Goal: Task Accomplishment & Management: Manage account settings

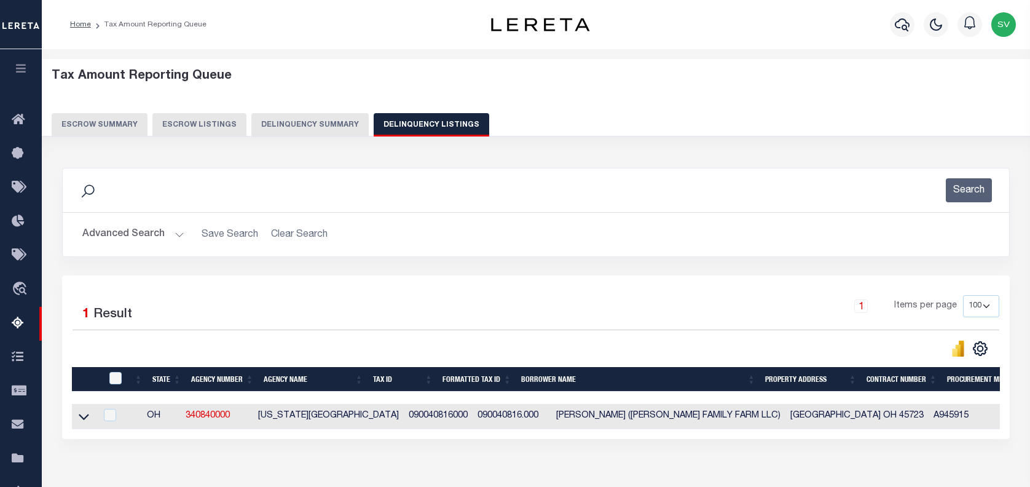
select select "OH"
select select "100"
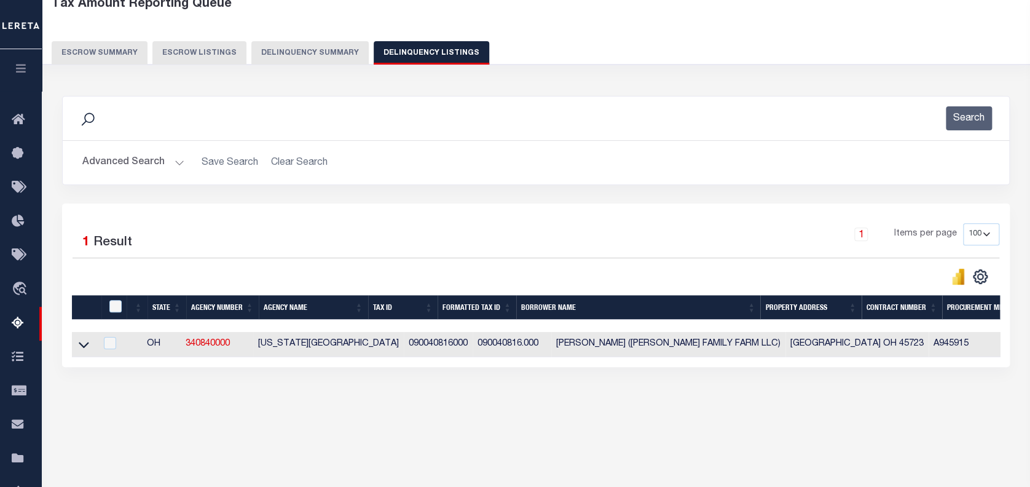
scroll to position [72, 0]
click at [112, 164] on button "Advanced Search" at bounding box center [133, 163] width 102 height 24
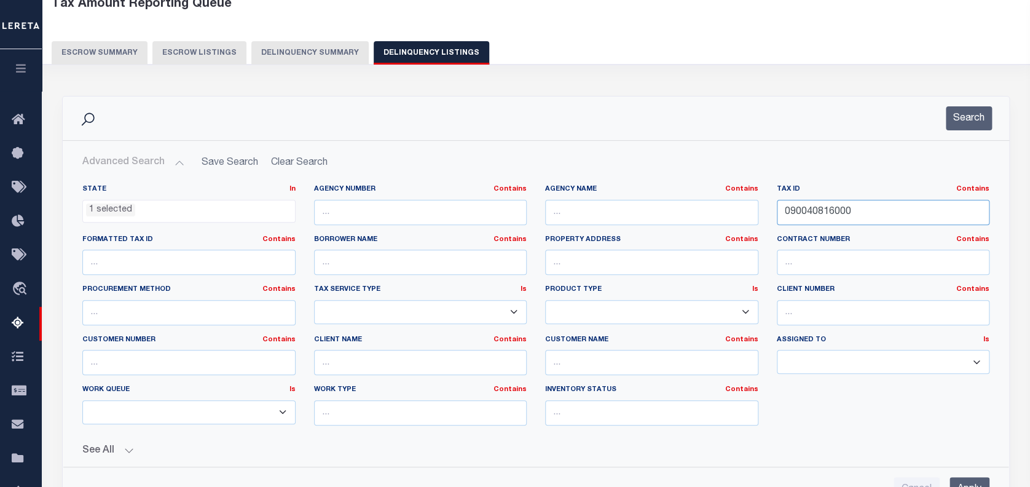
click at [810, 207] on input "090040816000" at bounding box center [883, 212] width 213 height 25
paste input "1063 07 0001"
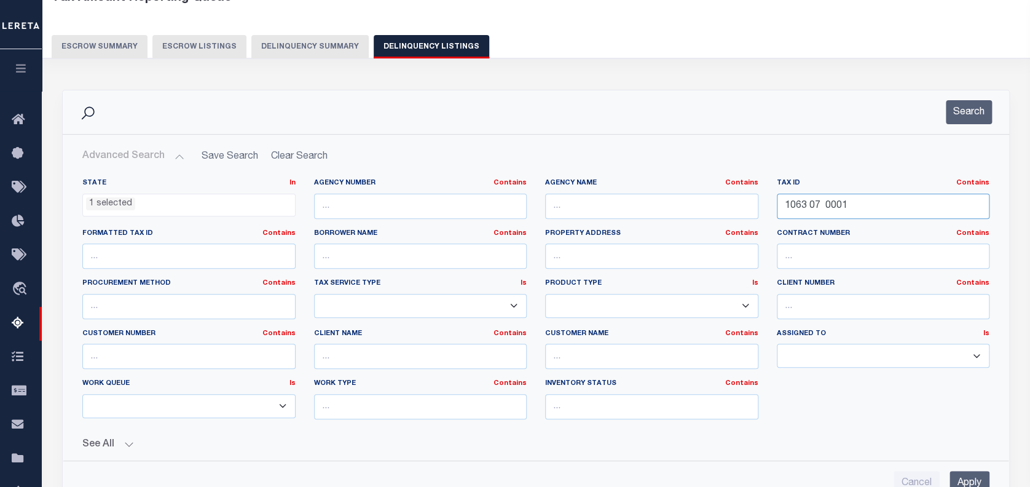
scroll to position [154, 0]
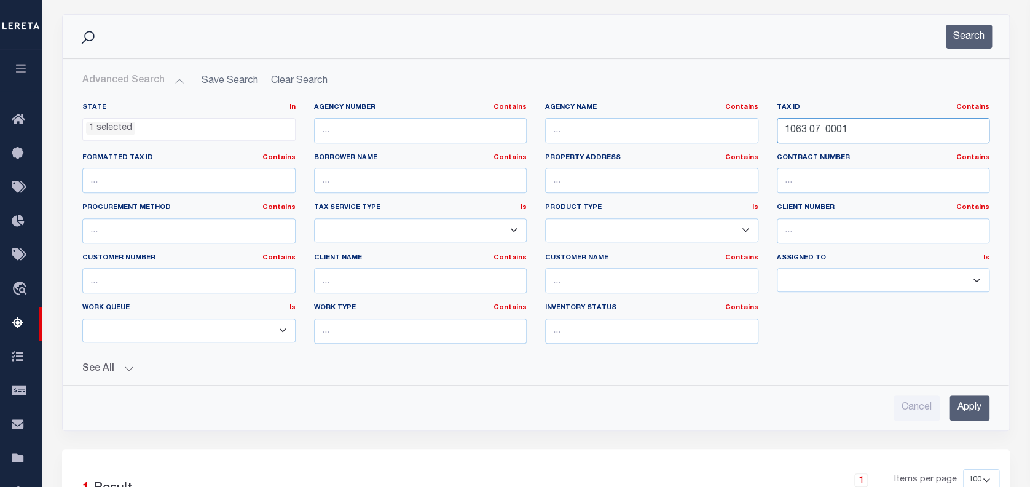
type input "1063 07 0001"
click at [971, 403] on input "Apply" at bounding box center [969, 407] width 40 height 25
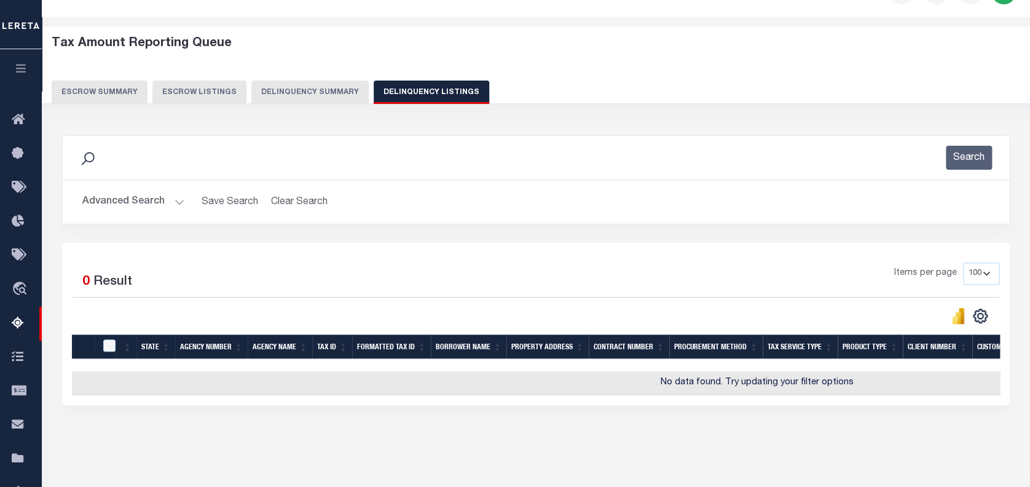
scroll to position [1, 0]
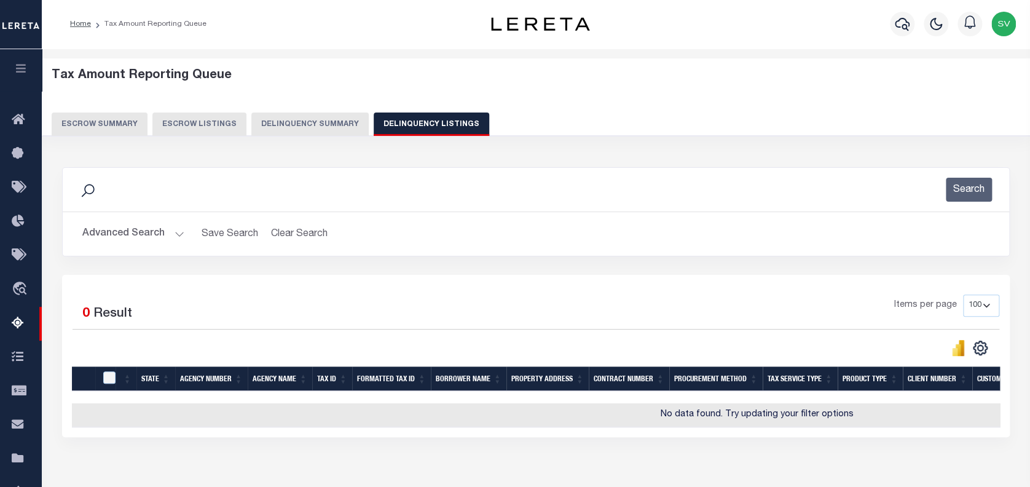
click at [128, 231] on button "Advanced Search" at bounding box center [133, 234] width 102 height 24
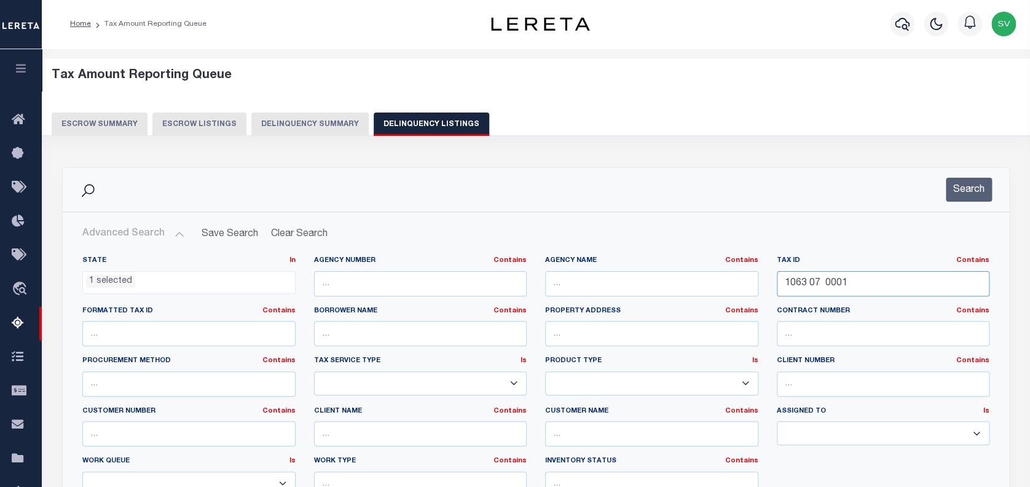
click at [801, 283] on input "1063 07 0001" at bounding box center [883, 283] width 213 height 25
click at [218, 281] on ul "1 selected" at bounding box center [189, 280] width 212 height 17
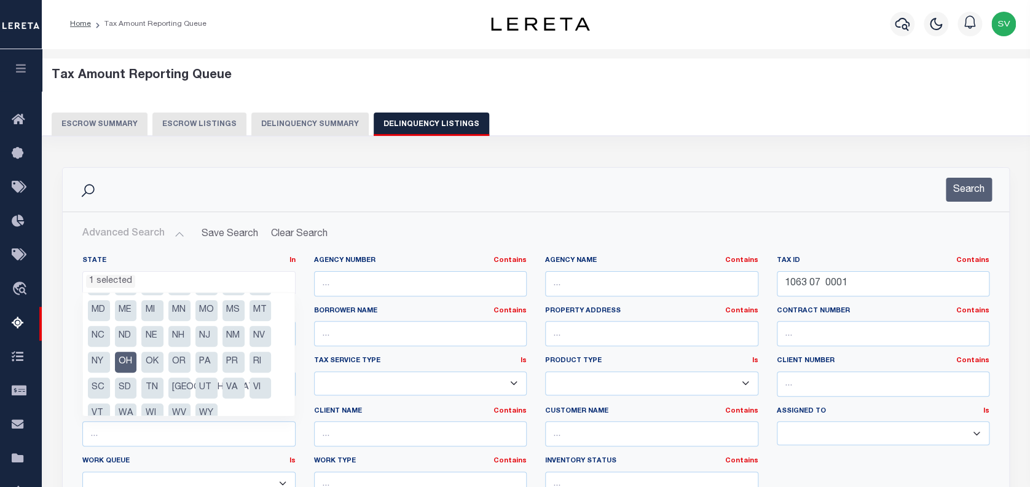
scroll to position [88, 0]
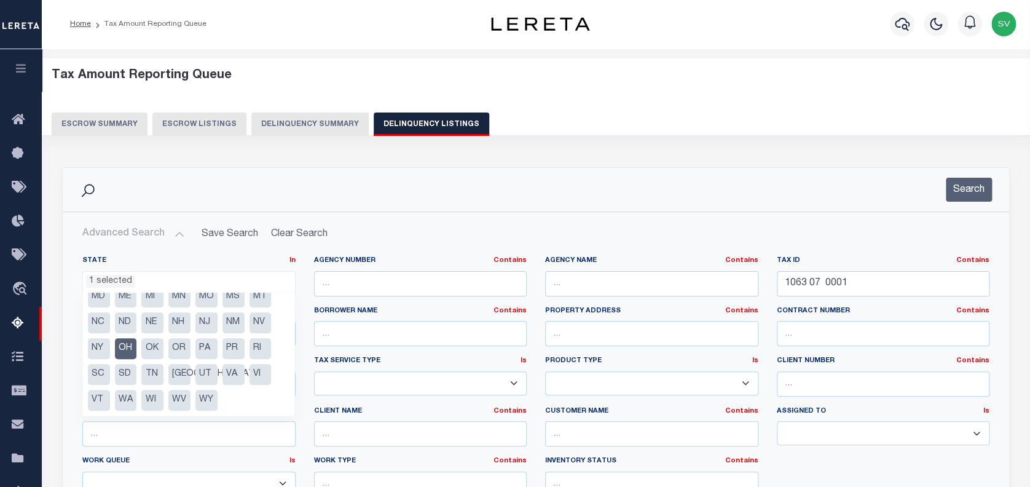
click at [226, 373] on li "VA" at bounding box center [233, 374] width 22 height 21
click at [120, 342] on li "OH" at bounding box center [126, 348] width 22 height 21
select select "VA"
click at [659, 243] on h2 "Advanced Search Save Search Clear Search tblassign_wrapper_dynamictable_____Def…" at bounding box center [536, 234] width 927 height 24
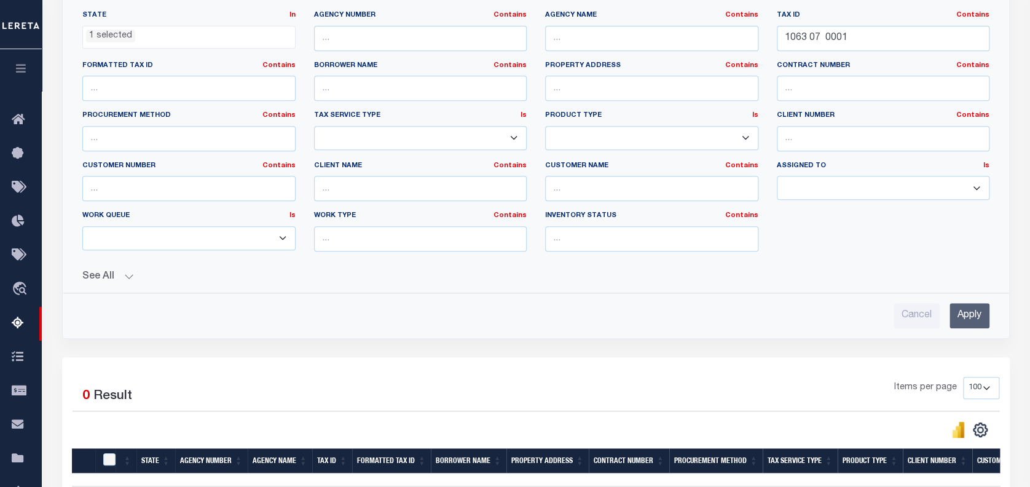
scroll to position [246, 0]
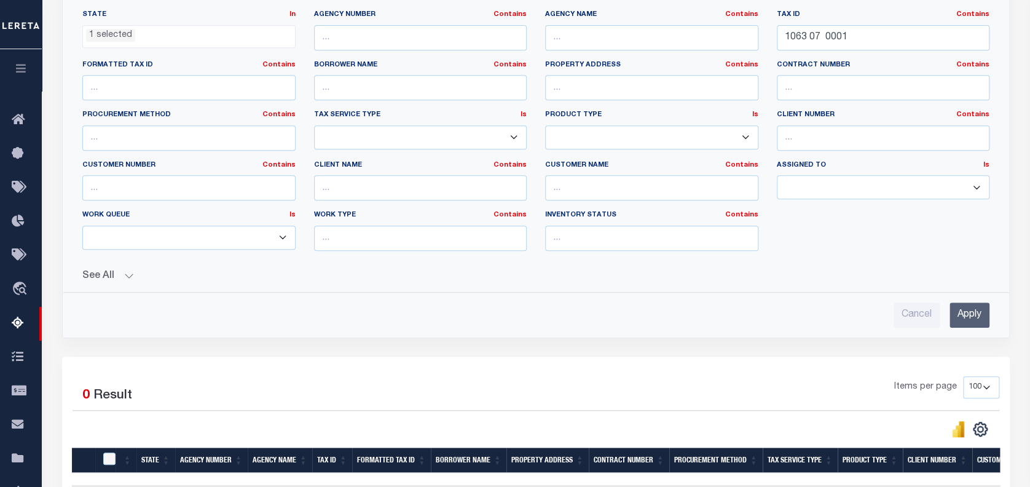
click at [961, 310] on input "Apply" at bounding box center [969, 314] width 40 height 25
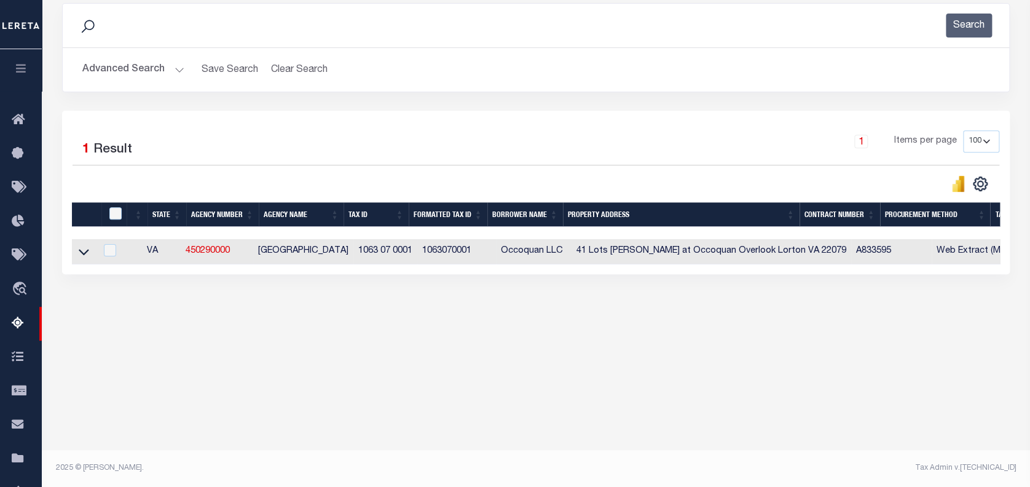
scroll to position [165, 0]
click at [87, 251] on icon at bounding box center [84, 251] width 10 height 13
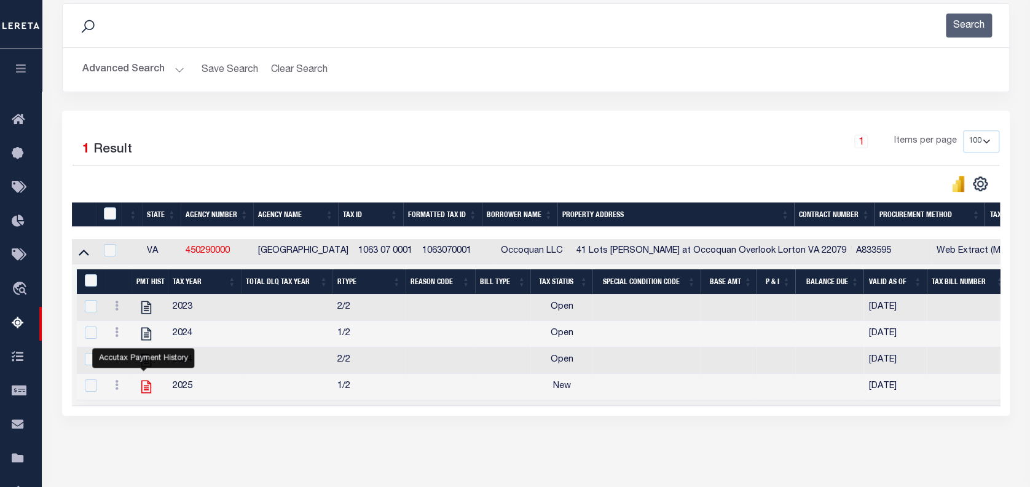
click at [144, 394] on icon "" at bounding box center [146, 386] width 16 height 16
checkbox input "false"
checkbox input "true"
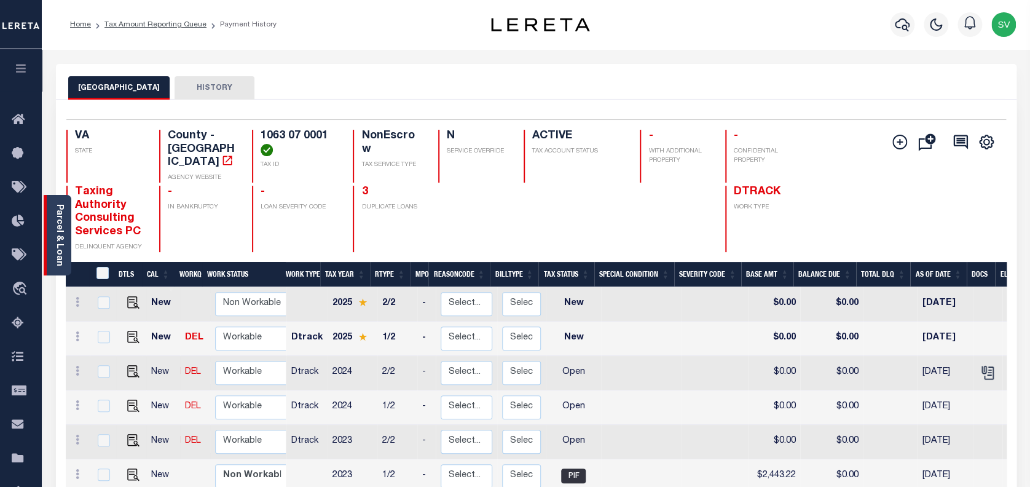
click at [62, 221] on link "Parcel & Loan" at bounding box center [59, 235] width 9 height 62
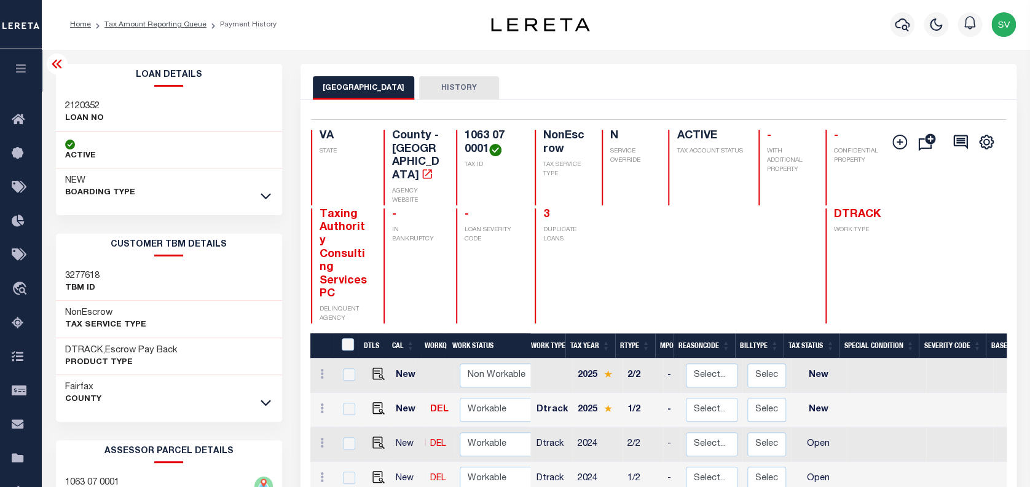
click at [55, 66] on icon at bounding box center [57, 64] width 15 height 15
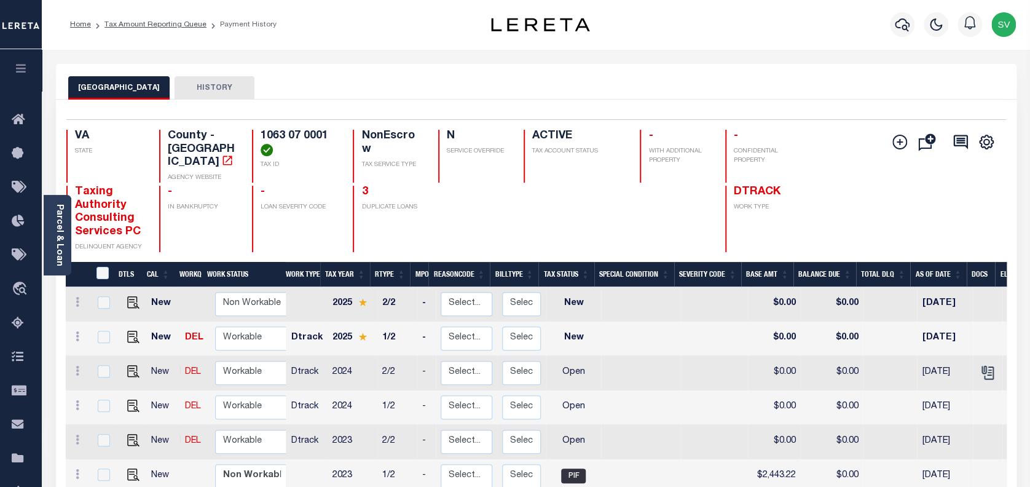
scroll to position [5, 0]
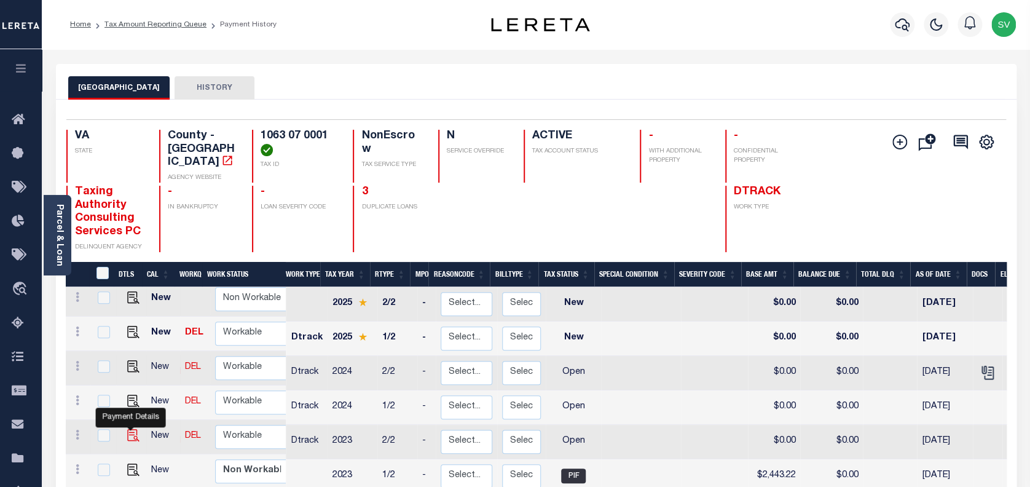
click at [131, 429] on img "" at bounding box center [133, 435] width 12 height 12
checkbox input "true"
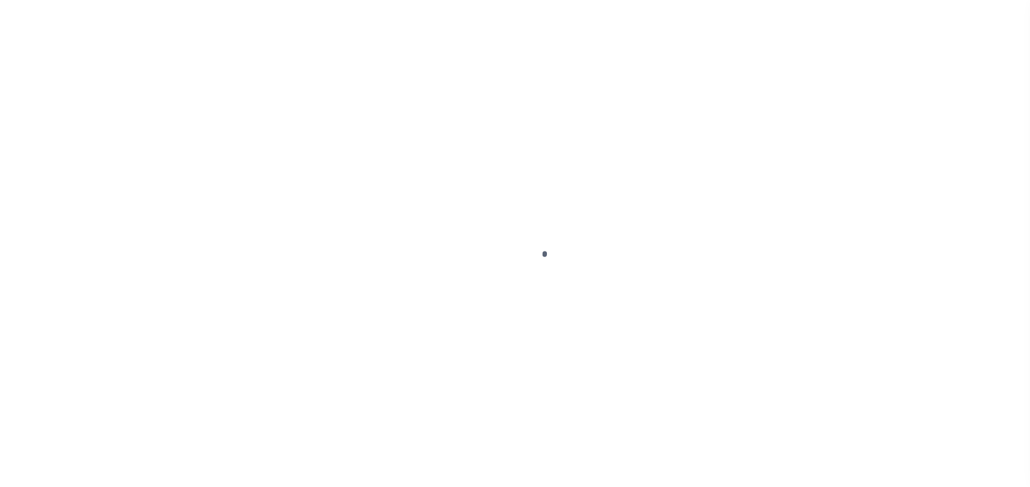
select select "OP2"
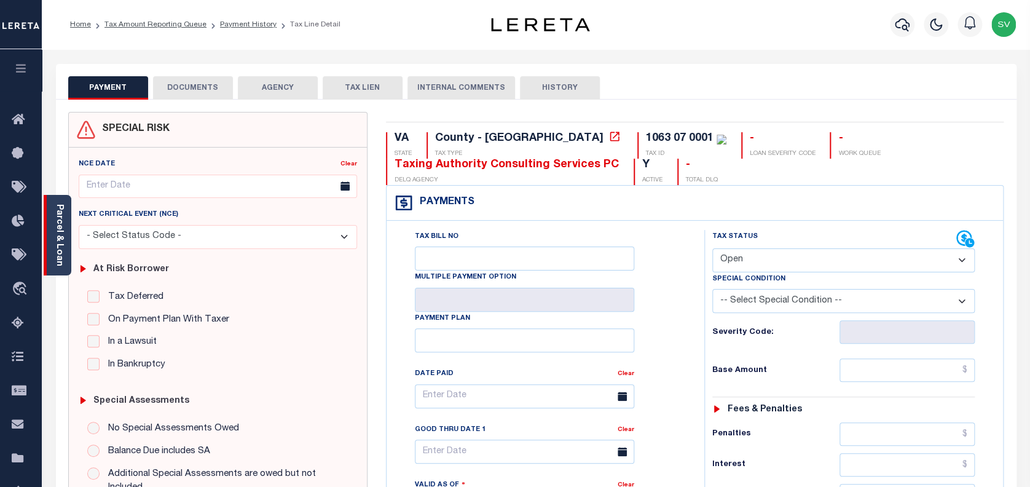
click at [57, 246] on link "Parcel & Loan" at bounding box center [59, 235] width 9 height 62
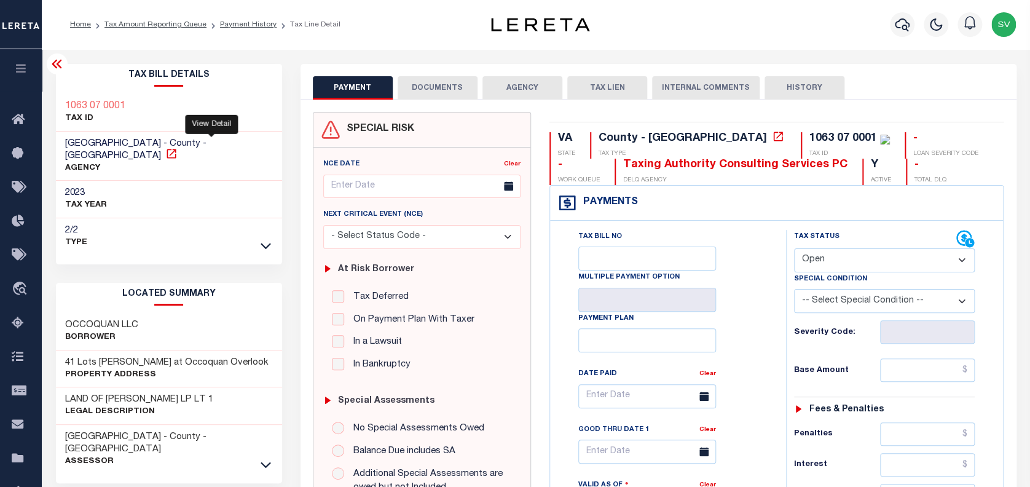
click at [176, 149] on icon at bounding box center [171, 153] width 9 height 9
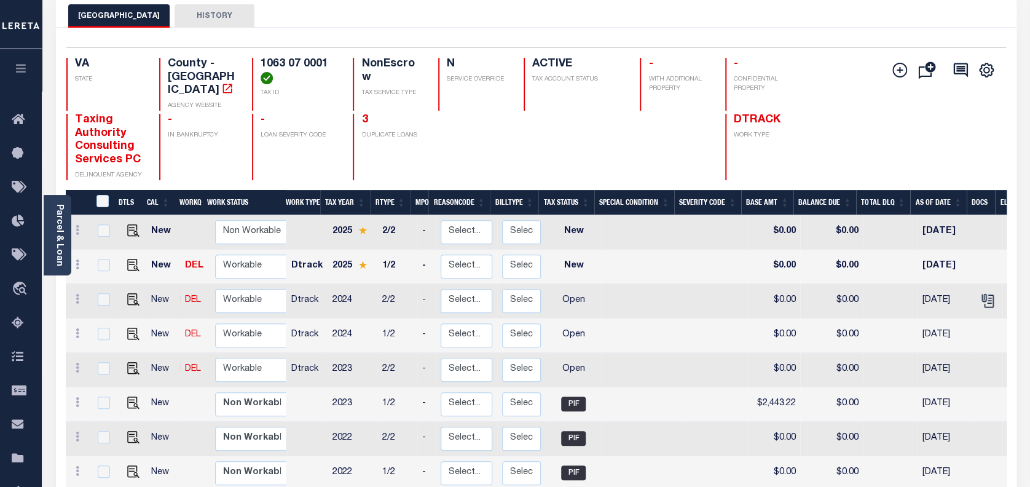
scroll to position [62, 0]
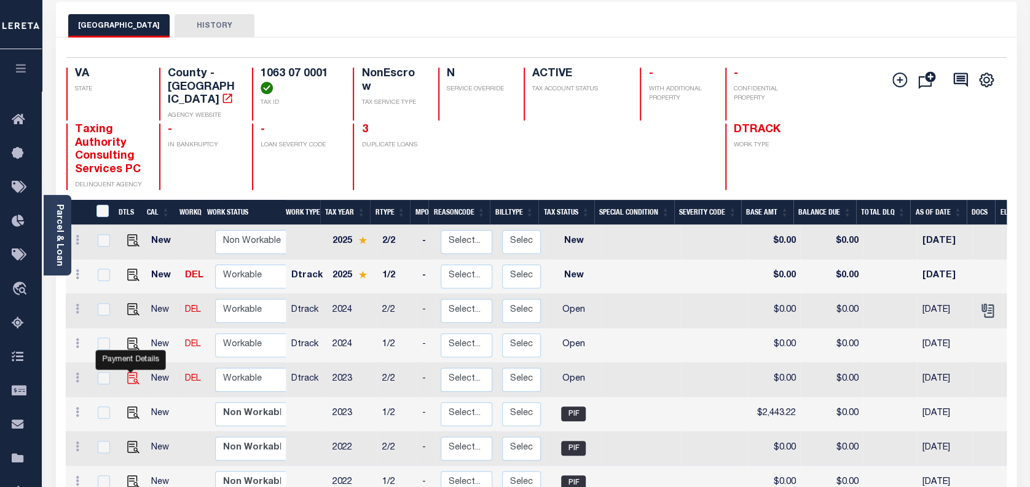
click at [130, 372] on img "" at bounding box center [133, 378] width 12 height 12
checkbox input "true"
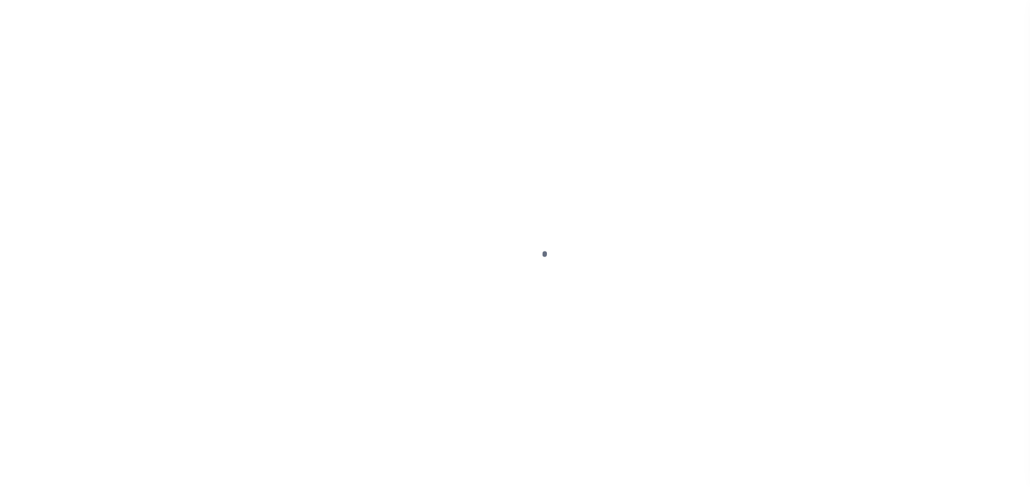
select select "OP2"
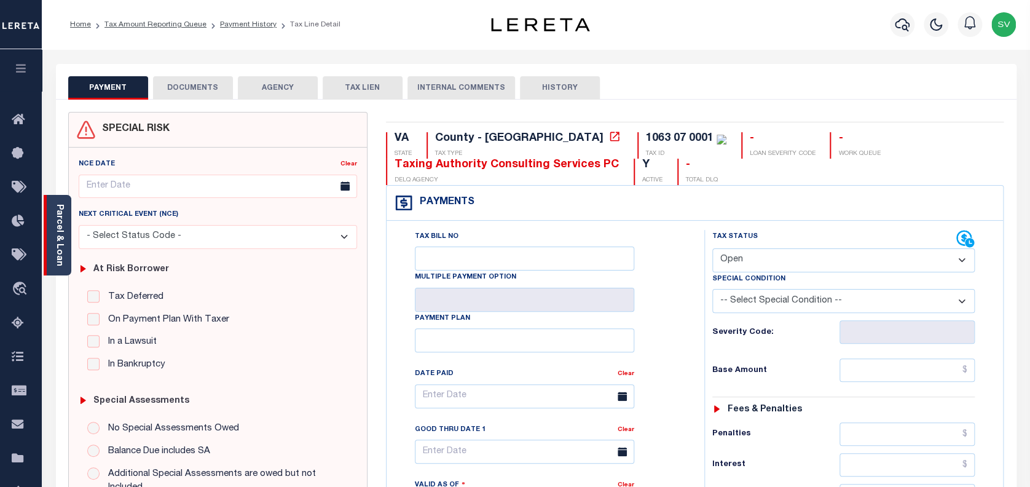
click at [55, 228] on link "Parcel & Loan" at bounding box center [59, 235] width 9 height 62
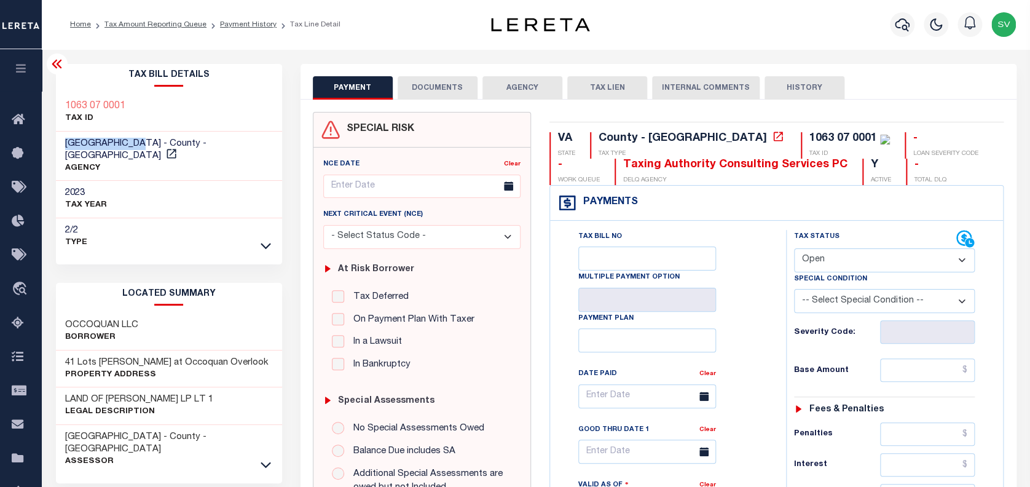
drag, startPoint x: 64, startPoint y: 142, endPoint x: 141, endPoint y: 142, distance: 76.8
click at [141, 142] on h3 "FAIRFAX COUNTY - County - VA" at bounding box center [169, 150] width 208 height 25
copy span "[GEOGRAPHIC_DATA]"
click at [433, 91] on button "DOCUMENTS" at bounding box center [438, 87] width 80 height 23
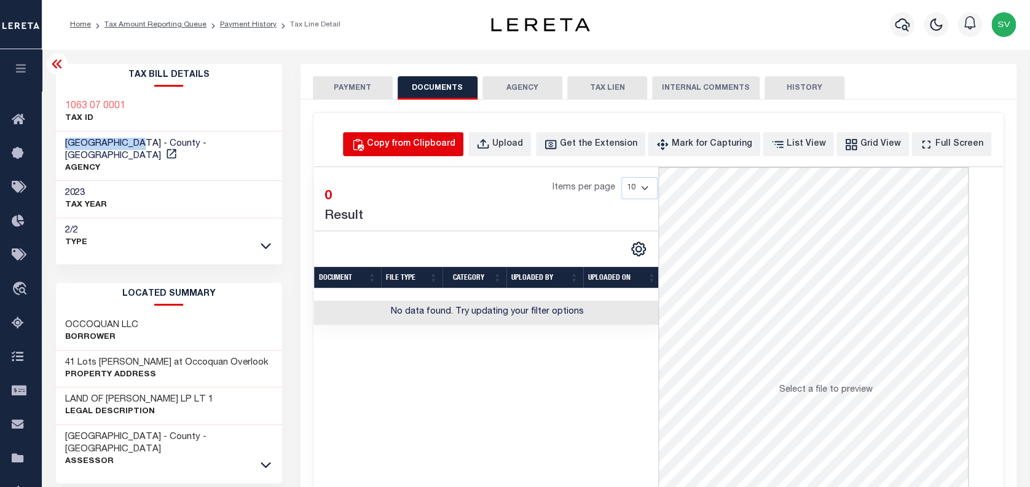
click at [434, 149] on div "Copy from Clipboard" at bounding box center [411, 145] width 88 height 14
select select "POP"
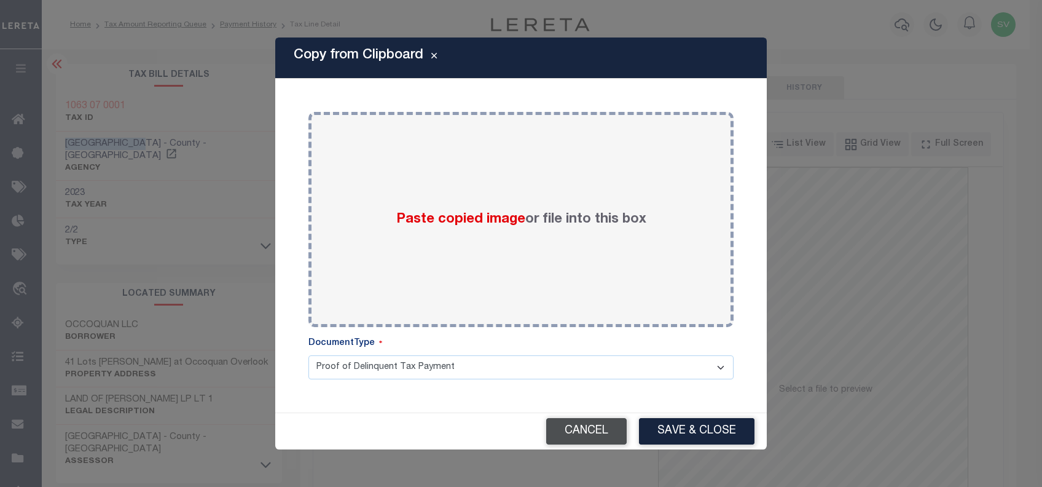
click at [590, 429] on button "Cancel" at bounding box center [586, 431] width 80 height 26
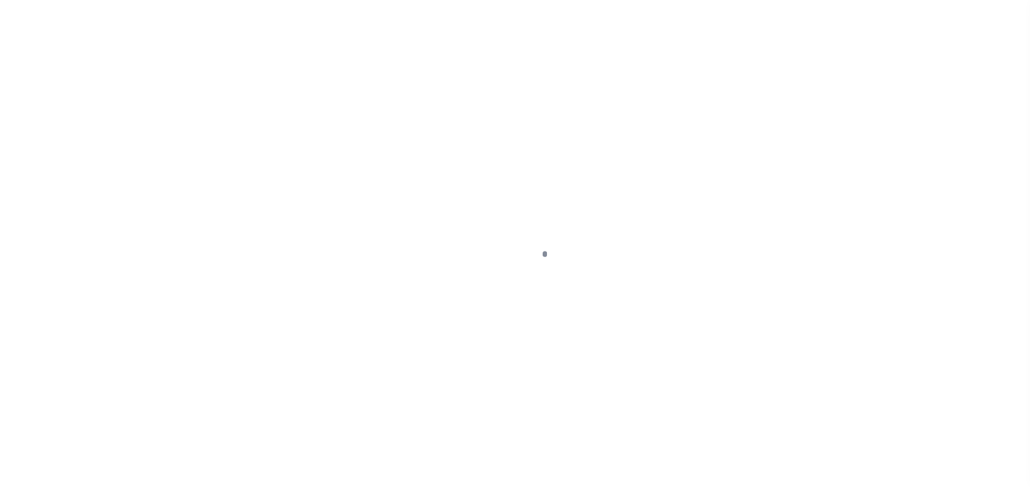
scroll to position [28, 0]
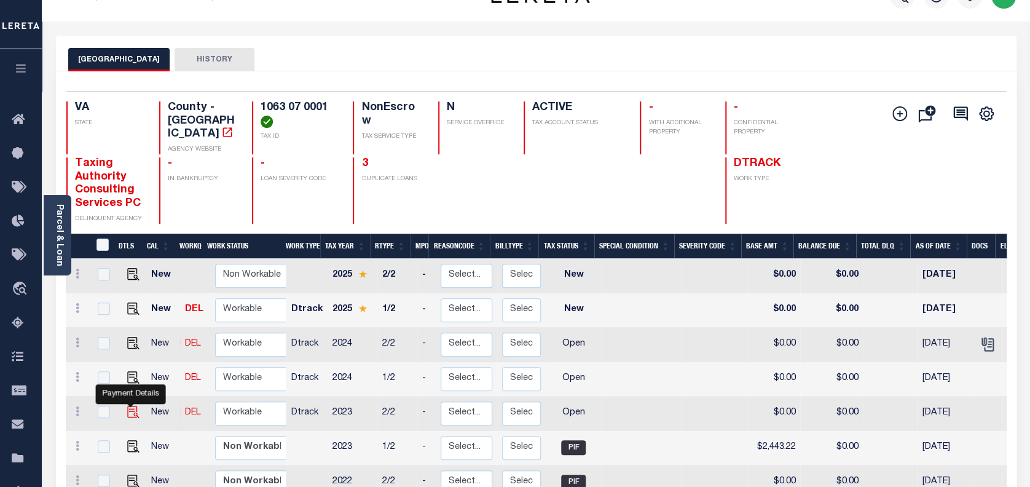
click at [130, 406] on img "" at bounding box center [133, 412] width 12 height 12
checkbox input "true"
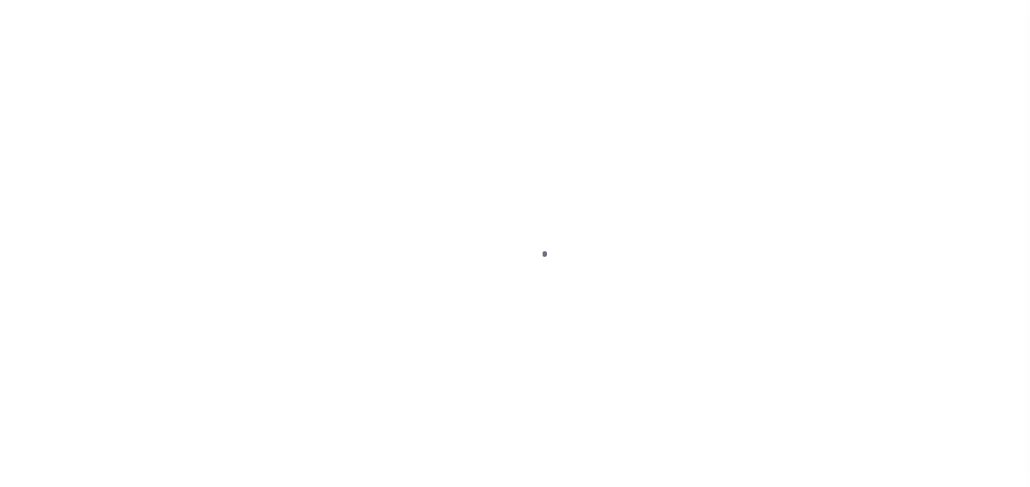
select select "OP2"
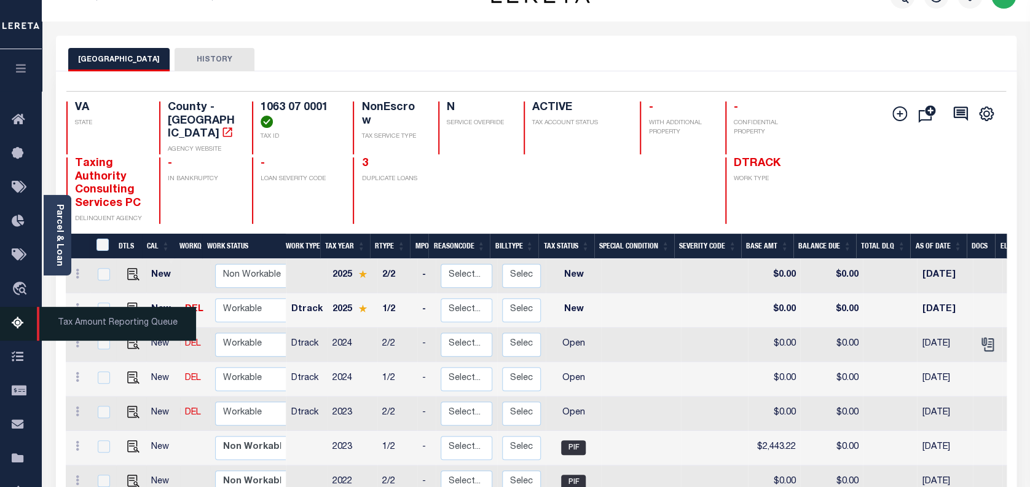
click at [19, 321] on icon at bounding box center [22, 323] width 20 height 15
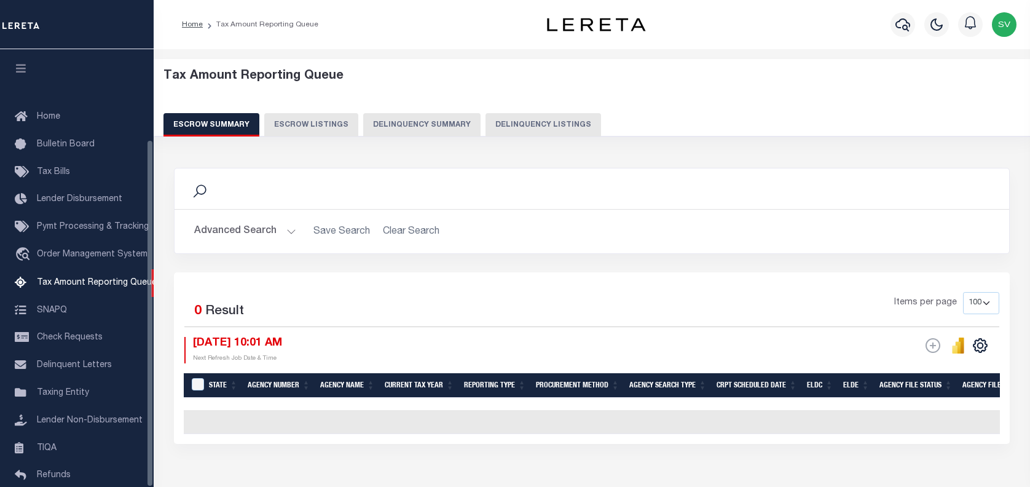
select select "100"
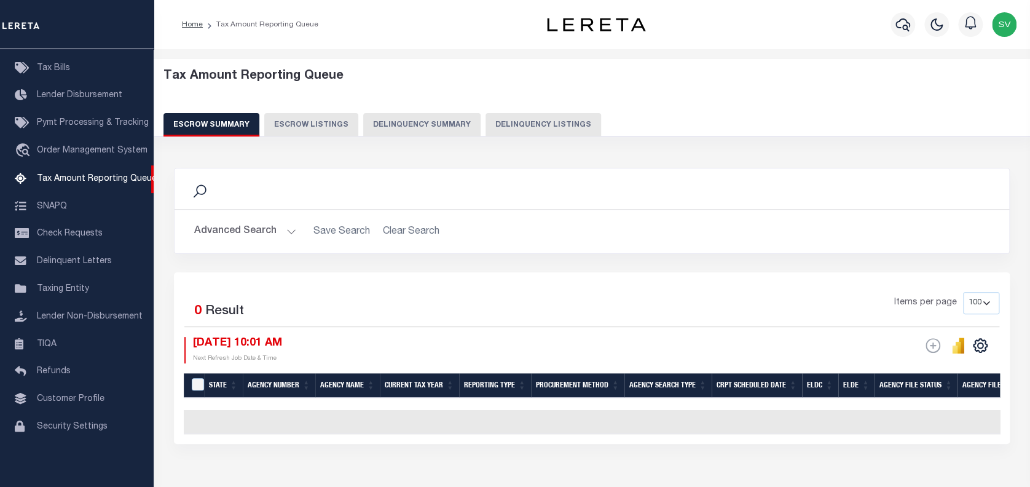
click at [523, 127] on button "Delinquency Listings" at bounding box center [543, 124] width 116 height 23
select select "100"
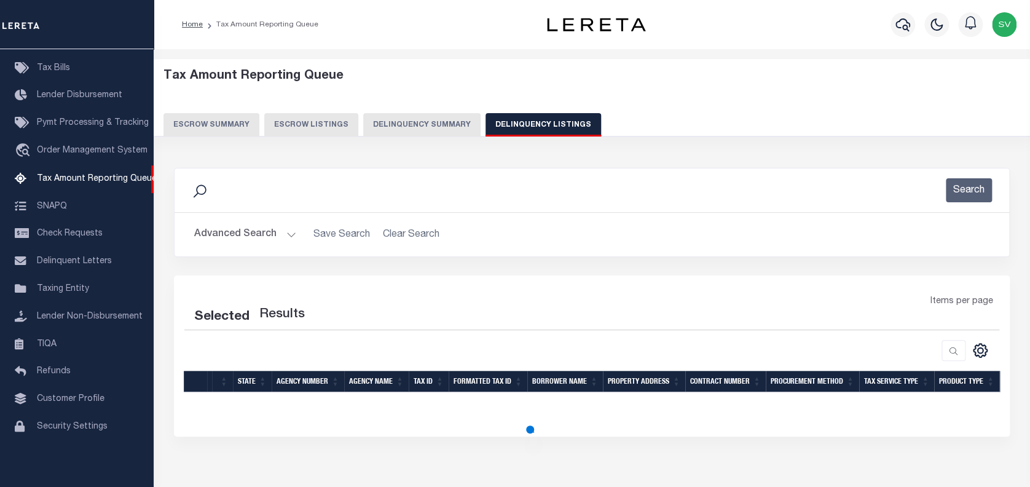
select select "100"
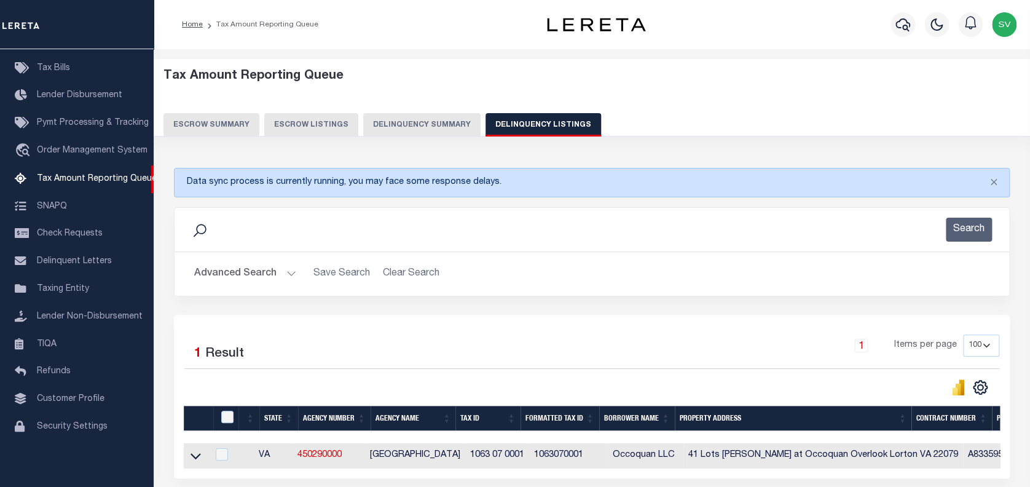
click at [221, 275] on button "Advanced Search" at bounding box center [245, 274] width 102 height 24
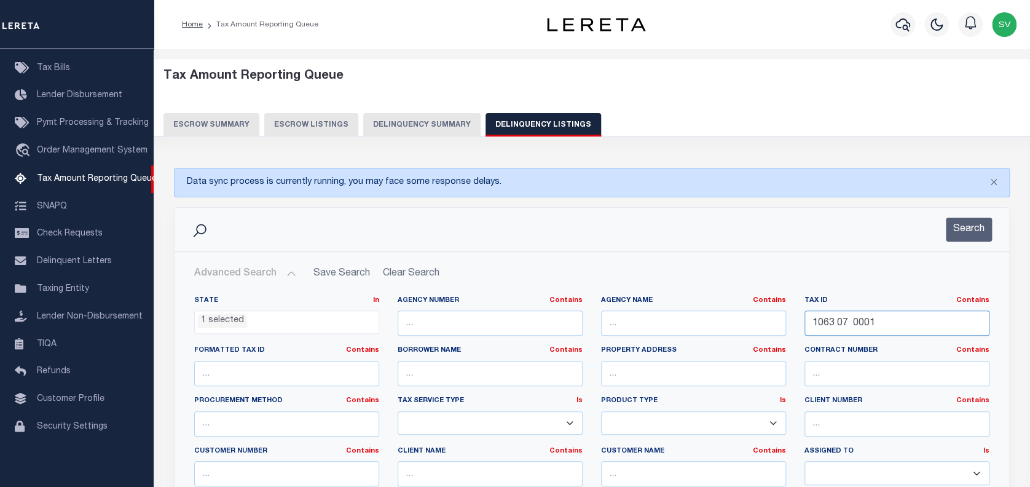
click at [839, 330] on input "1063 07 0001" at bounding box center [896, 322] width 185 height 25
paste input "3A"
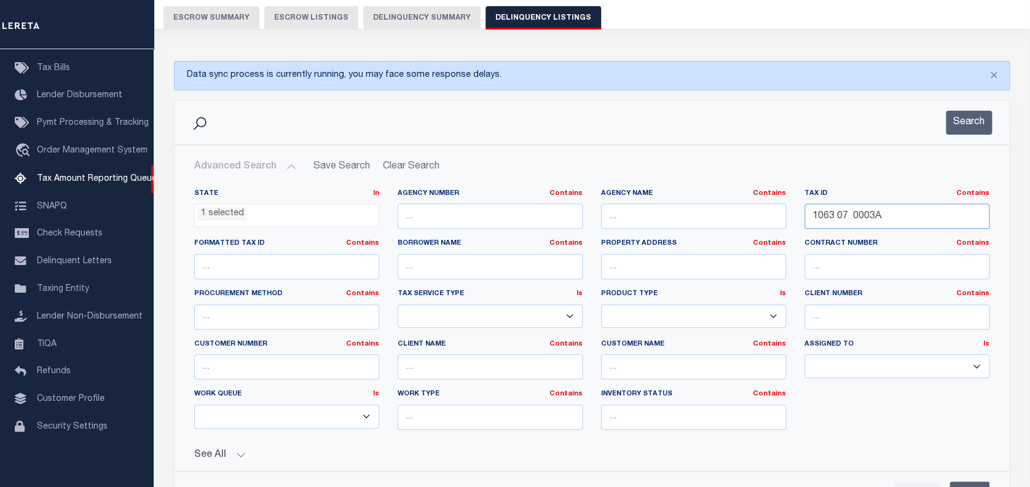
scroll to position [163, 0]
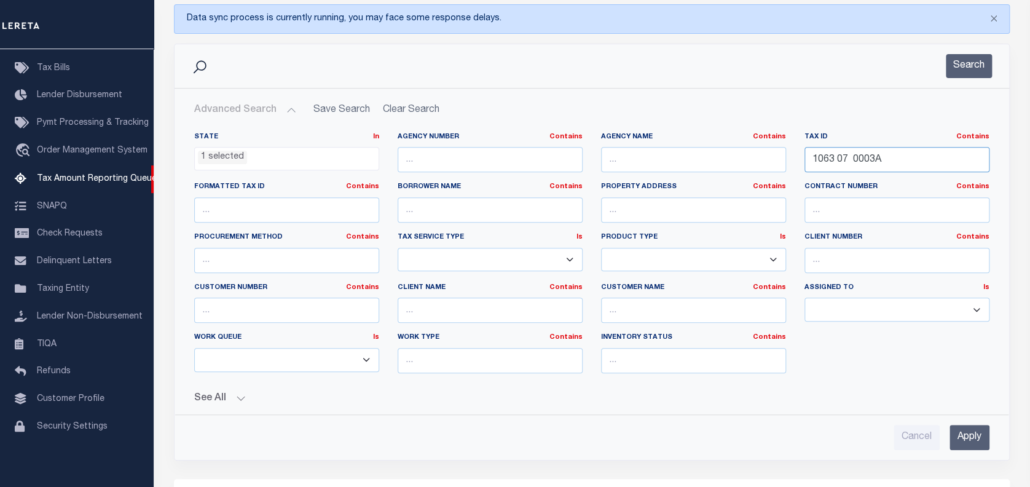
type input "1063 07 0003A"
click at [963, 432] on input "Apply" at bounding box center [969, 437] width 40 height 25
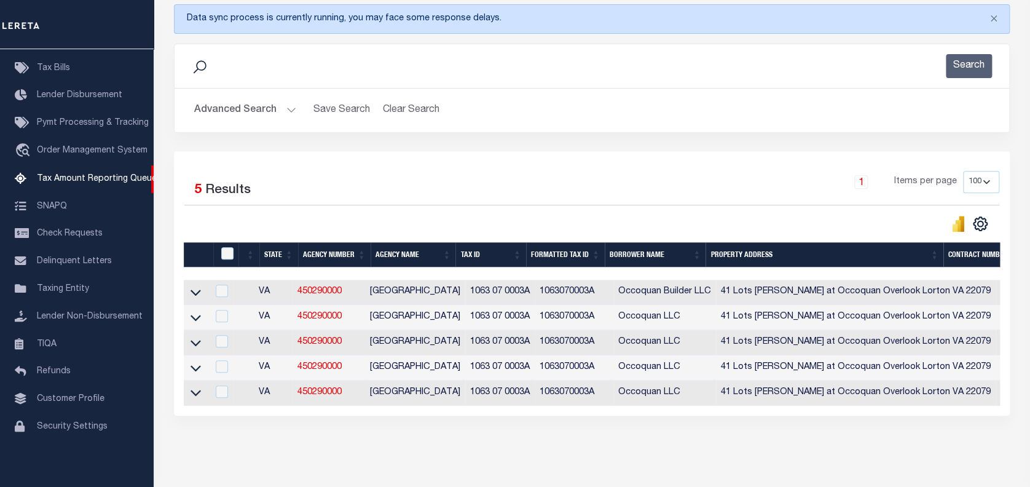
click at [236, 116] on button "Advanced Search" at bounding box center [245, 110] width 102 height 24
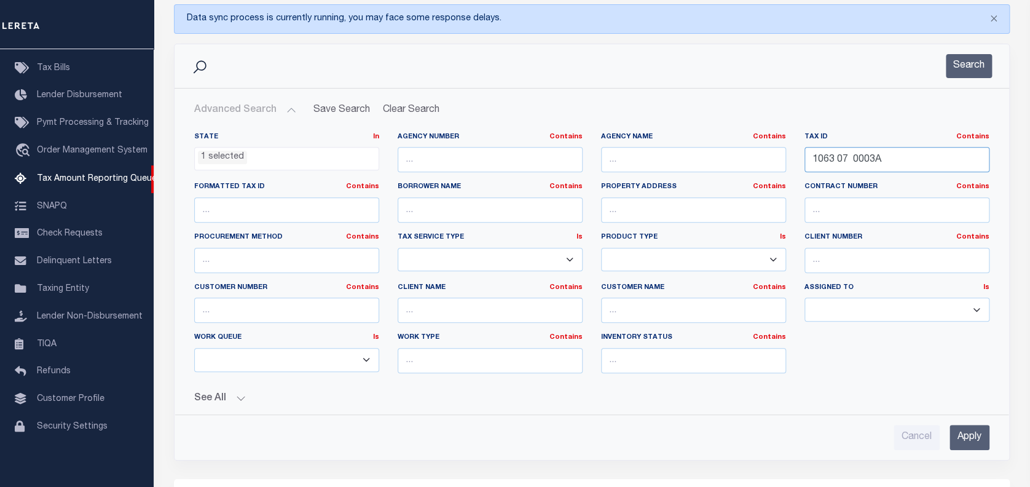
click at [831, 162] on input "1063 07 0003A" at bounding box center [896, 159] width 185 height 25
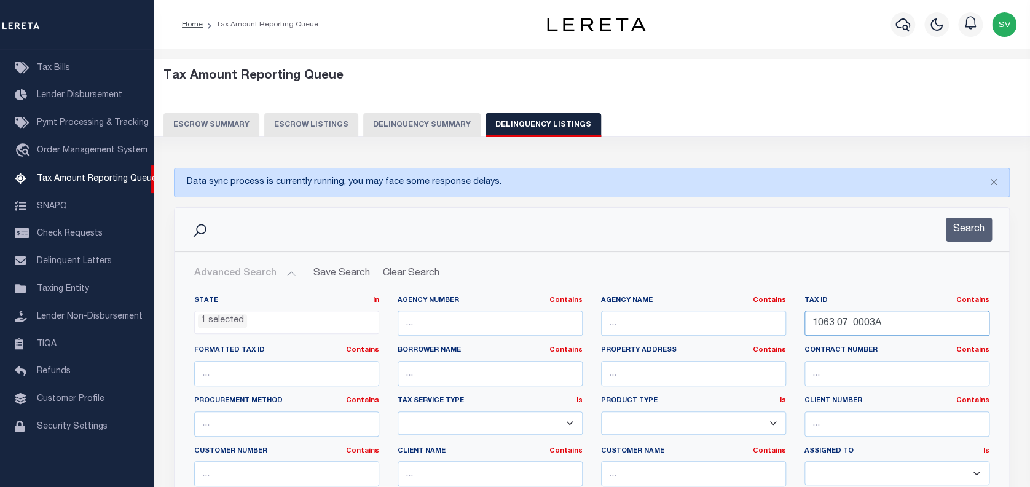
scroll to position [82, 0]
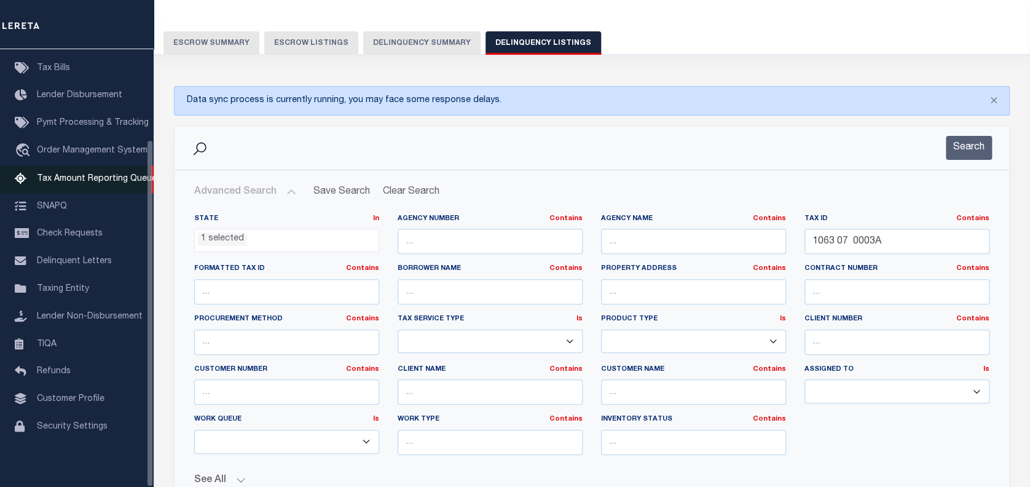
click at [79, 181] on link "Tax Amount Reporting Queue" at bounding box center [77, 179] width 154 height 28
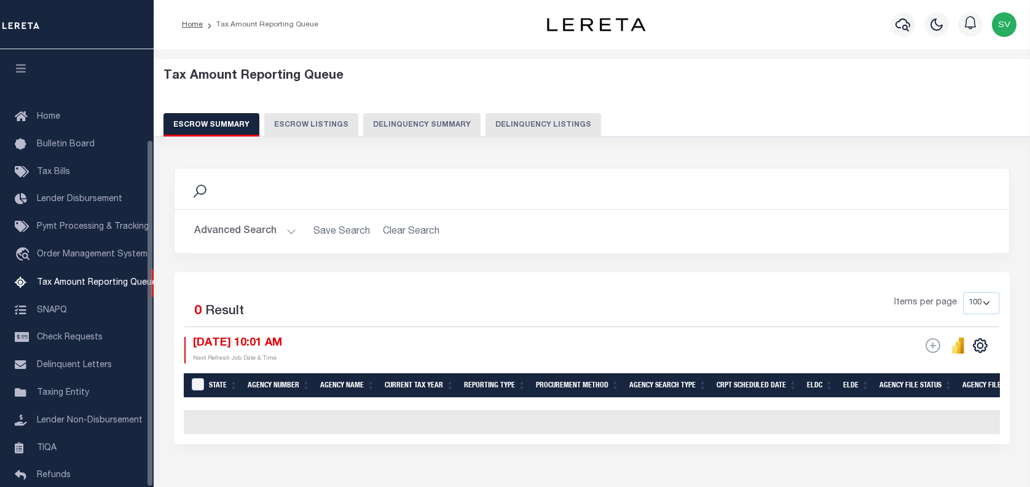
select select "100"
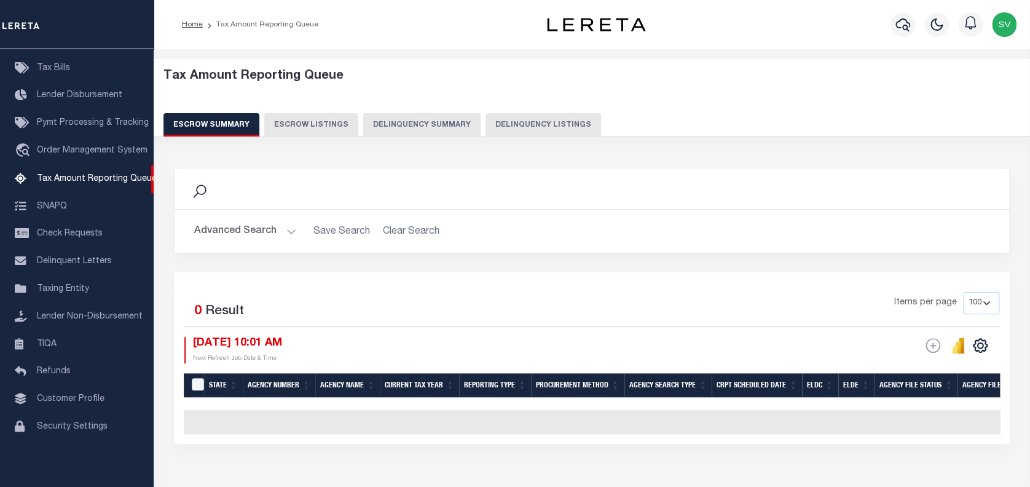
click at [538, 128] on button "Delinquency Listings" at bounding box center [543, 124] width 116 height 23
select select "100"
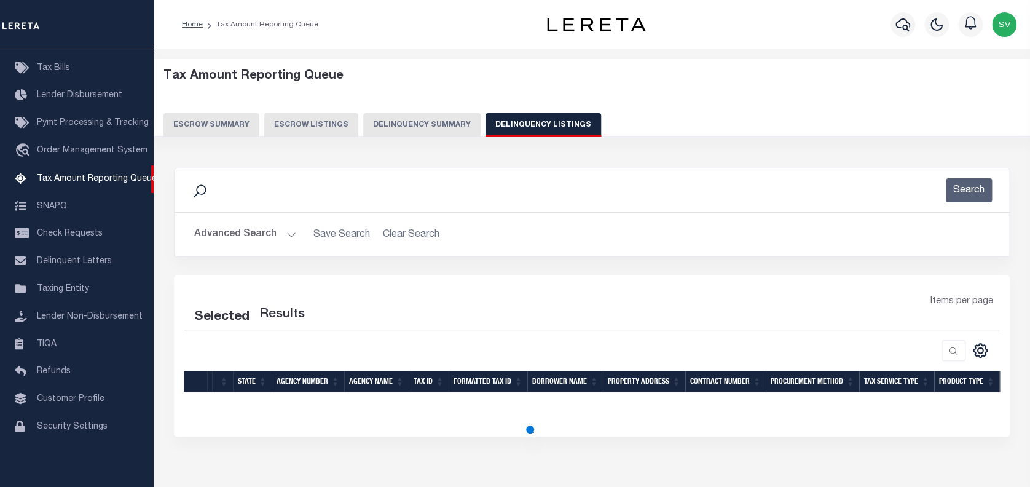
select select "100"
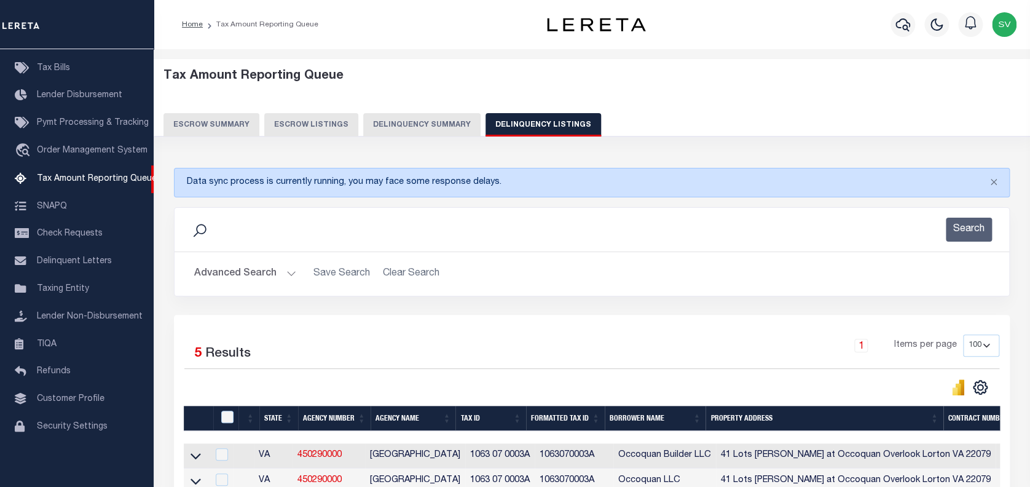
click at [235, 270] on button "Advanced Search" at bounding box center [245, 274] width 102 height 24
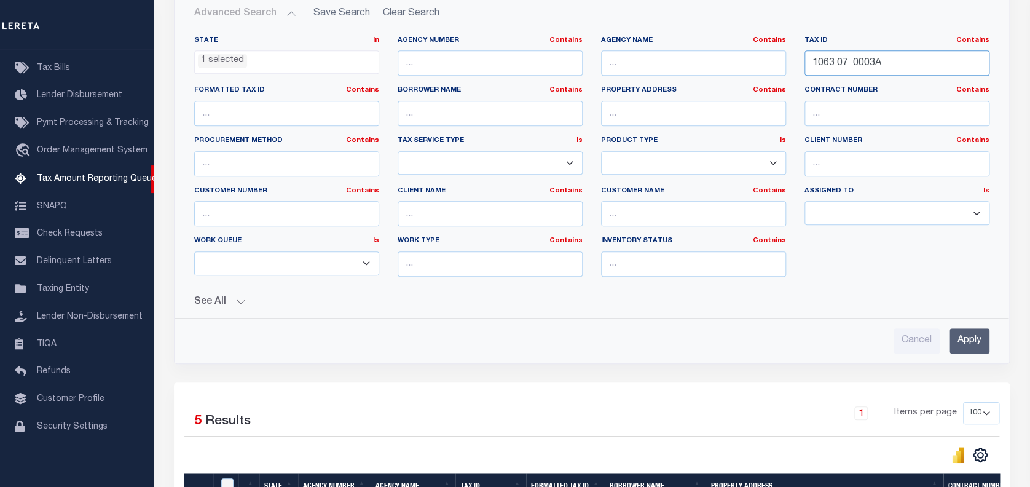
scroll to position [327, 0]
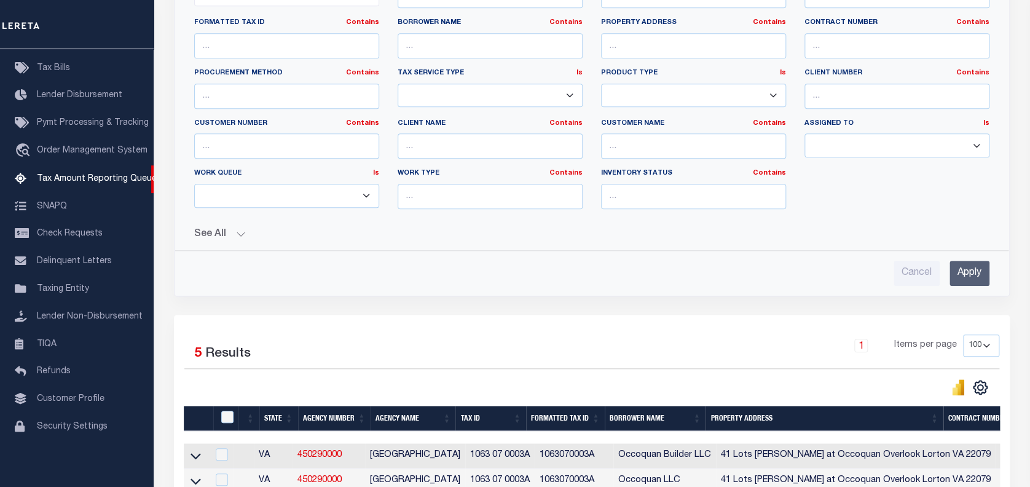
click at [974, 282] on input "Apply" at bounding box center [969, 273] width 40 height 25
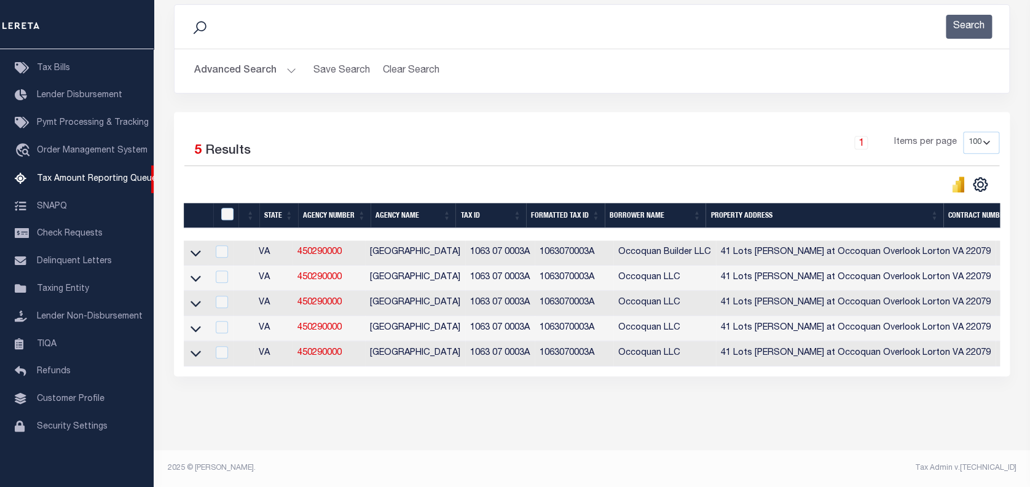
scroll to position [213, 0]
click at [187, 344] on td at bounding box center [196, 353] width 24 height 25
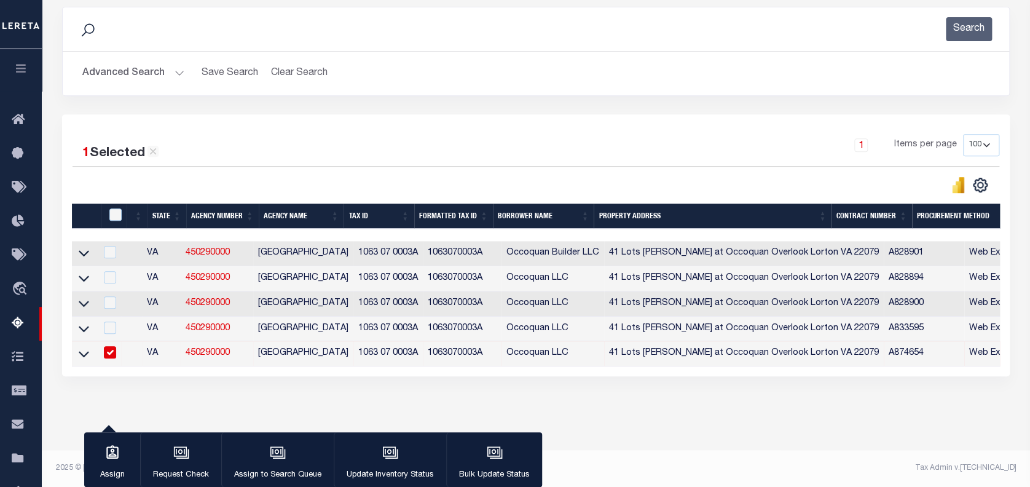
click at [116, 348] on input "checkbox" at bounding box center [110, 352] width 12 height 12
checkbox input "false"
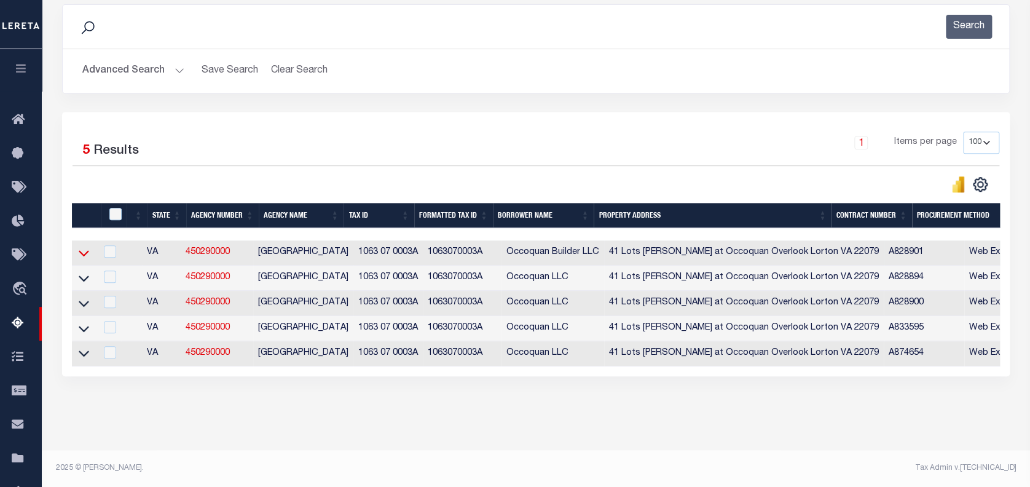
click at [79, 246] on icon at bounding box center [84, 252] width 10 height 13
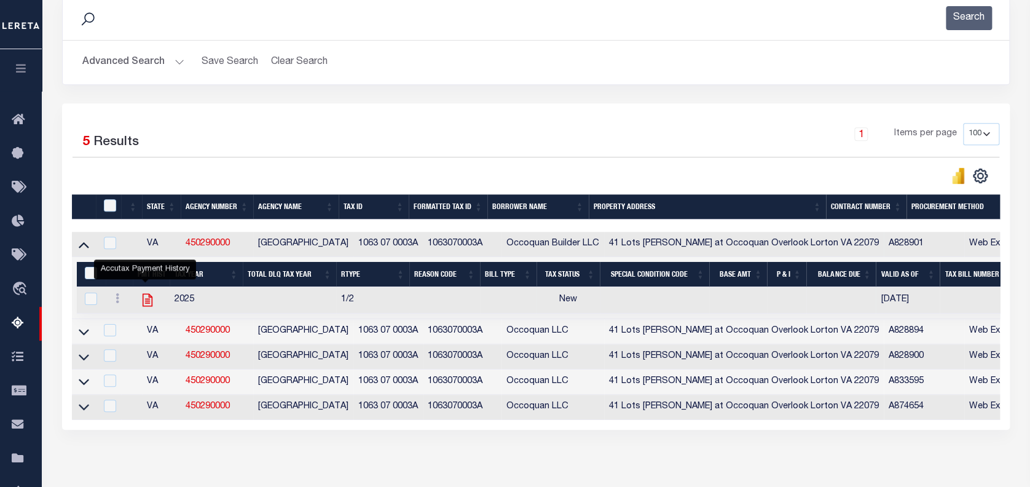
click at [147, 301] on icon "" at bounding box center [147, 300] width 16 height 16
checkbox input "true"
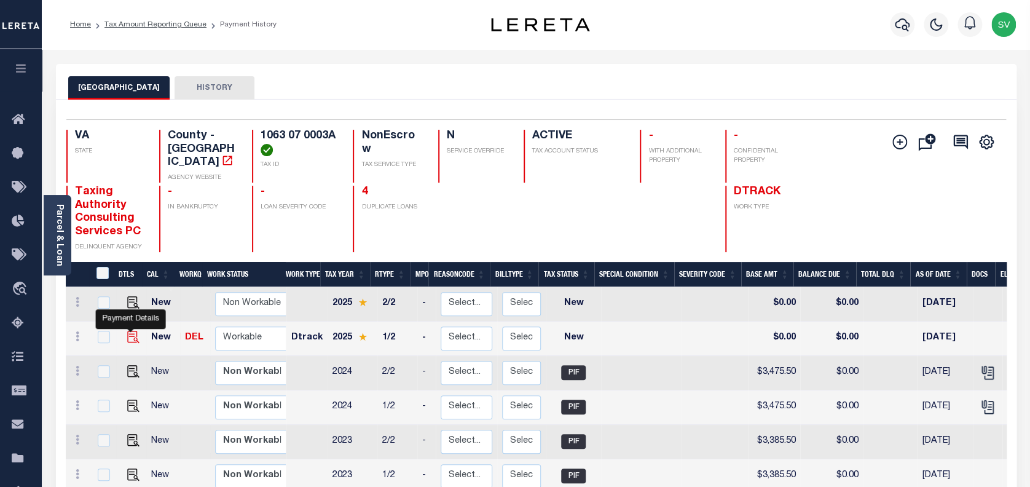
click at [131, 331] on img "" at bounding box center [133, 337] width 12 height 12
checkbox input "true"
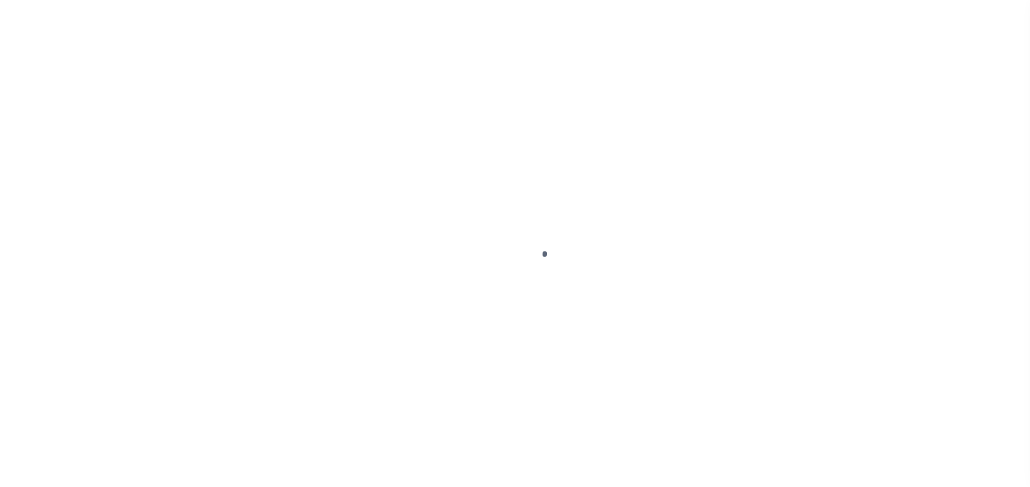
select select "NW2"
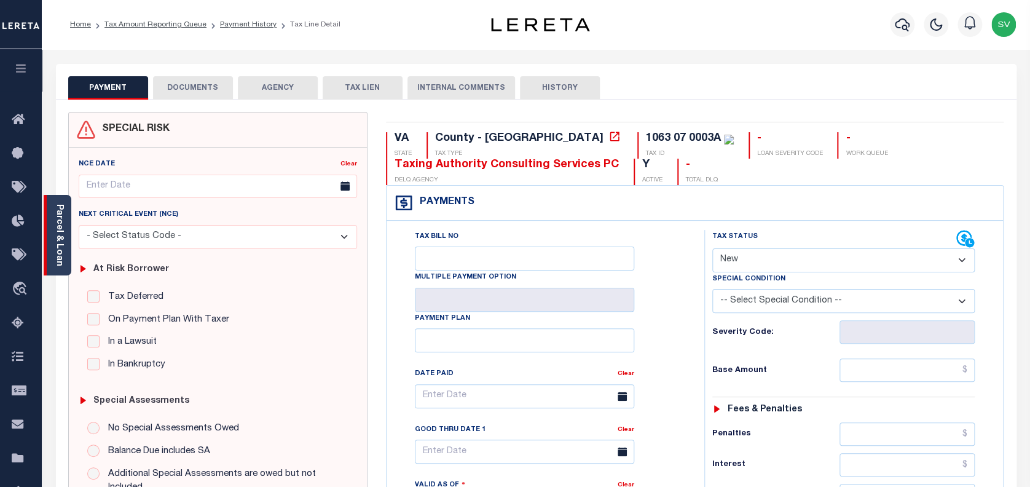
click at [60, 237] on link "Parcel & Loan" at bounding box center [59, 235] width 9 height 62
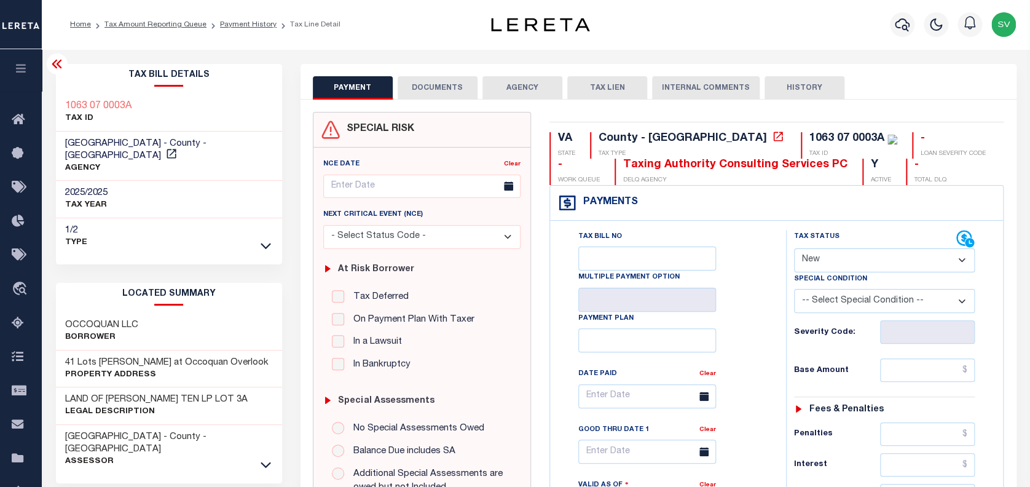
scroll to position [82, 0]
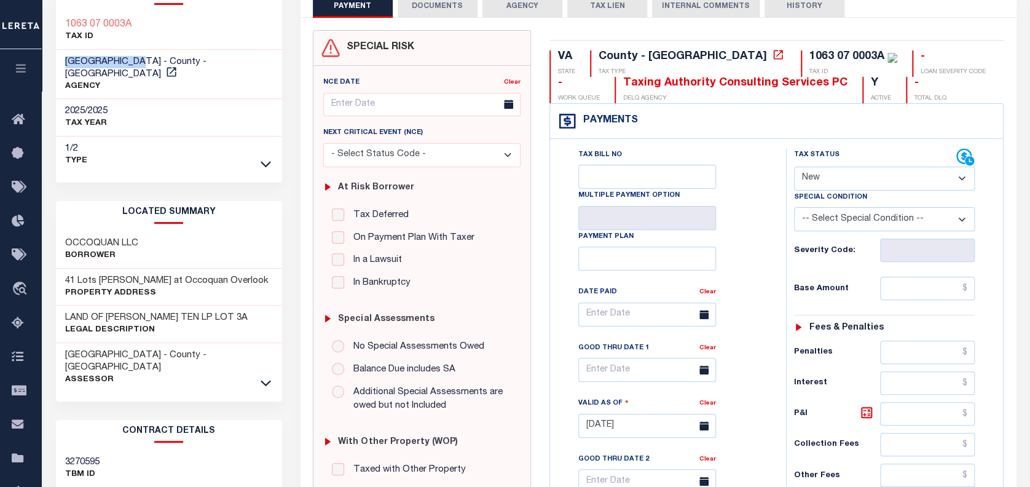
drag, startPoint x: 65, startPoint y: 59, endPoint x: 141, endPoint y: 55, distance: 76.3
click at [141, 56] on h3 "[GEOGRAPHIC_DATA] - County - [GEOGRAPHIC_DATA]" at bounding box center [169, 68] width 208 height 25
copy span "[GEOGRAPHIC_DATA]"
click at [772, 59] on icon at bounding box center [778, 55] width 12 height 12
drag, startPoint x: 114, startPoint y: 230, endPoint x: 78, endPoint y: 224, distance: 36.9
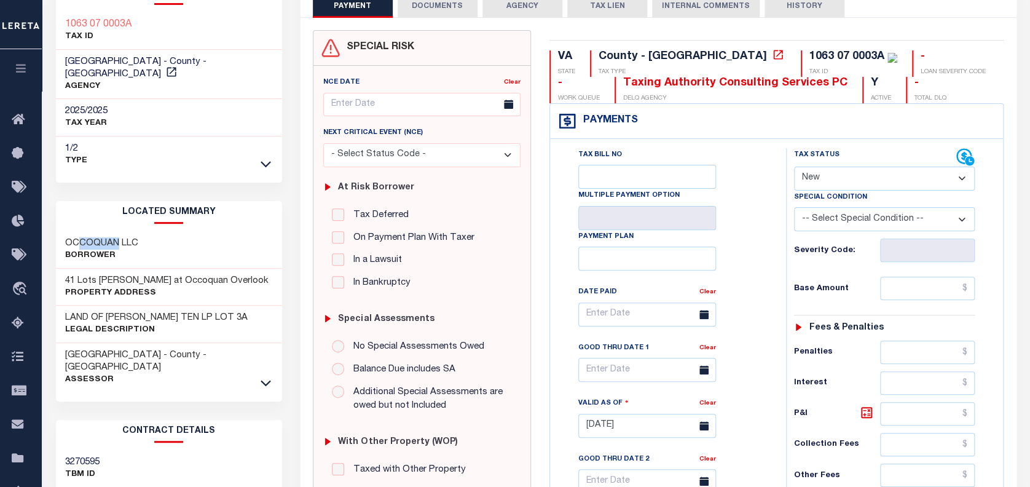
click at [78, 237] on h3 "OCCOQUAN LLC" at bounding box center [101, 243] width 73 height 12
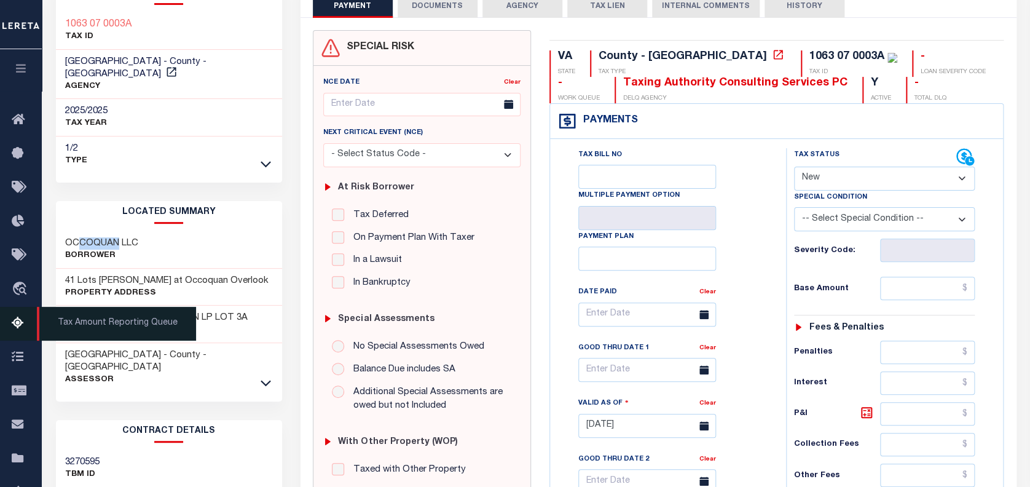
click at [18, 319] on icon at bounding box center [22, 323] width 20 height 15
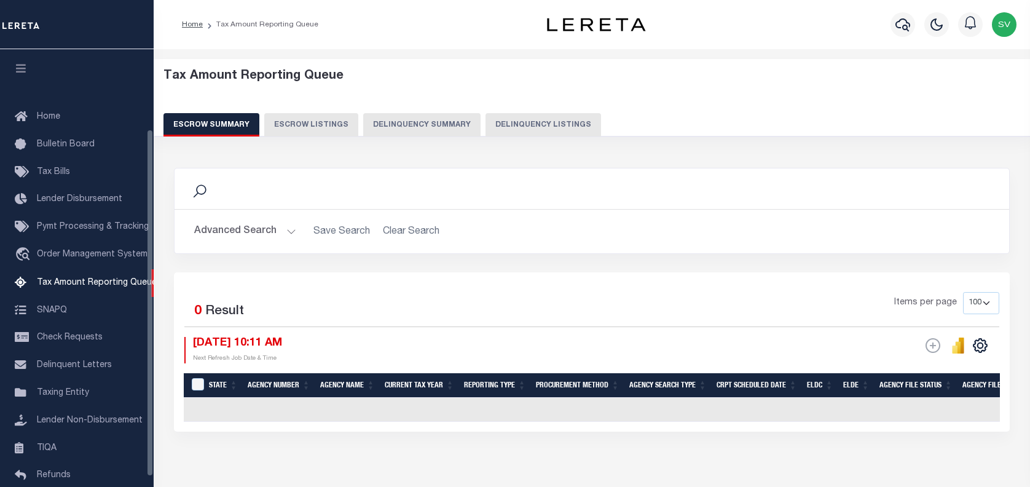
select select "100"
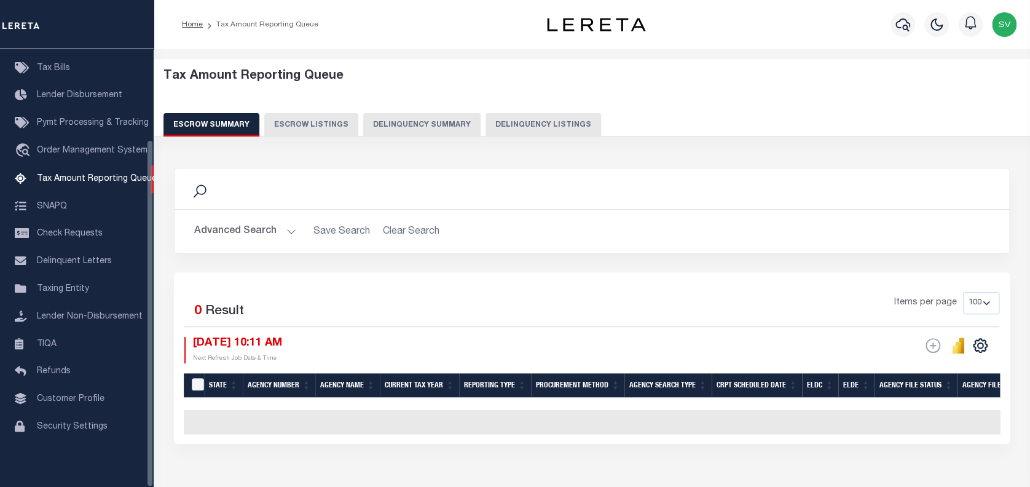
click at [536, 124] on button "Delinquency Listings" at bounding box center [543, 124] width 116 height 23
select select "100"
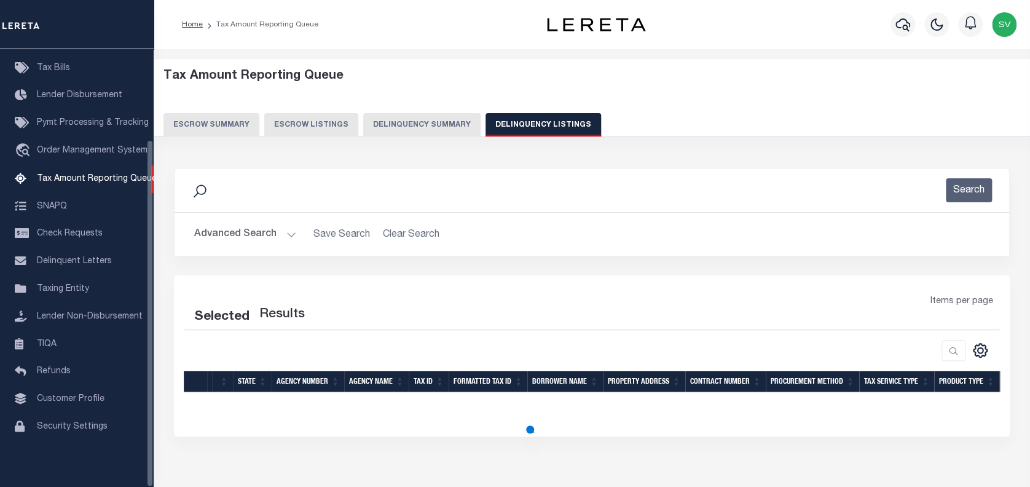
select select "100"
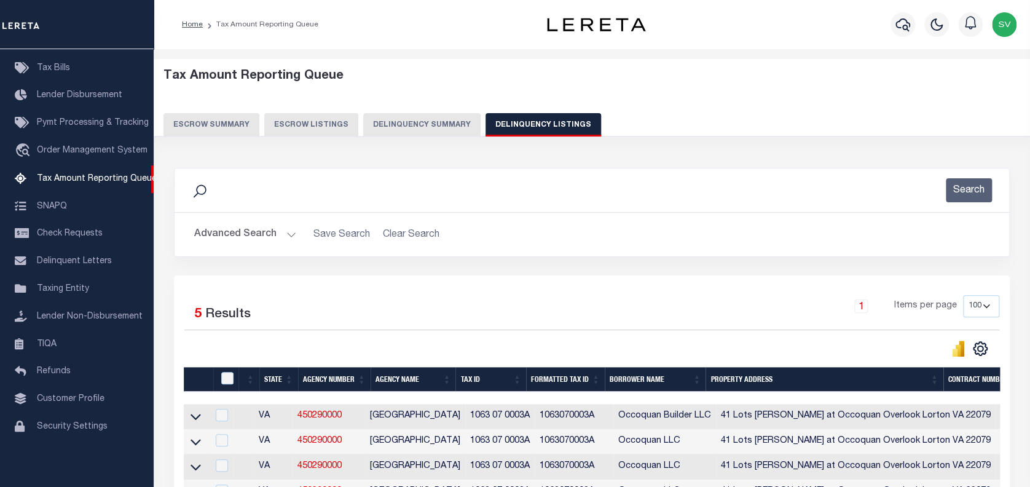
click at [227, 236] on button "Advanced Search" at bounding box center [245, 234] width 102 height 24
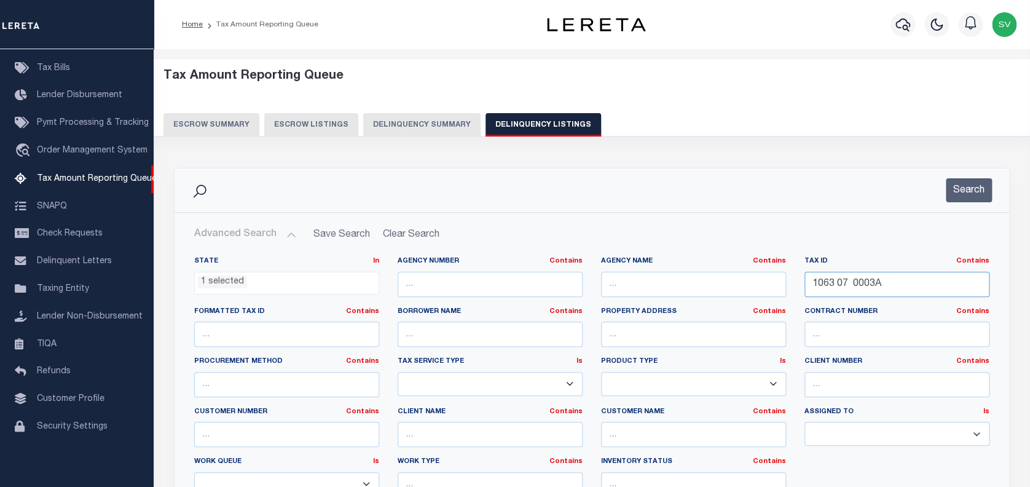
paste input "024130030000"
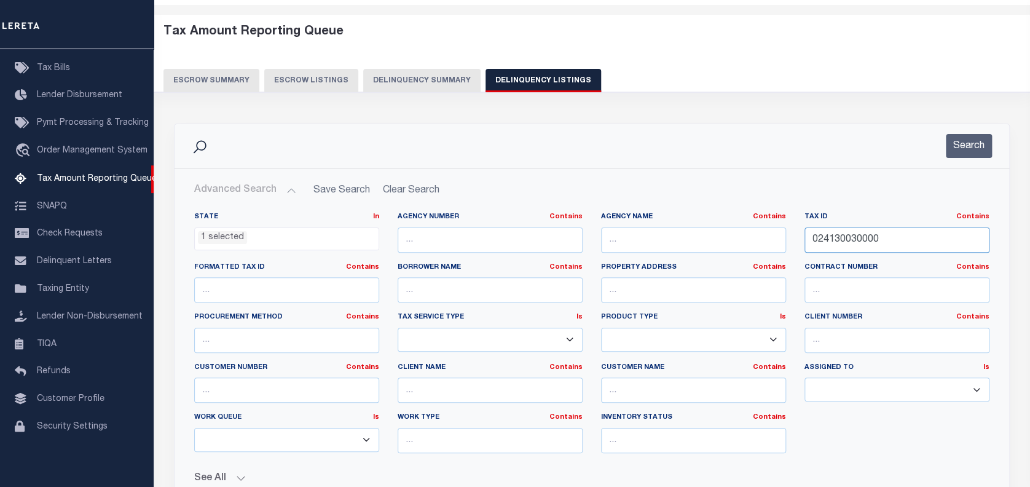
scroll to position [82, 0]
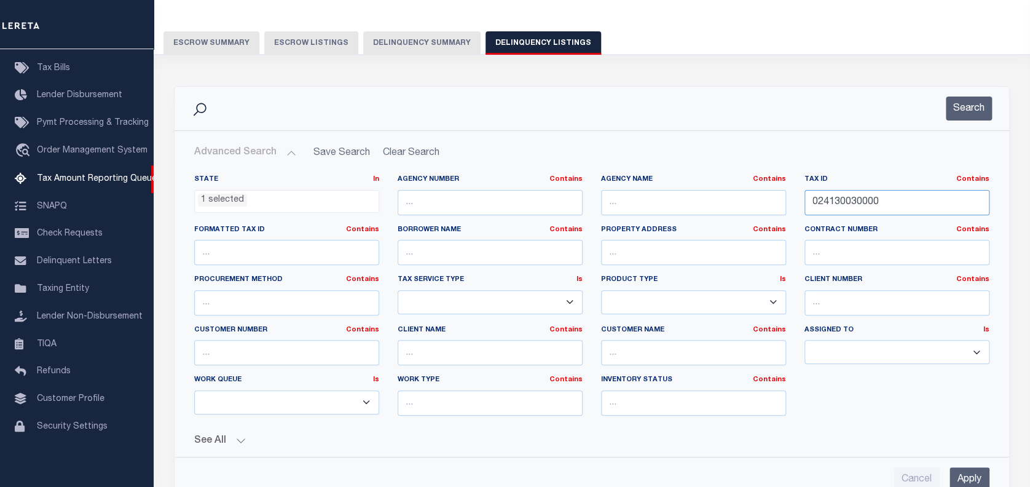
type input "024130030000"
click at [971, 473] on input "Apply" at bounding box center [969, 479] width 40 height 25
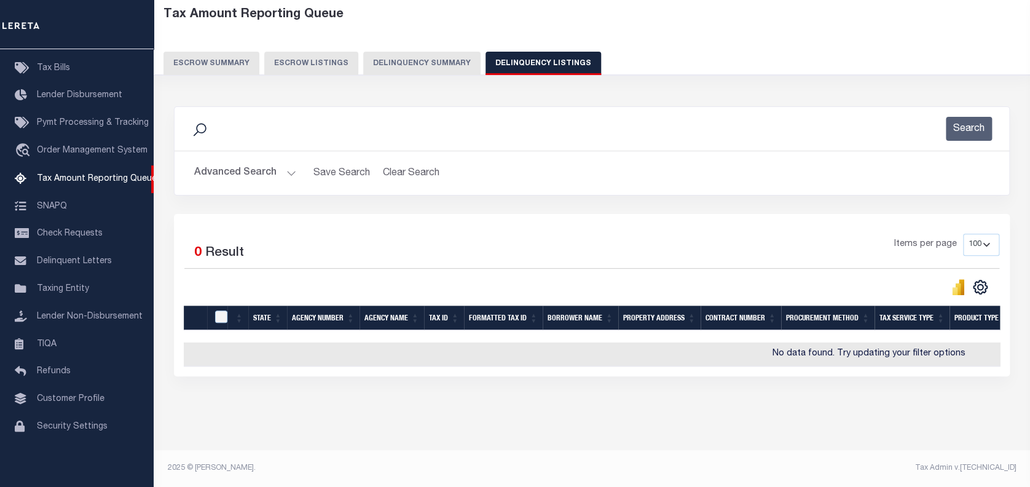
scroll to position [0, 0]
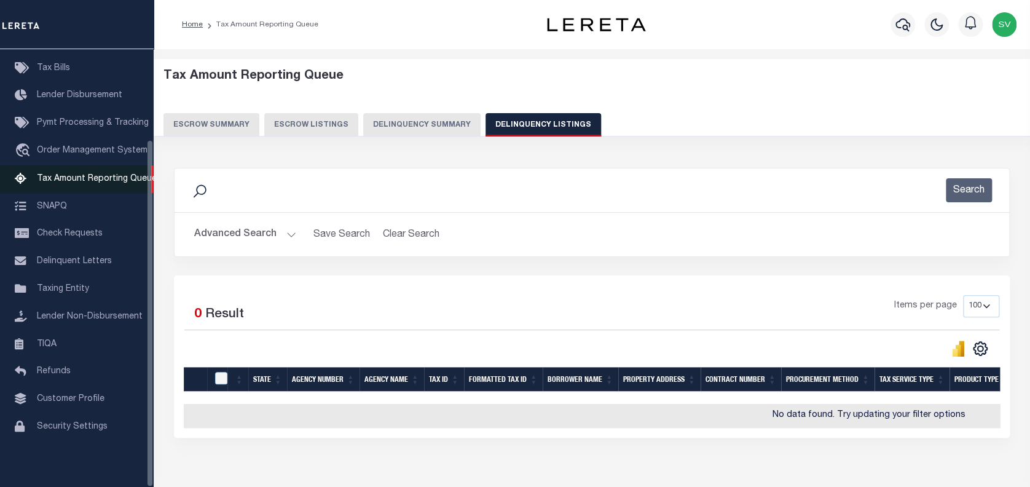
click at [65, 174] on span "Tax Amount Reporting Queue" at bounding box center [97, 178] width 120 height 9
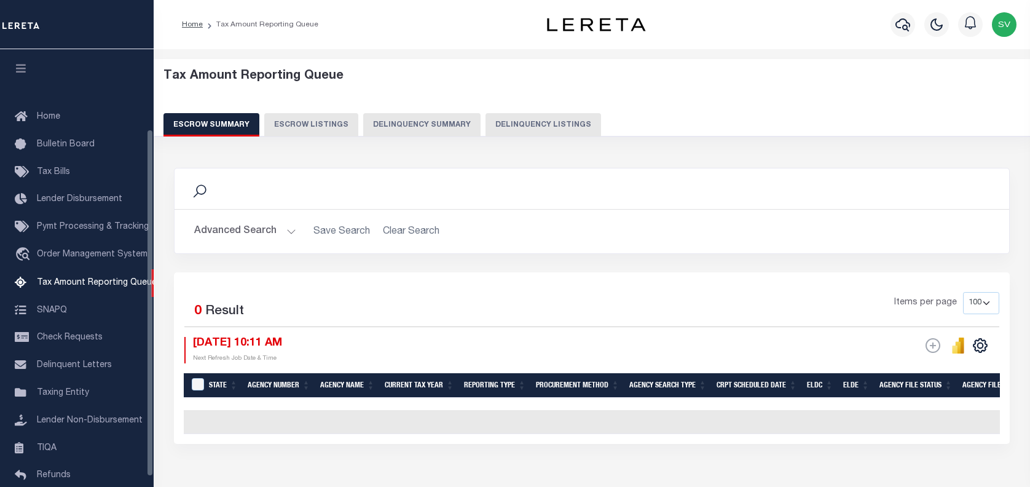
select select "100"
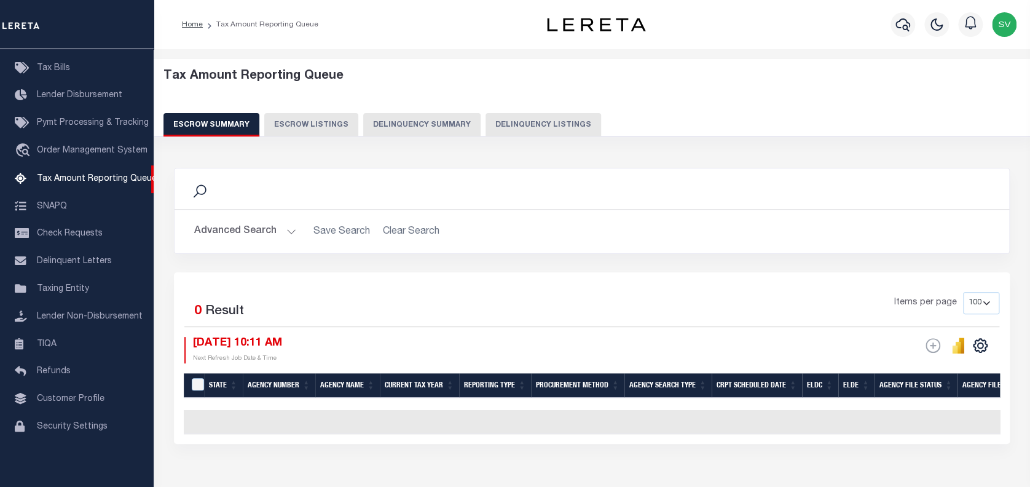
click at [236, 233] on button "Advanced Search" at bounding box center [245, 231] width 102 height 24
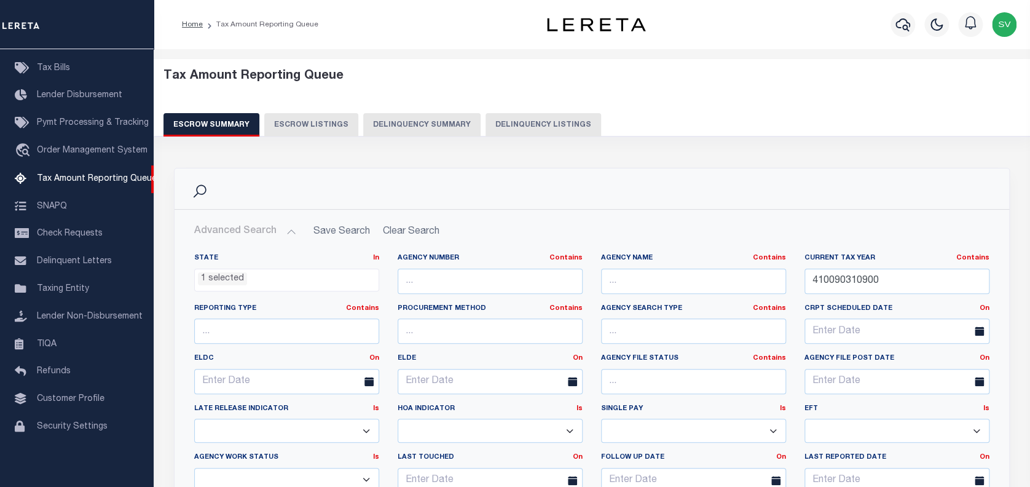
click at [566, 118] on button "Delinquency Listings" at bounding box center [543, 124] width 116 height 23
select select "VA"
select select "100"
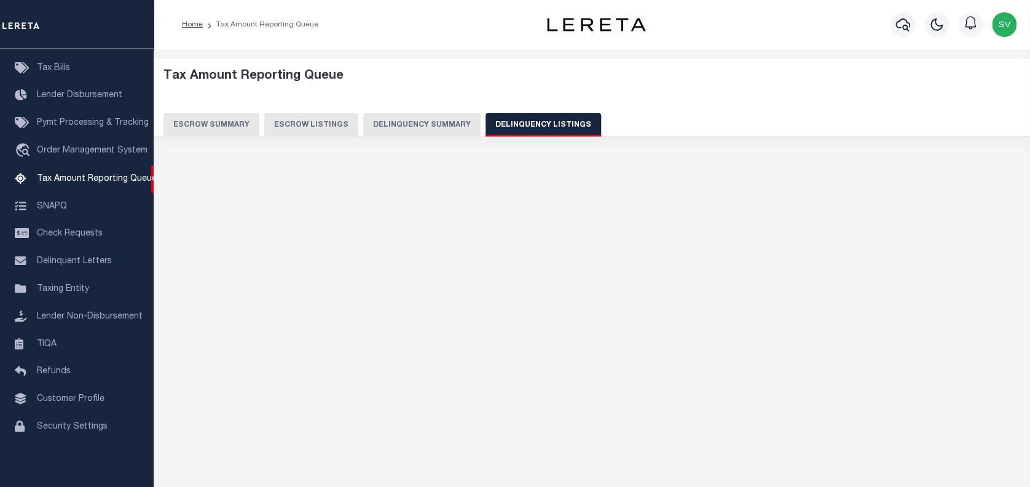
select select "100"
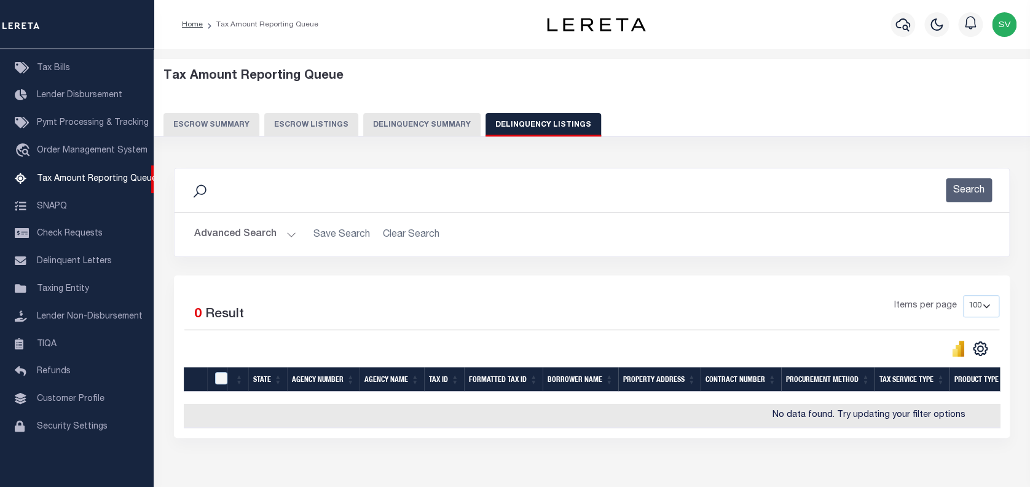
click at [248, 238] on button "Advanced Search" at bounding box center [245, 234] width 102 height 24
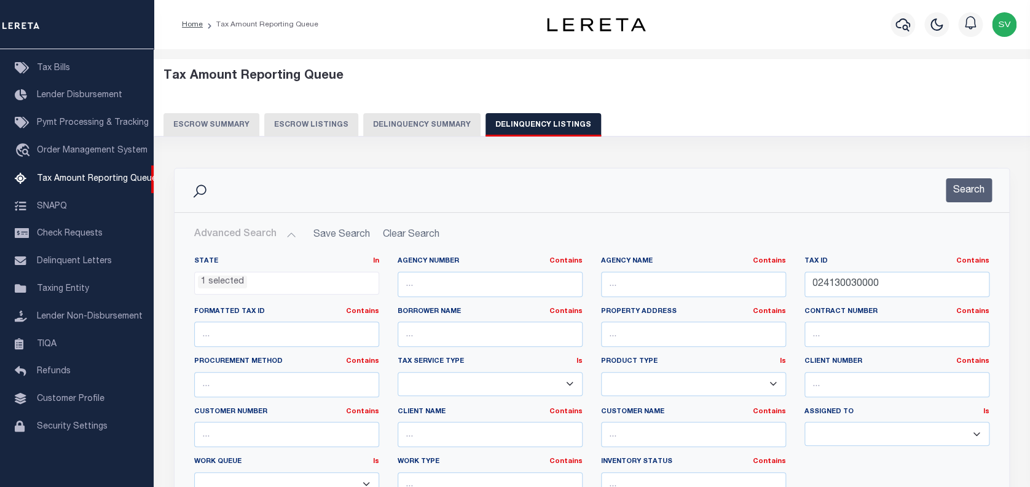
click at [237, 280] on li "1 selected" at bounding box center [222, 282] width 49 height 14
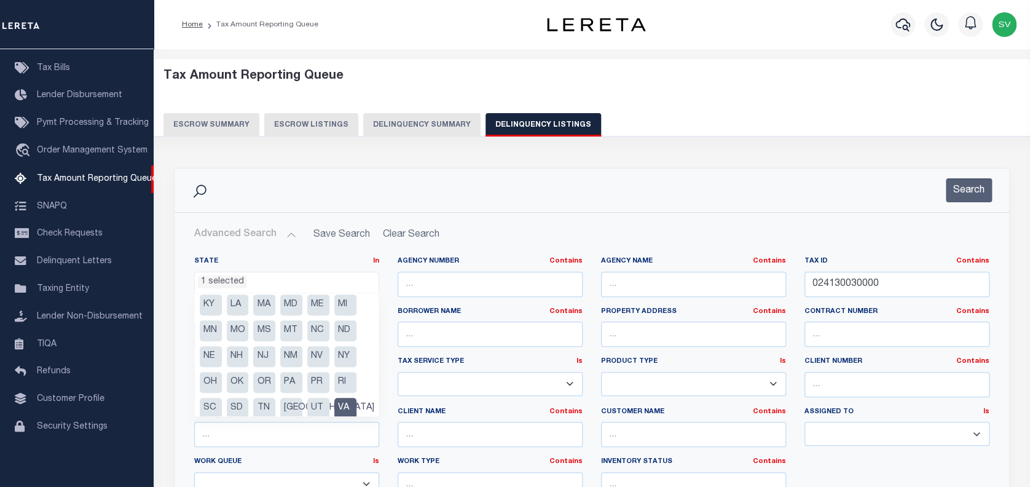
scroll to position [82, 0]
click at [341, 404] on li "VA" at bounding box center [345, 406] width 22 height 21
click at [323, 310] on li "CA" at bounding box center [318, 308] width 22 height 21
select select "CA"
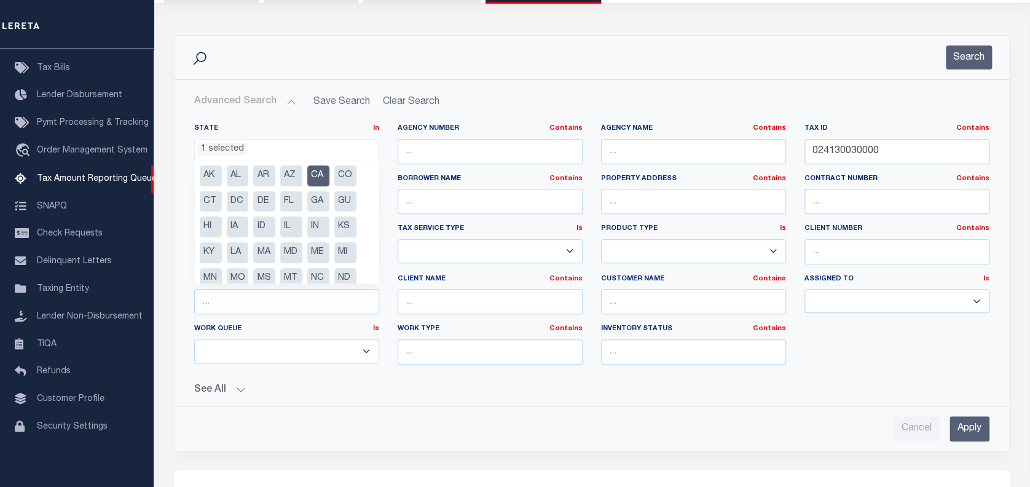
scroll to position [163, 0]
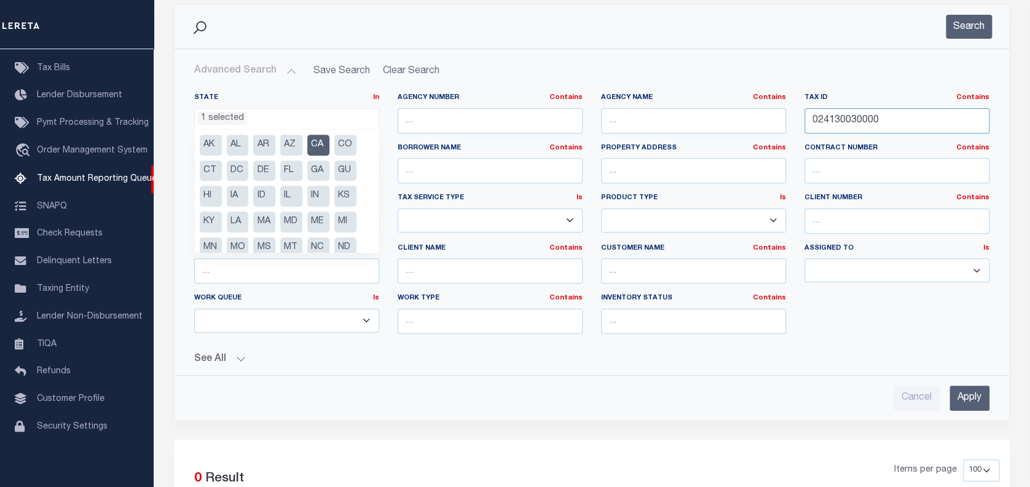
click at [850, 117] on input "024130030000" at bounding box center [896, 120] width 185 height 25
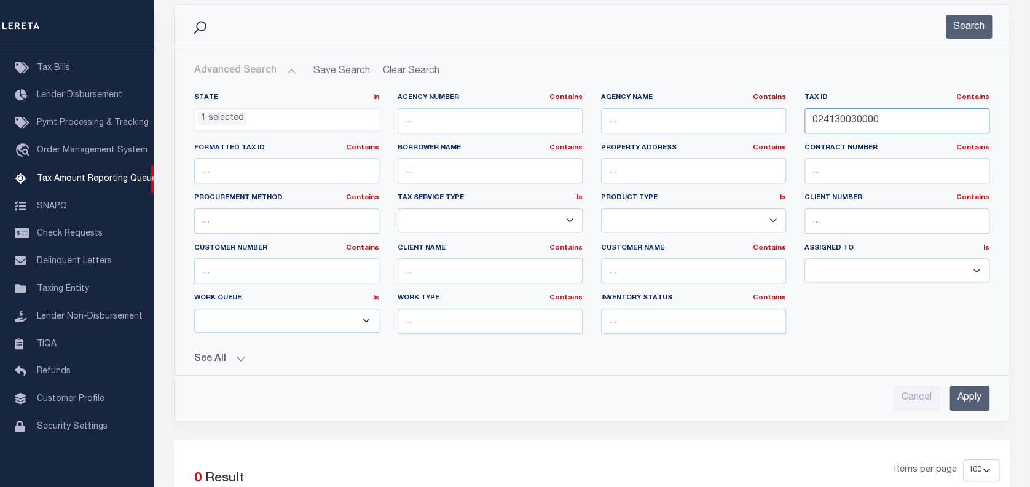
click at [850, 117] on input "024130030000" at bounding box center [896, 120] width 185 height 25
click at [965, 391] on input "Apply" at bounding box center [969, 397] width 40 height 25
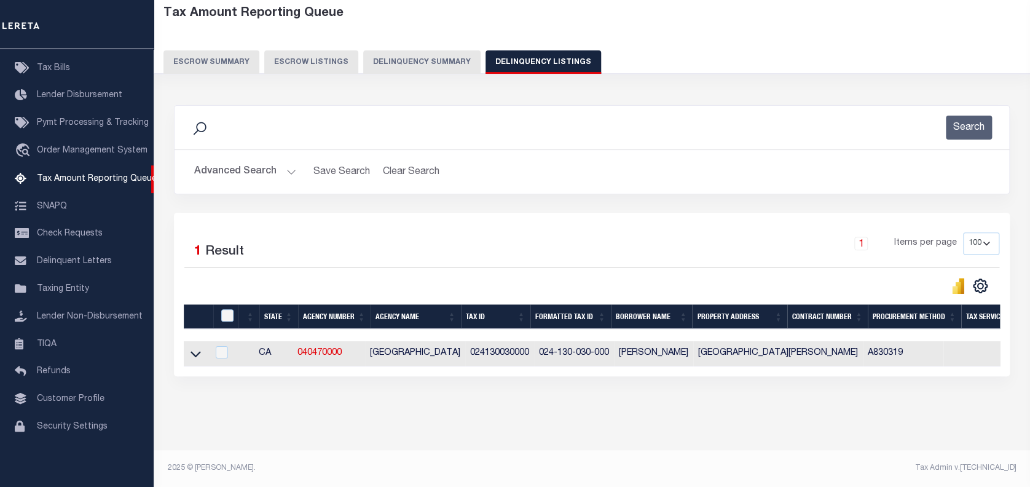
scroll to position [72, 0]
click at [197, 347] on icon at bounding box center [195, 353] width 10 height 13
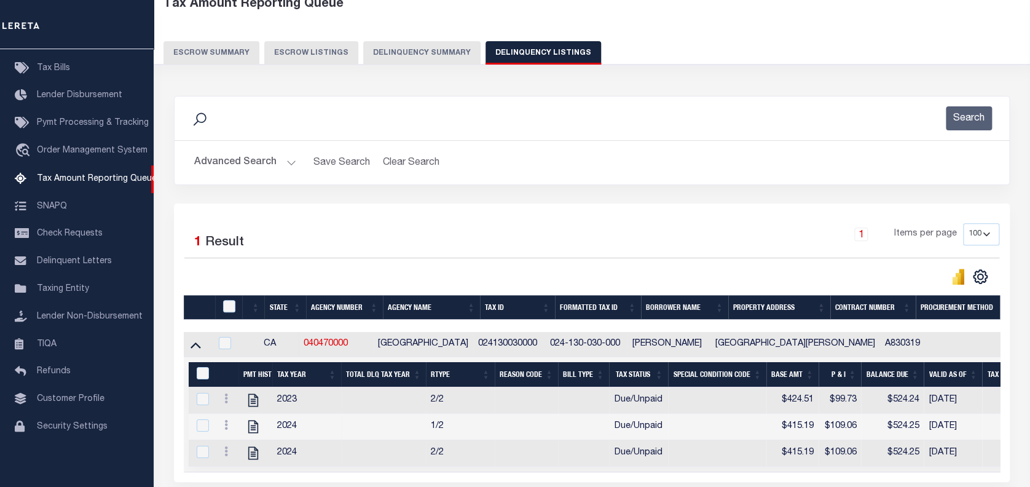
scroll to position [154, 0]
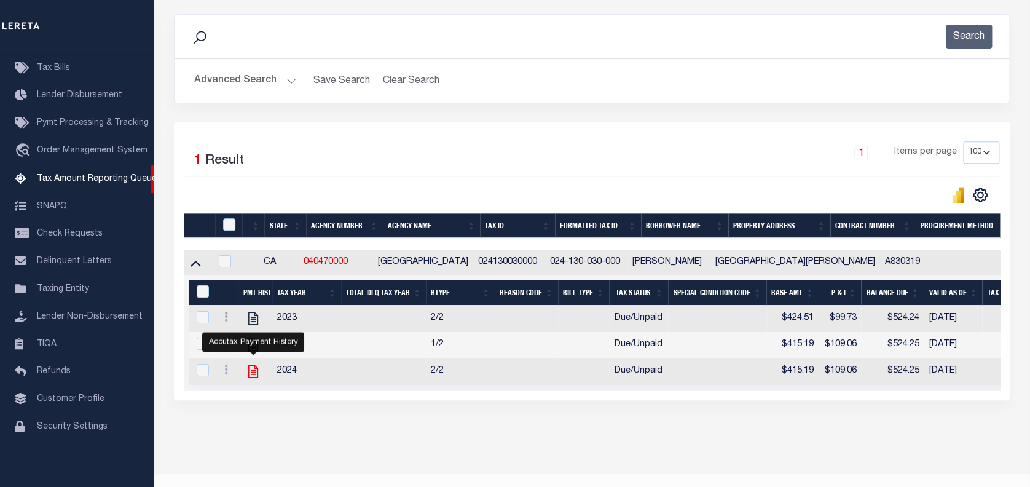
click at [256, 372] on icon "" at bounding box center [253, 371] width 16 height 16
checkbox input "true"
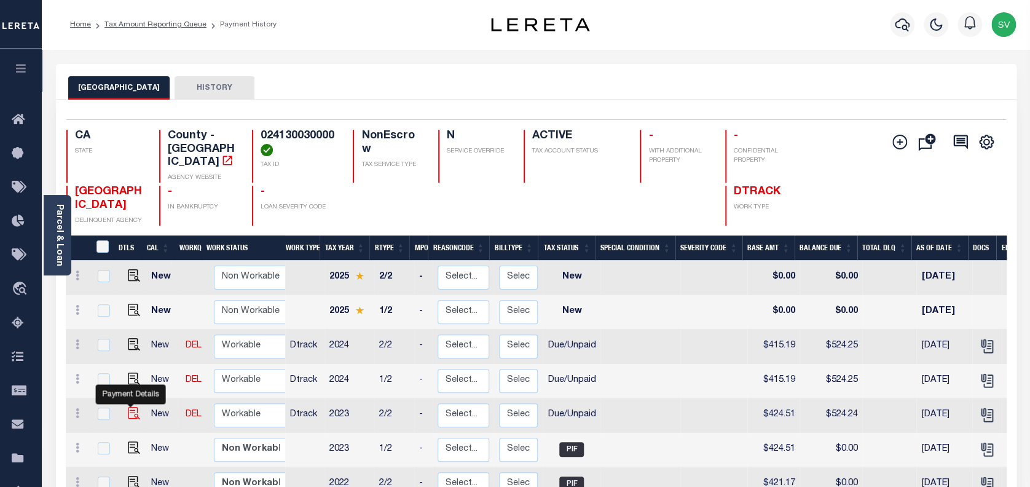
click at [131, 407] on img "" at bounding box center [134, 413] width 12 height 12
checkbox input "true"
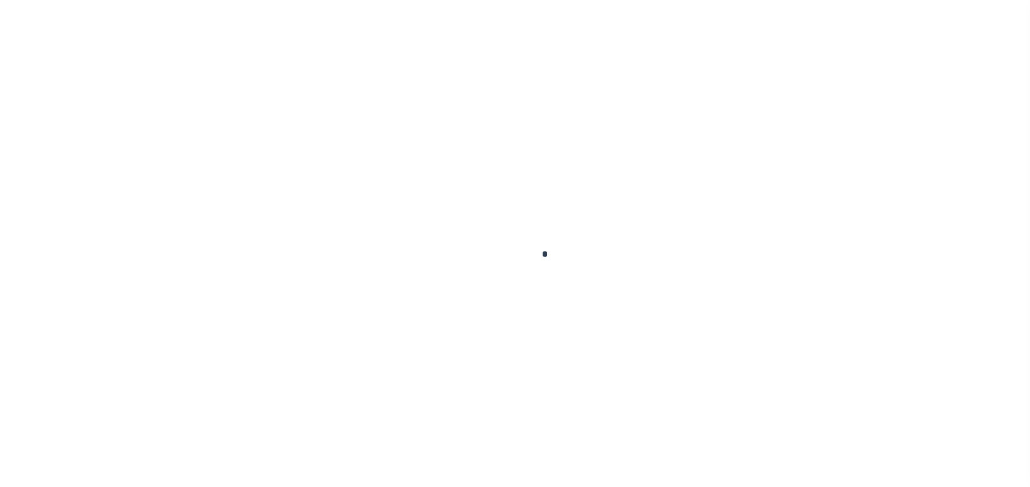
checkbox input "false"
type textarea "Payoff is Estimate. They are all rolled onto the delinquent tax roll and can’t …"
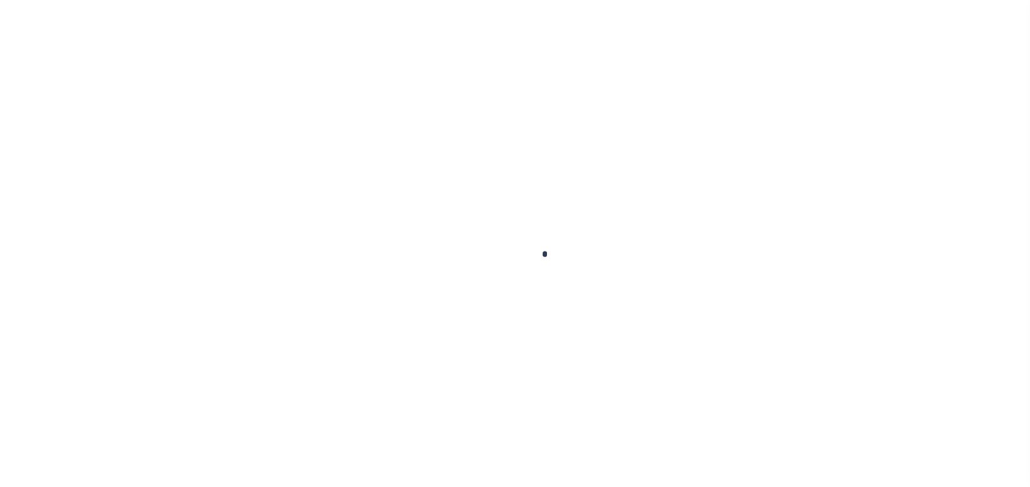
type input "[DATE]"
select select "DUE"
type input "$424.51"
type input "$99.73"
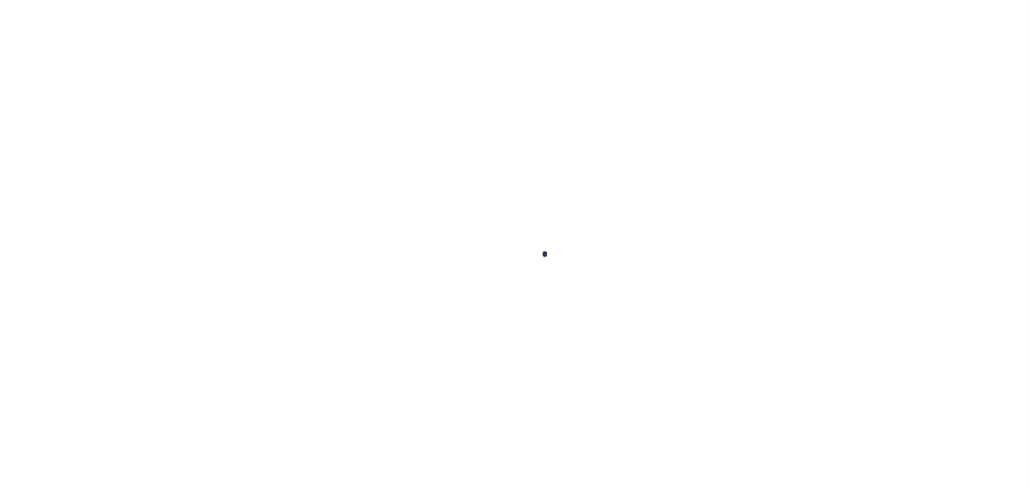
type input "$524.24"
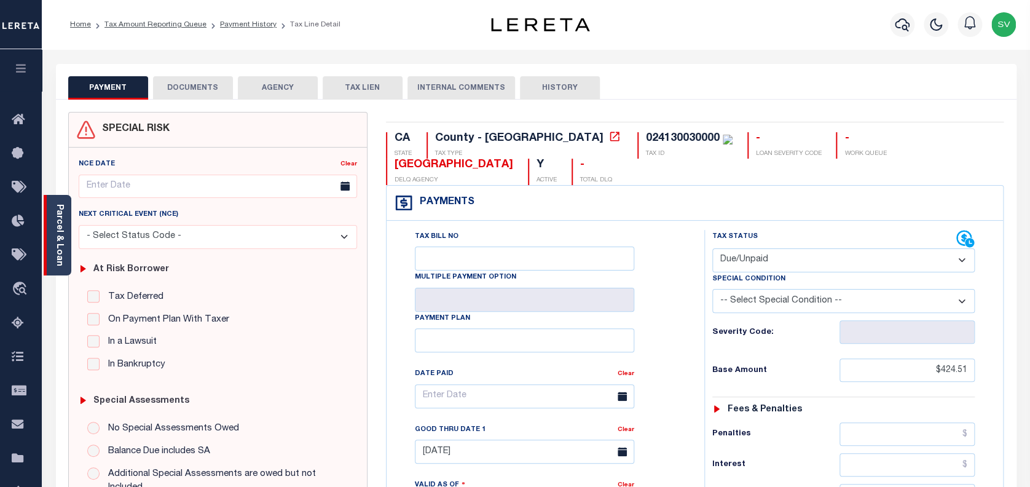
click at [66, 233] on div "Parcel & Loan" at bounding box center [58, 235] width 28 height 80
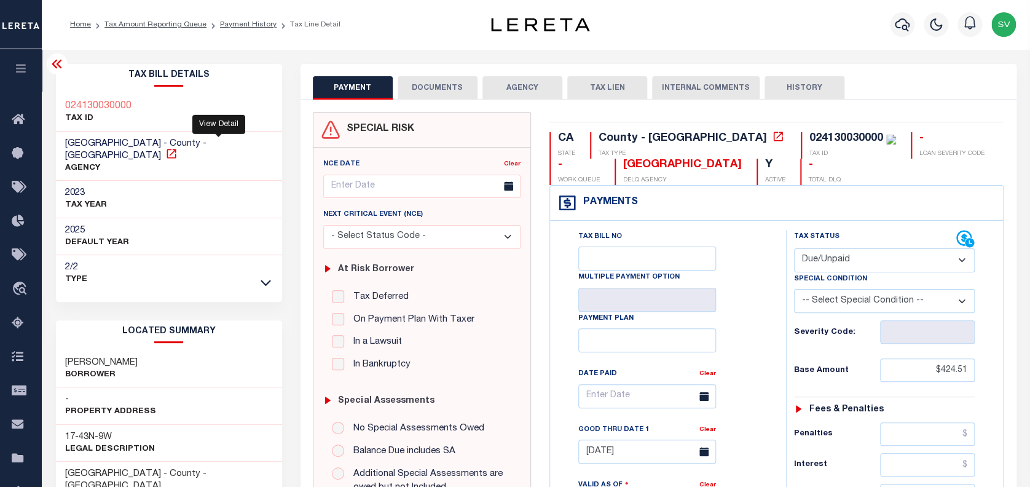
click at [176, 149] on icon at bounding box center [171, 153] width 9 height 9
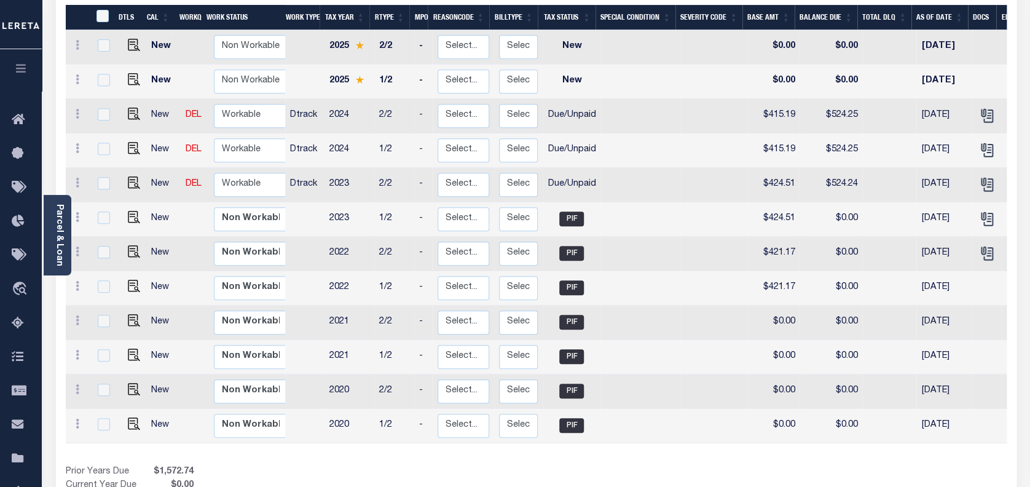
scroll to position [281, 0]
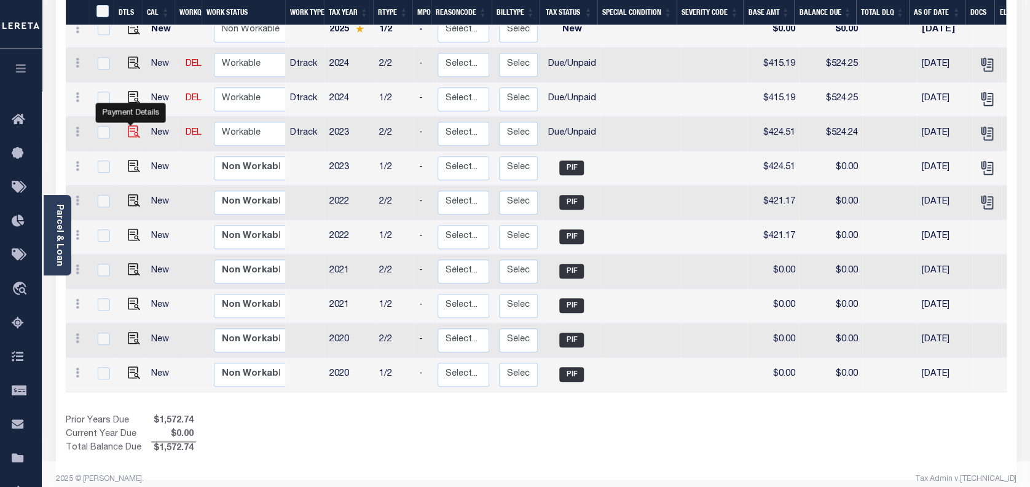
click at [130, 125] on img "" at bounding box center [134, 131] width 12 height 12
checkbox input "true"
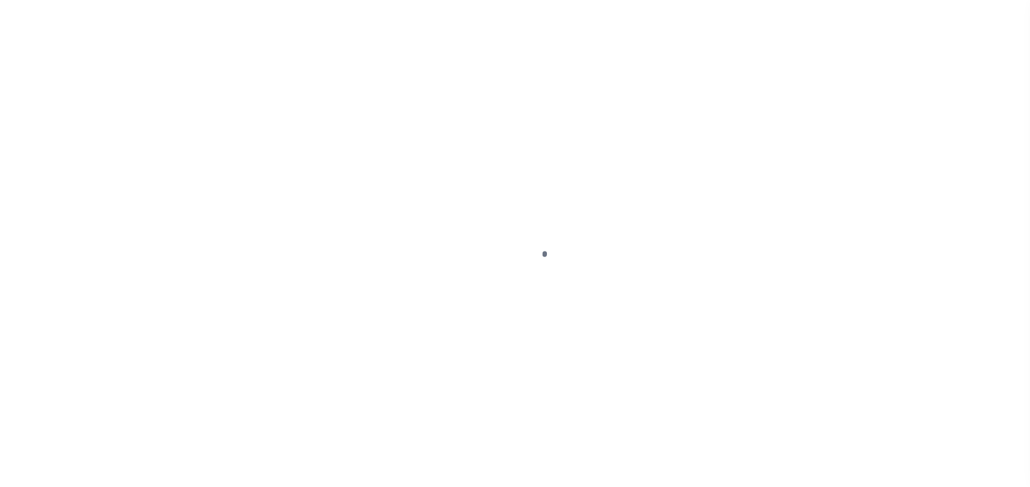
select select "DUE"
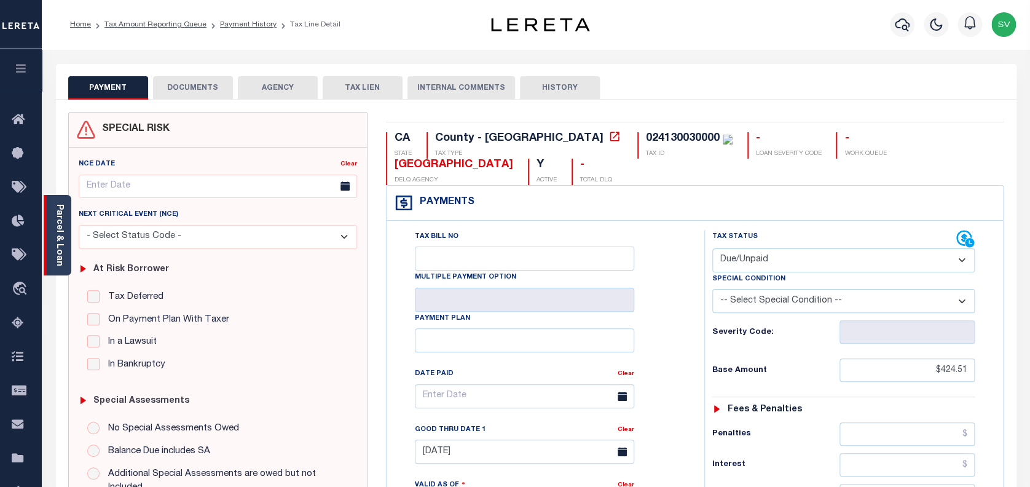
click at [57, 230] on link "Parcel & Loan" at bounding box center [59, 235] width 9 height 62
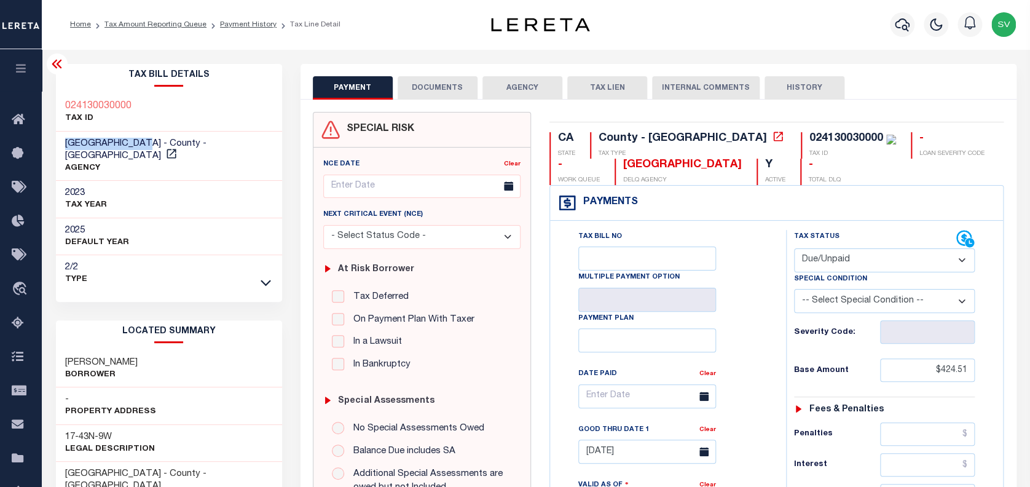
drag, startPoint x: 65, startPoint y: 144, endPoint x: 148, endPoint y: 140, distance: 83.6
click at [148, 140] on span "[GEOGRAPHIC_DATA] - County - [GEOGRAPHIC_DATA]" at bounding box center [135, 150] width 141 height 22
copy span "[GEOGRAPHIC_DATA]"
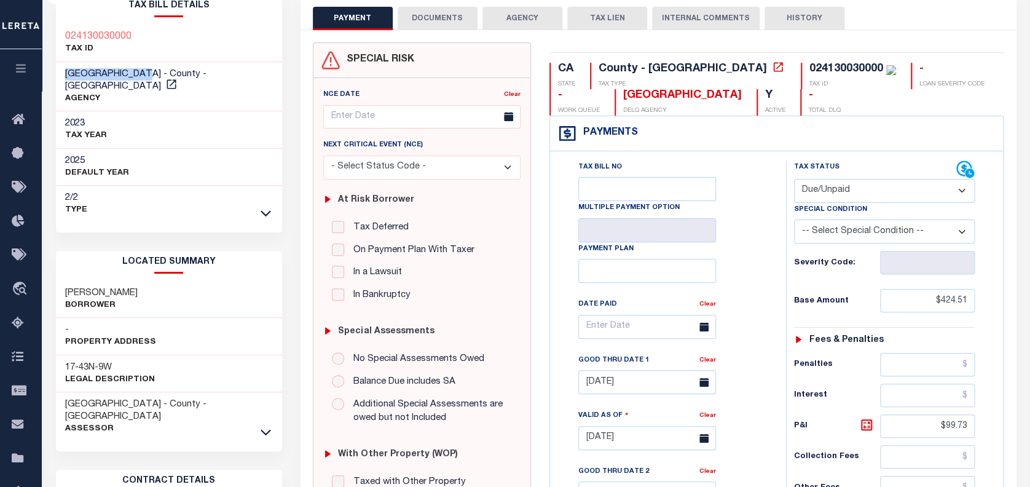
scroll to position [82, 0]
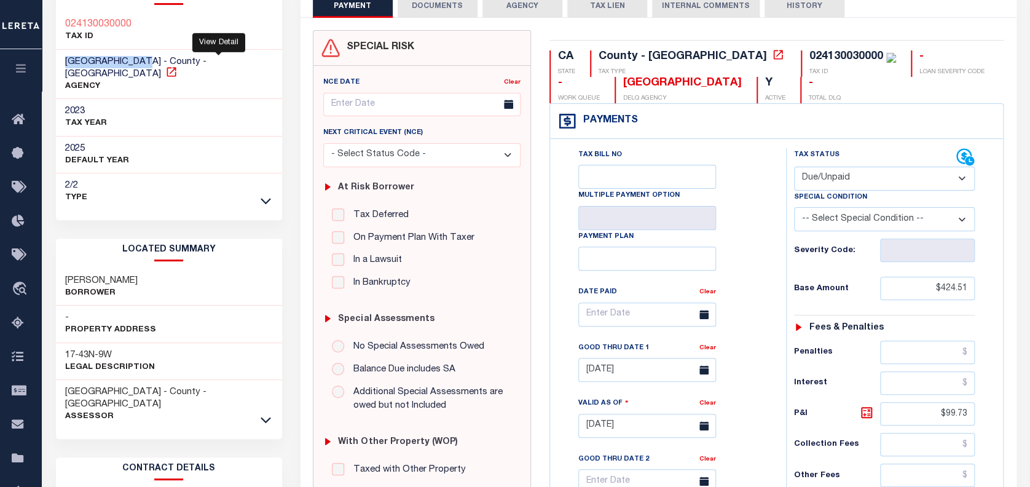
click at [178, 66] on icon at bounding box center [171, 72] width 12 height 12
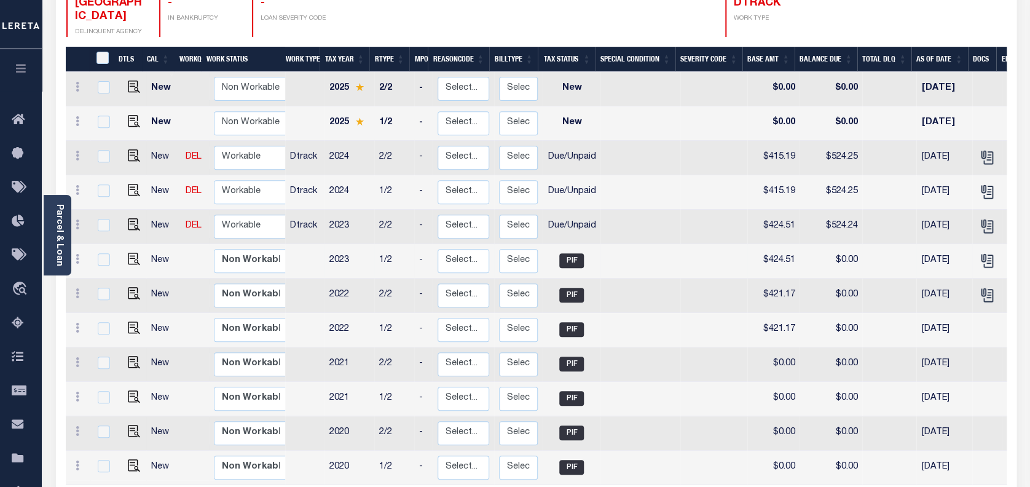
scroll to position [118, 0]
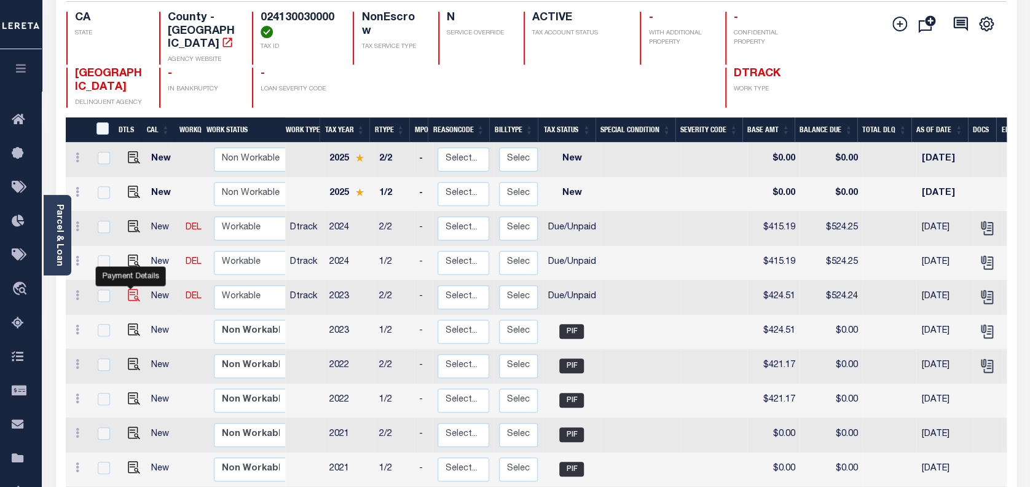
click at [131, 289] on img "" at bounding box center [134, 295] width 12 height 12
checkbox input "true"
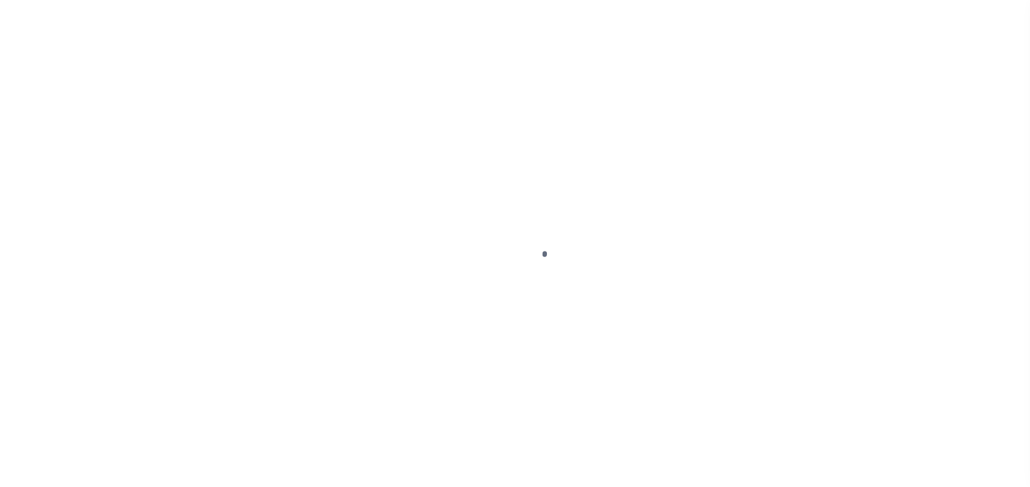
select select "DUE"
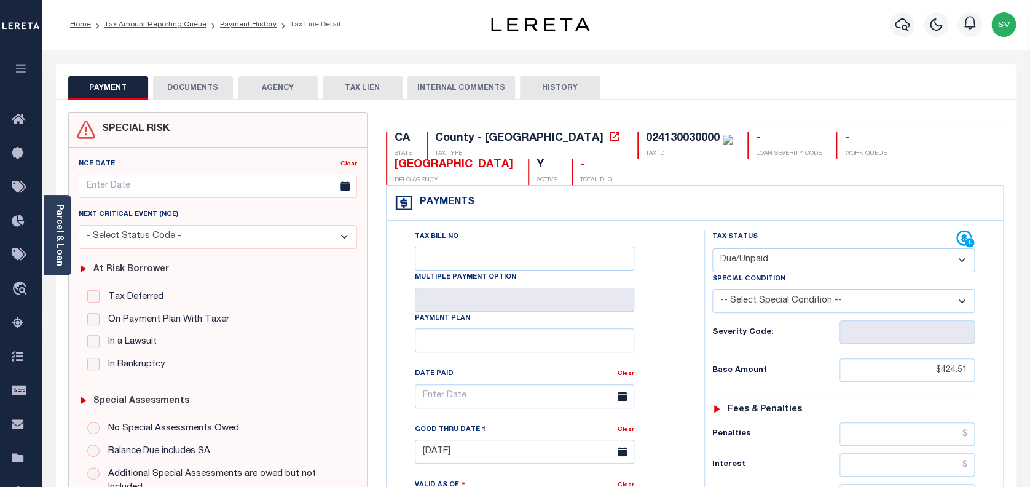
click at [196, 92] on button "DOCUMENTS" at bounding box center [193, 87] width 80 height 23
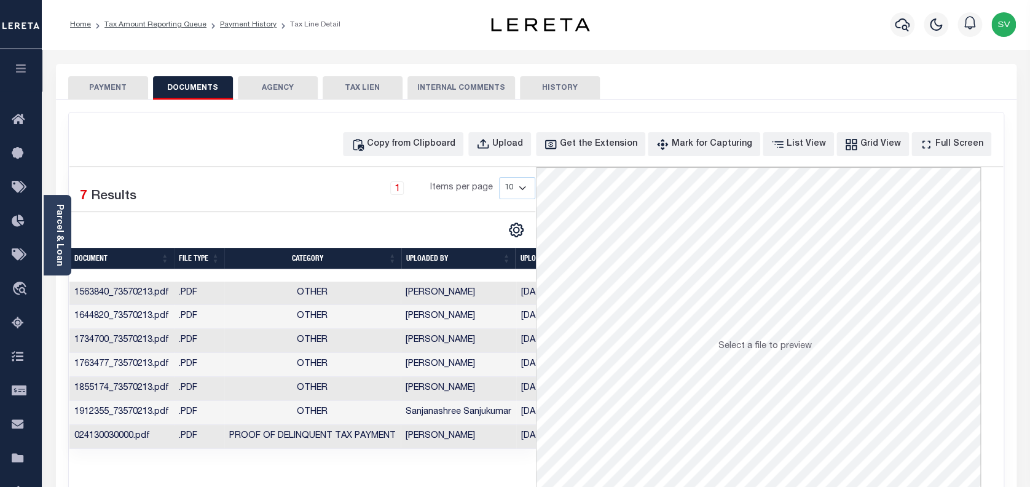
click at [120, 84] on button "PAYMENT" at bounding box center [108, 87] width 80 height 23
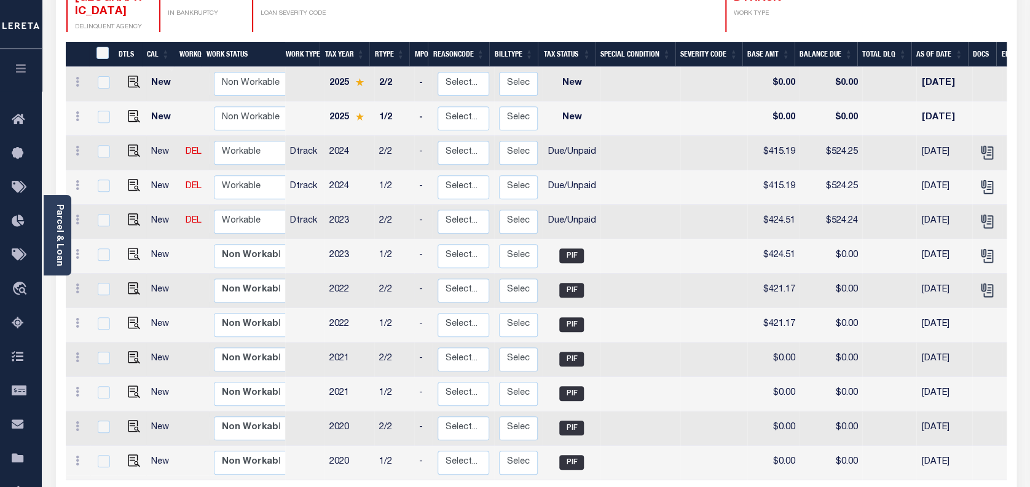
scroll to position [118, 0]
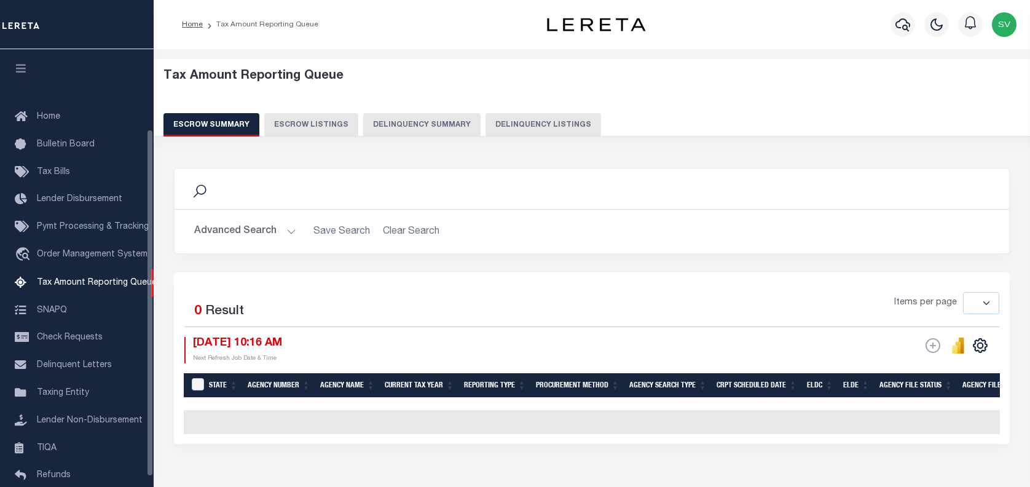
select select
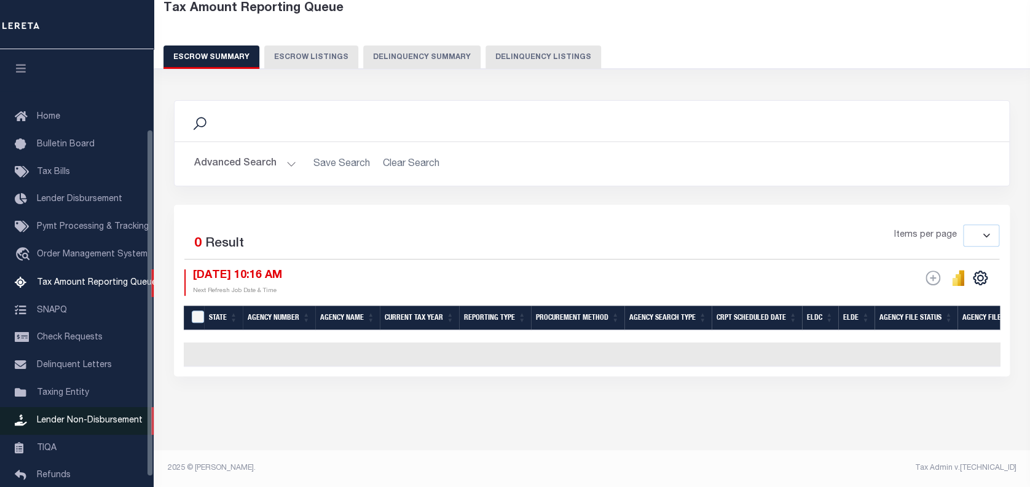
scroll to position [100, 0]
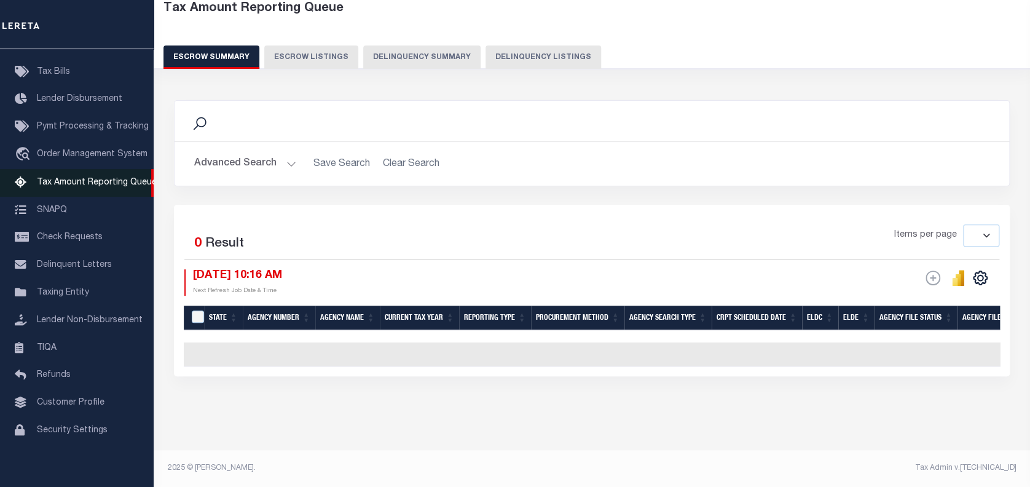
click at [22, 187] on icon at bounding box center [25, 182] width 20 height 15
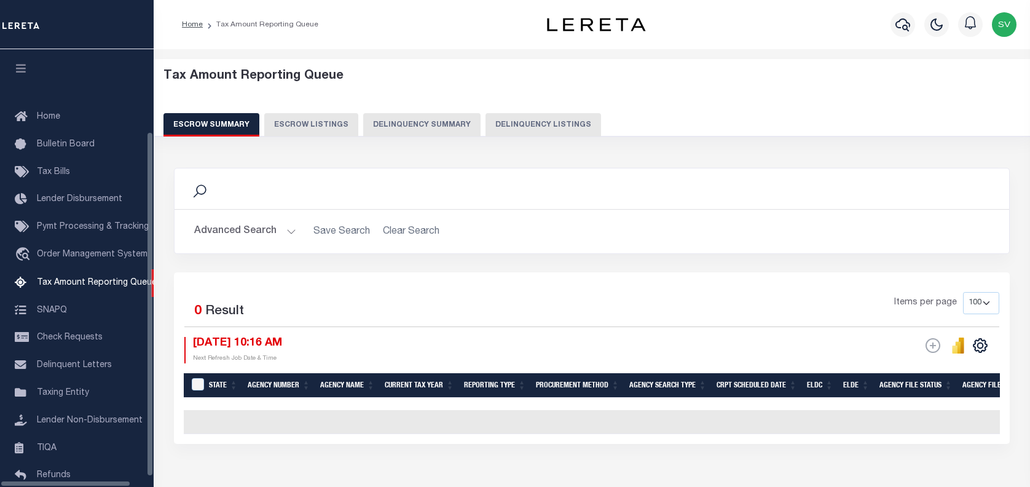
select select "100"
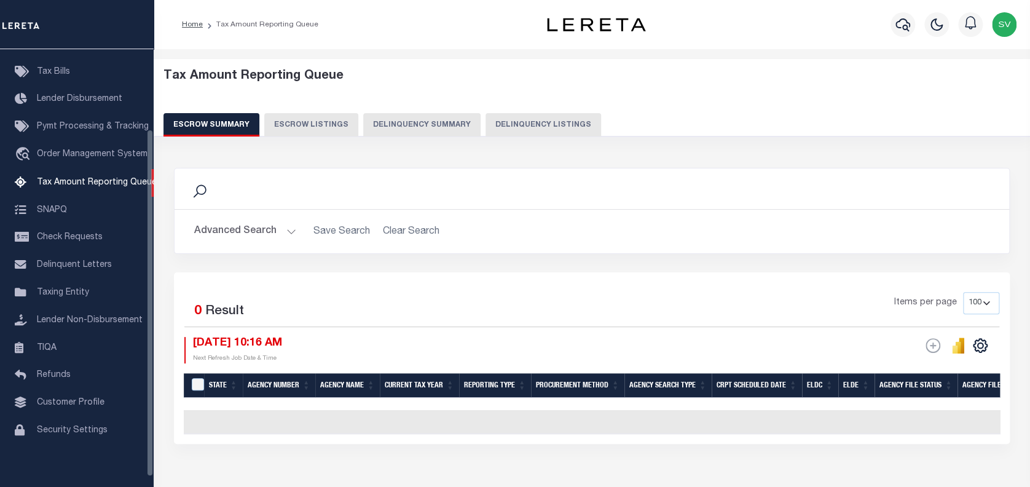
click at [445, 118] on button "Delinquency Summary" at bounding box center [421, 124] width 117 height 23
click at [503, 128] on button "Delinquency Listings" at bounding box center [543, 124] width 116 height 23
select select "CA"
select select "100"
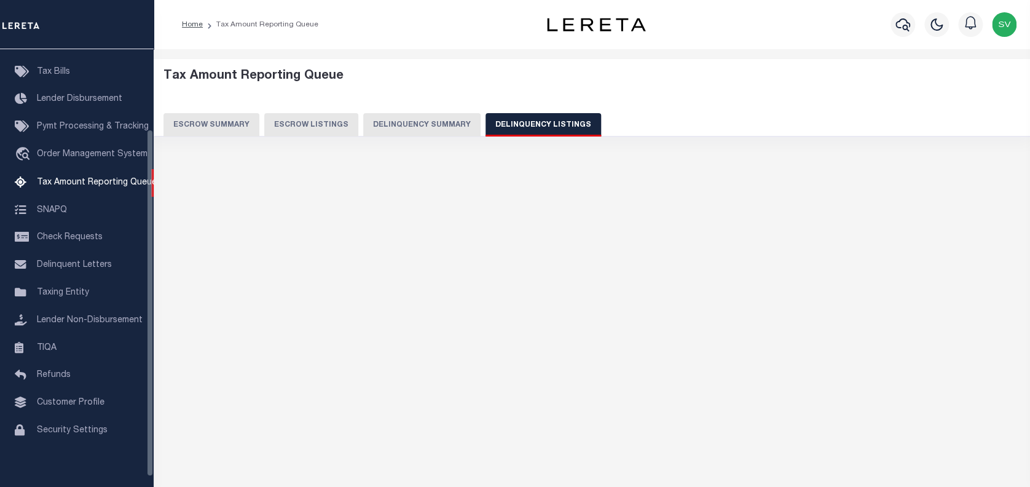
select select "100"
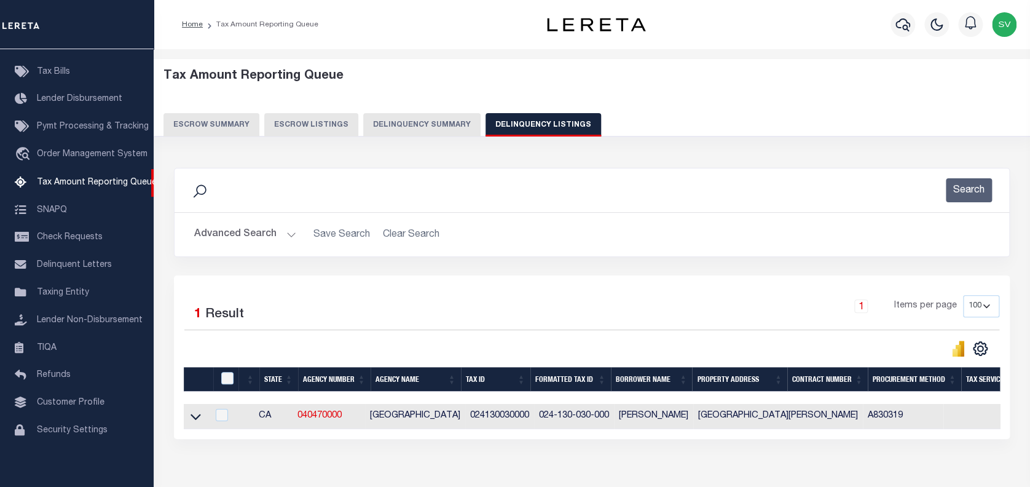
click at [218, 236] on button "Advanced Search" at bounding box center [245, 234] width 102 height 24
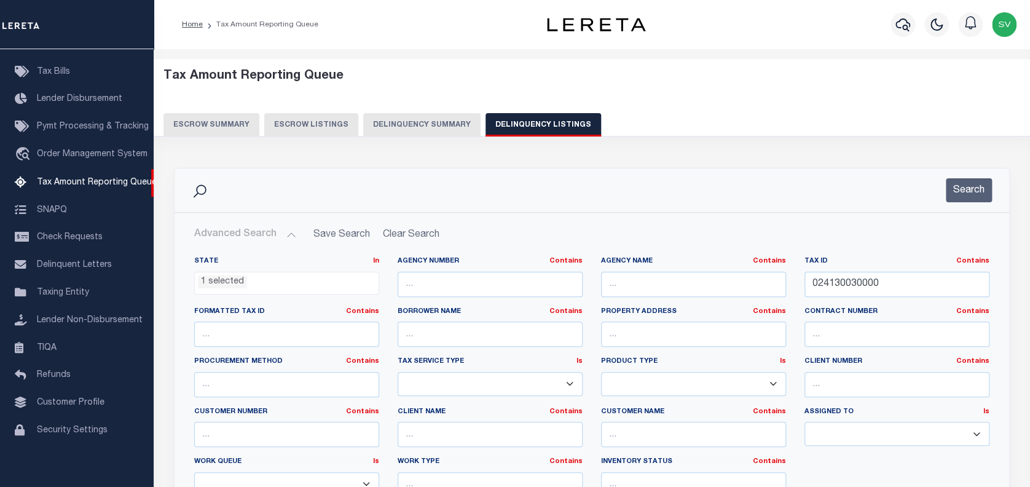
click at [319, 283] on ul "1 selected" at bounding box center [287, 280] width 184 height 17
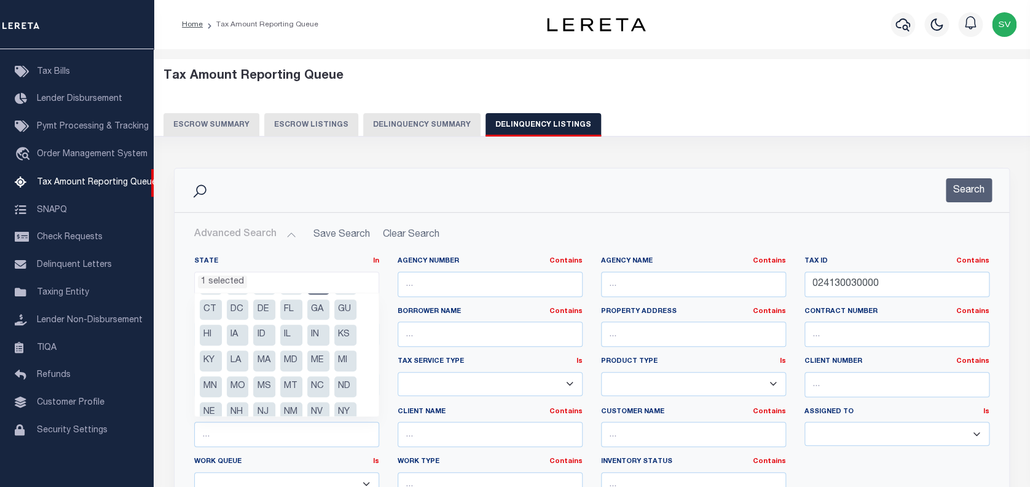
scroll to position [0, 0]
click at [318, 315] on li "CA" at bounding box center [318, 308] width 22 height 21
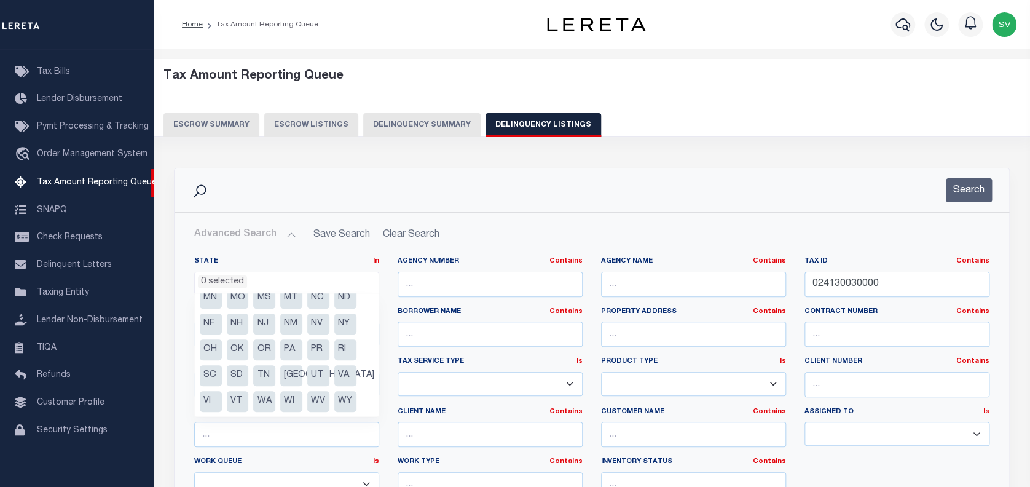
click at [264, 398] on li "WA" at bounding box center [264, 401] width 22 height 21
select select "WA"
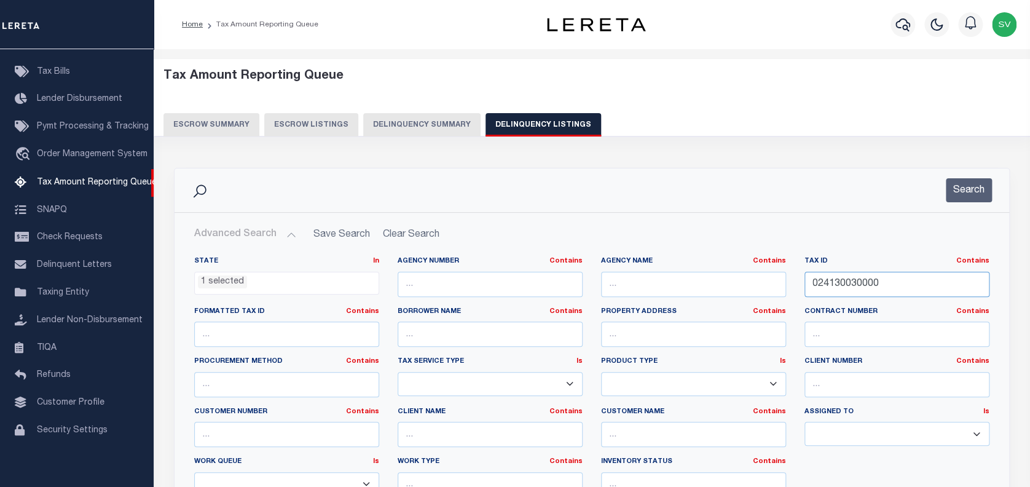
click at [839, 280] on input "024130030000" at bounding box center [896, 284] width 185 height 25
paste input "130993000001013"
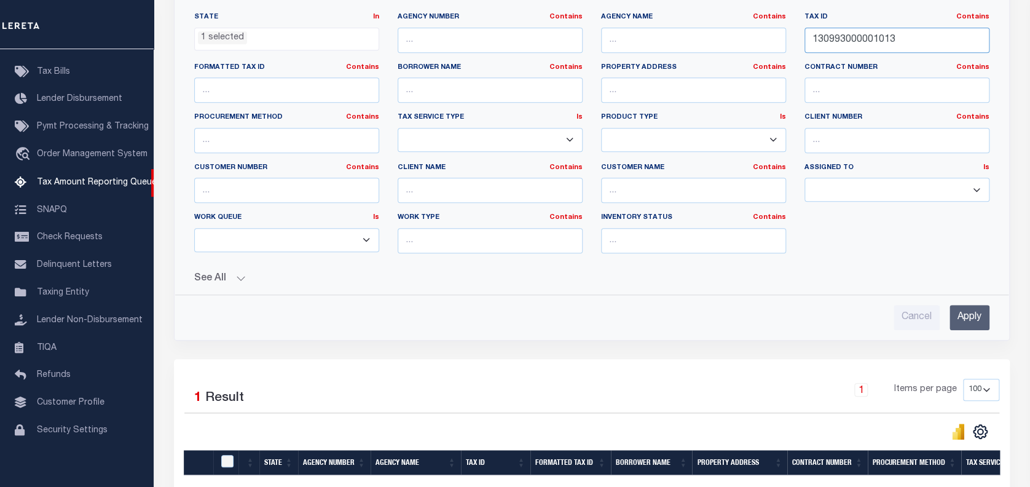
scroll to position [246, 0]
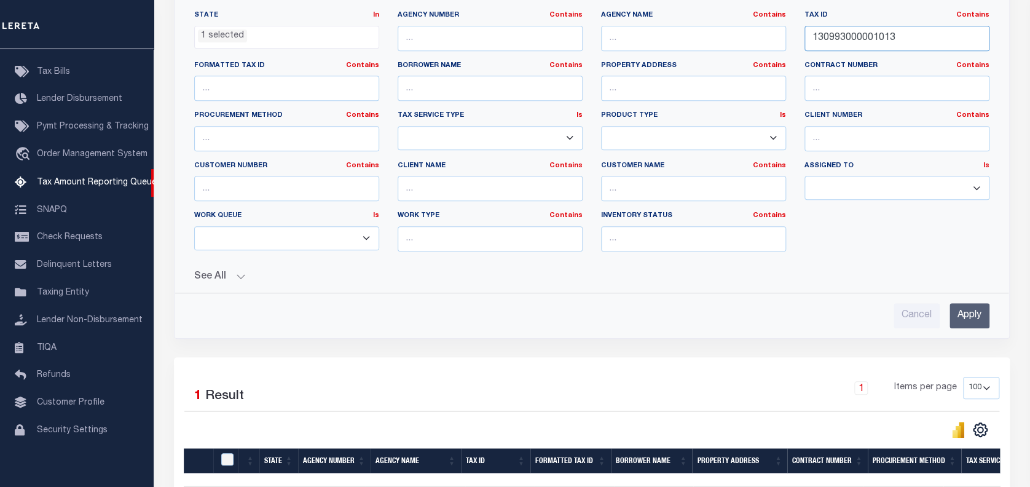
type input "130993000001013"
click at [977, 313] on input "Apply" at bounding box center [969, 315] width 40 height 25
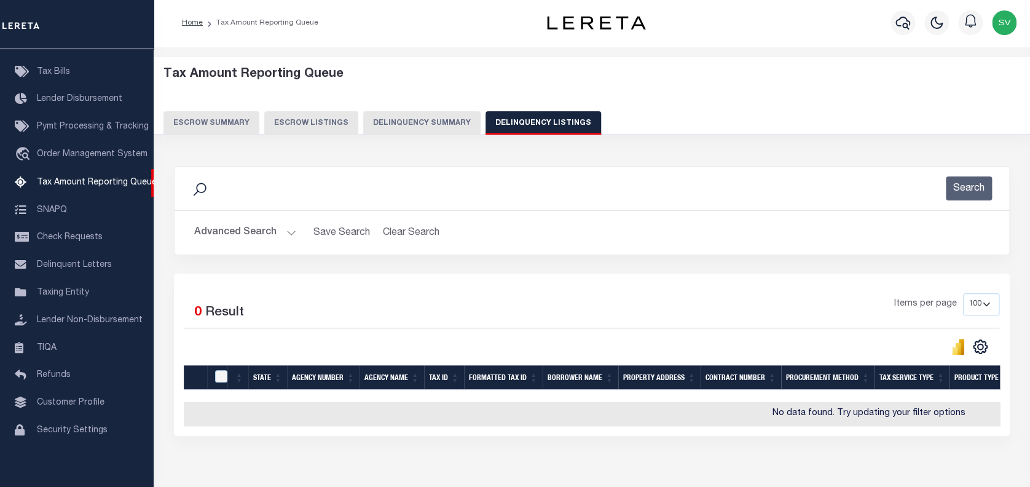
scroll to position [0, 0]
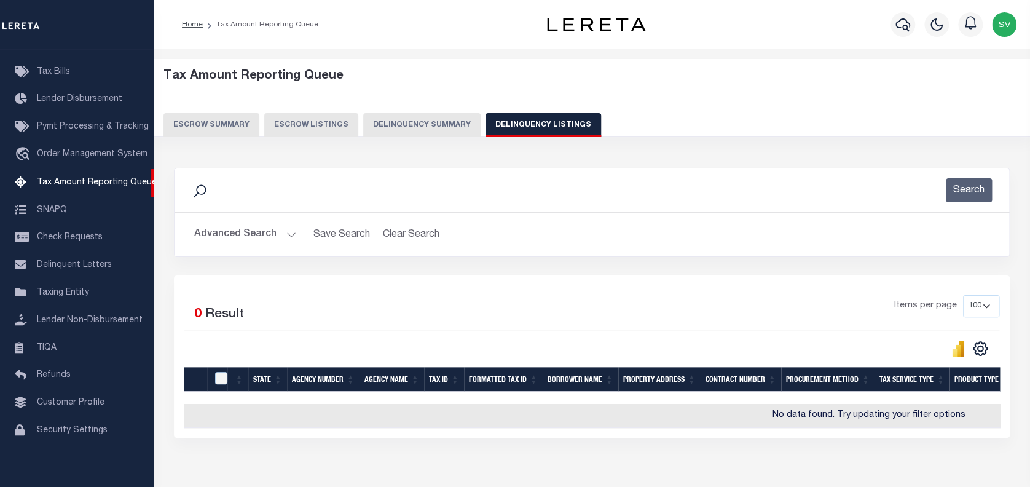
click at [245, 231] on button "Advanced Search" at bounding box center [245, 234] width 102 height 24
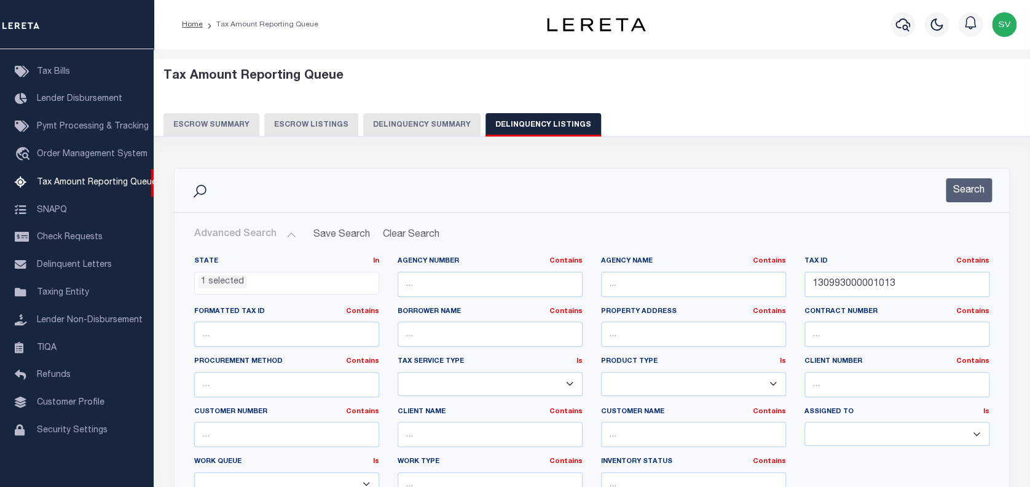
click at [245, 288] on span "1 selected" at bounding box center [286, 283] width 185 height 23
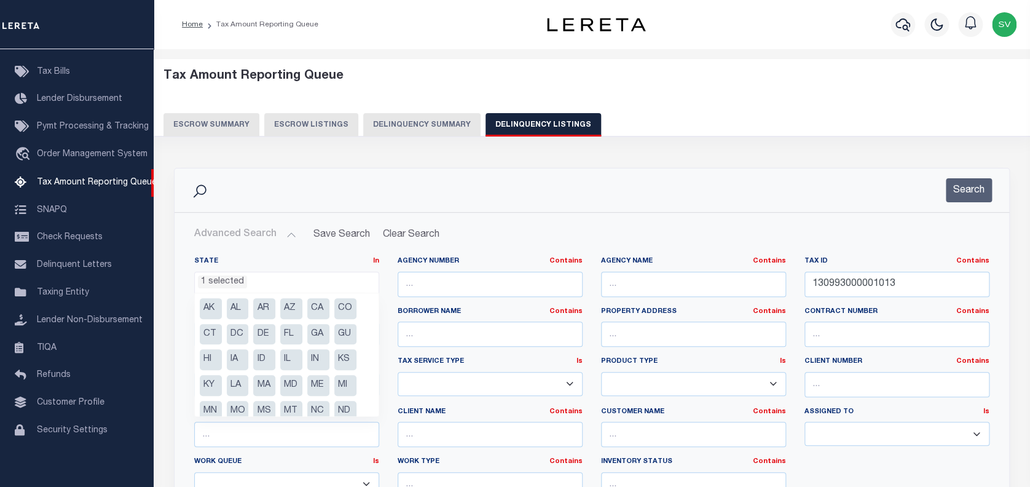
scroll to position [113, 0]
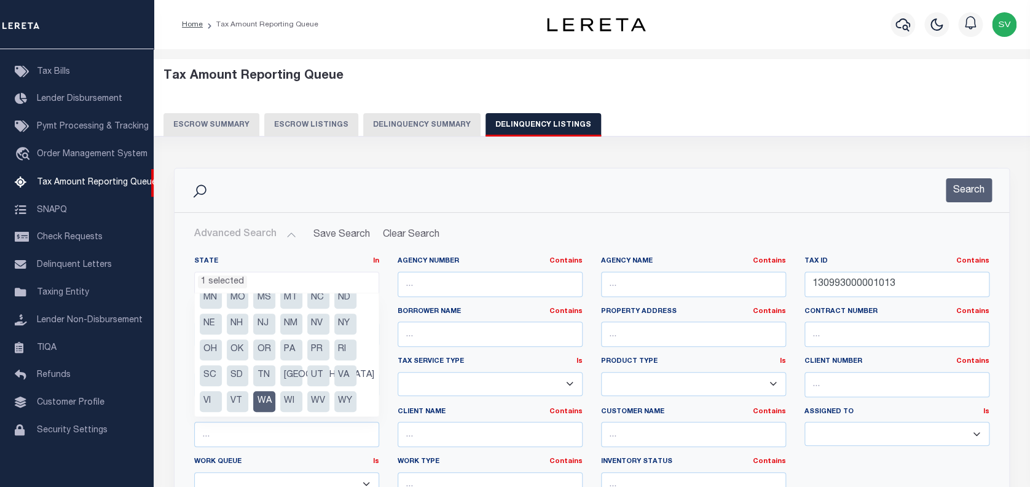
click at [242, 233] on button "Advanced Search" at bounding box center [245, 234] width 102 height 24
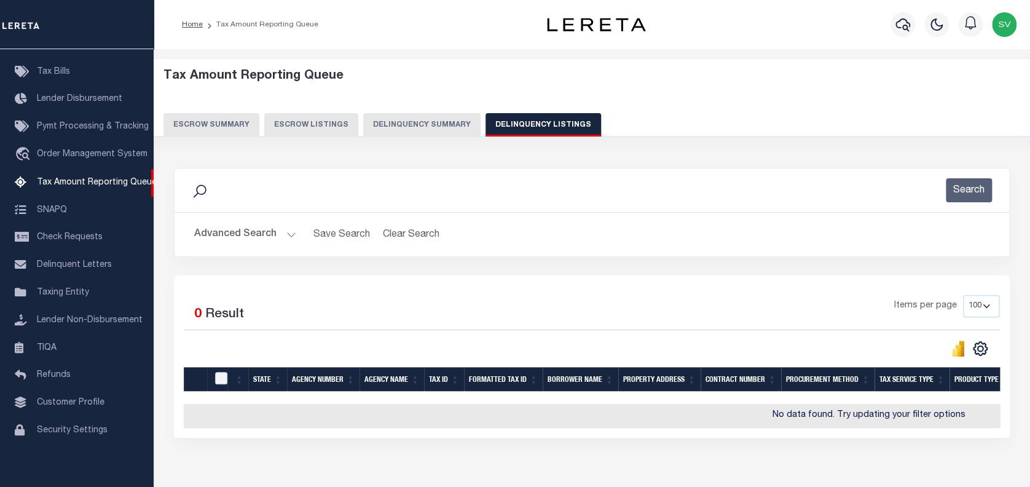
click at [227, 240] on button "Advanced Search" at bounding box center [245, 234] width 102 height 24
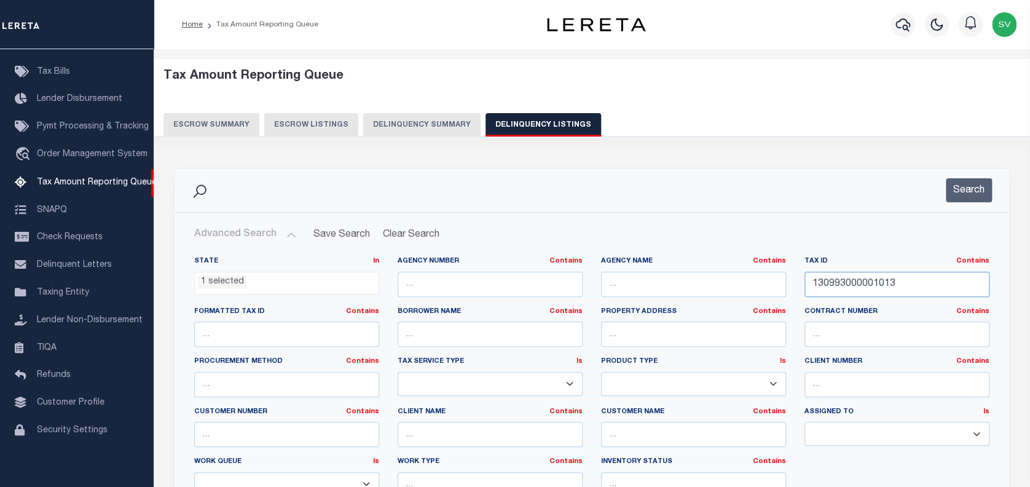
click at [850, 283] on input "130993000001013" at bounding box center [896, 284] width 185 height 25
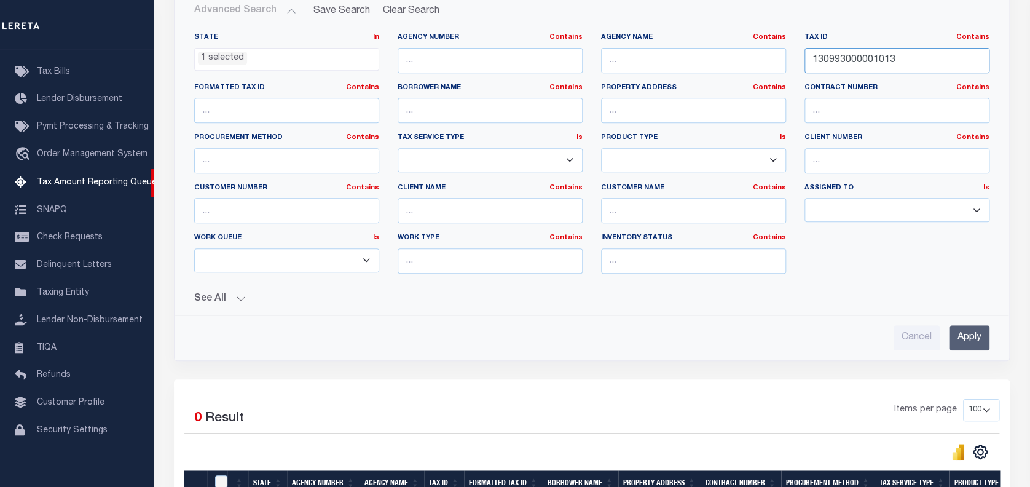
scroll to position [246, 0]
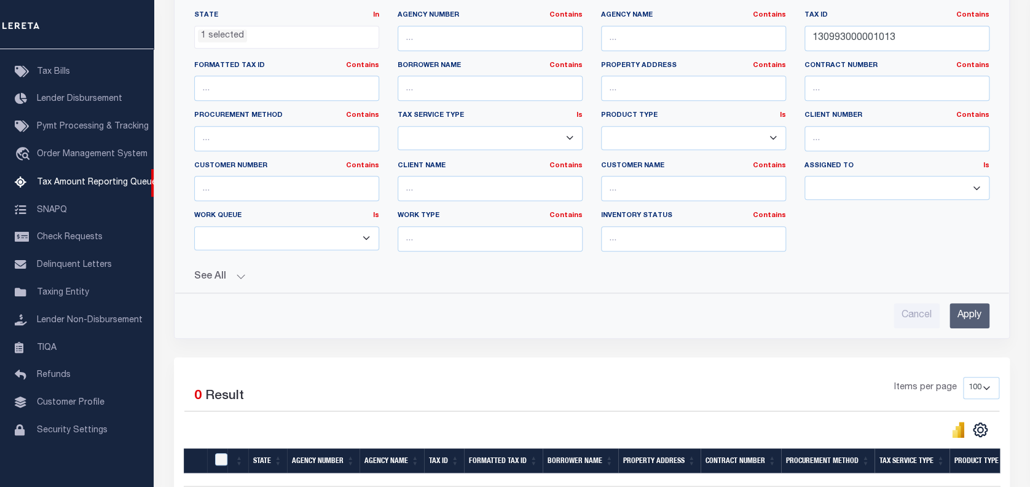
click at [971, 312] on input "Apply" at bounding box center [969, 315] width 40 height 25
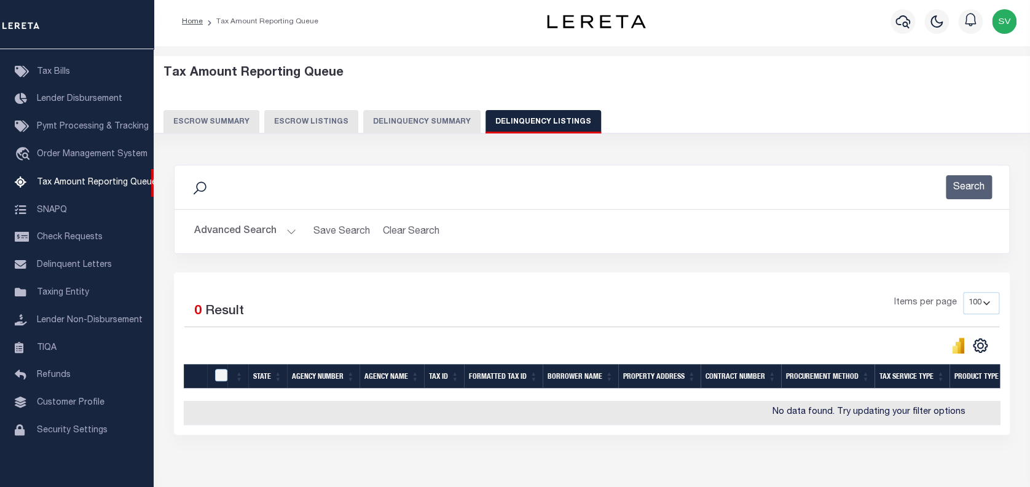
scroll to position [0, 0]
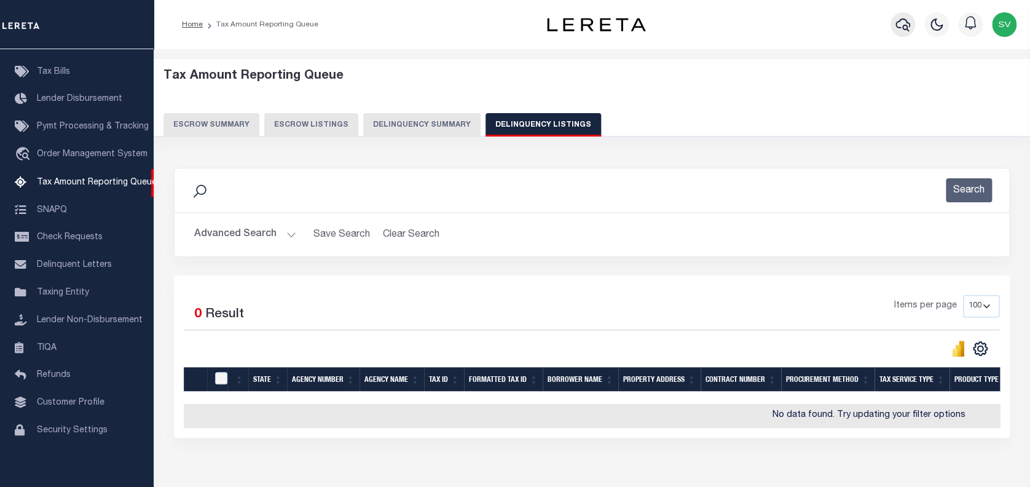
click at [901, 28] on icon "button" at bounding box center [902, 24] width 15 height 13
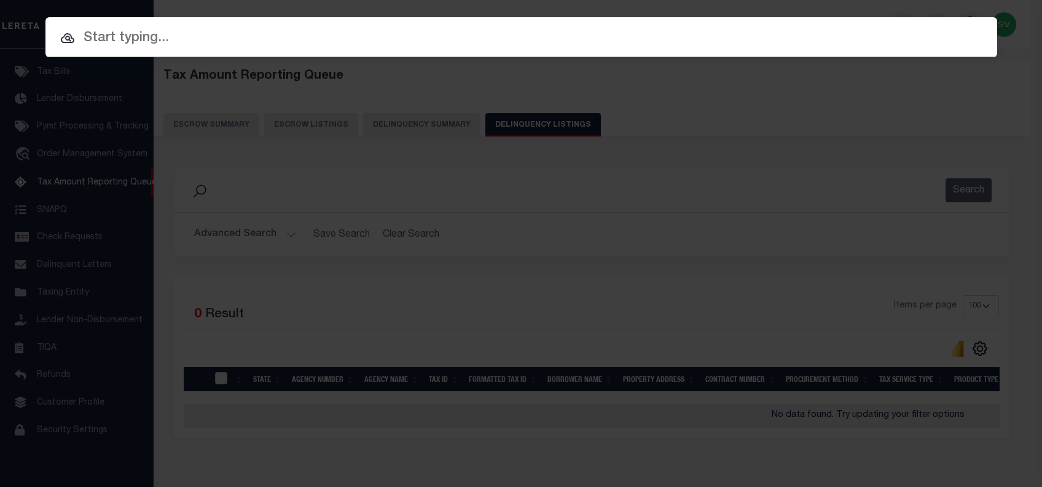
paste input "2023-RE21"
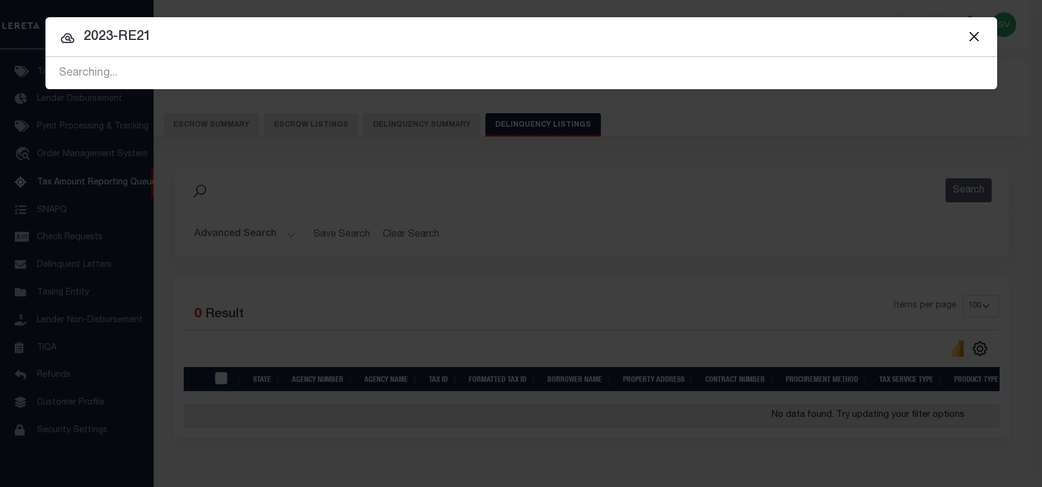
click at [118, 36] on input "2023-RE21" at bounding box center [521, 37] width 952 height 22
click at [970, 37] on button "Close" at bounding box center [974, 36] width 16 height 16
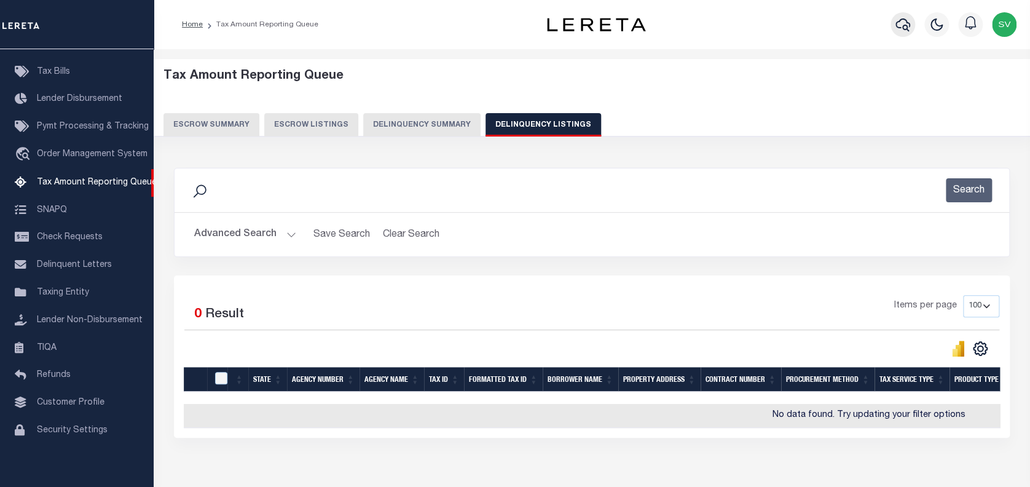
click at [902, 27] on icon "button" at bounding box center [902, 24] width 15 height 13
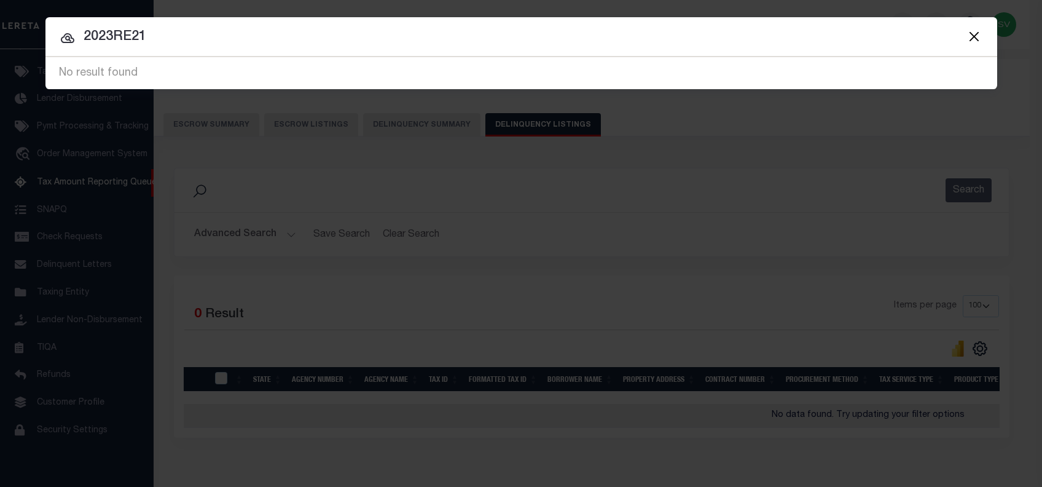
click at [356, 47] on input "2023RE21" at bounding box center [521, 37] width 952 height 22
paste input "130993000001013"
type input "130993000001013"
click at [973, 37] on button "Close" at bounding box center [974, 36] width 16 height 16
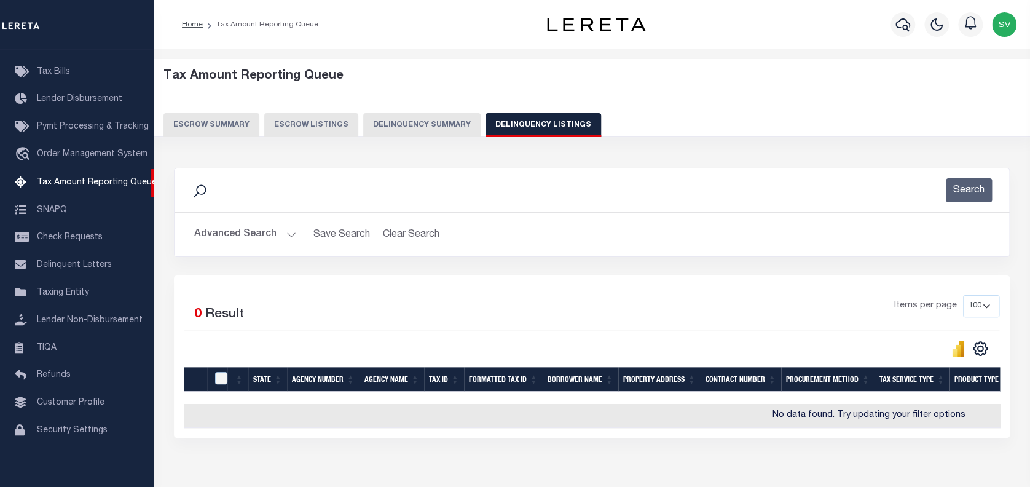
click at [263, 232] on button "Advanced Search" at bounding box center [245, 234] width 102 height 24
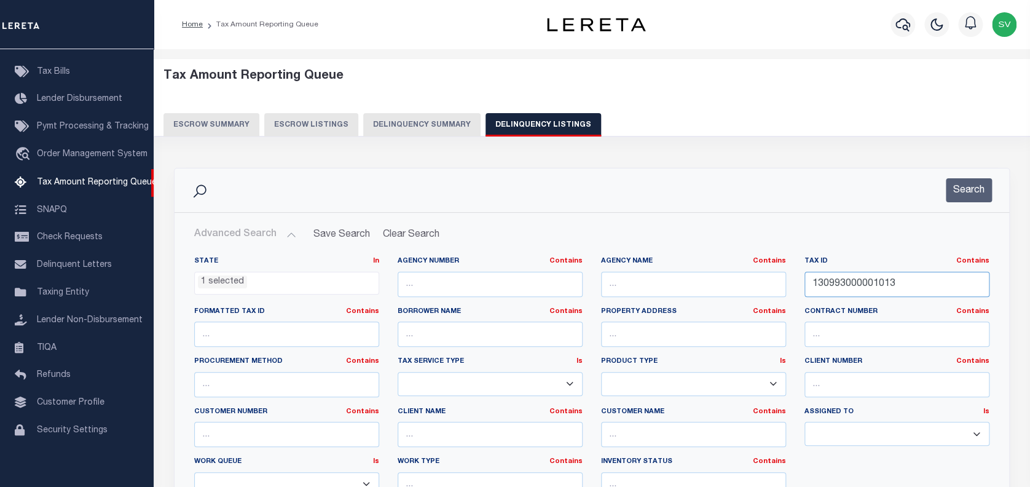
click at [848, 281] on input "130993000001013" at bounding box center [896, 284] width 185 height 25
paste input "2221184004"
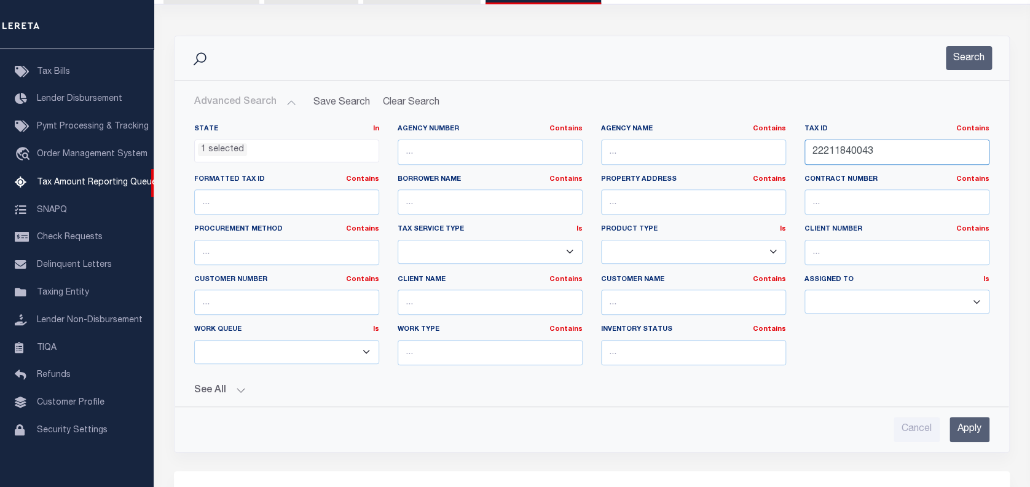
scroll to position [163, 0]
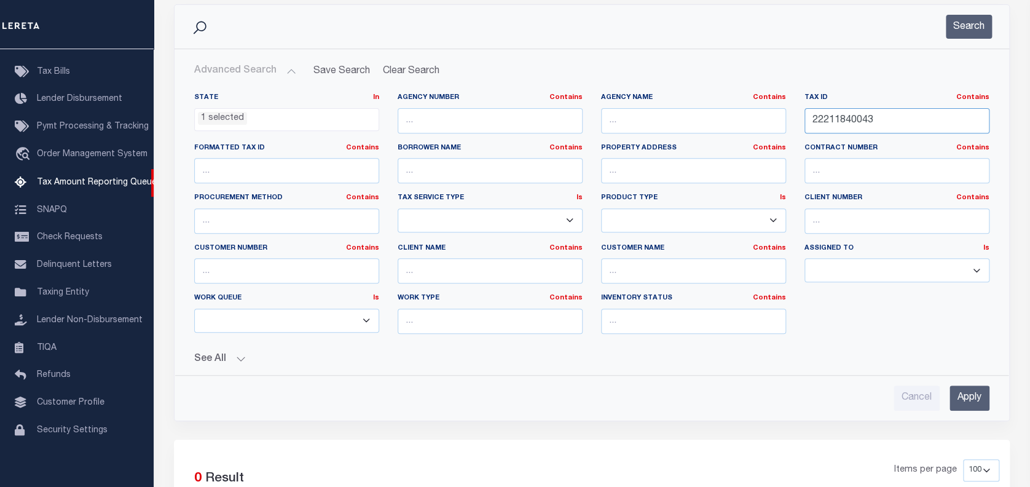
type input "22211840043"
click at [970, 398] on input "Apply" at bounding box center [969, 397] width 40 height 25
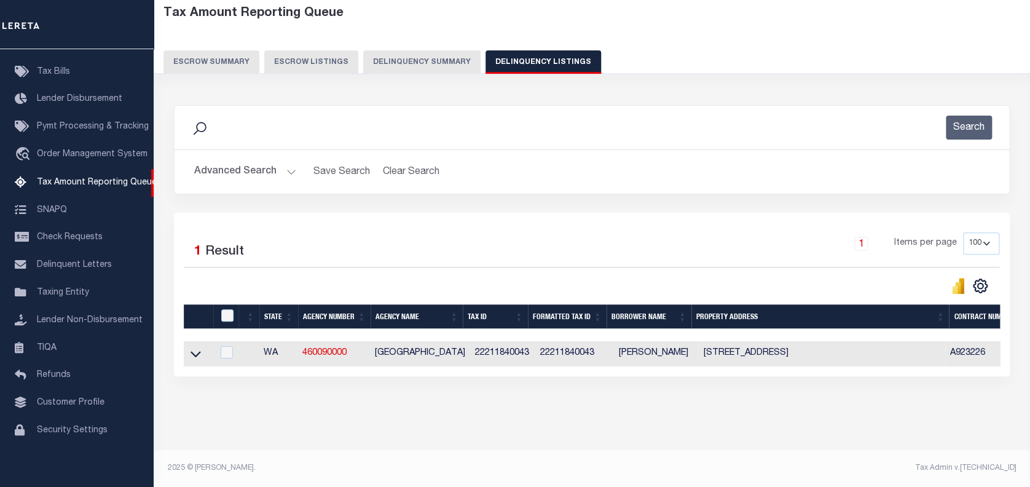
scroll to position [72, 0]
click at [194, 351] on icon at bounding box center [195, 354] width 10 height 6
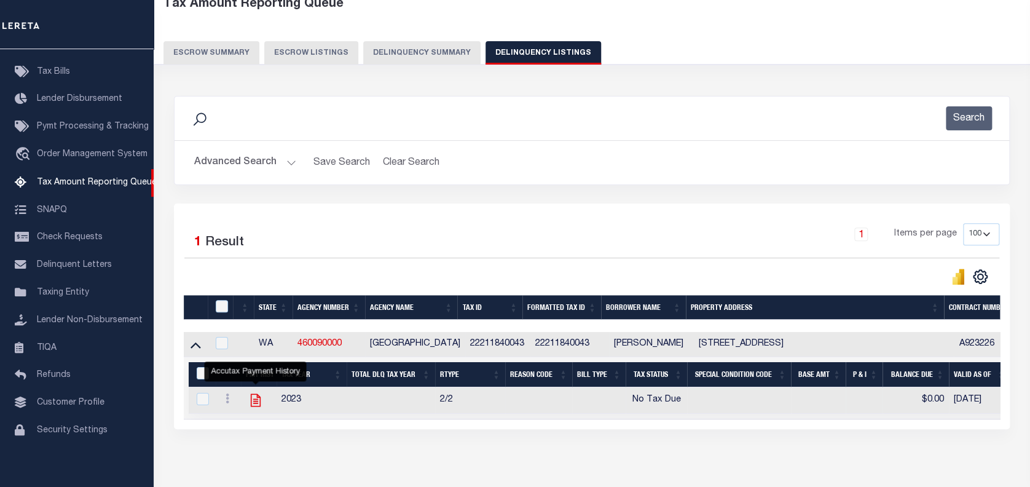
click at [256, 403] on icon "" at bounding box center [256, 400] width 10 height 13
checkbox input "true"
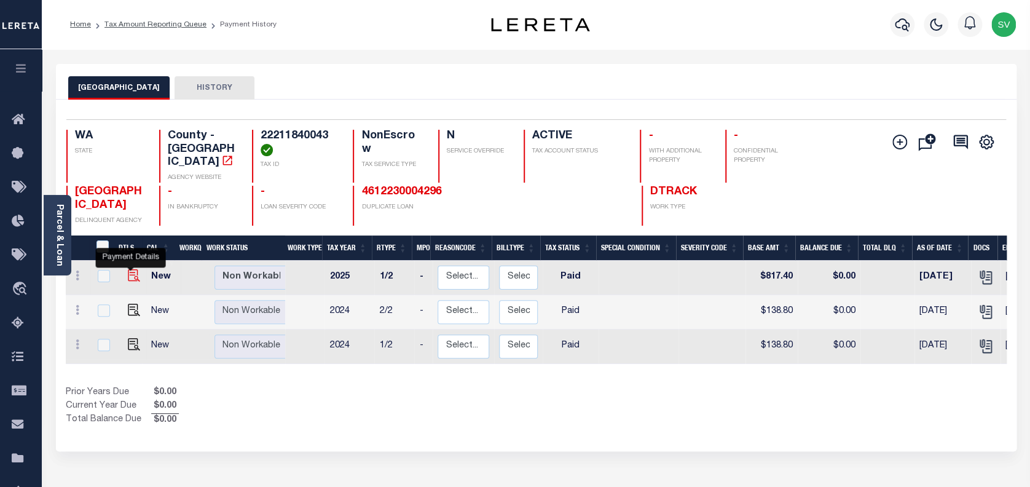
click at [130, 269] on img "" at bounding box center [134, 275] width 12 height 12
checkbox input "true"
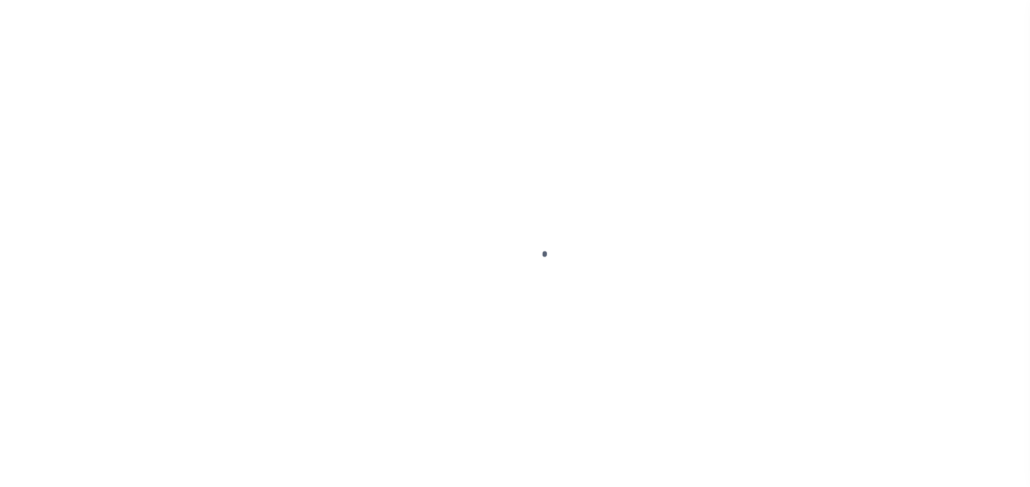
select select "PYD"
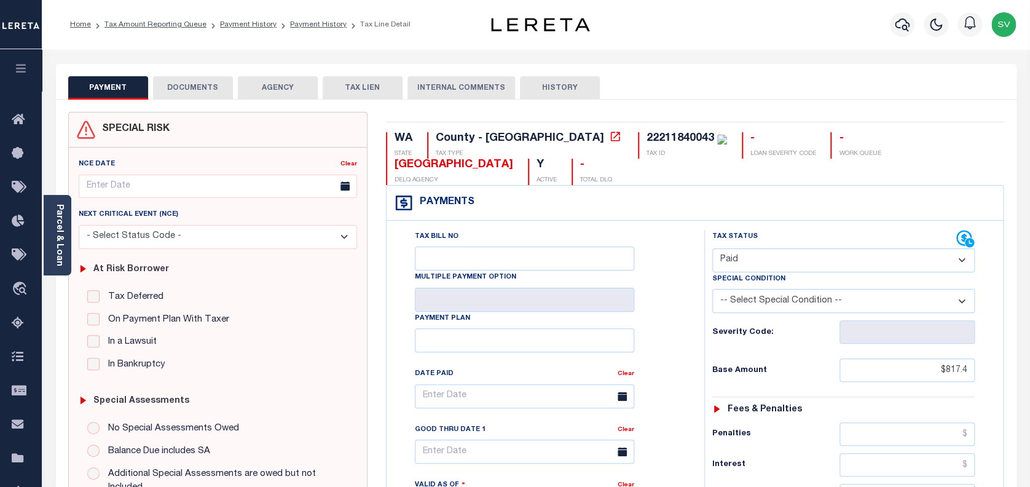
click at [202, 93] on button "DOCUMENTS" at bounding box center [193, 87] width 80 height 23
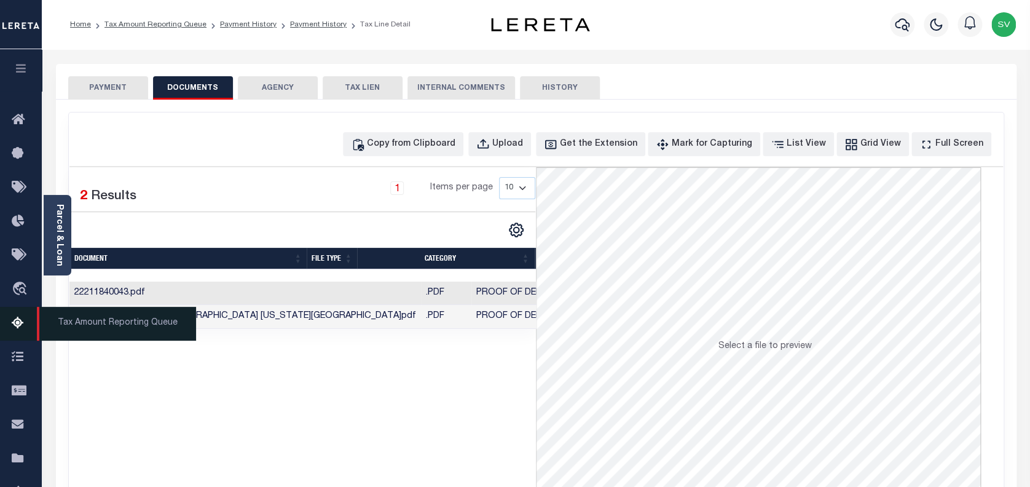
click at [10, 332] on link "Tax Amount Reporting Queue" at bounding box center [21, 324] width 42 height 34
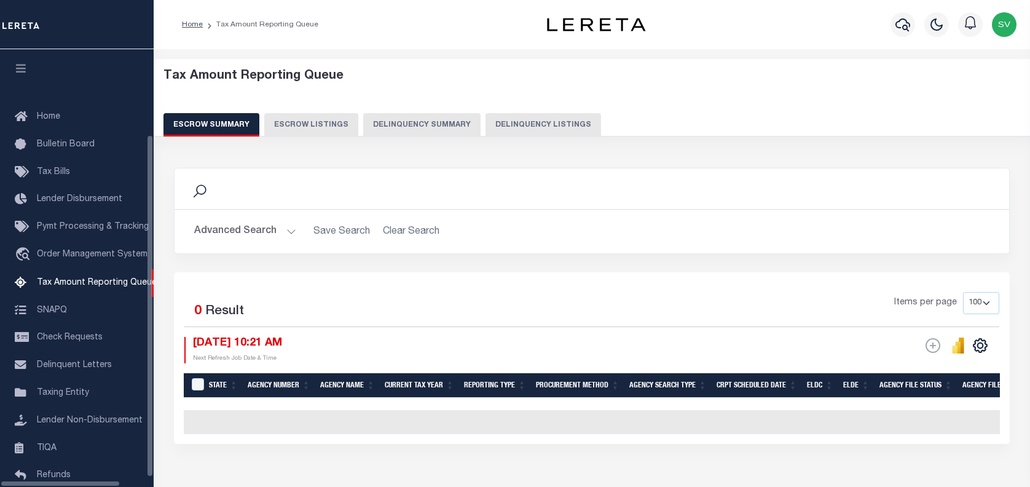
select select "100"
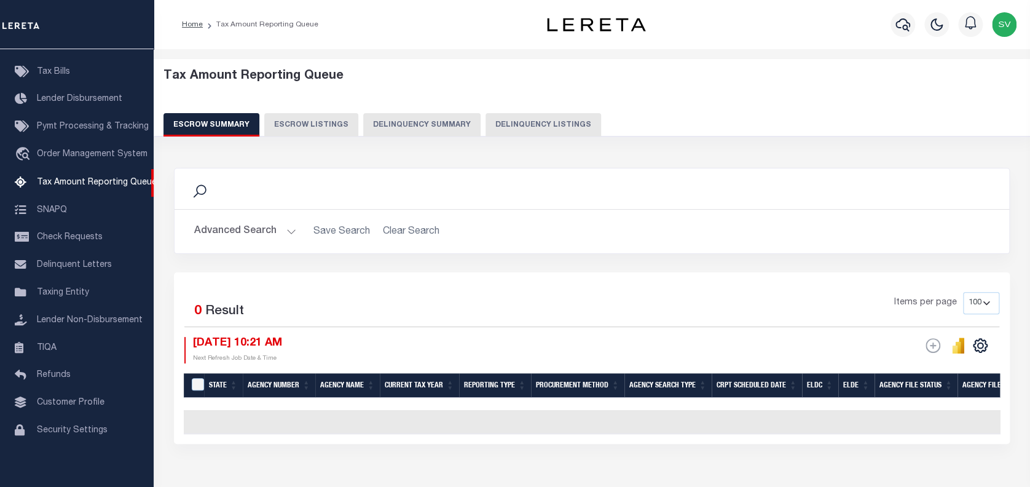
click at [530, 123] on button "Delinquency Listings" at bounding box center [543, 124] width 116 height 23
select select "WA"
select select "100"
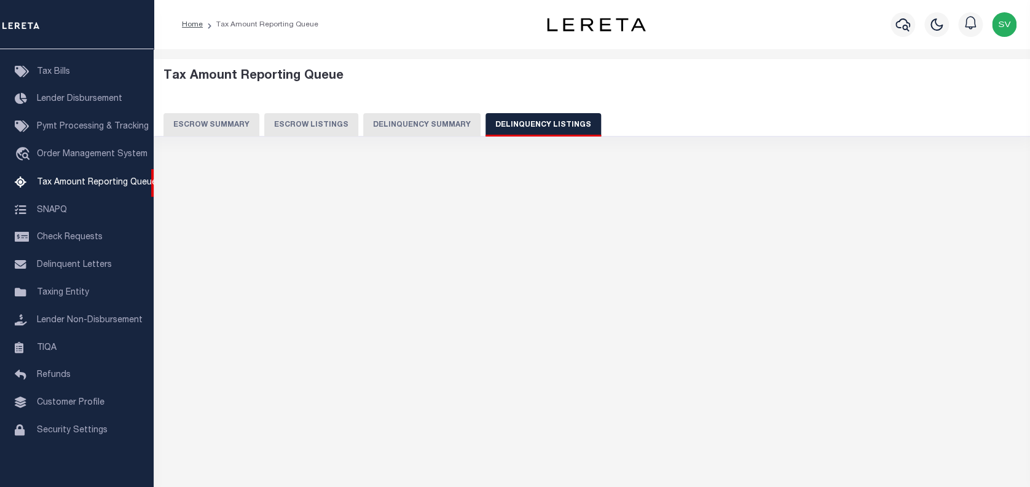
select select "100"
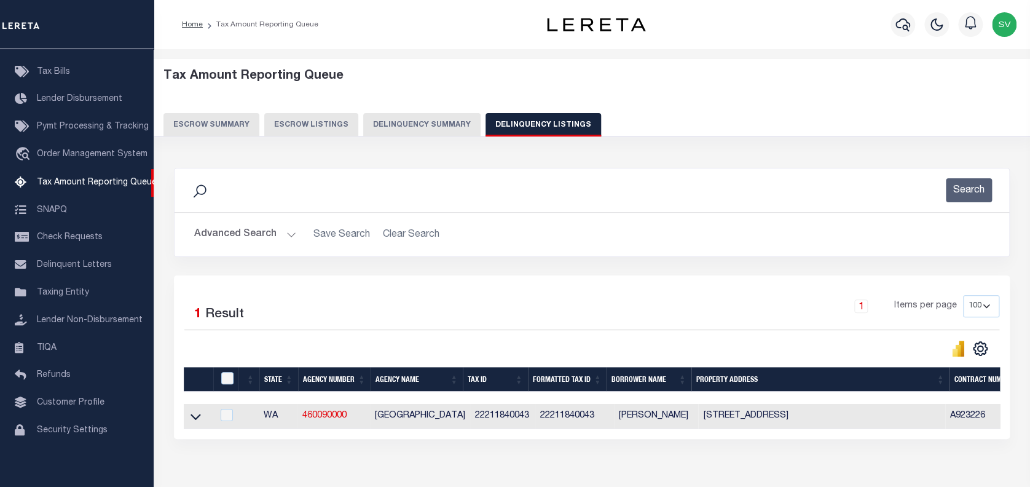
click at [229, 231] on button "Advanced Search" at bounding box center [245, 234] width 102 height 24
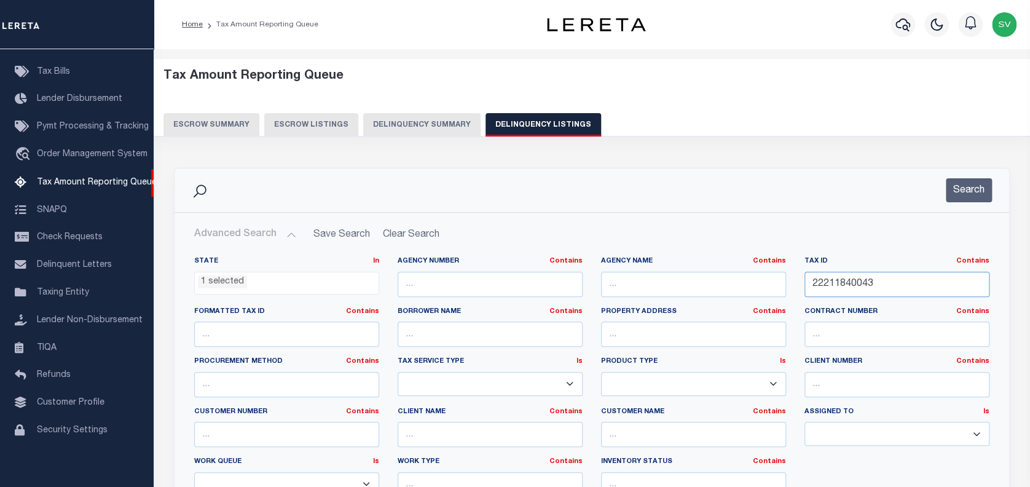
click at [849, 283] on input "22211840043" at bounding box center [896, 284] width 185 height 25
paste input "314901000"
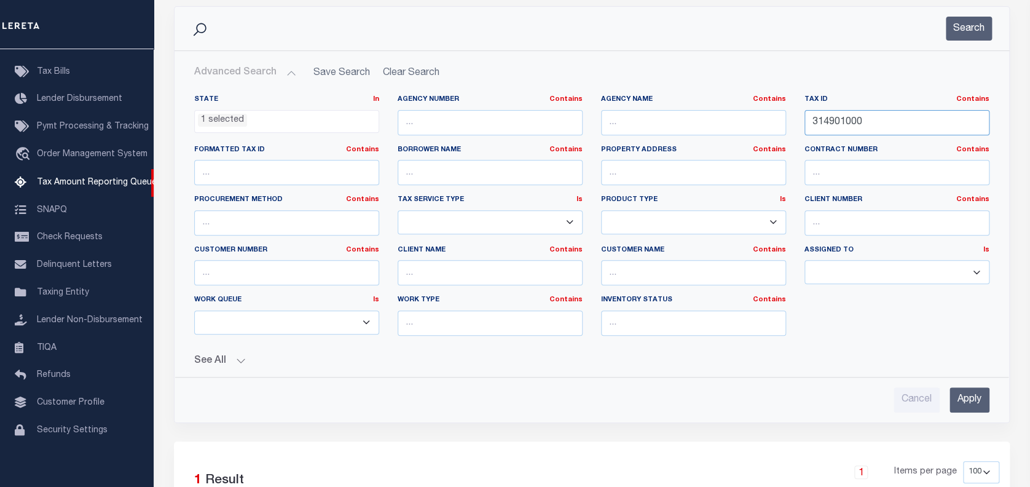
scroll to position [163, 0]
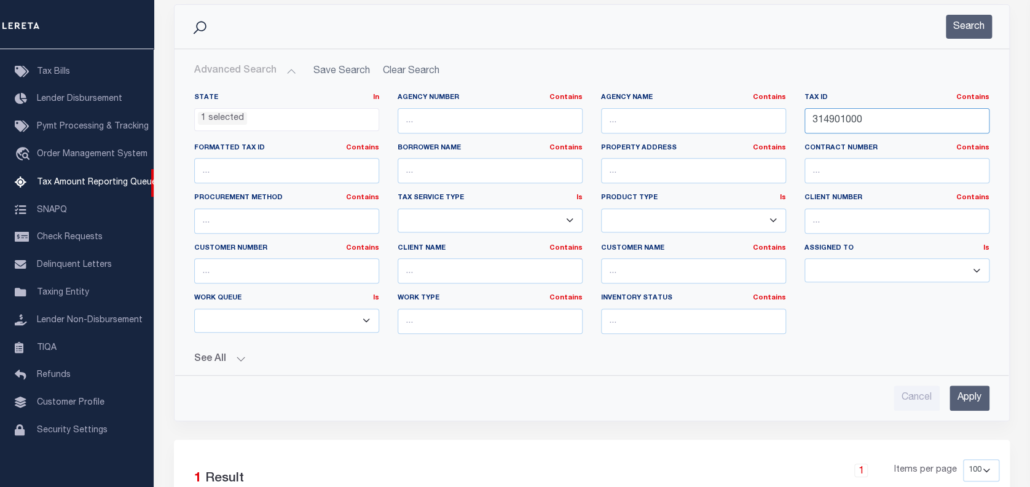
paste input "text"
type input "314901000"
click at [966, 391] on input "Apply" at bounding box center [969, 397] width 40 height 25
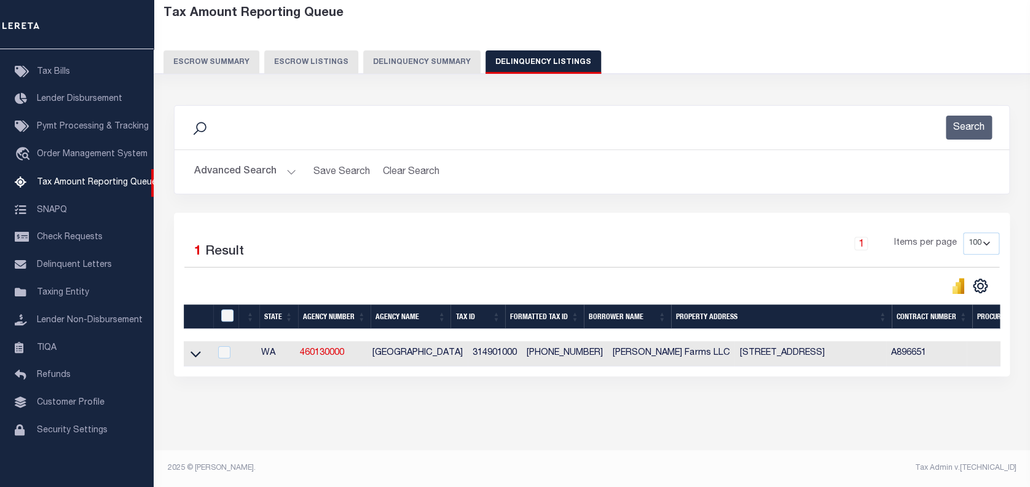
scroll to position [72, 0]
drag, startPoint x: 197, startPoint y: 344, endPoint x: 213, endPoint y: 362, distance: 23.9
click at [197, 347] on icon at bounding box center [195, 353] width 10 height 13
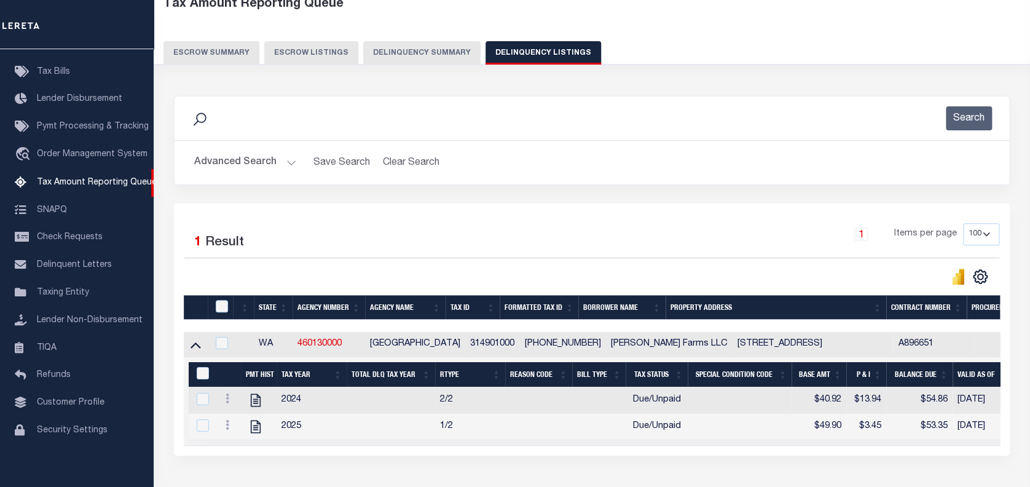
scroll to position [154, 0]
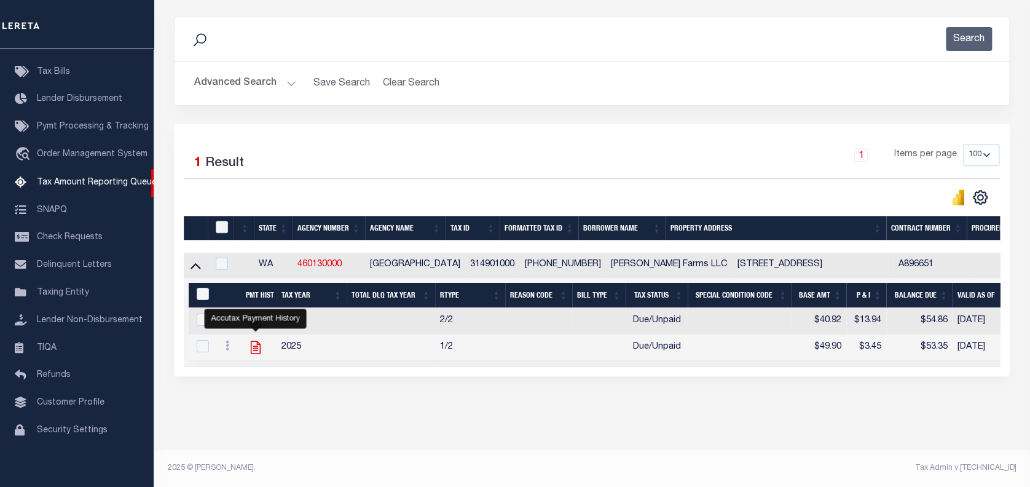
click at [255, 346] on icon "" at bounding box center [256, 347] width 10 height 13
checkbox input "true"
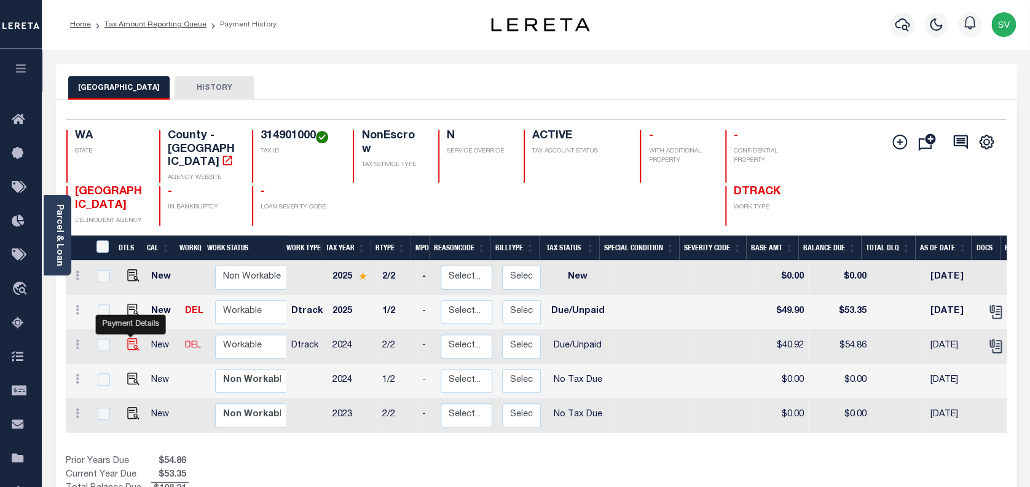
click at [133, 338] on img "" at bounding box center [133, 344] width 12 height 12
checkbox input "true"
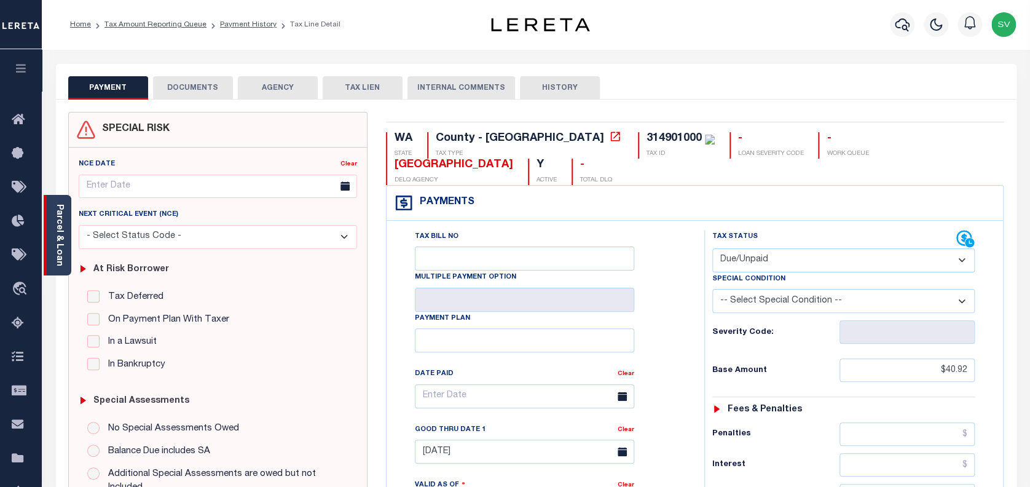
click at [63, 240] on link "Parcel & Loan" at bounding box center [59, 235] width 9 height 62
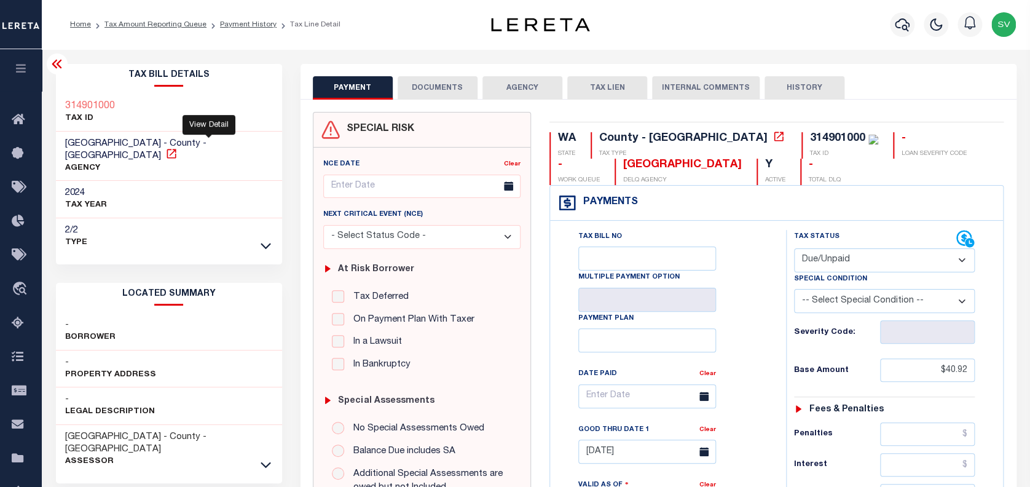
click at [178, 147] on icon at bounding box center [171, 153] width 12 height 12
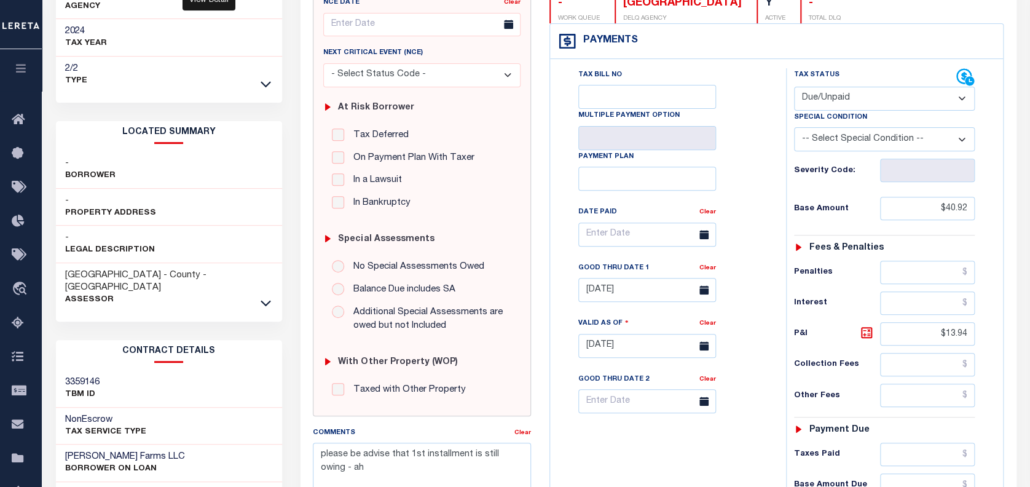
scroll to position [163, 0]
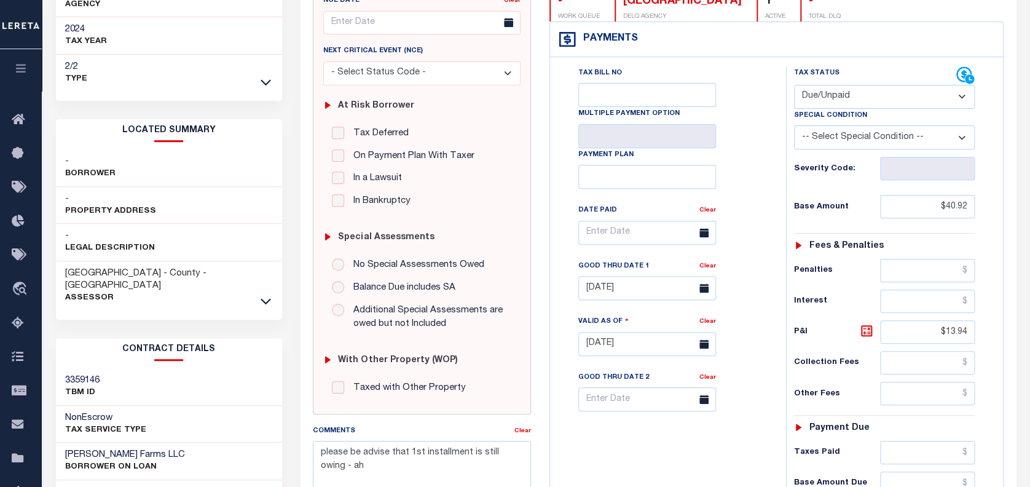
click at [839, 98] on select "- Select Status Code - Open Due/Unpaid Paid Incomplete No Tax Due Internal Refu…" at bounding box center [884, 97] width 181 height 24
select select "PYD"
click at [794, 85] on select "- Select Status Code - Open Due/Unpaid Paid Incomplete No Tax Due Internal Refu…" at bounding box center [884, 97] width 181 height 24
type input "[DATE]"
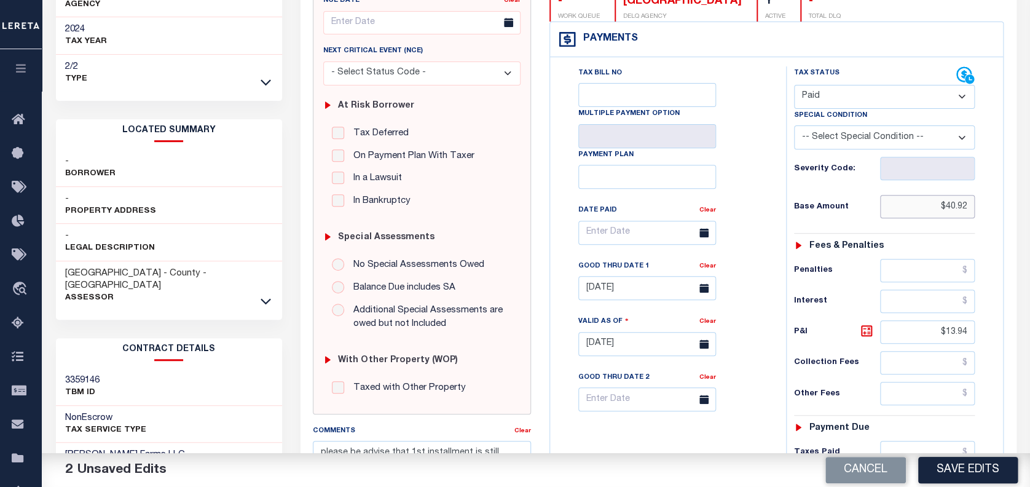
drag, startPoint x: 970, startPoint y: 212, endPoint x: 885, endPoint y: 222, distance: 85.4
click at [885, 222] on div "Tax Status Status - Select Status Code -" at bounding box center [888, 337] width 205 height 543
type input "$0.00"
drag, startPoint x: 968, startPoint y: 329, endPoint x: 920, endPoint y: 333, distance: 47.5
click at [922, 333] on input "0" at bounding box center [927, 331] width 95 height 23
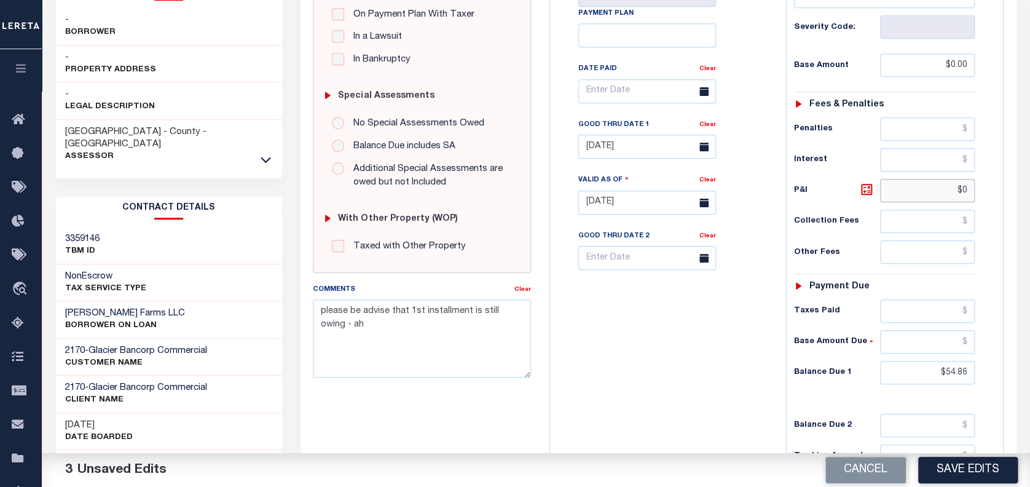
scroll to position [409, 0]
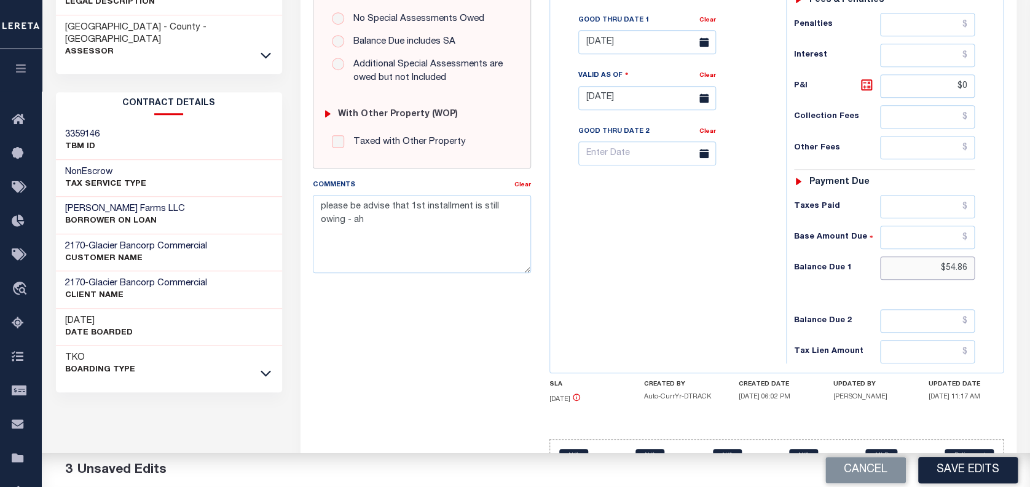
type input "$0.00"
drag, startPoint x: 968, startPoint y: 270, endPoint x: 926, endPoint y: 272, distance: 42.5
click at [926, 272] on input "0" at bounding box center [927, 267] width 95 height 23
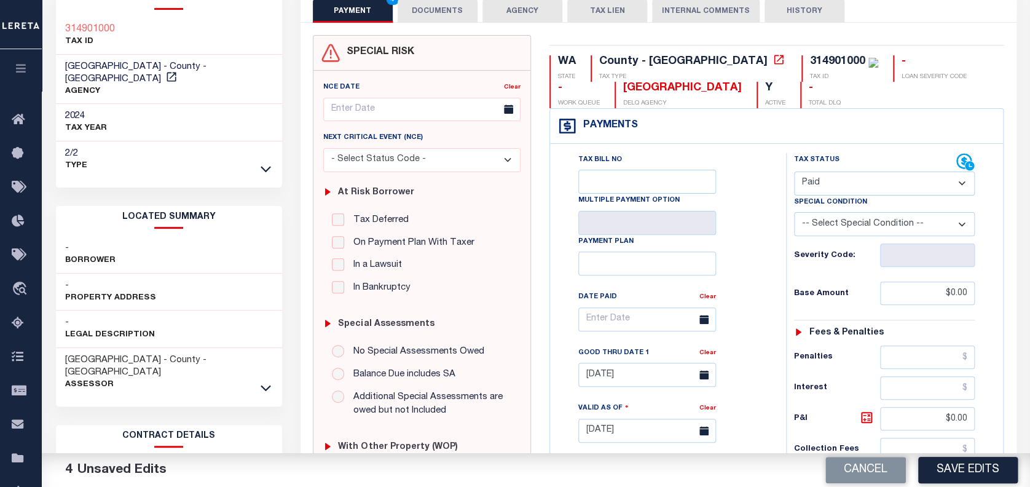
scroll to position [0, 0]
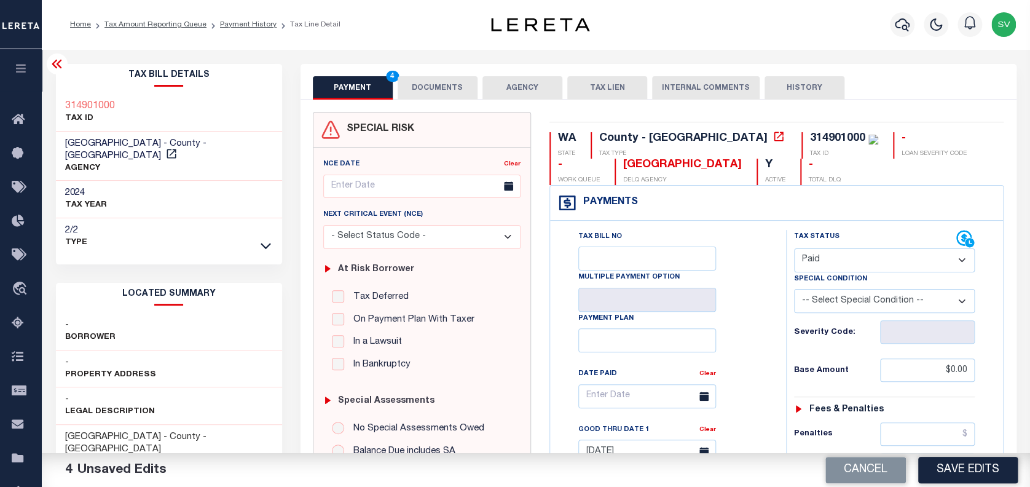
type input "$0.00"
click at [431, 88] on button "DOCUMENTS" at bounding box center [438, 87] width 80 height 23
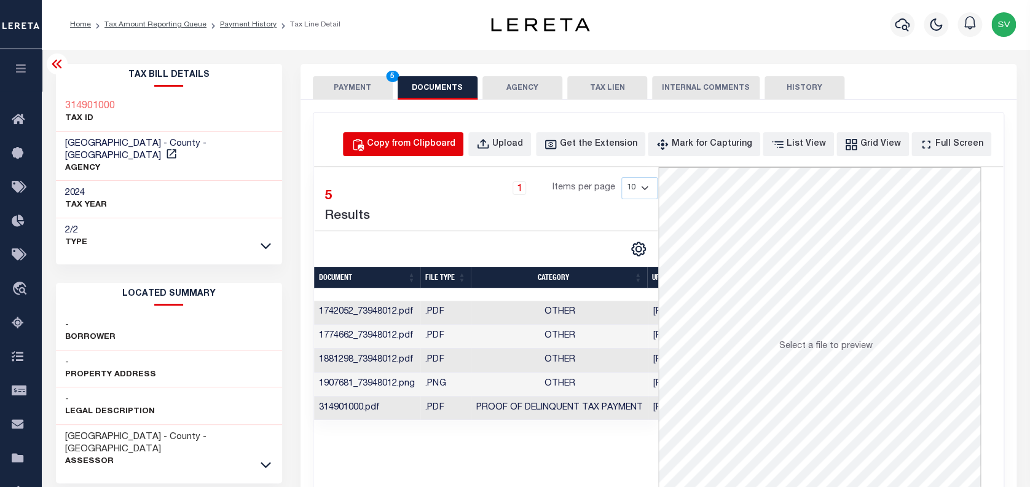
click at [443, 143] on div "Copy from Clipboard" at bounding box center [411, 145] width 88 height 14
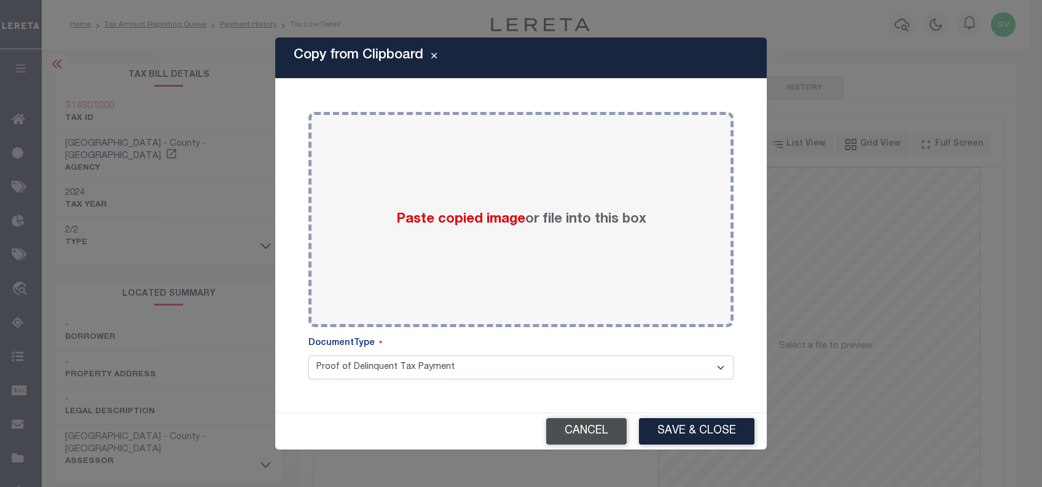
click at [587, 437] on button "Cancel" at bounding box center [586, 431] width 80 height 26
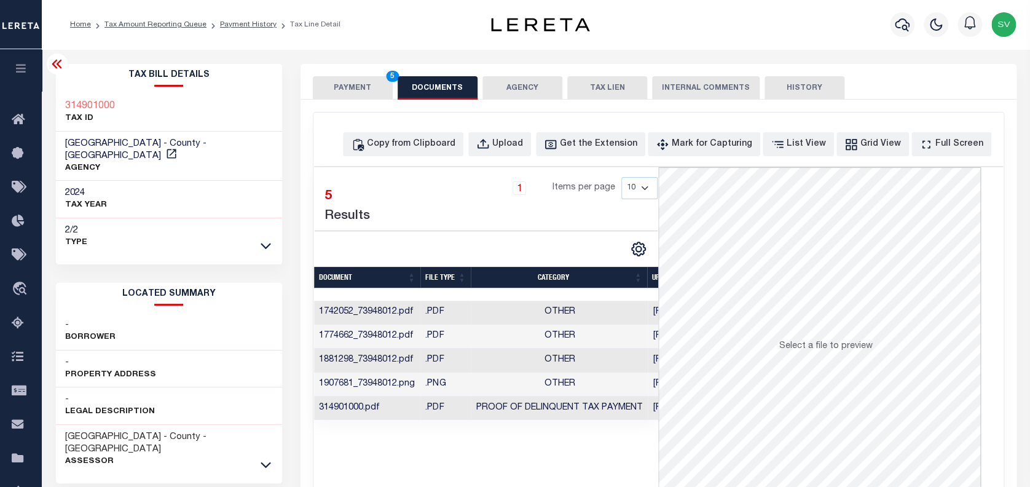
click at [57, 65] on icon at bounding box center [57, 64] width 10 height 9
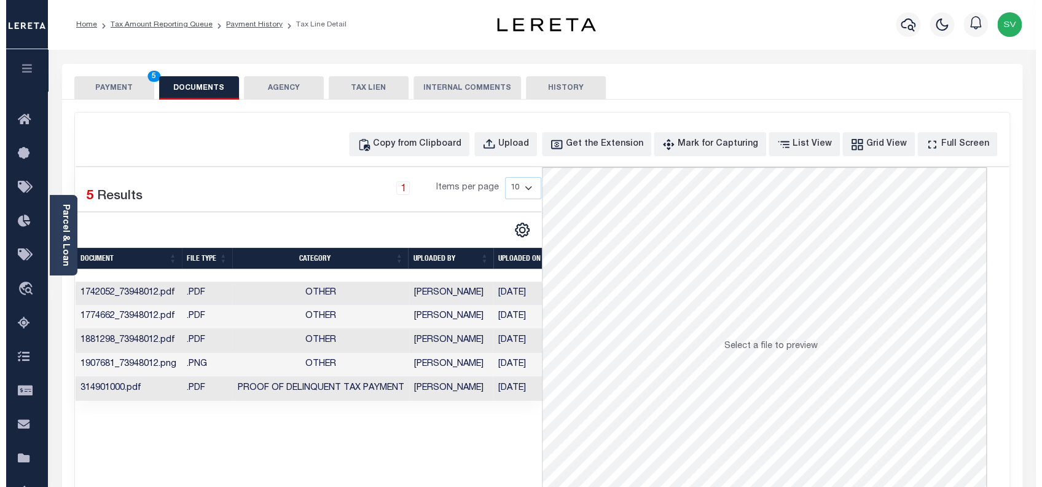
scroll to position [0, 15]
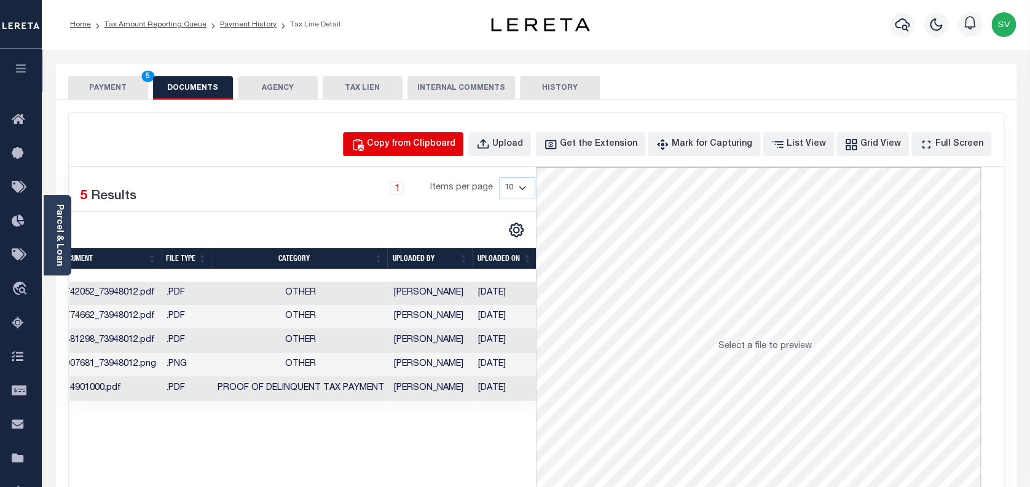
click at [422, 151] on button "Copy from Clipboard" at bounding box center [403, 144] width 120 height 24
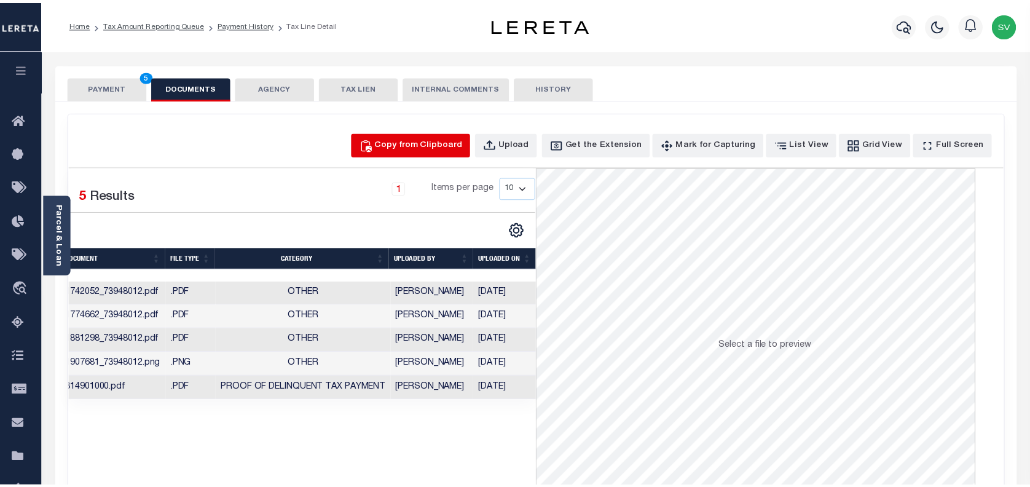
scroll to position [0, 9]
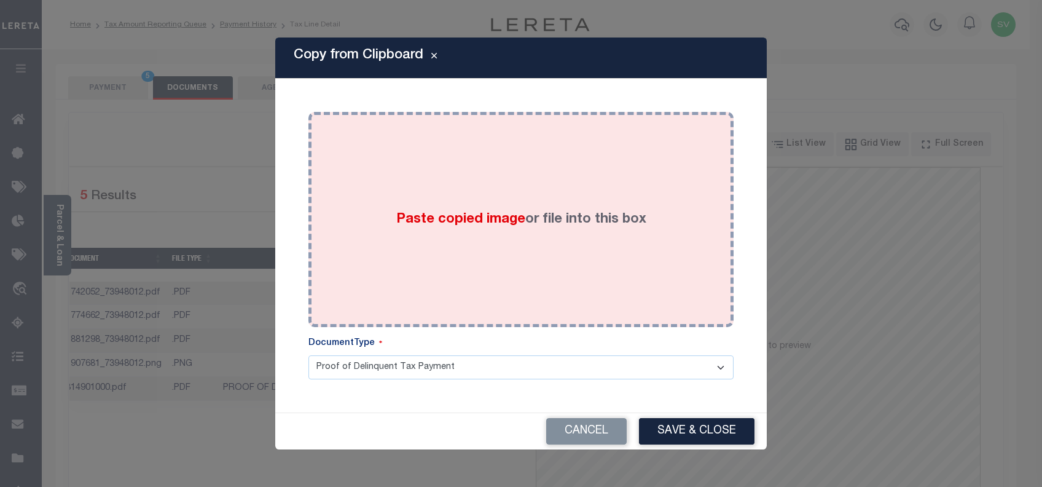
click at [519, 228] on label "Paste copied image or file into this box" at bounding box center [521, 220] width 250 height 20
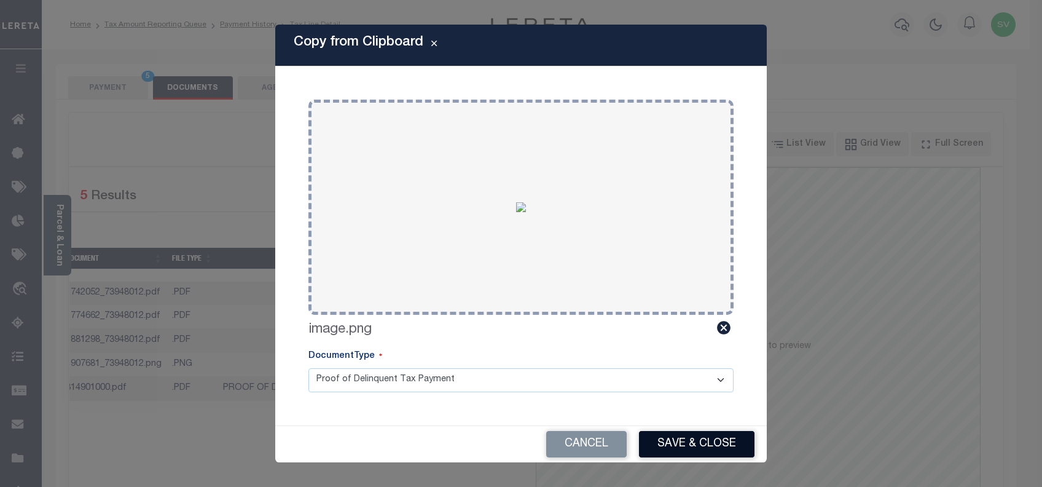
click at [686, 445] on button "Save & Close" at bounding box center [697, 444] width 116 height 26
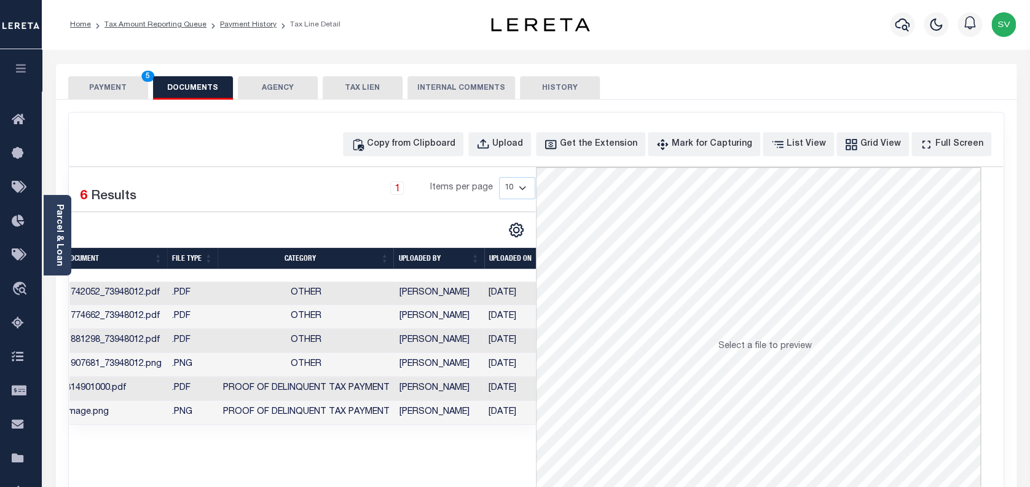
click at [113, 84] on button "PAYMENT 5" at bounding box center [108, 87] width 80 height 23
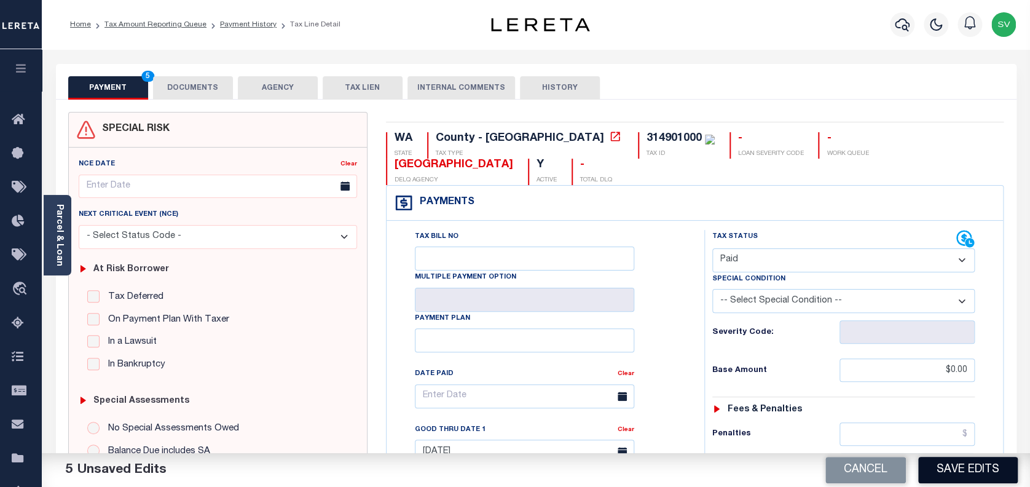
click at [954, 471] on button "Save Edits" at bounding box center [968, 470] width 100 height 26
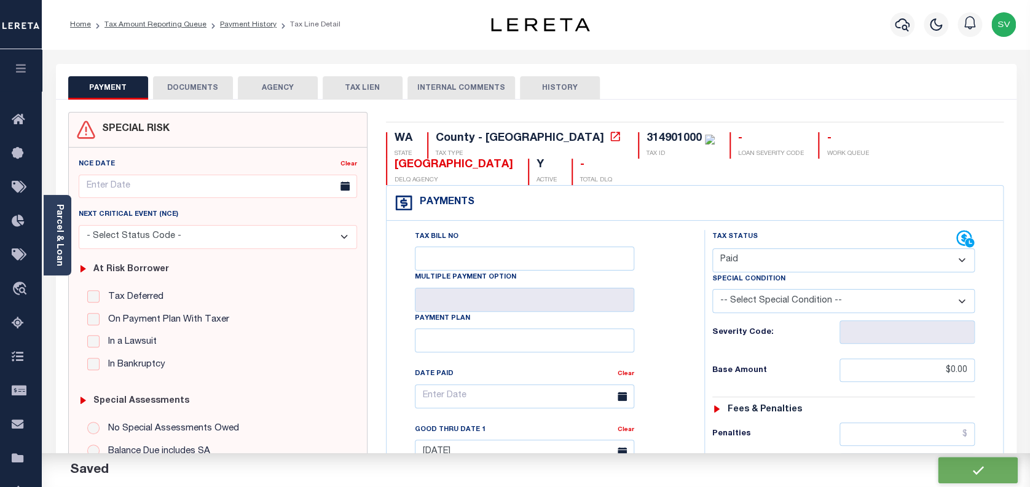
checkbox input "false"
type input "$0"
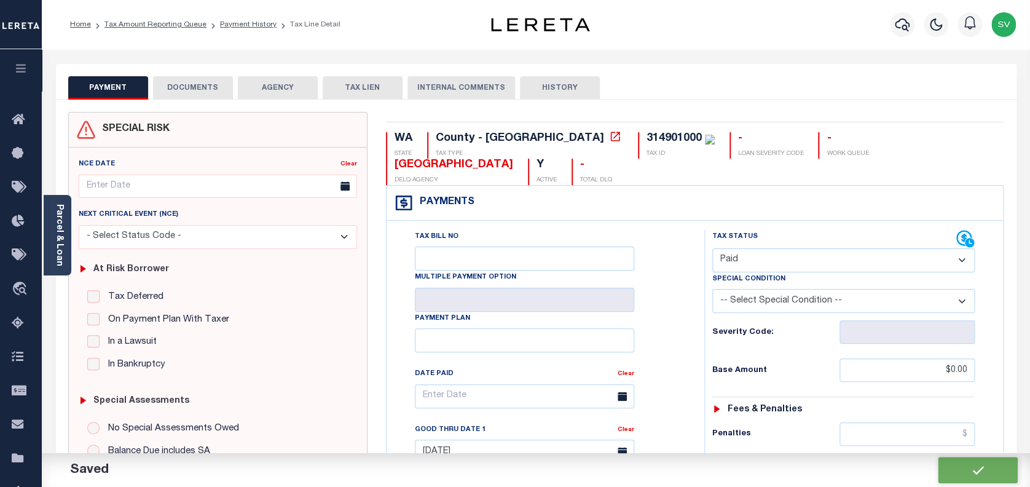
type input "$0"
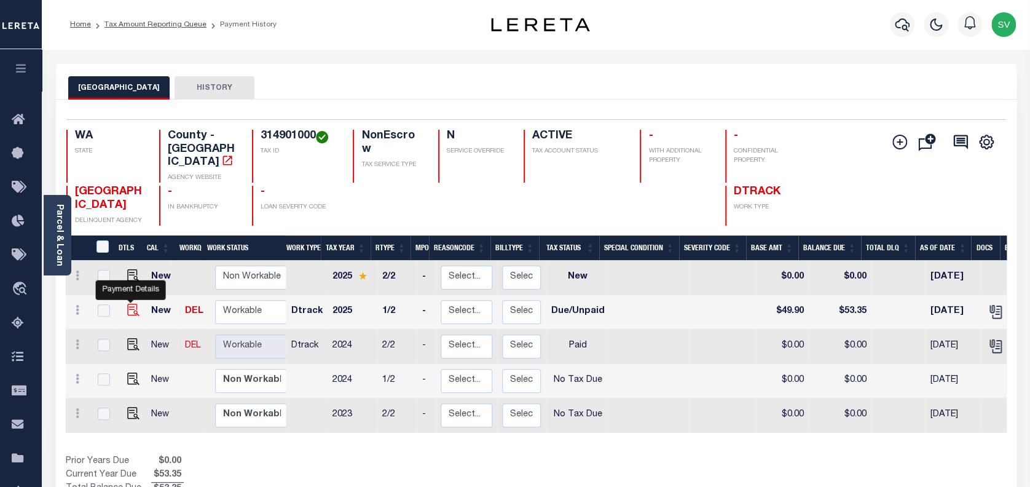
click at [130, 304] on img "" at bounding box center [133, 310] width 12 height 12
checkbox input "true"
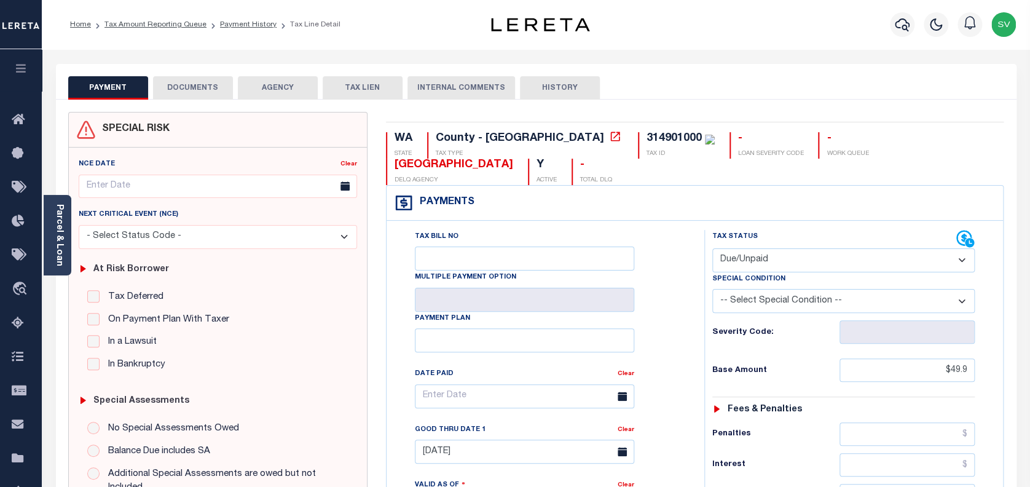
click at [197, 89] on button "DOCUMENTS" at bounding box center [193, 87] width 80 height 23
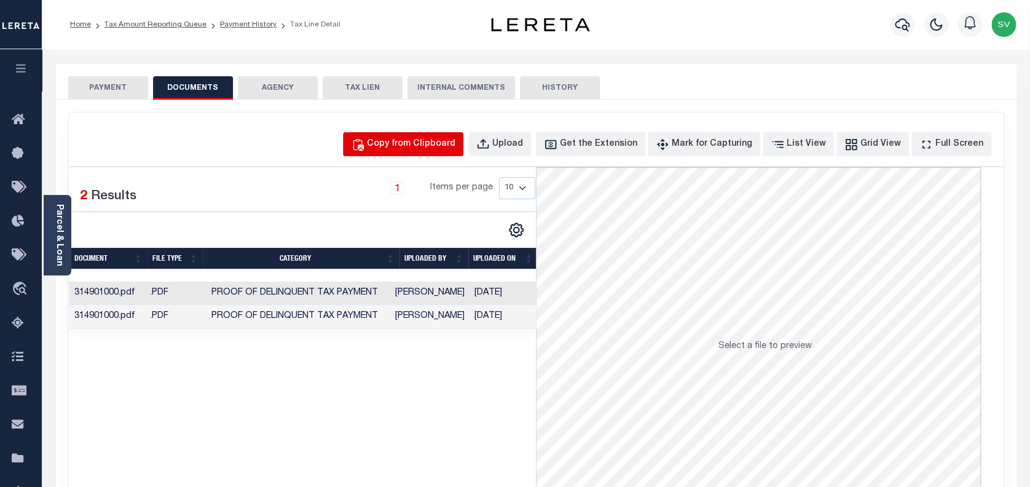
click at [447, 143] on div "Copy from Clipboard" at bounding box center [411, 145] width 88 height 14
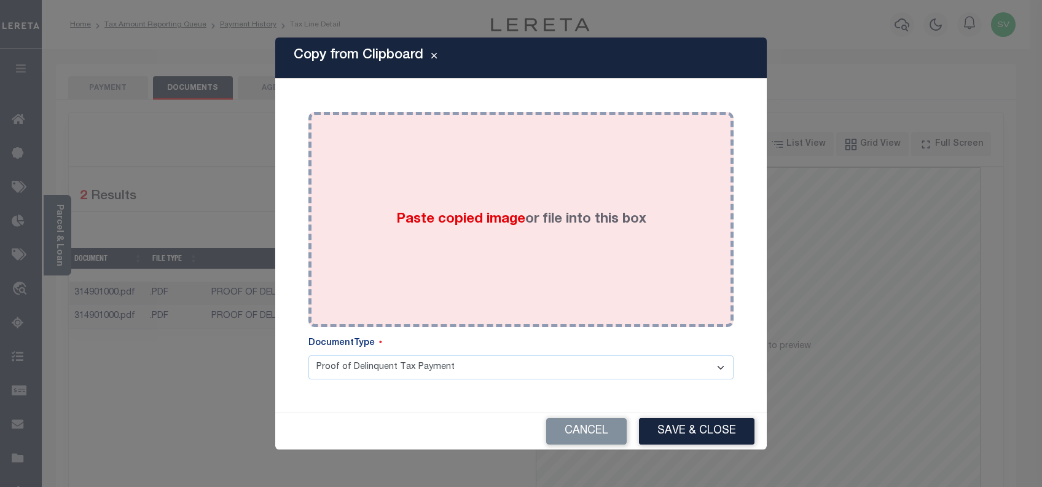
click at [514, 207] on div "Paste copied image or file into this box" at bounding box center [521, 219] width 407 height 197
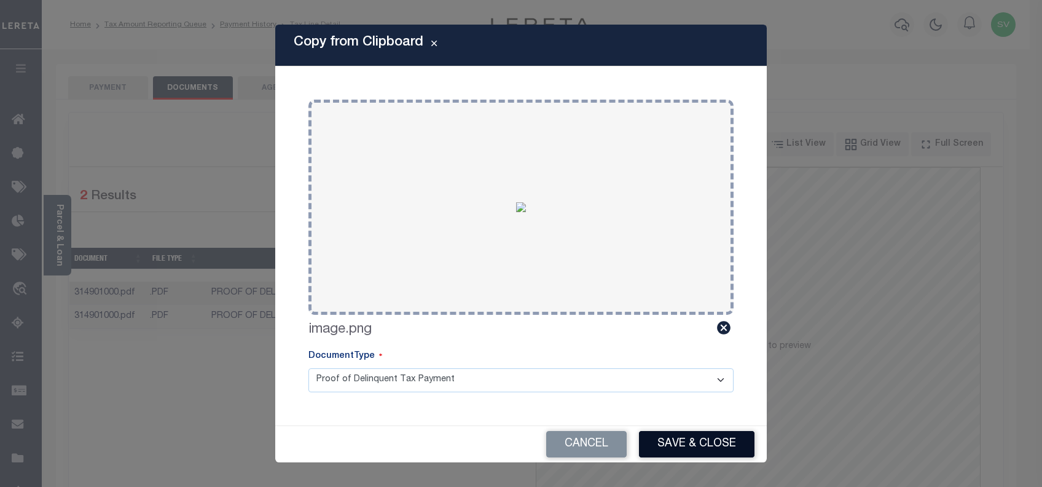
click at [704, 447] on button "Save & Close" at bounding box center [697, 444] width 116 height 26
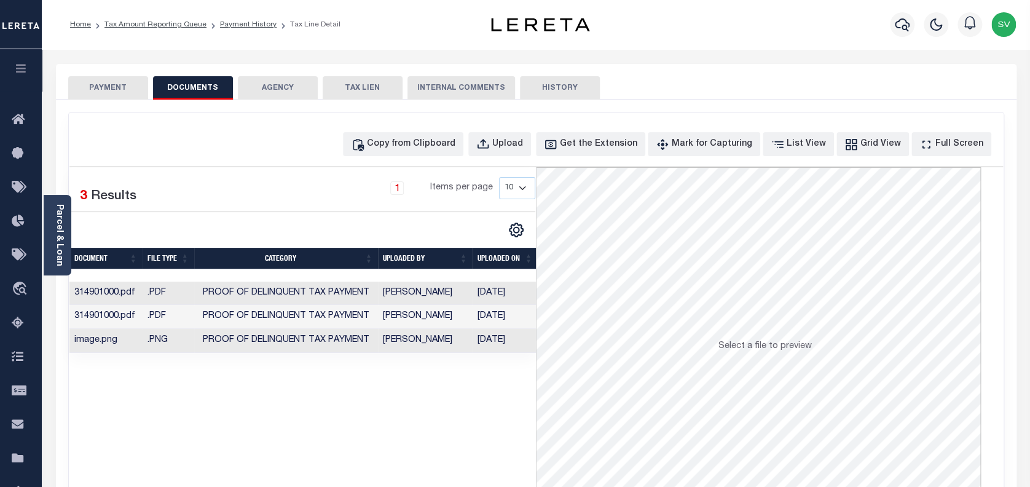
click at [111, 88] on button "PAYMENT" at bounding box center [108, 87] width 80 height 23
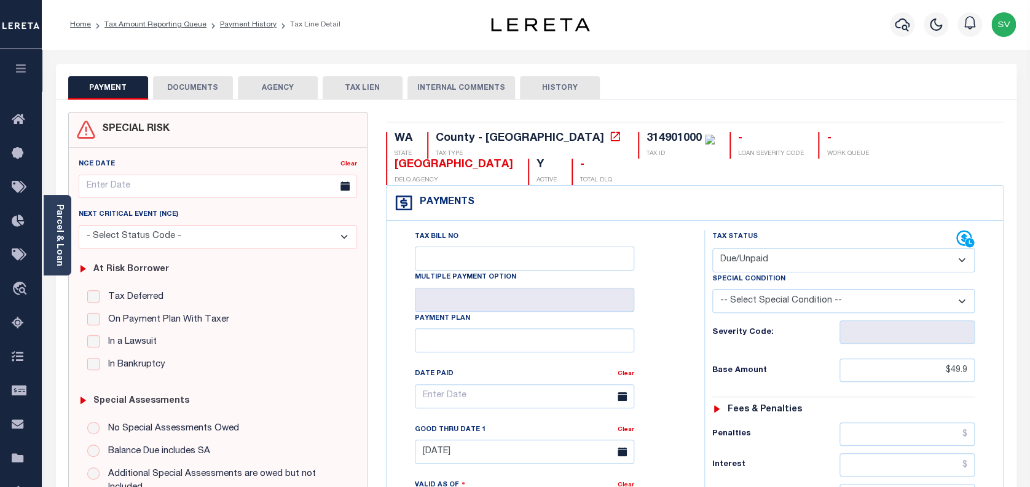
click at [793, 248] on select "- Select Status Code - Open Due/Unpaid Paid Incomplete No Tax Due Internal Refu…" at bounding box center [843, 260] width 263 height 24
select select "PYD"
click at [712, 248] on select "- Select Status Code - Open Due/Unpaid Paid Incomplete No Tax Due Internal Refu…" at bounding box center [843, 260] width 263 height 24
type input "[DATE]"
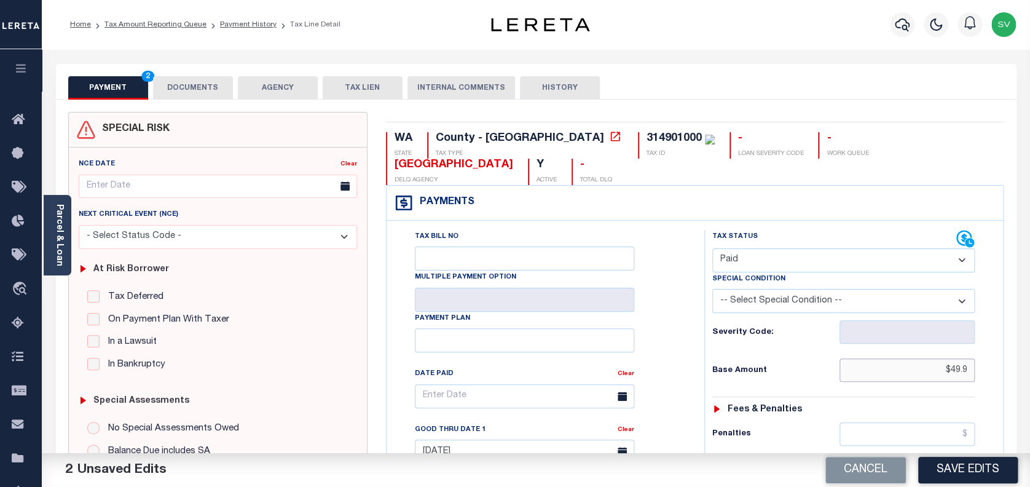
drag, startPoint x: 965, startPoint y: 344, endPoint x: 917, endPoint y: 347, distance: 48.0
click at [917, 358] on input "$49.9" at bounding box center [907, 369] width 136 height 23
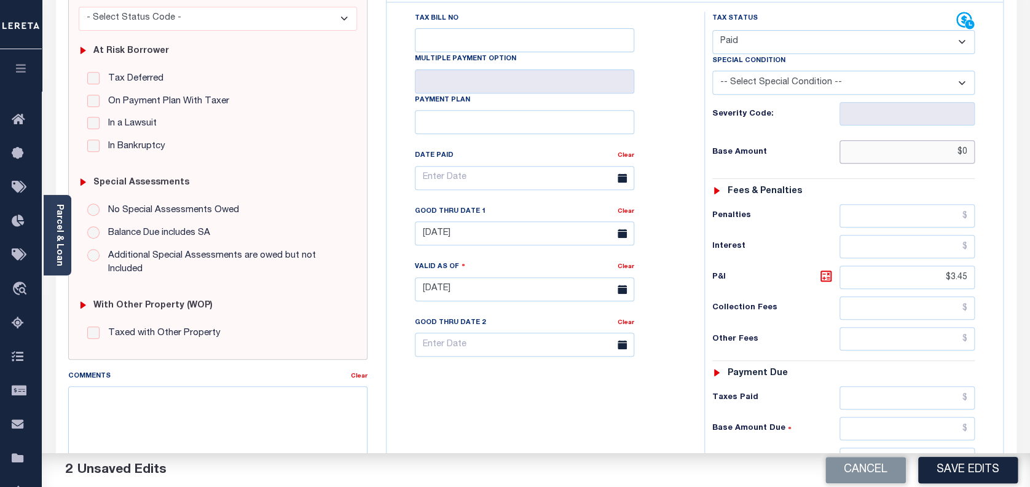
scroll to position [246, 0]
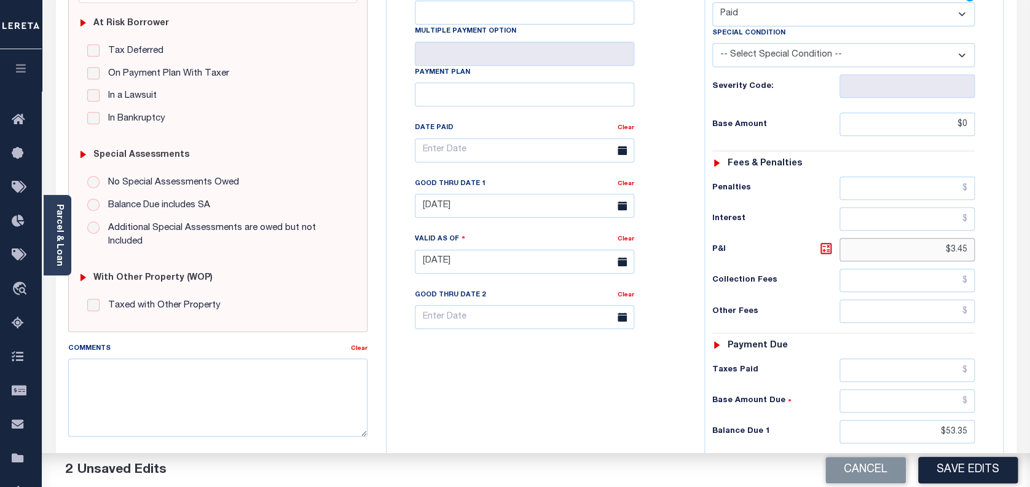
type input "$0.00"
drag, startPoint x: 970, startPoint y: 225, endPoint x: 928, endPoint y: 227, distance: 41.8
click at [928, 238] on input "$3.45" at bounding box center [907, 249] width 136 height 23
type input "$0.00"
drag, startPoint x: 905, startPoint y: 404, endPoint x: 947, endPoint y: 442, distance: 56.5
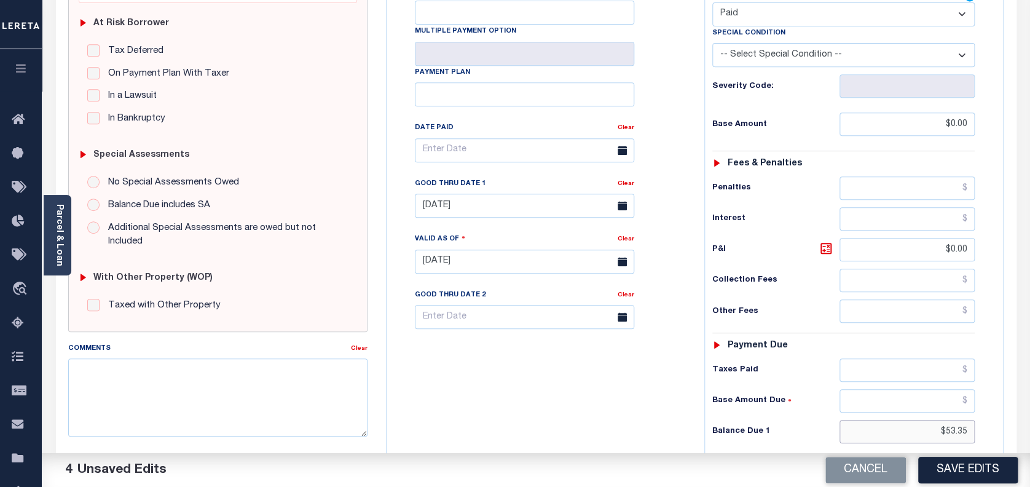
click at [904, 420] on input "$53.35" at bounding box center [907, 431] width 136 height 23
type input "$0.00"
click at [984, 476] on button "Save Edits" at bounding box center [968, 470] width 100 height 26
checkbox input "false"
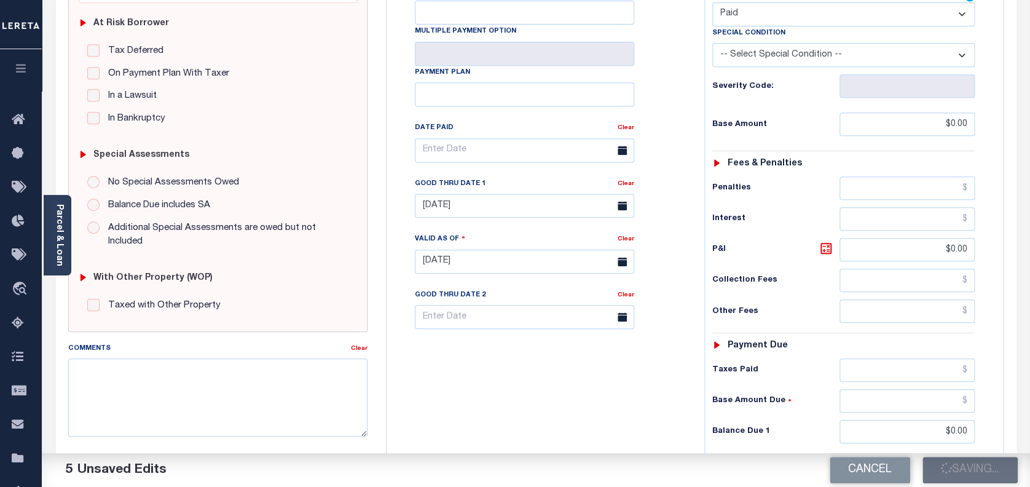
checkbox input "false"
type input "$0"
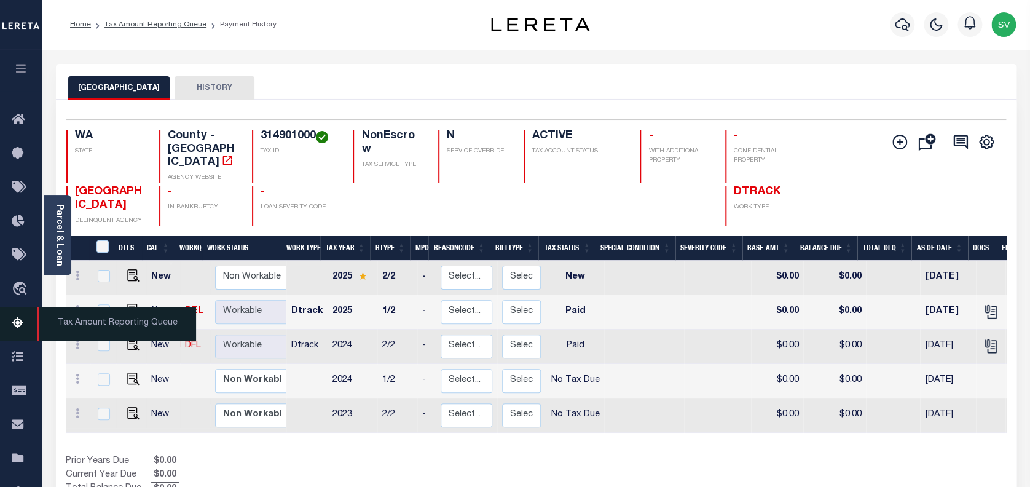
click at [18, 323] on icon at bounding box center [22, 323] width 20 height 15
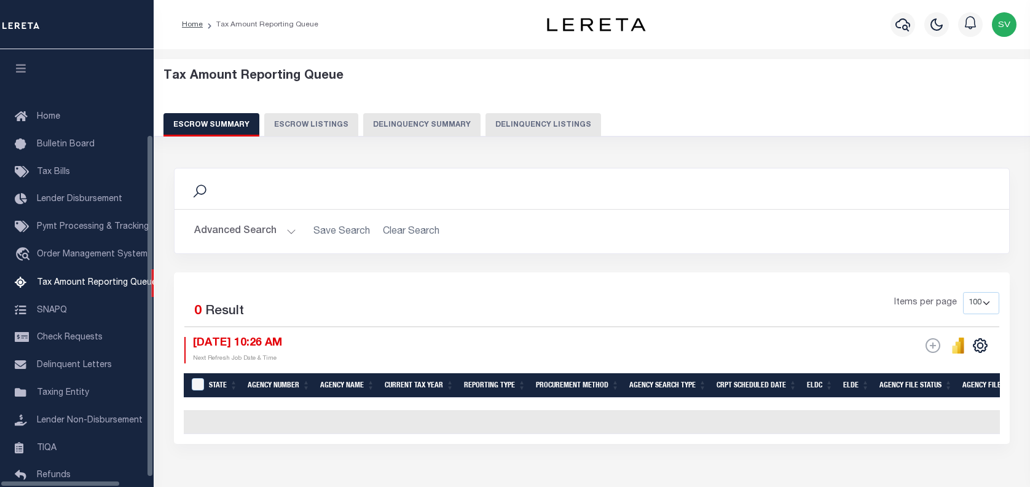
select select "100"
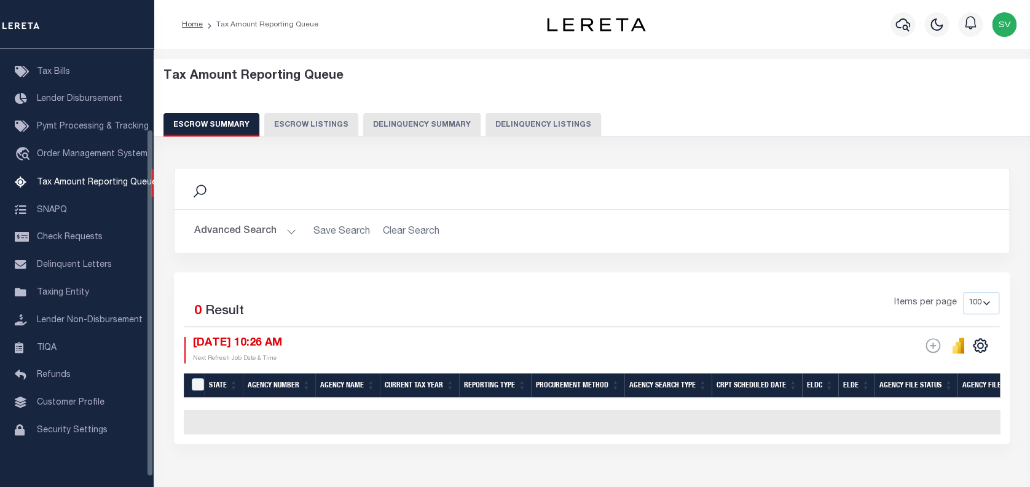
click at [541, 120] on button "Delinquency Listings" at bounding box center [543, 124] width 116 height 23
select select "100"
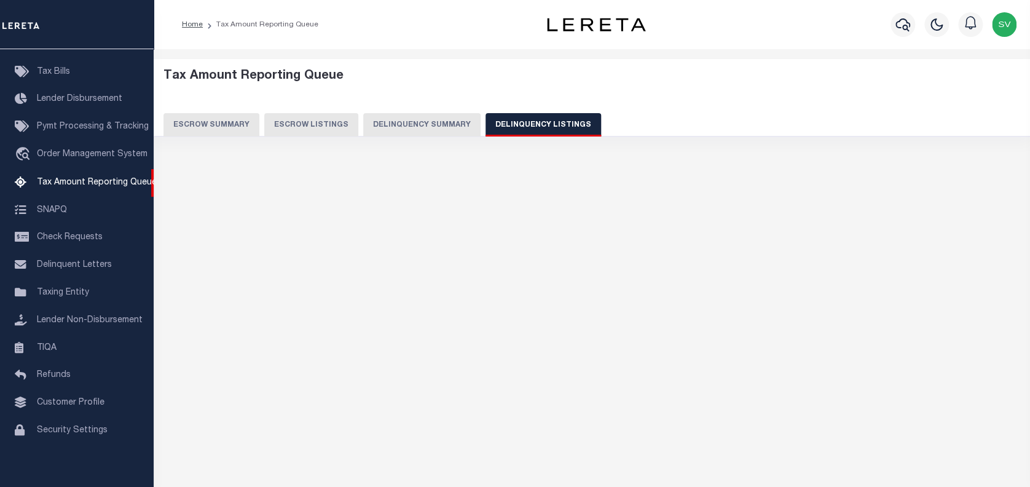
select select "100"
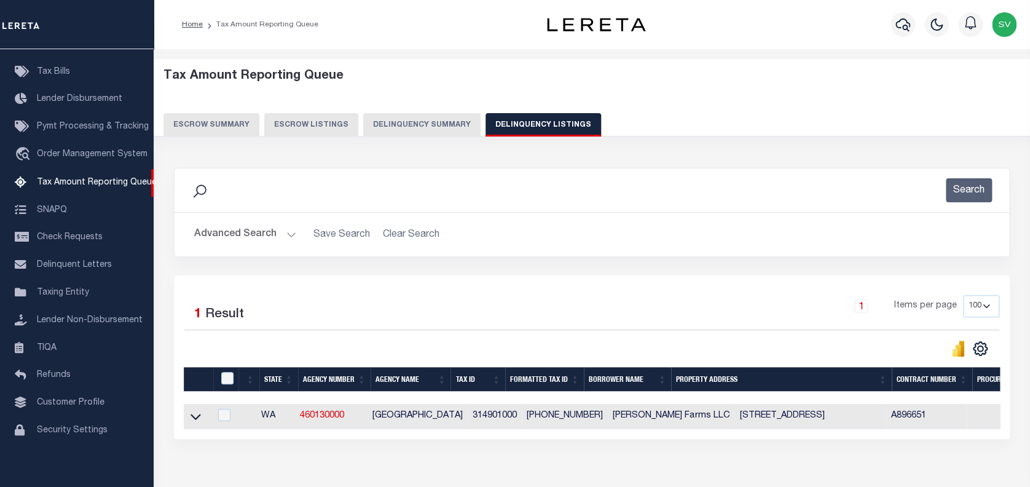
scroll to position [72, 0]
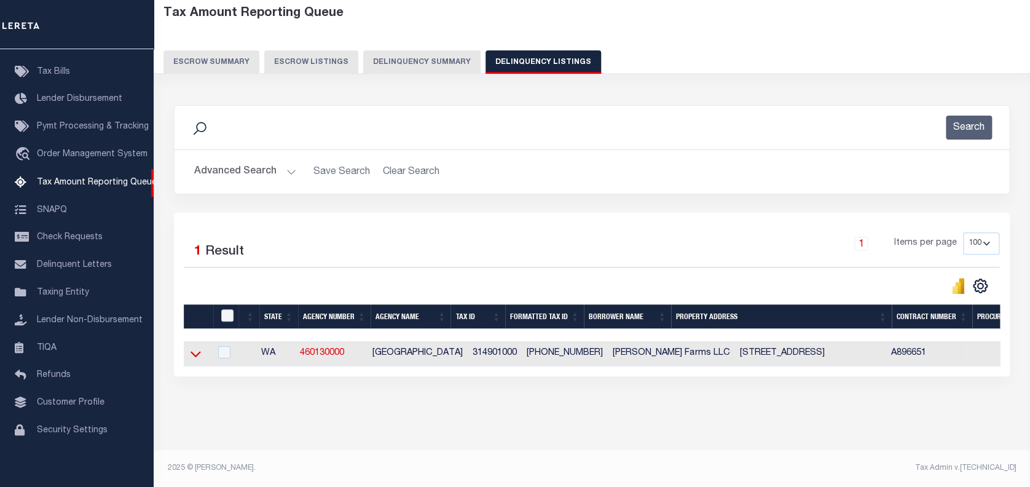
click at [197, 351] on icon at bounding box center [195, 354] width 10 height 6
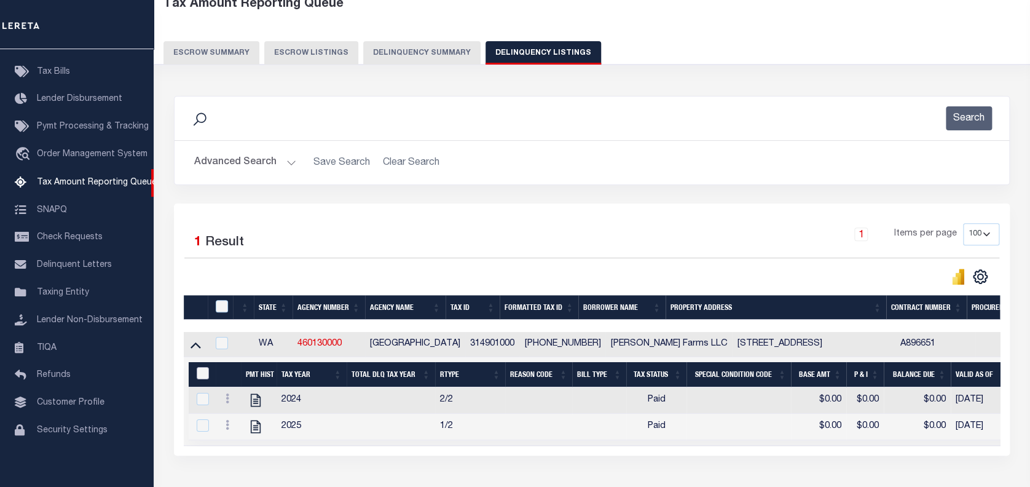
click at [200, 378] on input "&nbsp;" at bounding box center [203, 373] width 12 height 12
checkbox input "true"
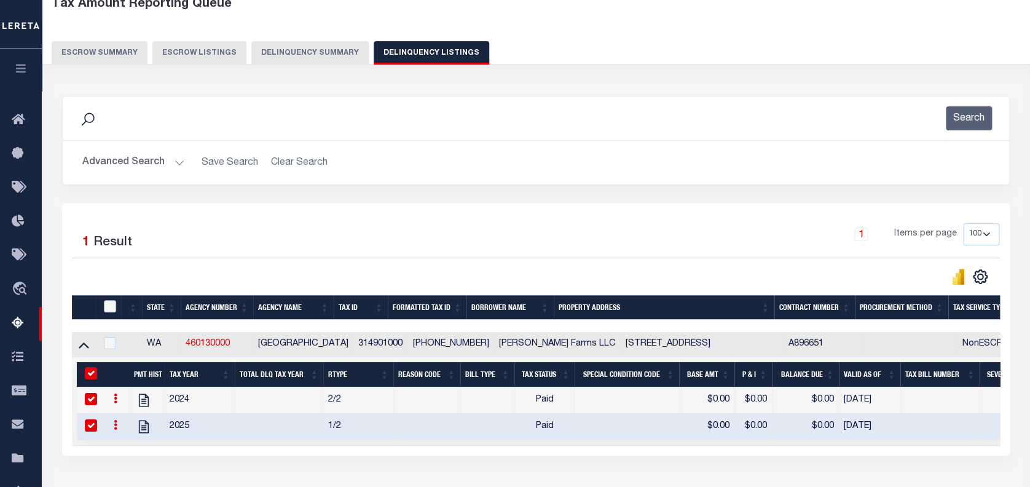
click at [109, 308] on input "checkbox" at bounding box center [110, 306] width 12 height 12
checkbox input "true"
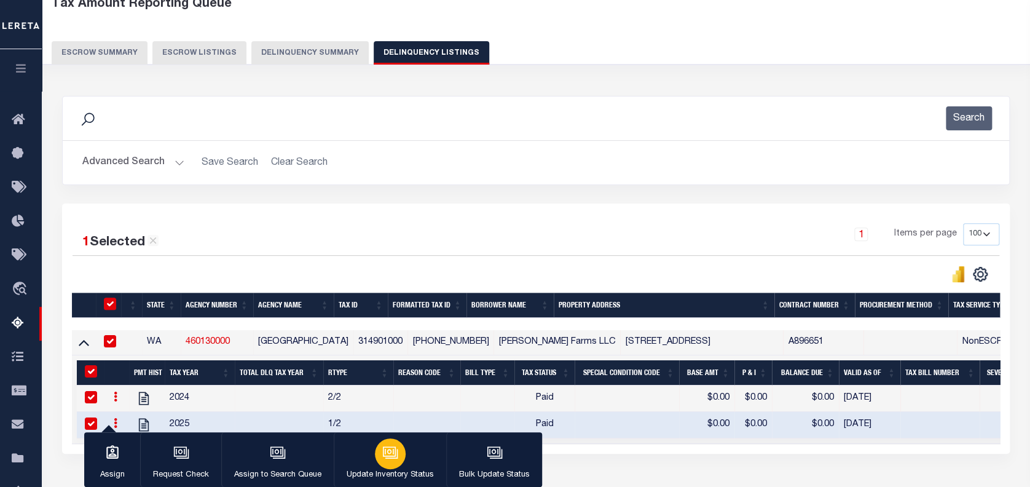
click at [389, 463] on div "button" at bounding box center [390, 453] width 31 height 31
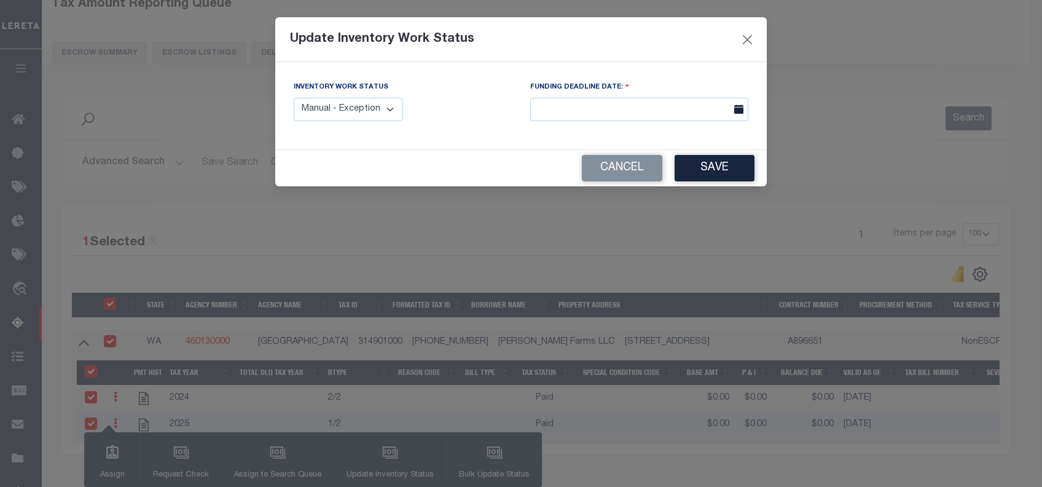
click at [363, 104] on select "Manual - Exception Pended - Awaiting Search Late Add Exception Completed" at bounding box center [348, 110] width 109 height 24
select select "4"
click at [294, 98] on select "Manual - Exception Pended - Awaiting Search Late Add Exception Completed" at bounding box center [348, 110] width 109 height 24
click at [718, 167] on button "Save" at bounding box center [715, 168] width 80 height 26
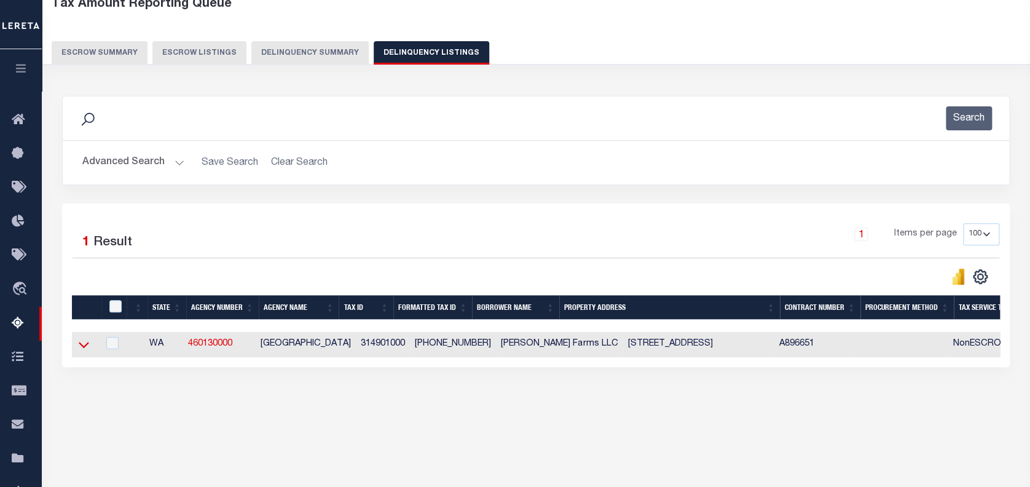
click at [85, 344] on icon at bounding box center [84, 344] width 10 height 13
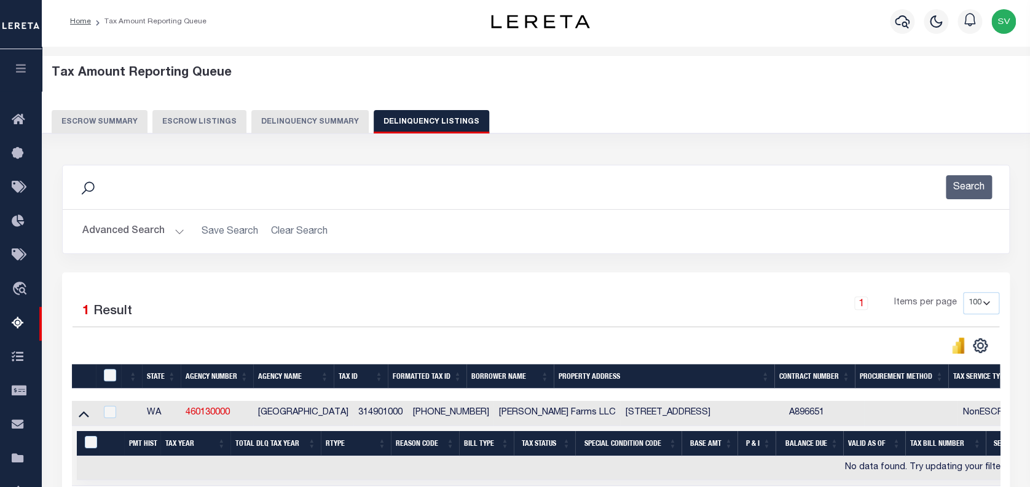
scroll to position [0, 0]
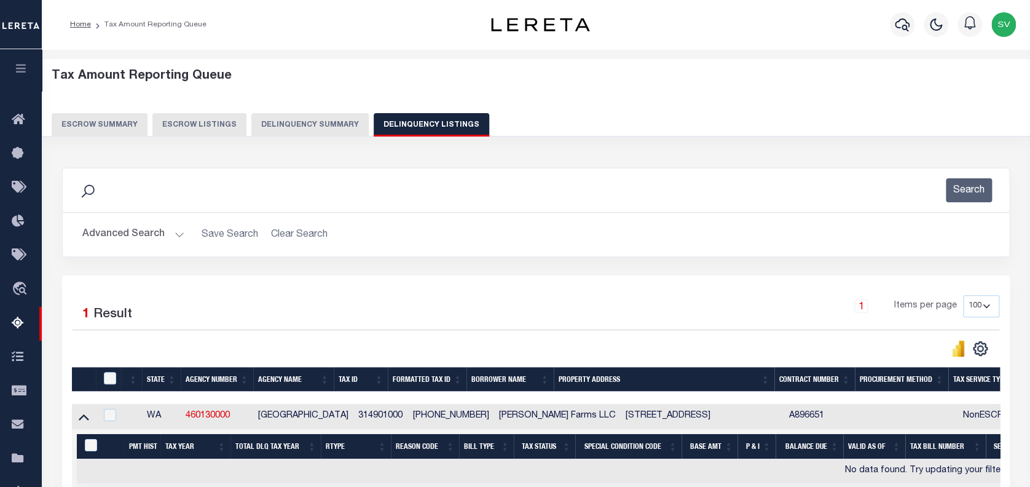
click at [128, 232] on button "Advanced Search" at bounding box center [133, 234] width 102 height 24
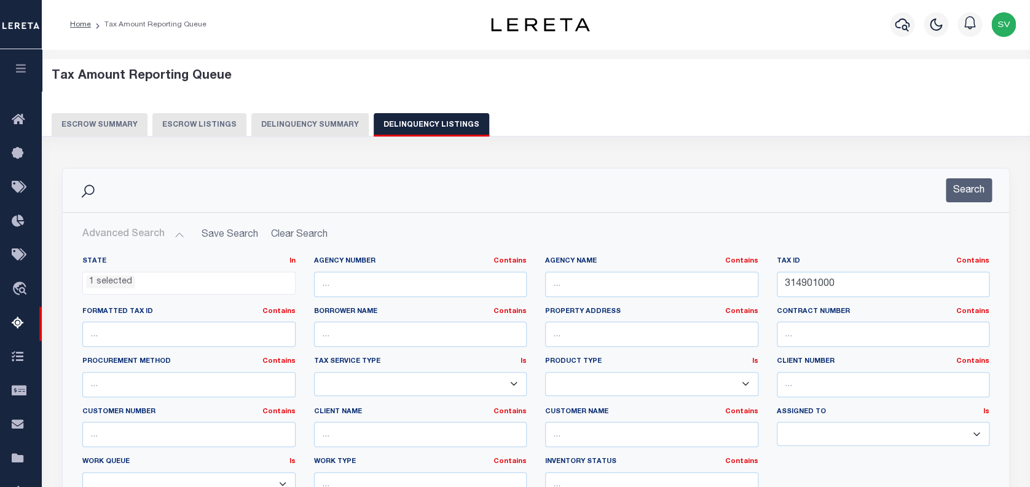
click at [202, 287] on ul "1 selected" at bounding box center [189, 280] width 212 height 17
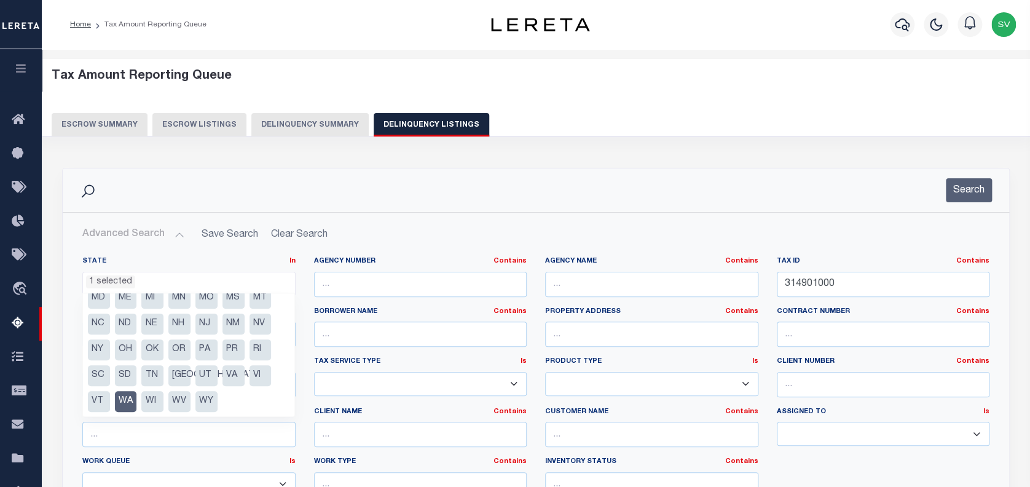
scroll to position [88, 0]
click at [124, 397] on li "WA" at bounding box center [126, 400] width 22 height 21
select select
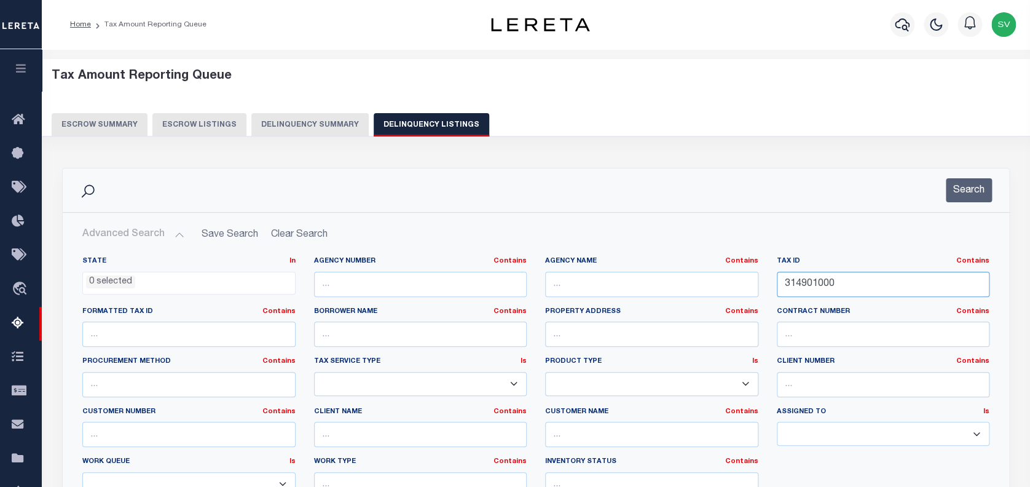
click at [817, 287] on input "314901000" at bounding box center [883, 284] width 213 height 25
paste input "19131911507"
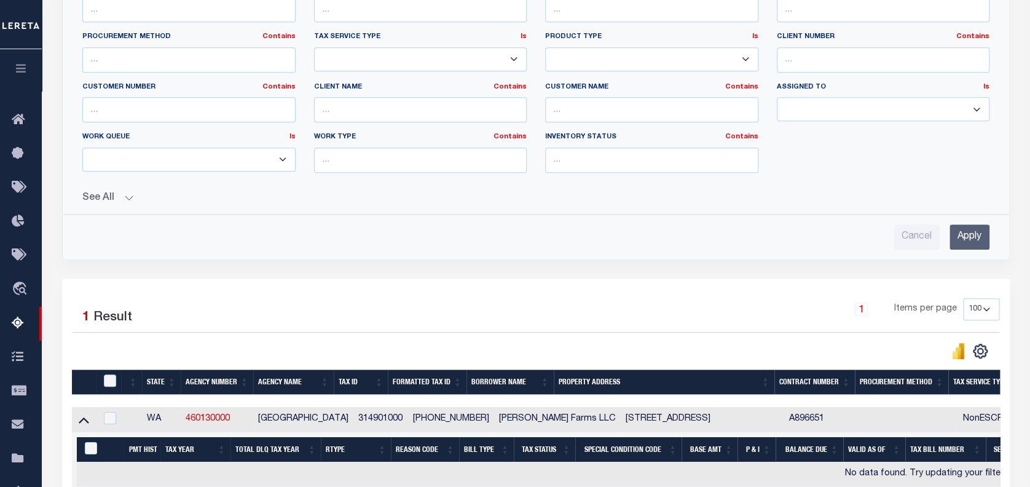
scroll to position [327, 0]
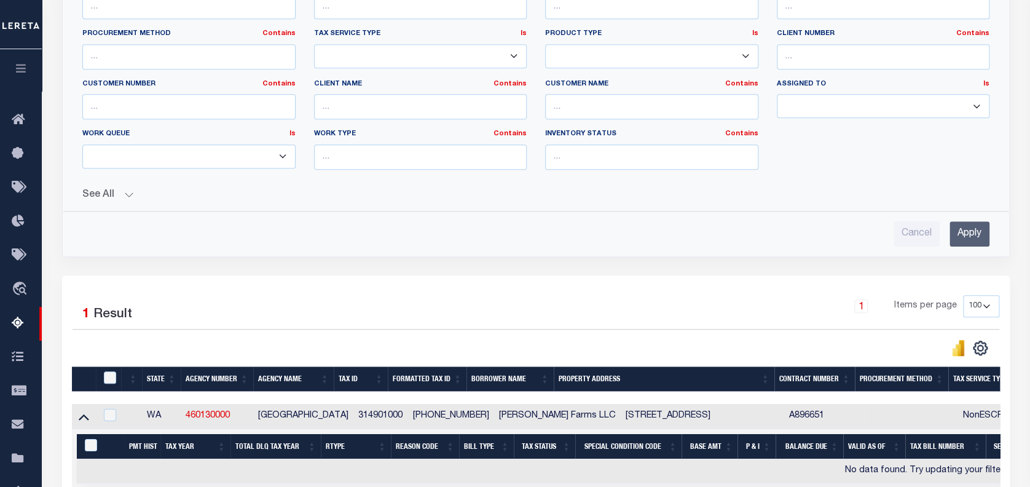
click at [965, 386] on th "Tax Service Type" at bounding box center [985, 378] width 75 height 25
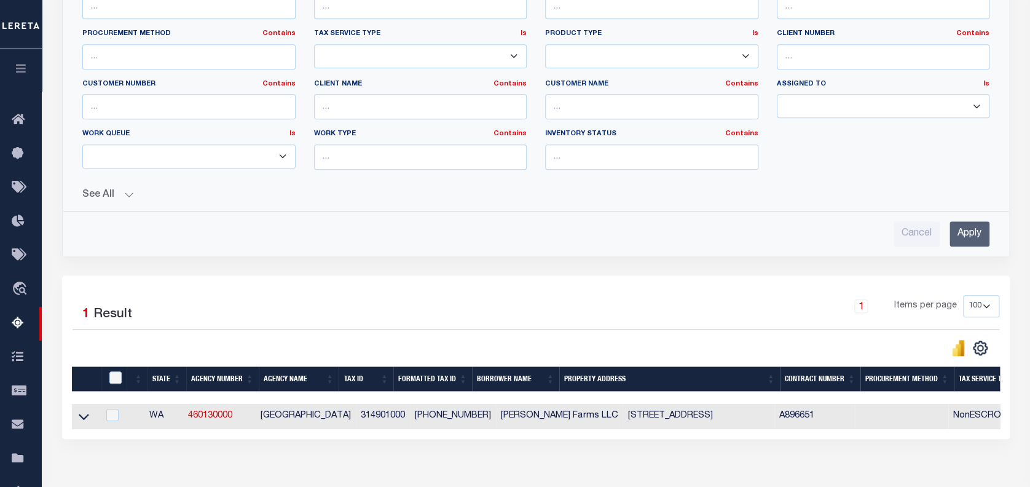
click at [962, 231] on input "Apply" at bounding box center [969, 233] width 40 height 25
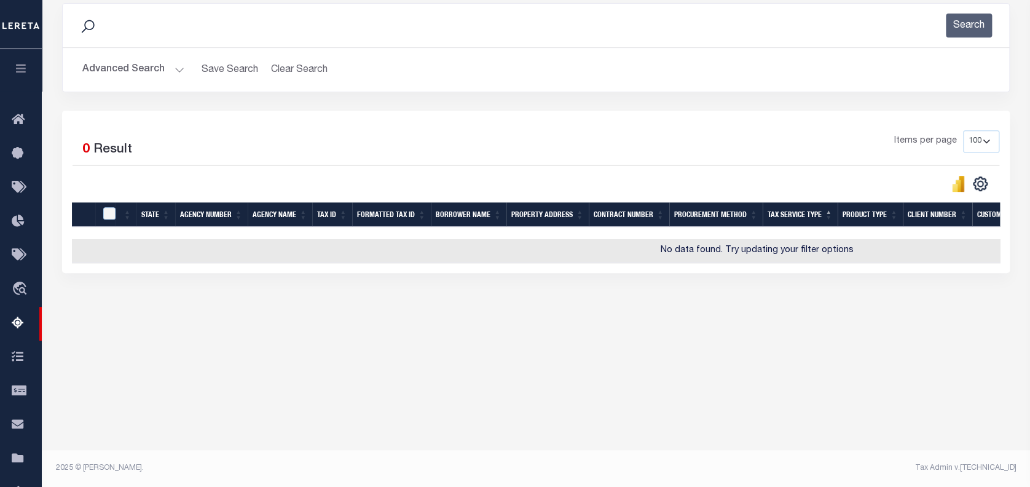
scroll to position [0, 0]
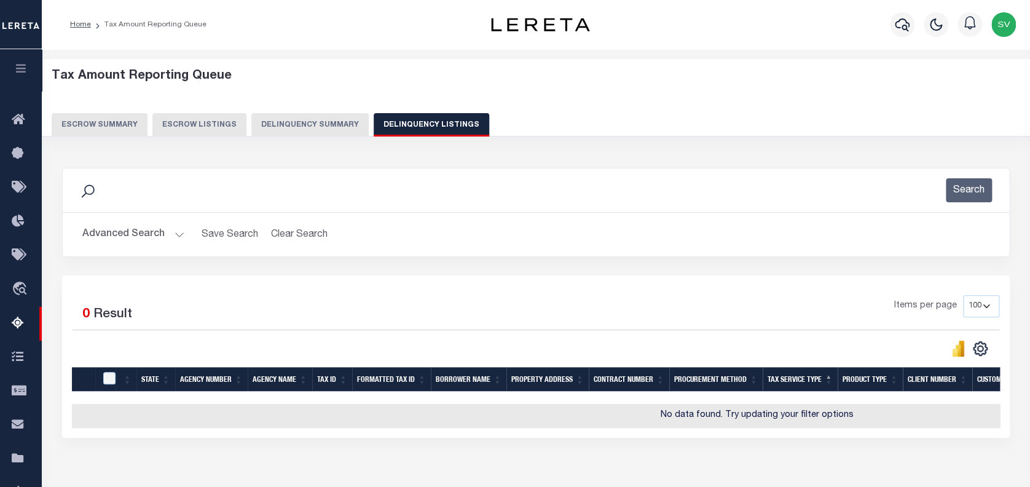
click at [120, 234] on button "Advanced Search" at bounding box center [133, 234] width 102 height 24
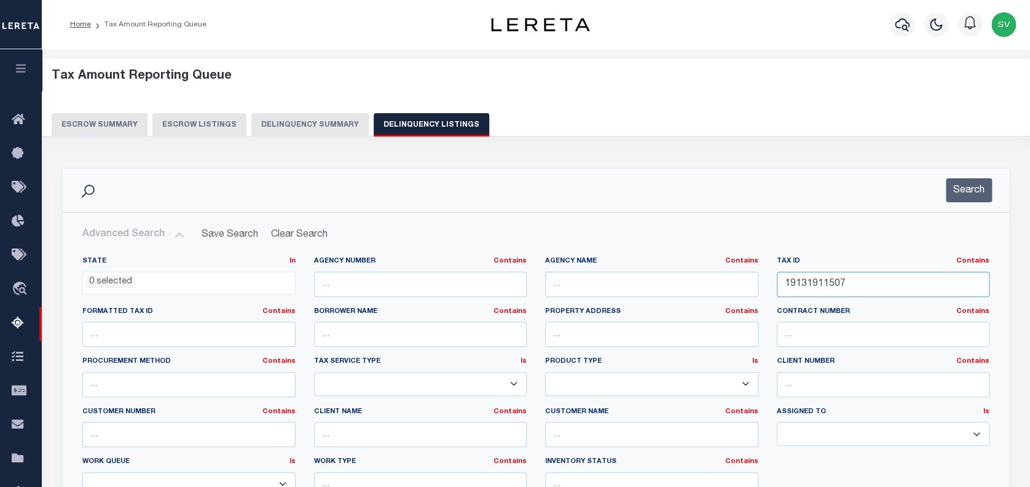
click at [802, 289] on input "19131911507" at bounding box center [883, 284] width 213 height 25
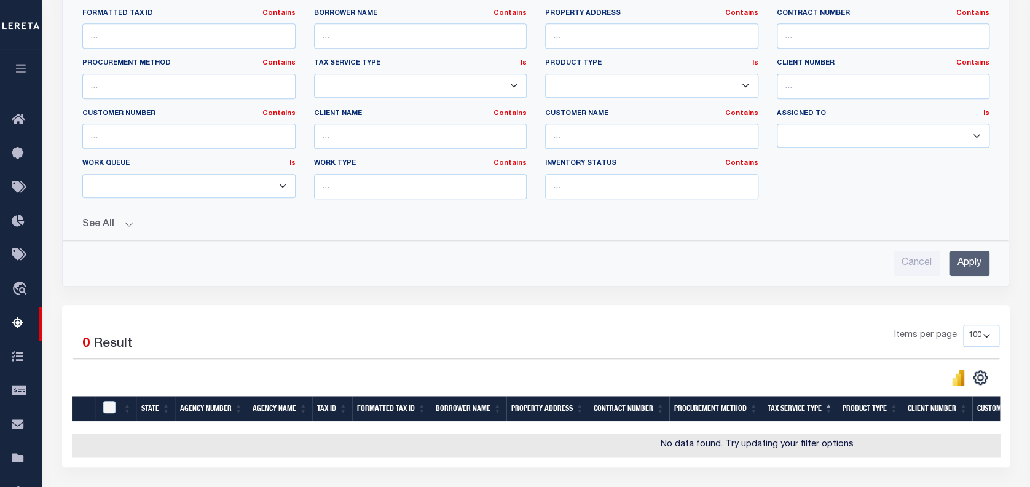
scroll to position [327, 0]
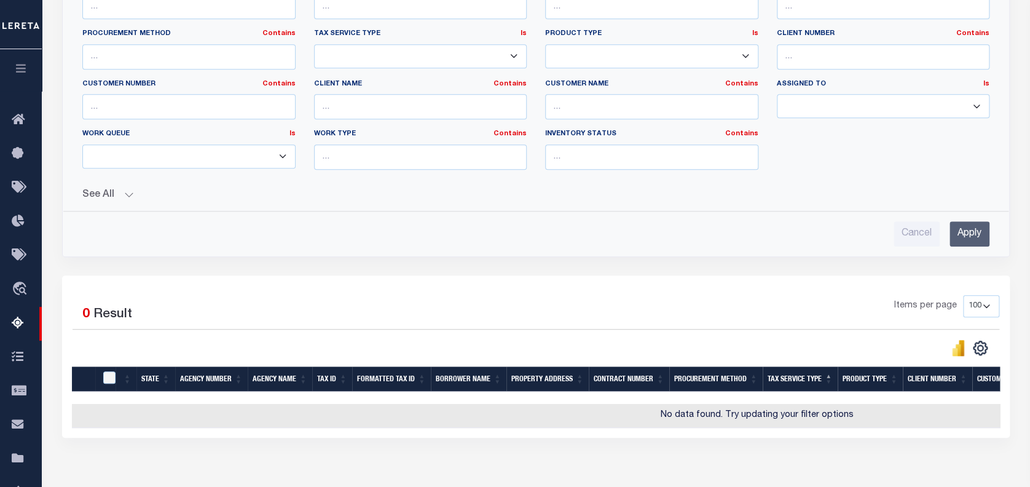
click at [965, 223] on input "Apply" at bounding box center [969, 233] width 40 height 25
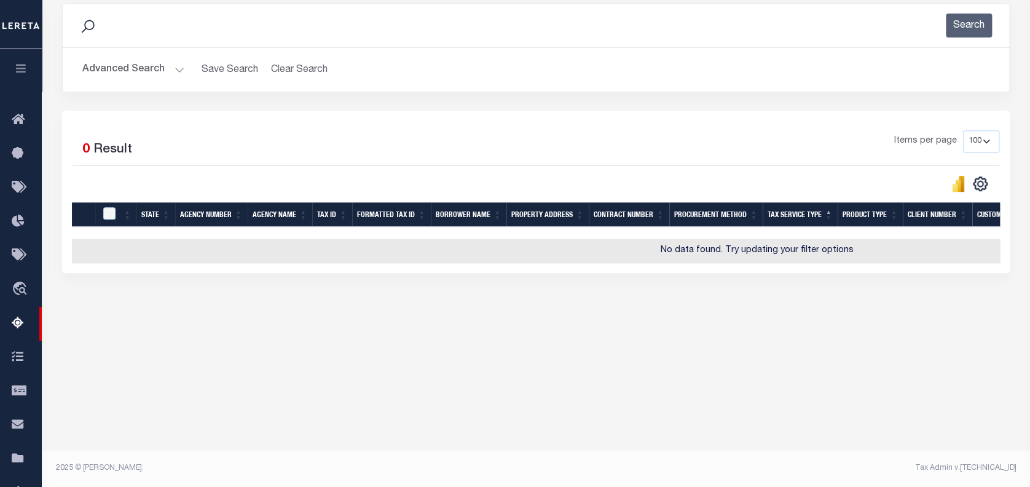
scroll to position [165, 0]
click at [115, 63] on button "Advanced Search" at bounding box center [133, 70] width 102 height 24
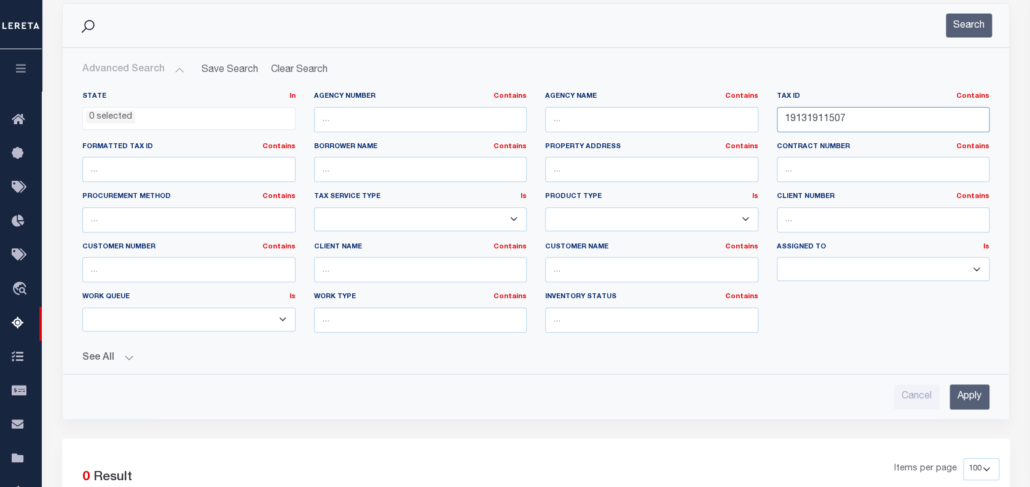
click at [830, 122] on input "19131911507" at bounding box center [883, 119] width 213 height 25
paste input "040018024"
type input "040018024"
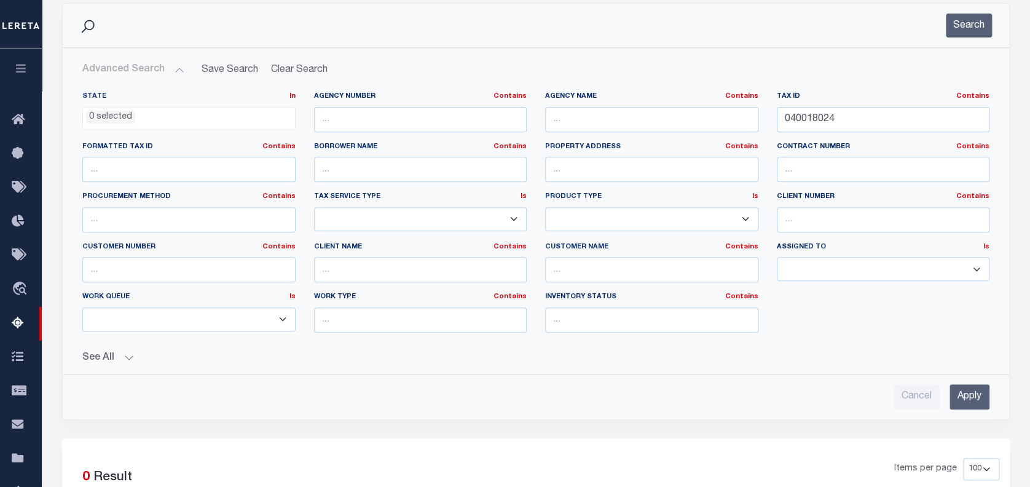
click at [966, 395] on input "Apply" at bounding box center [969, 396] width 40 height 25
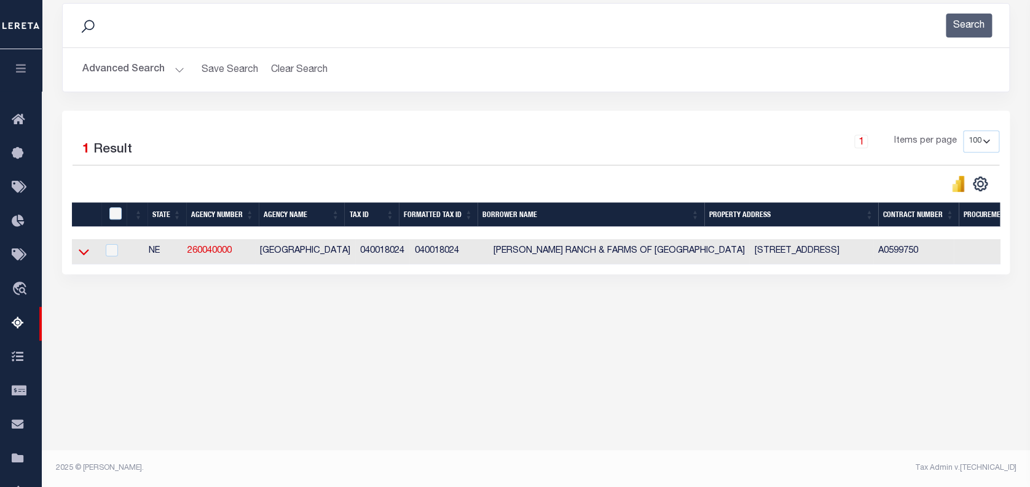
click at [82, 253] on icon at bounding box center [84, 251] width 10 height 13
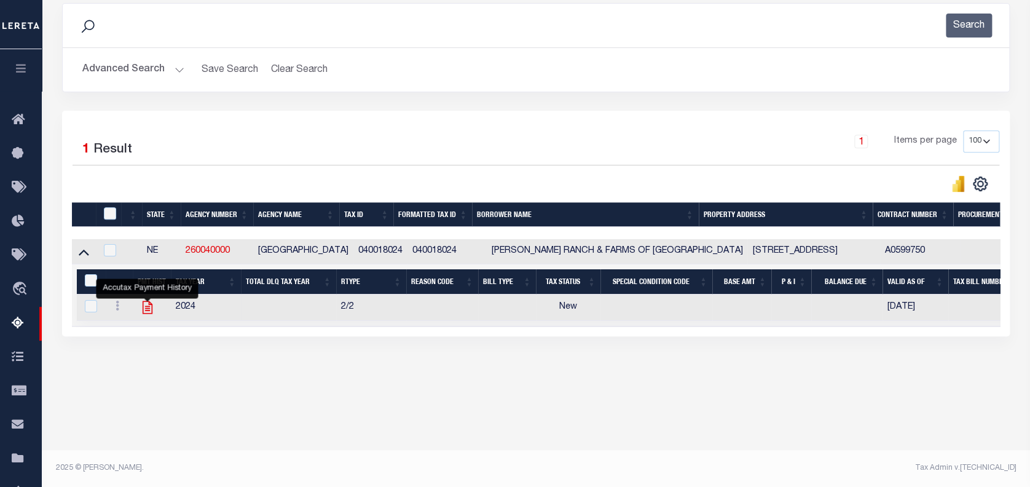
click at [147, 309] on icon "" at bounding box center [147, 307] width 16 height 16
checkbox input "true"
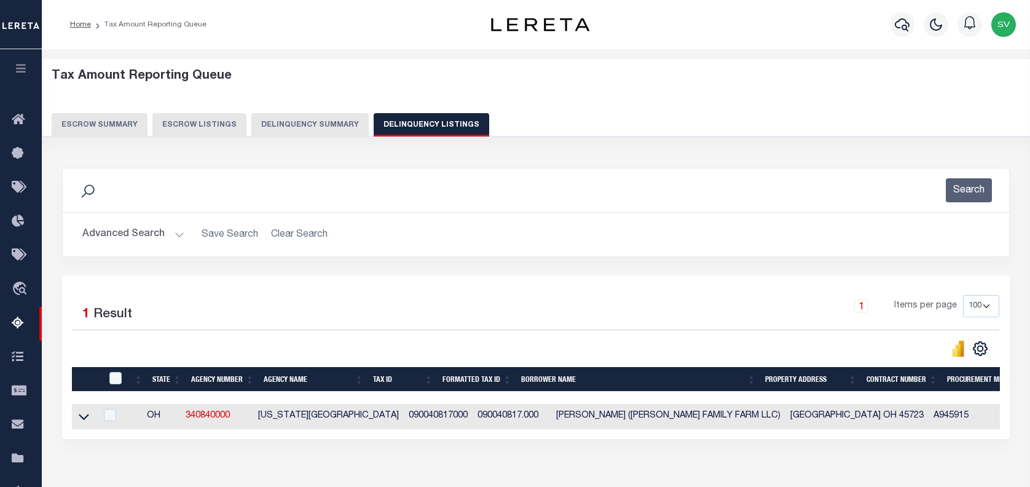
select select "100"
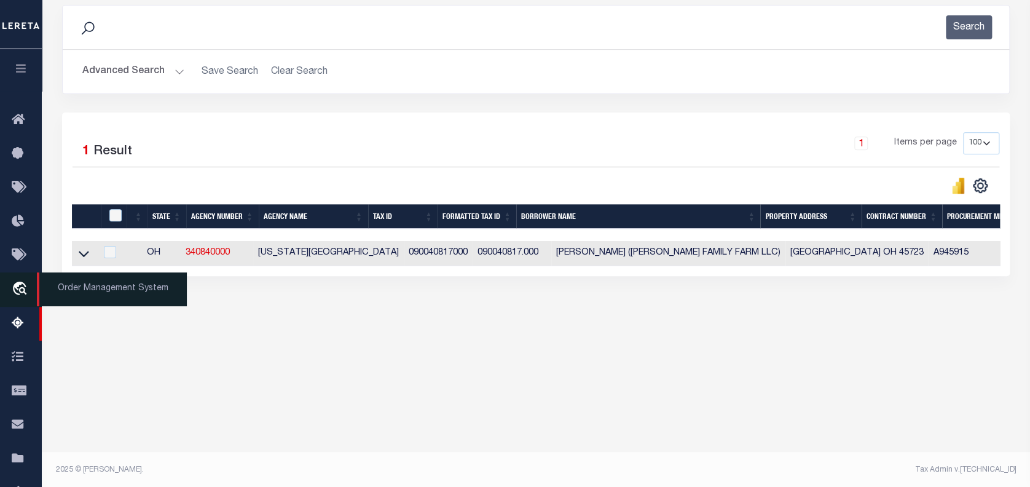
scroll to position [163, 0]
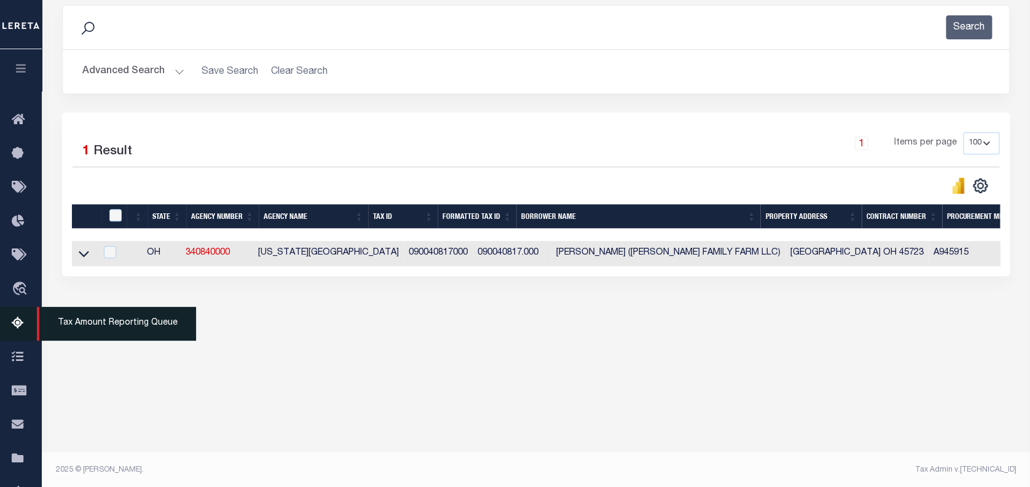
click at [16, 321] on icon at bounding box center [22, 323] width 20 height 15
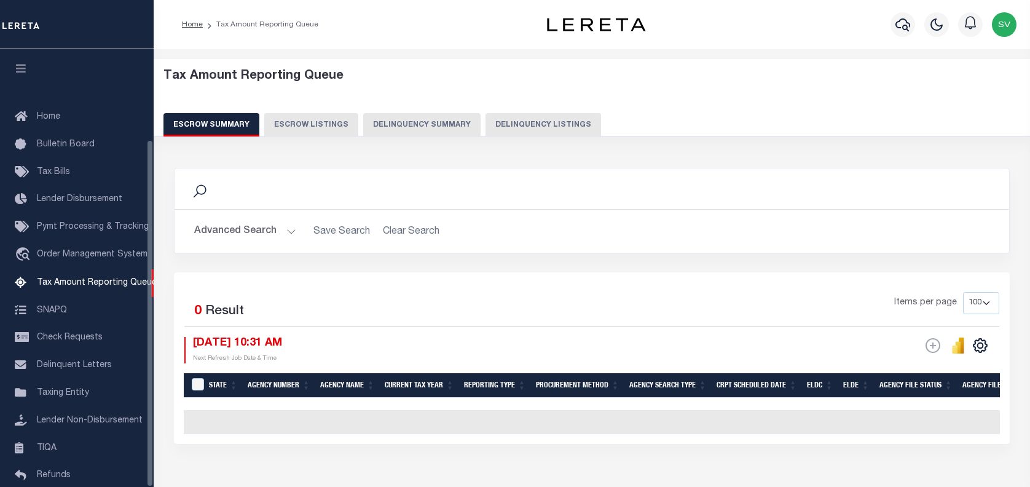
select select "100"
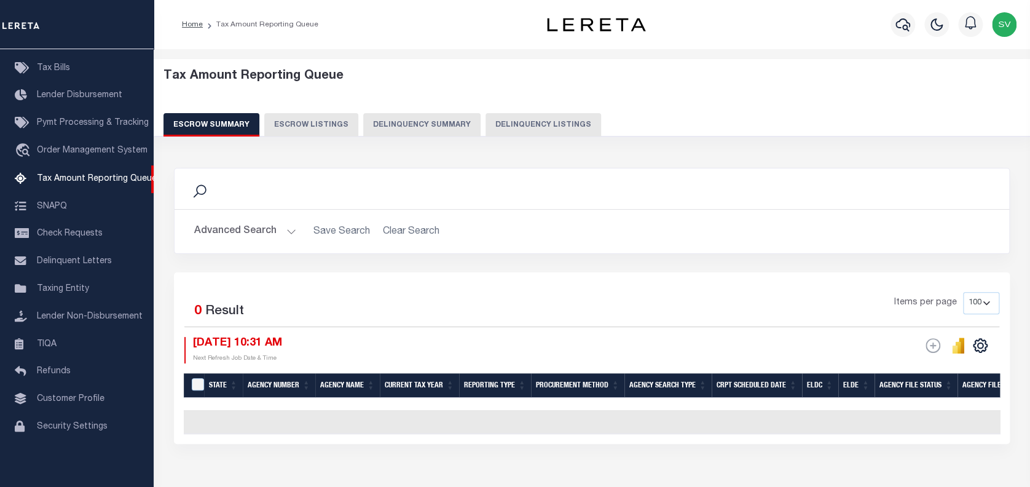
click at [508, 129] on button "Delinquency Listings" at bounding box center [543, 124] width 116 height 23
select select "100"
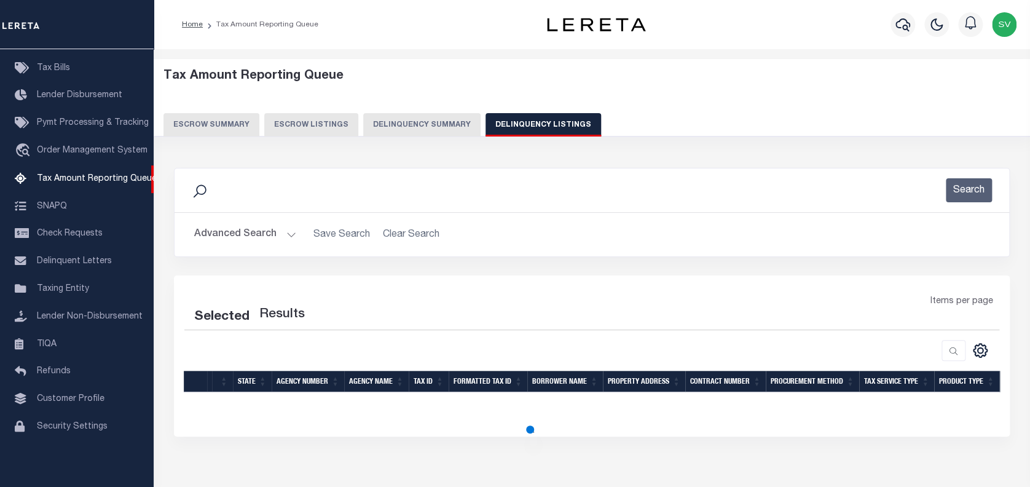
select select "100"
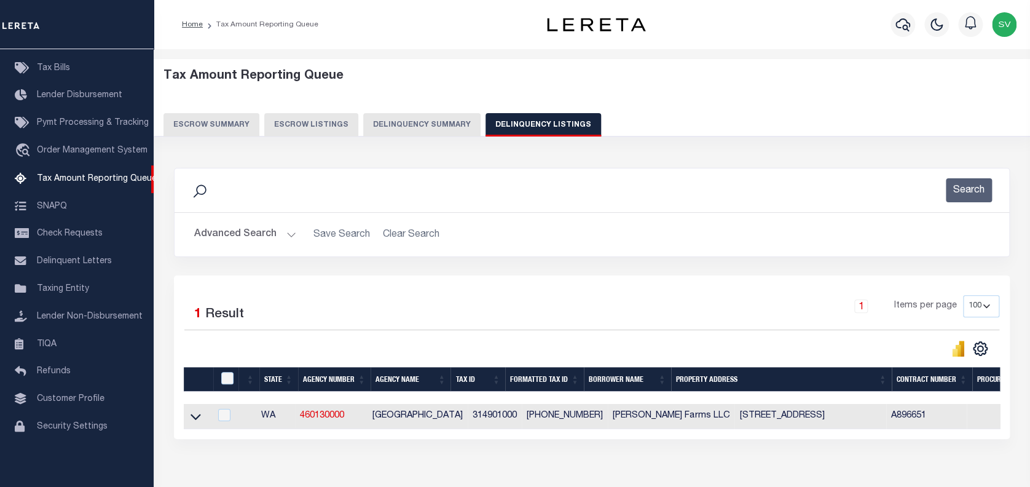
click at [255, 238] on button "Advanced Search" at bounding box center [245, 234] width 102 height 24
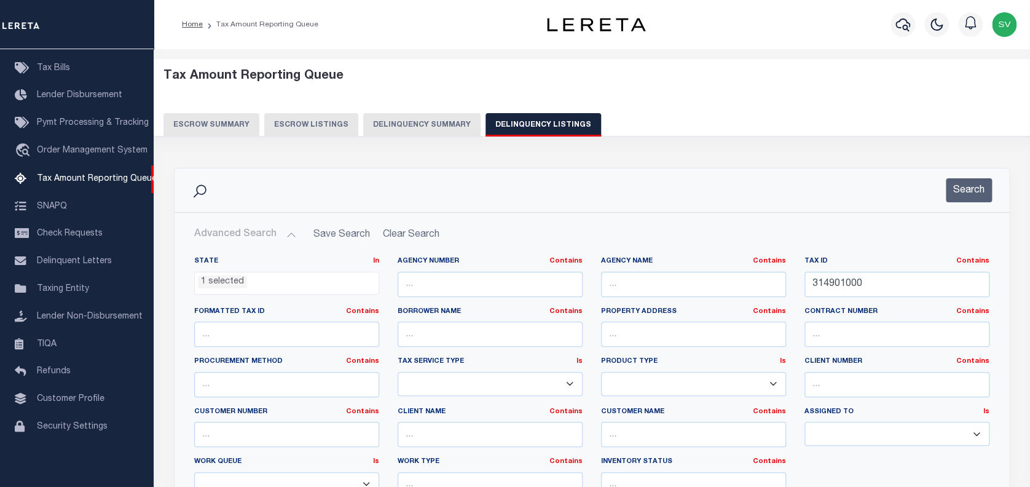
click at [256, 278] on ul "1 selected" at bounding box center [287, 280] width 184 height 17
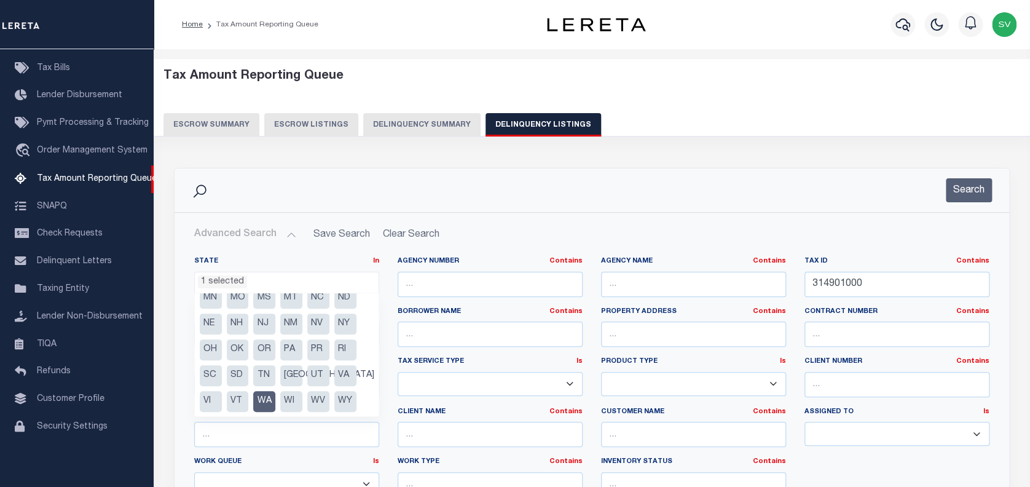
click at [265, 397] on li "WA" at bounding box center [264, 401] width 22 height 21
select select
click at [845, 281] on input "314901000" at bounding box center [896, 284] width 185 height 25
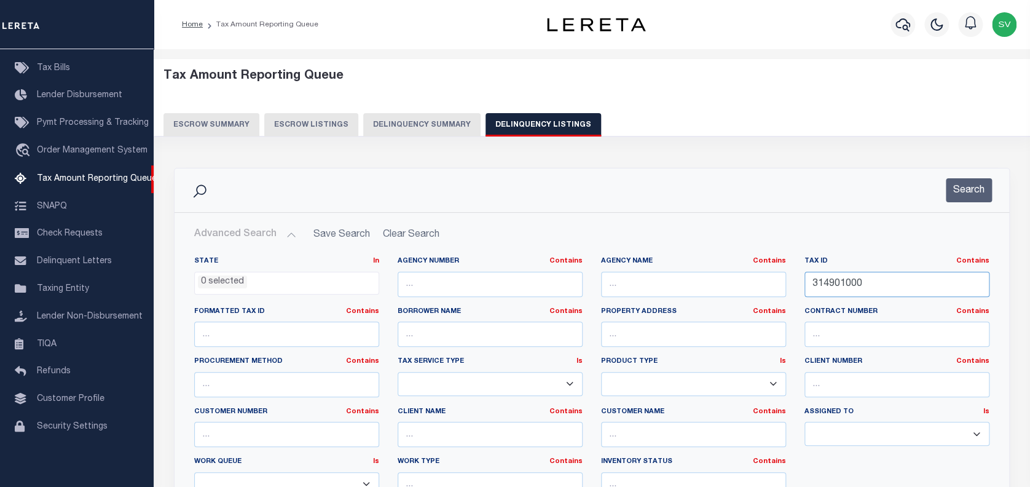
click at [845, 281] on input "314901000" at bounding box center [896, 284] width 185 height 25
paste input "809242129933"
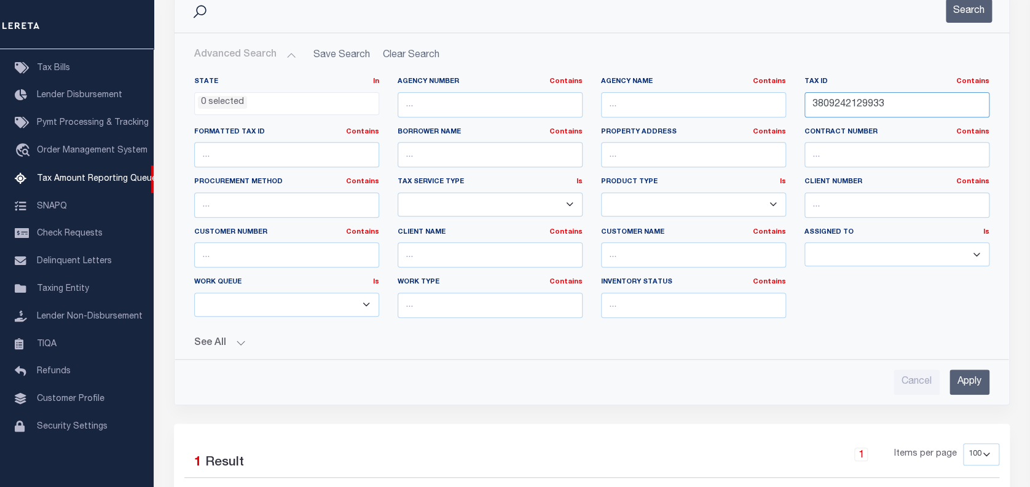
scroll to position [246, 0]
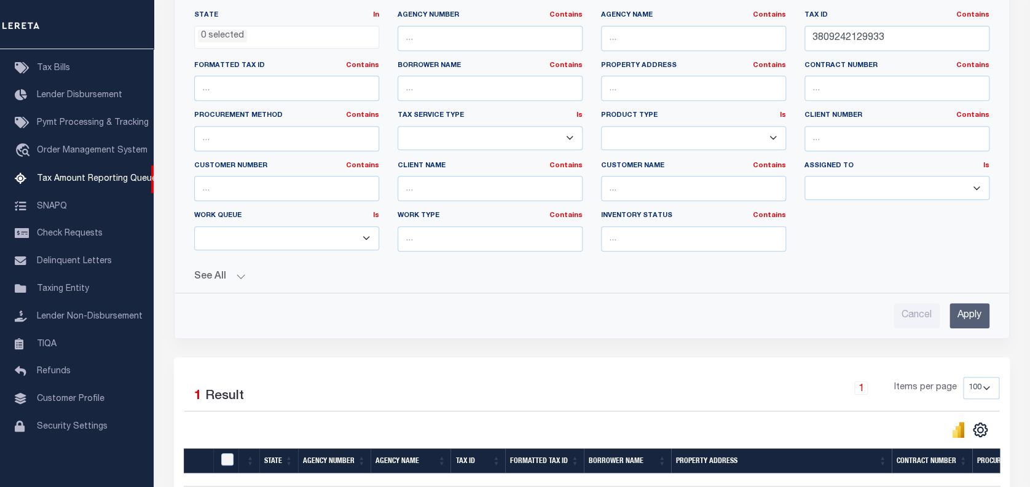
click at [976, 307] on input "Apply" at bounding box center [969, 315] width 40 height 25
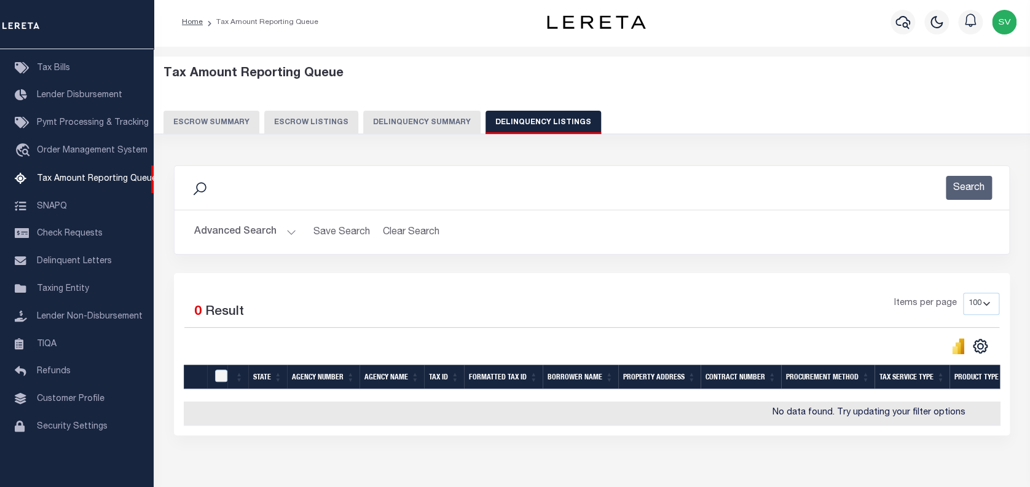
scroll to position [0, 0]
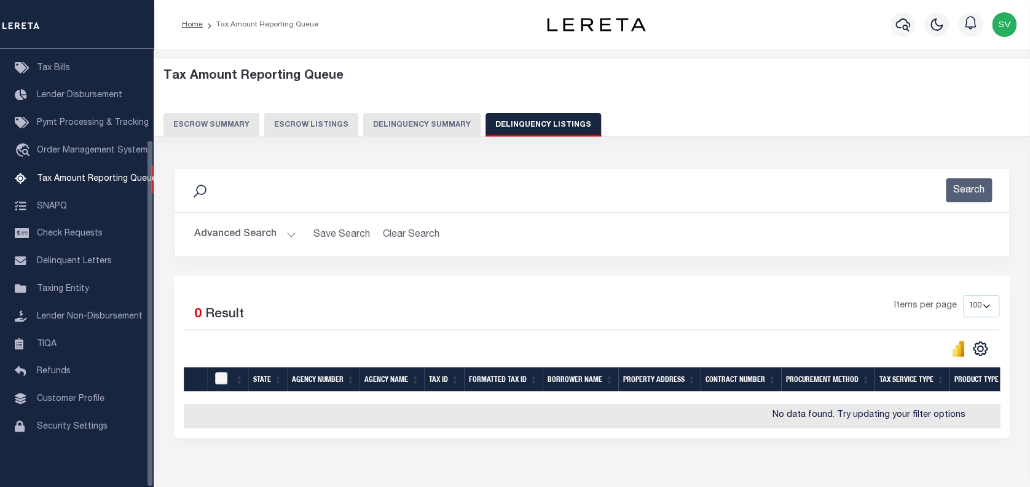
click at [231, 229] on button "Advanced Search" at bounding box center [245, 234] width 102 height 24
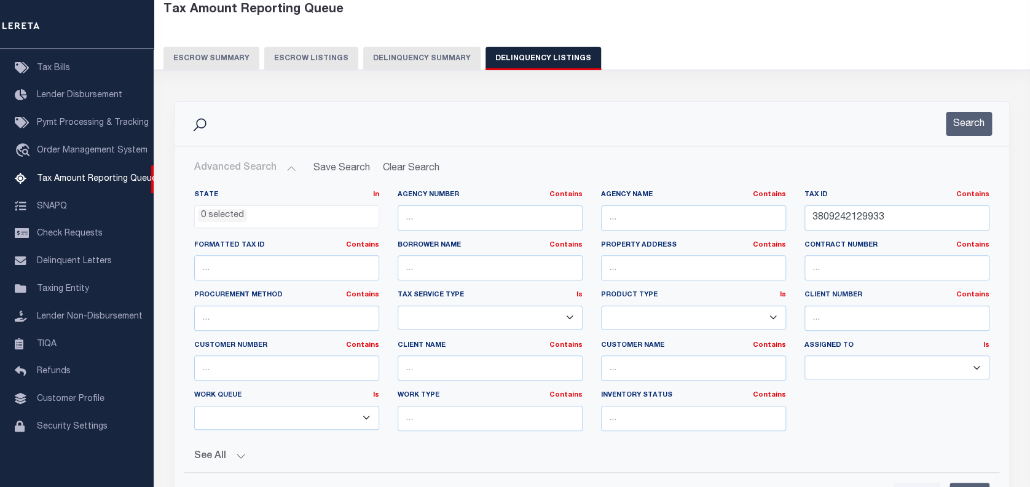
scroll to position [82, 0]
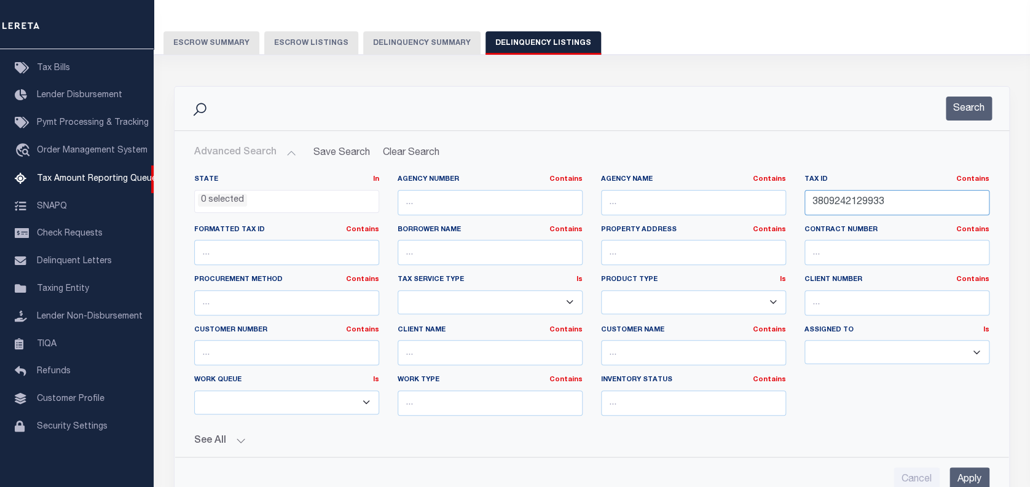
click at [857, 195] on input "3809242129933" at bounding box center [896, 202] width 185 height 25
paste input "433928510124"
type input "433928510124"
click at [969, 470] on input "Apply" at bounding box center [969, 479] width 40 height 25
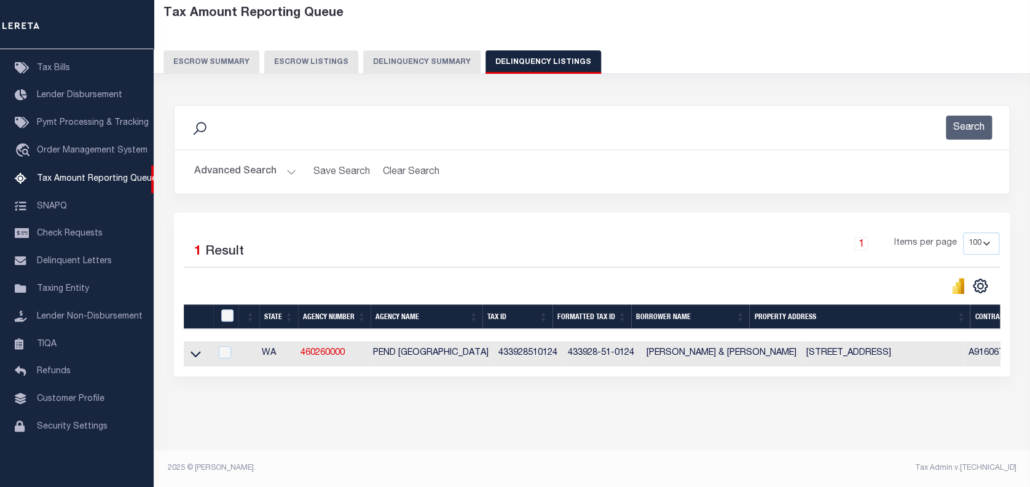
scroll to position [72, 0]
click at [195, 347] on icon at bounding box center [195, 353] width 10 height 13
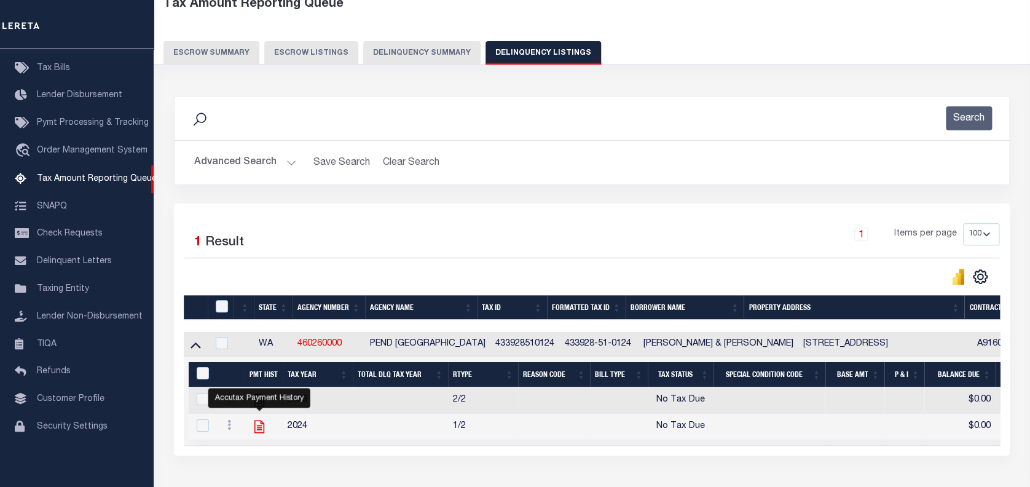
click at [262, 430] on icon "" at bounding box center [259, 426] width 16 height 16
checkbox input "true"
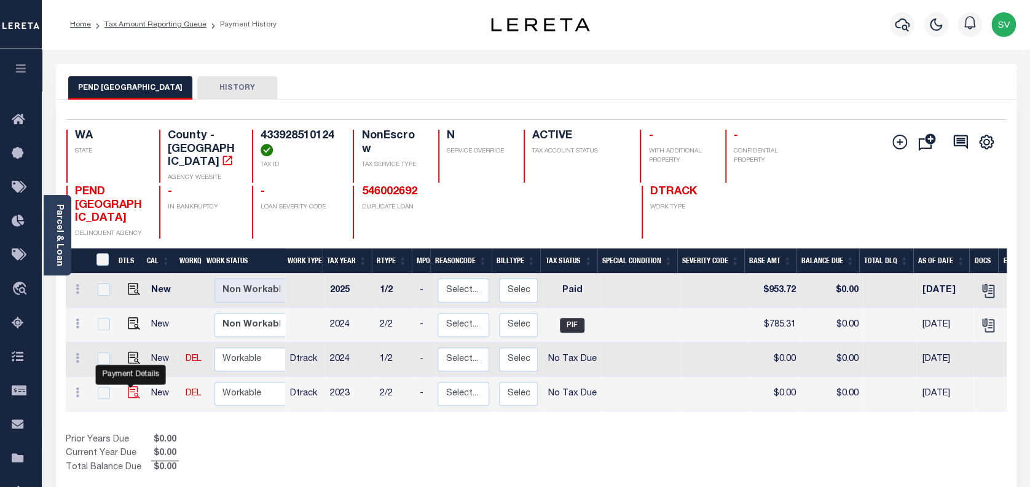
click at [130, 386] on img "" at bounding box center [134, 392] width 12 height 12
checkbox input "true"
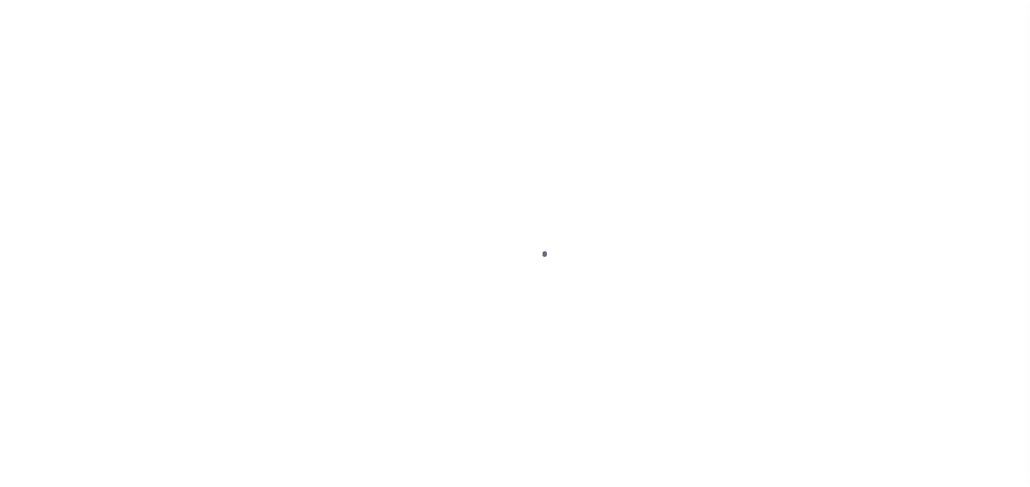
select select "NTX"
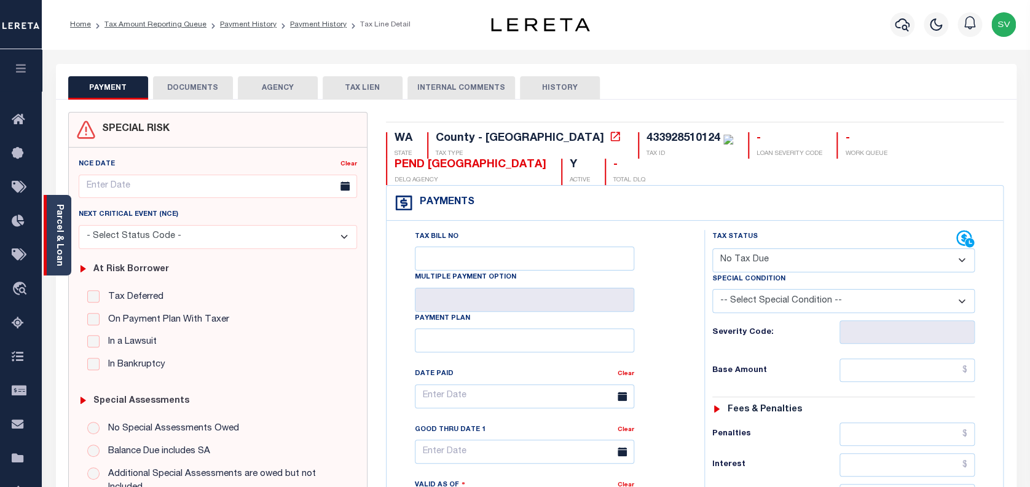
click at [62, 224] on link "Parcel & Loan" at bounding box center [59, 235] width 9 height 62
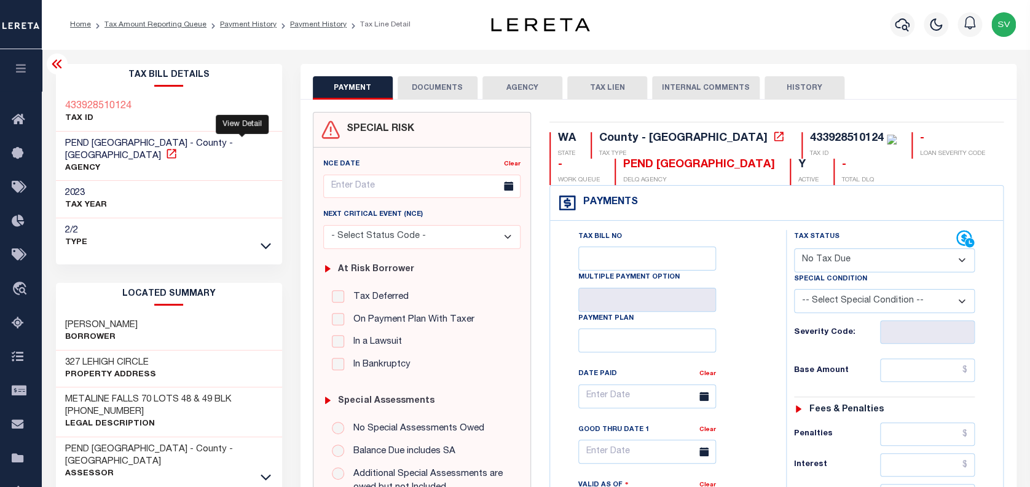
click at [178, 147] on icon at bounding box center [171, 153] width 12 height 12
click at [441, 80] on button "DOCUMENTS" at bounding box center [438, 87] width 80 height 23
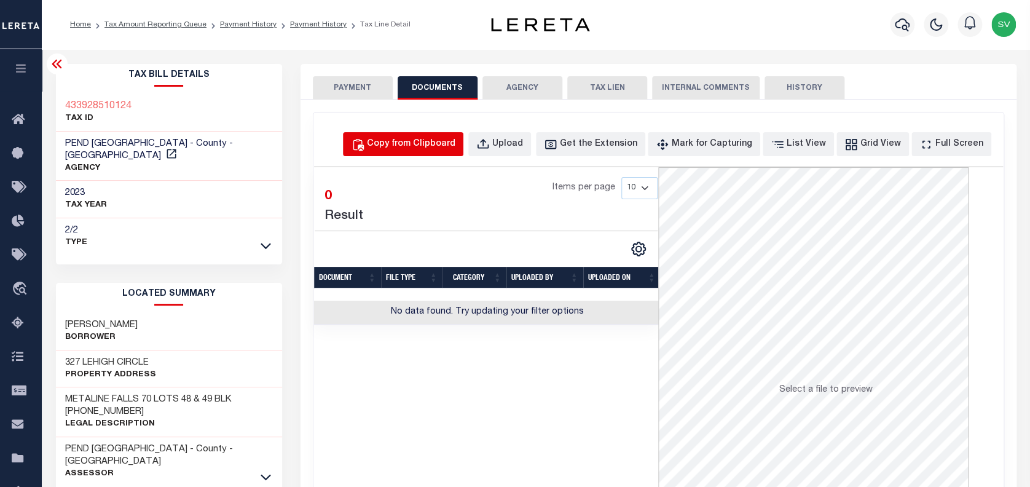
click at [447, 143] on div "Copy from Clipboard" at bounding box center [411, 145] width 88 height 14
select select "POP"
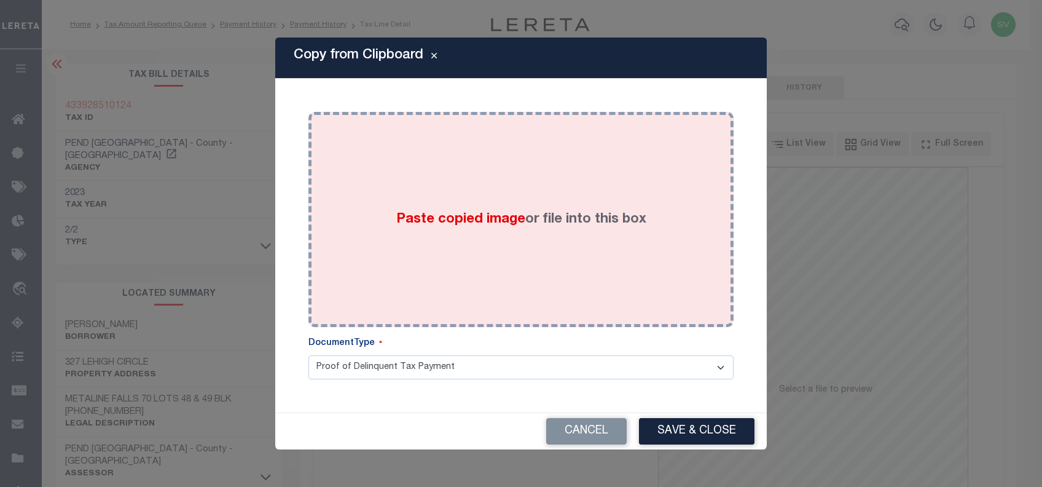
click at [484, 210] on label "Paste copied image or file into this box" at bounding box center [521, 220] width 250 height 20
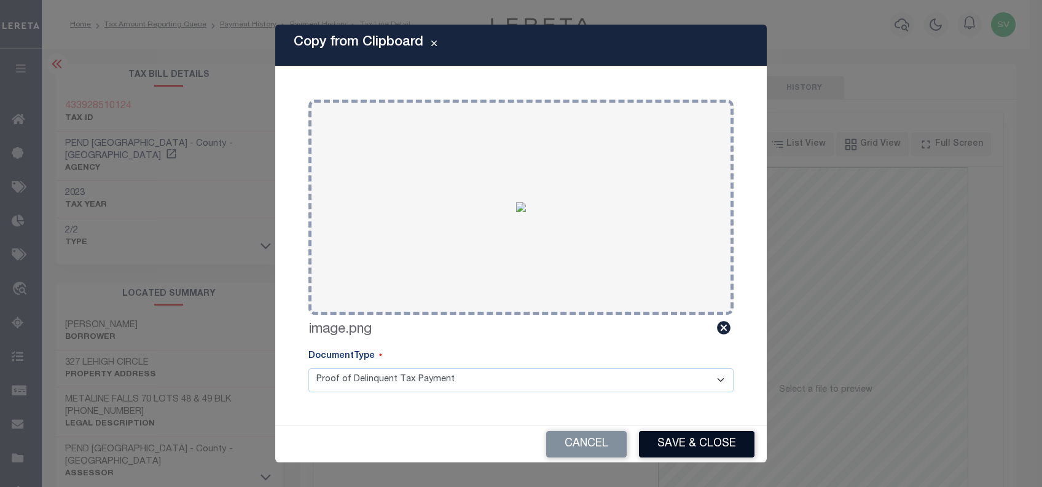
click at [689, 447] on button "Save & Close" at bounding box center [697, 444] width 116 height 26
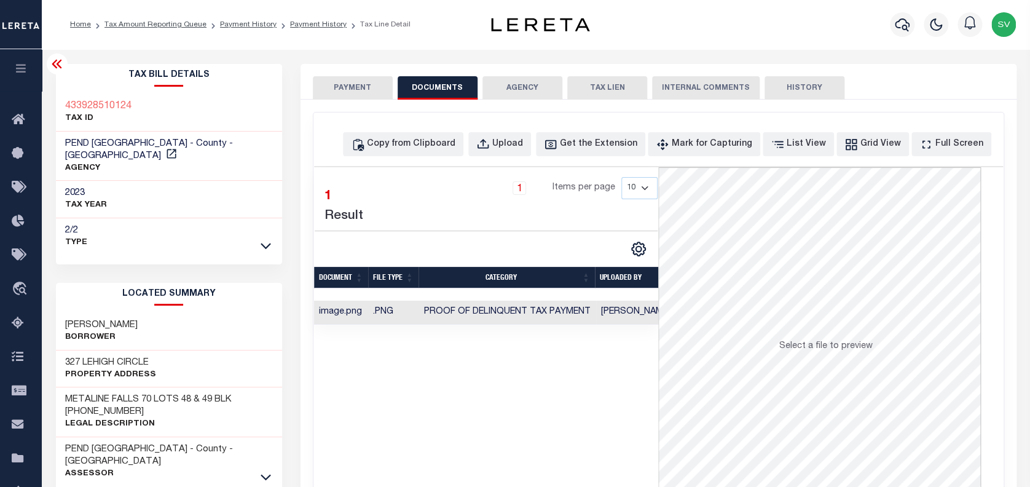
click at [356, 91] on button "PAYMENT" at bounding box center [353, 87] width 80 height 23
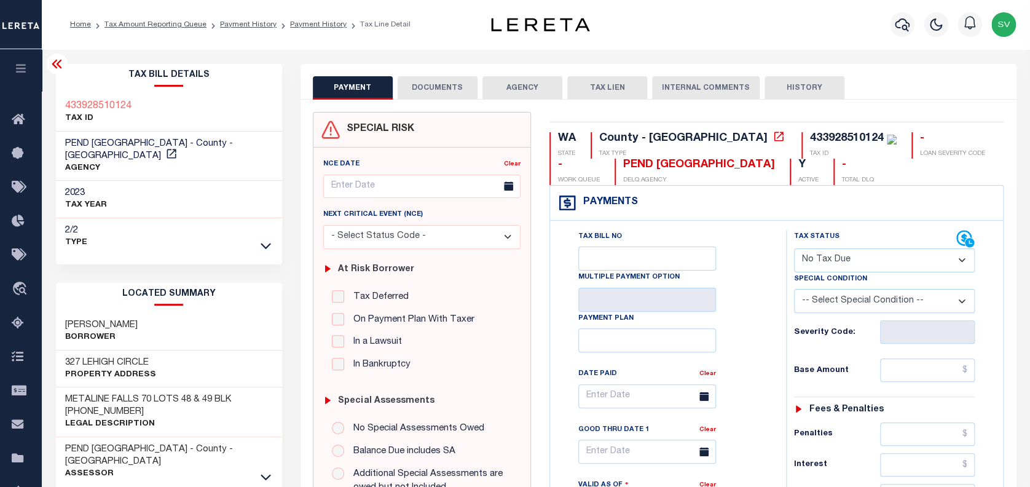
click at [825, 262] on select "- Select Status Code - Open Due/Unpaid Paid Incomplete No Tax Due Internal Refu…" at bounding box center [884, 260] width 181 height 24
select select "PYD"
click at [794, 249] on select "- Select Status Code - Open Due/Unpaid Paid Incomplete No Tax Due Internal Refu…" at bounding box center [884, 260] width 181 height 24
type input "[DATE]"
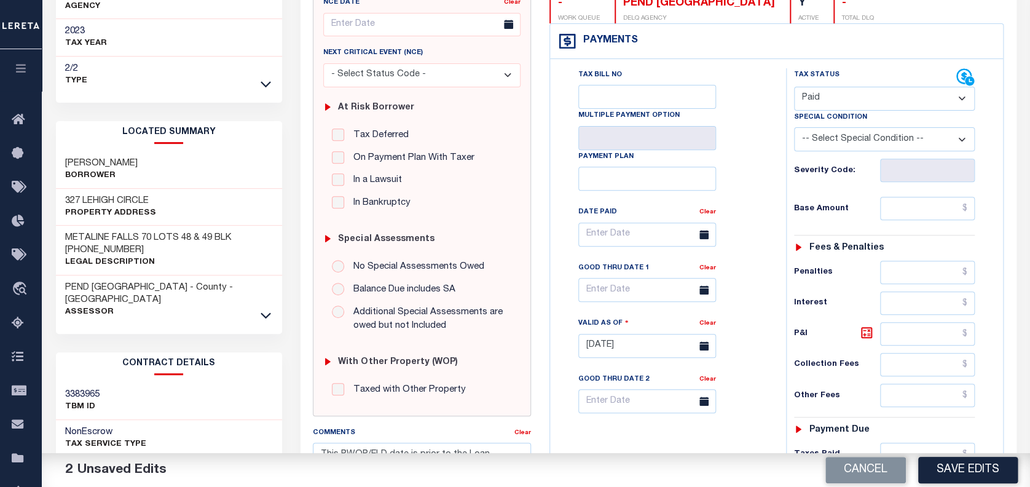
scroll to position [246, 0]
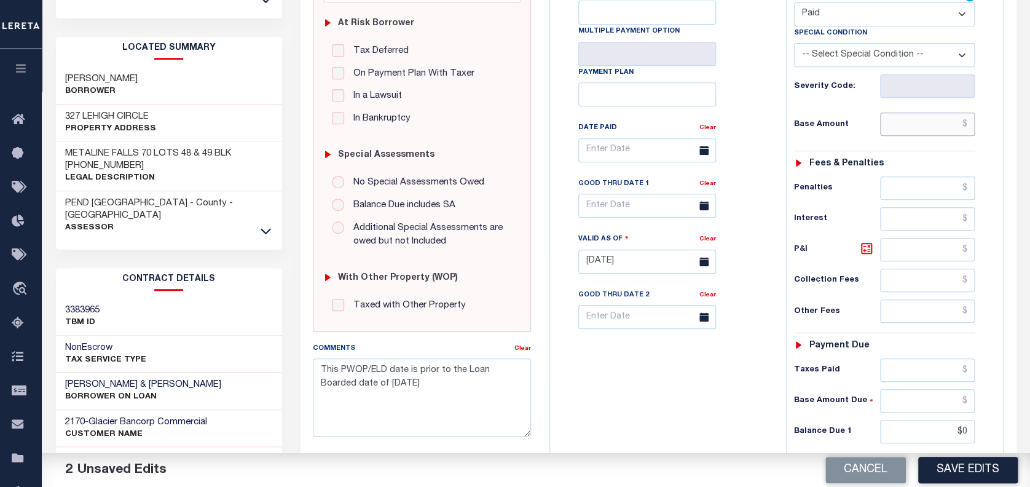
click at [920, 132] on input "text" at bounding box center [927, 123] width 95 height 23
type input "$0.00"
click at [922, 429] on input "$0" at bounding box center [927, 431] width 95 height 23
type input "$00.00"
click at [960, 474] on button "Save Edits" at bounding box center [968, 470] width 100 height 26
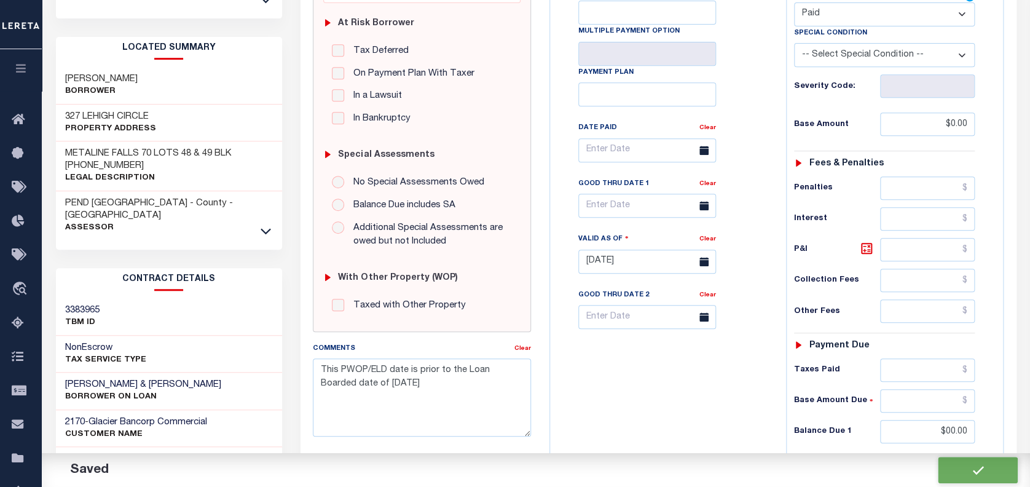
checkbox input "false"
type textarea "This PWOP/ELD date is prior to the Loan Boarded date of [DATE]"
type input "$0"
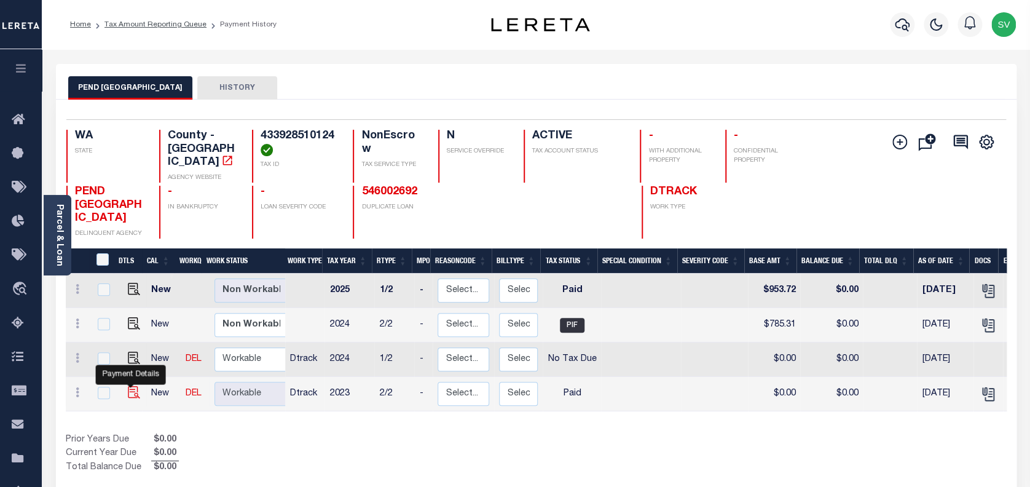
click at [131, 386] on img "" at bounding box center [134, 392] width 12 height 12
checkbox input "true"
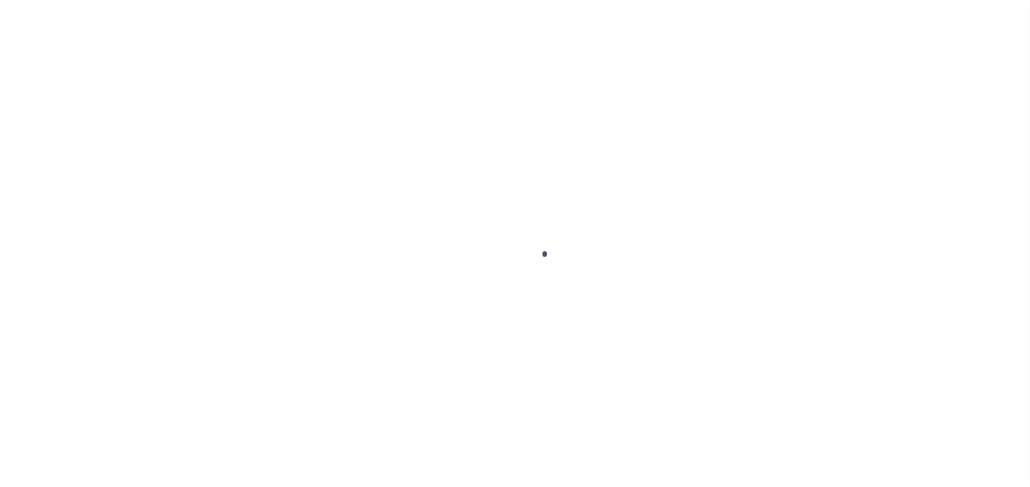
select select "PYD"
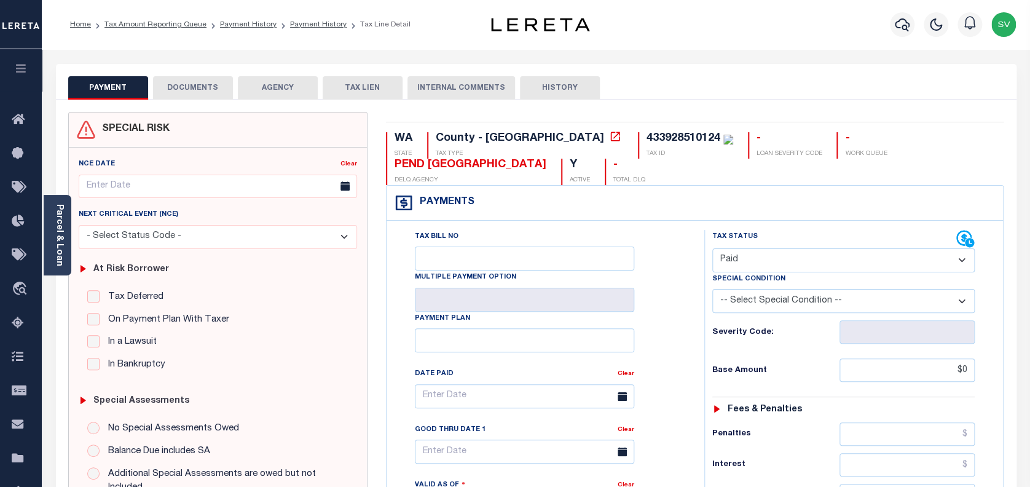
click at [206, 85] on button "DOCUMENTS" at bounding box center [193, 87] width 80 height 23
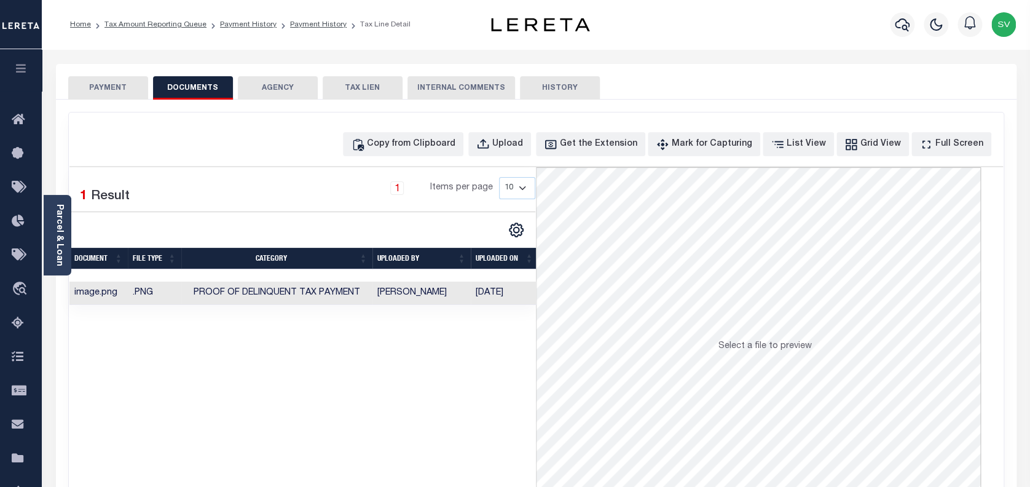
click at [110, 98] on button "PAYMENT" at bounding box center [108, 87] width 80 height 23
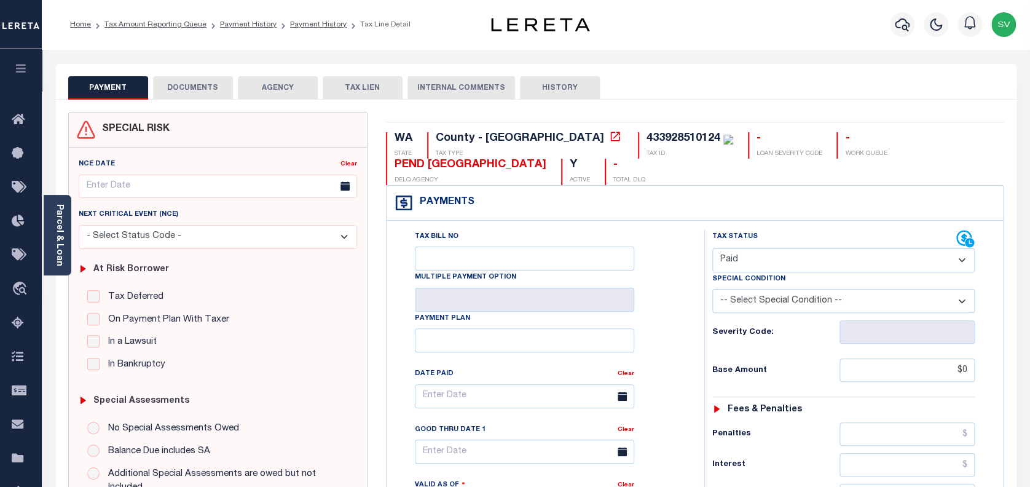
click at [182, 93] on button "DOCUMENTS" at bounding box center [193, 87] width 80 height 23
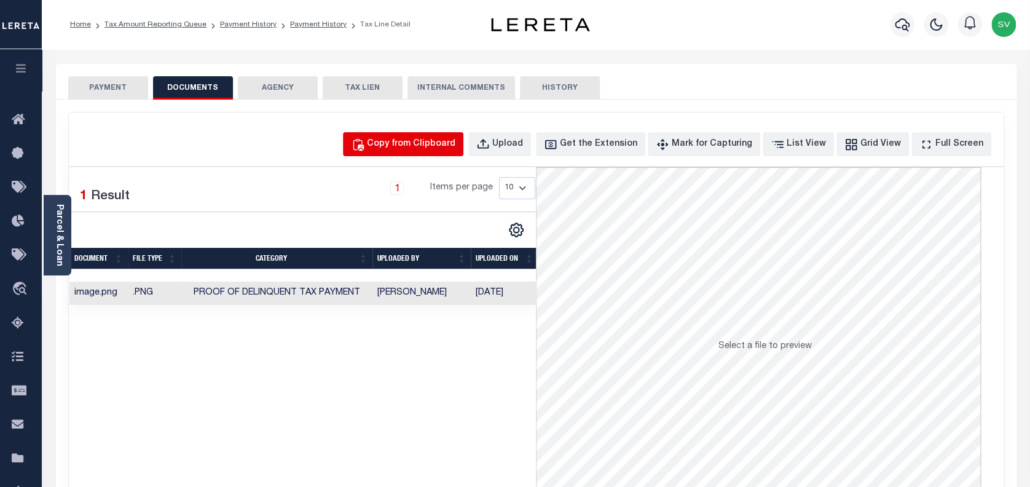
click at [430, 144] on div "Copy from Clipboard" at bounding box center [411, 145] width 88 height 14
select select "POP"
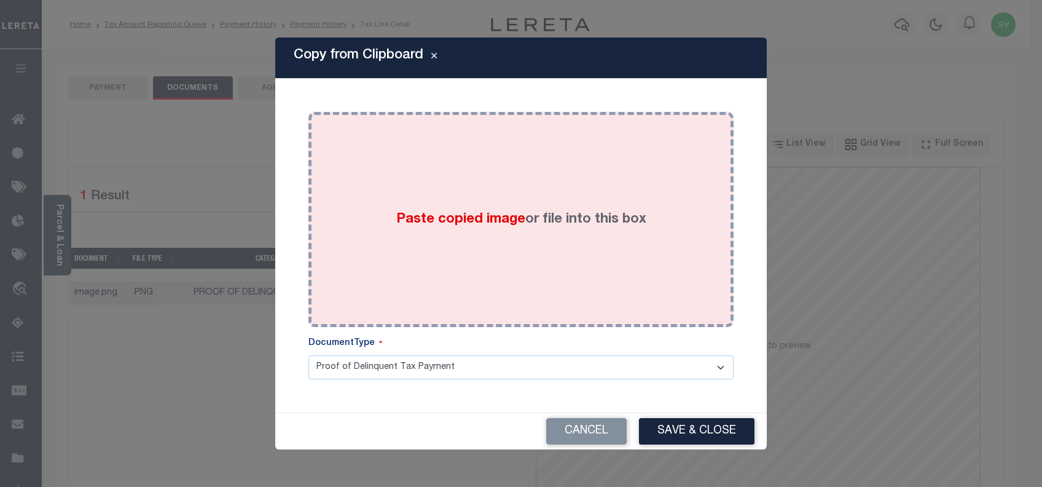
click at [493, 216] on span "Paste copied image" at bounding box center [460, 220] width 129 height 14
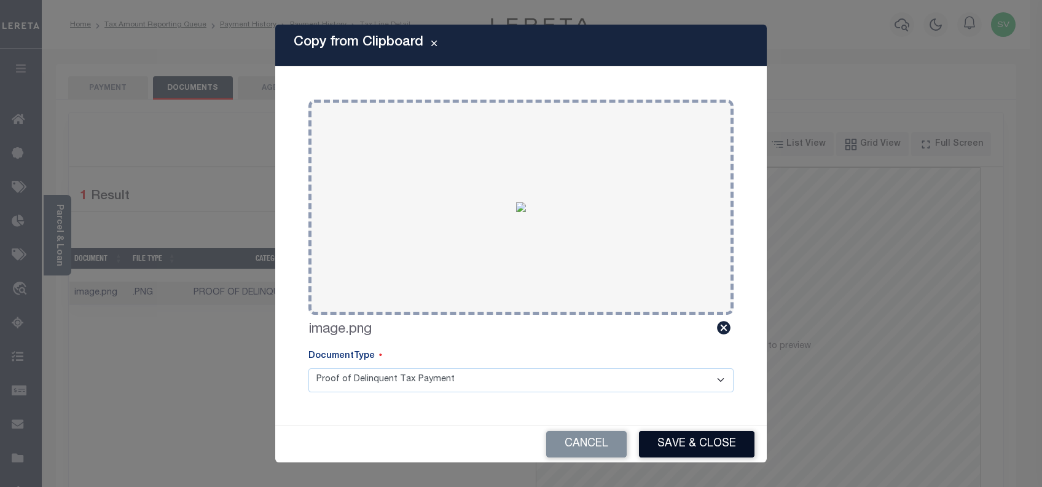
click at [686, 434] on button "Save & Close" at bounding box center [697, 444] width 116 height 26
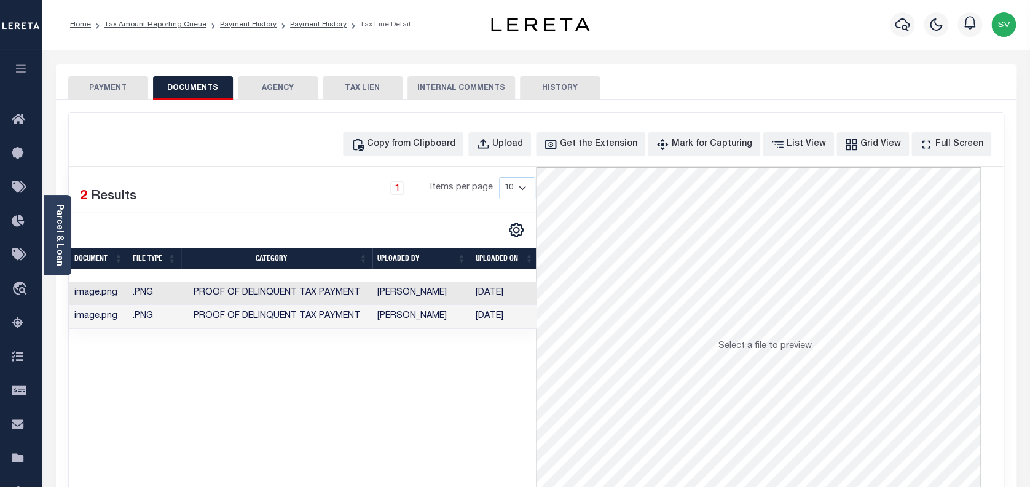
click at [109, 87] on button "PAYMENT" at bounding box center [108, 87] width 80 height 23
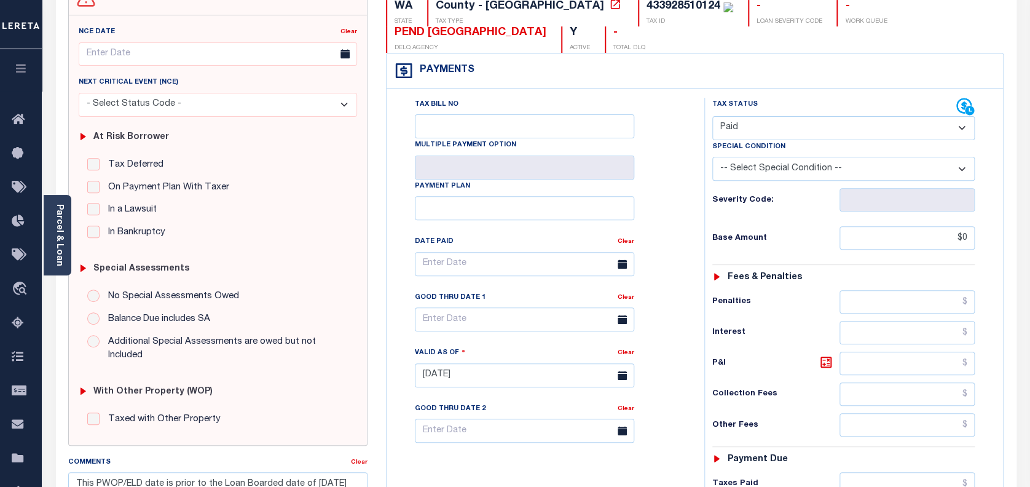
scroll to position [327, 0]
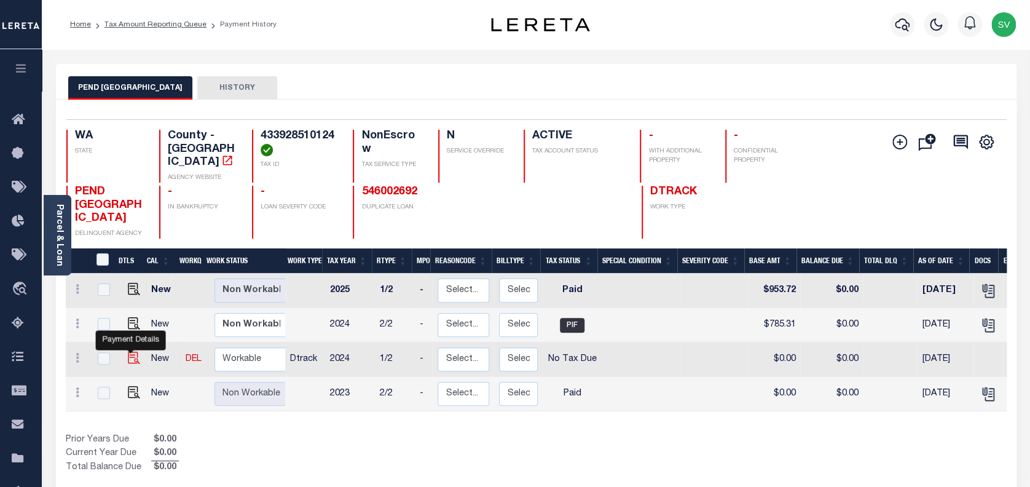
click at [128, 351] on img "" at bounding box center [134, 357] width 12 height 12
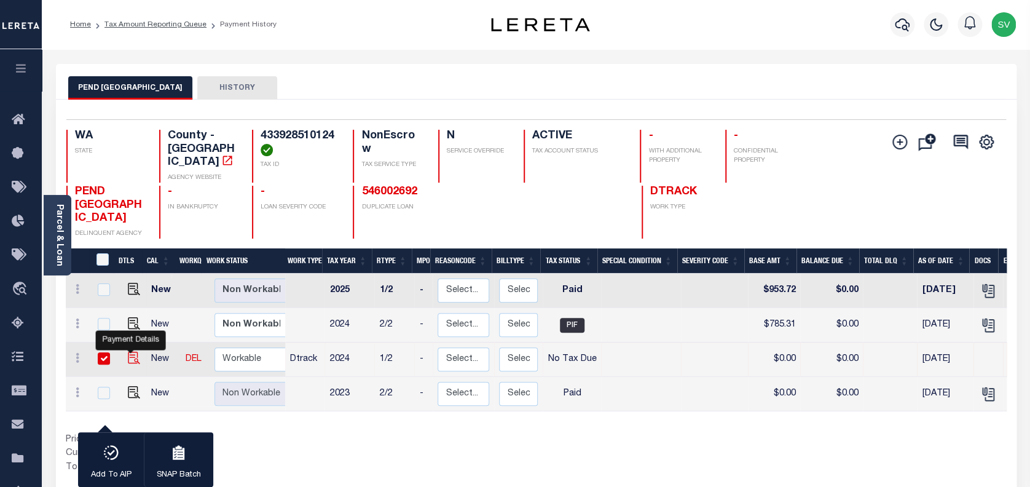
checkbox input "true"
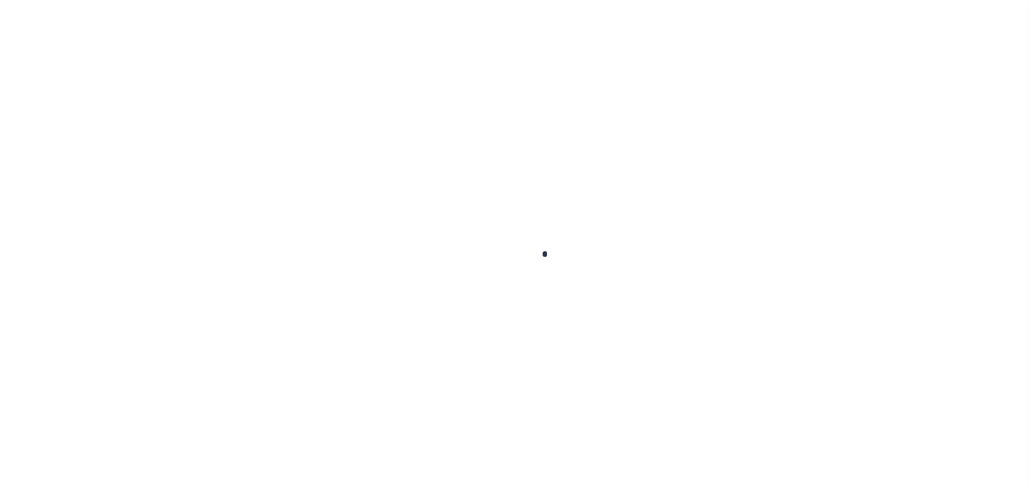
checkbox input "false"
type textarea "This PWOP/ELD date is prior to the Loan Boarded date of [DATE]"
type input "[DATE]"
select select "NTX"
type input "$0"
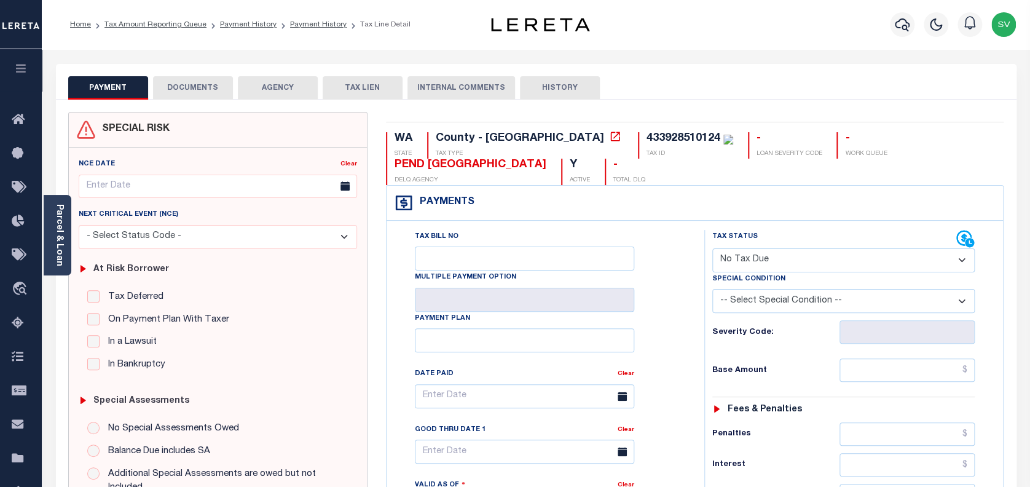
click at [196, 87] on button "DOCUMENTS" at bounding box center [193, 87] width 80 height 23
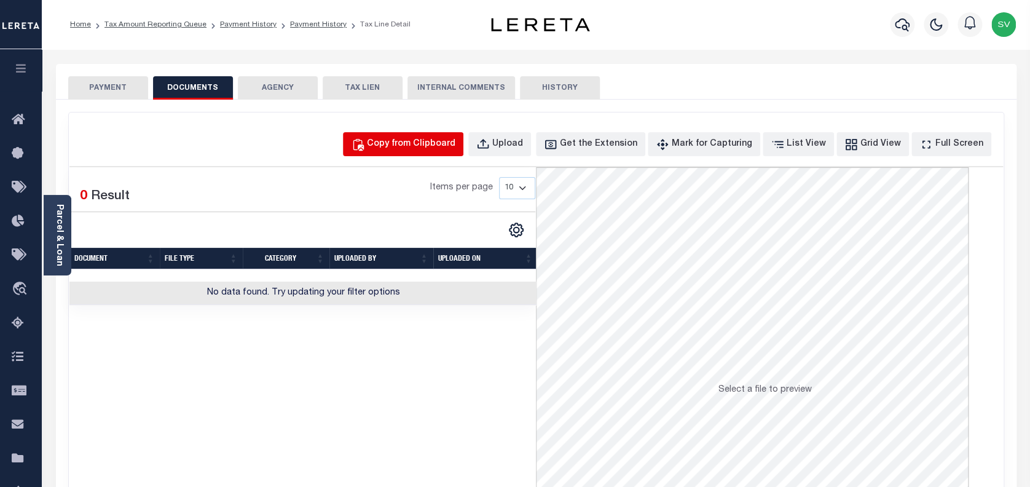
click at [418, 144] on div "Copy from Clipboard" at bounding box center [411, 145] width 88 height 14
select select "POP"
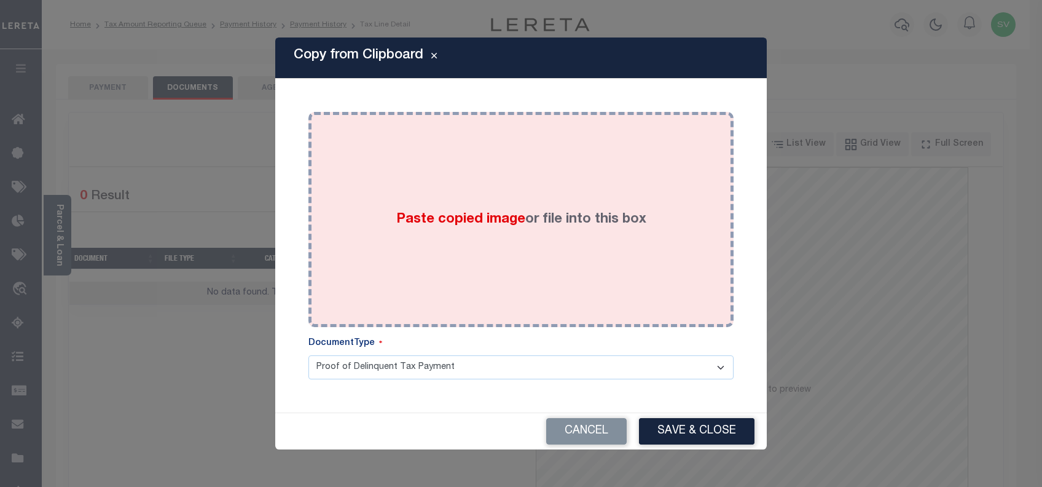
click at [487, 213] on span "Paste copied image" at bounding box center [460, 220] width 129 height 14
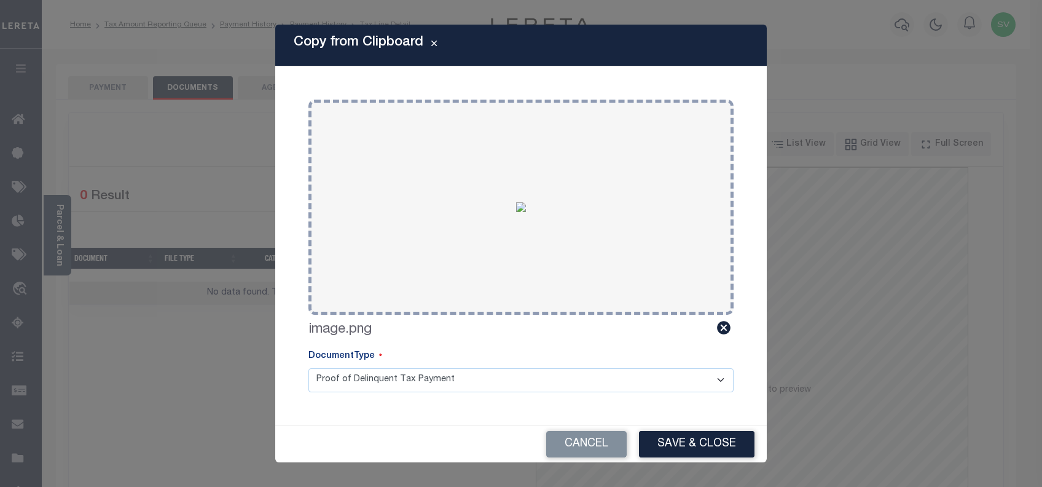
click at [684, 431] on button "Save & Close" at bounding box center [697, 444] width 116 height 26
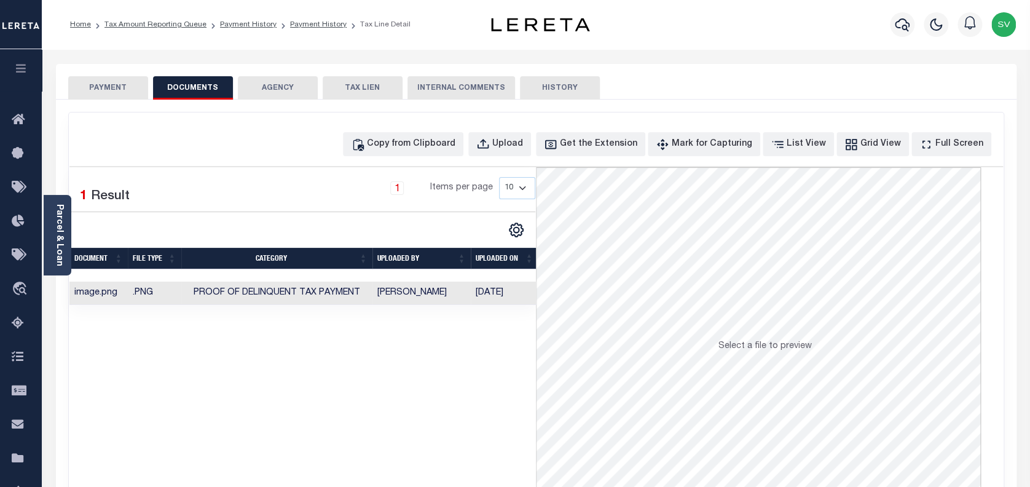
click at [112, 87] on button "PAYMENT" at bounding box center [108, 87] width 80 height 23
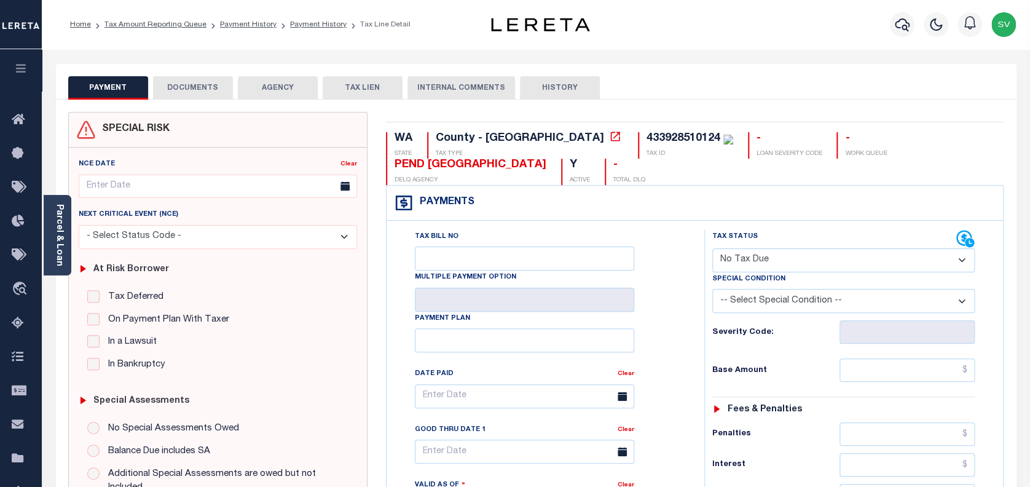
click at [770, 265] on select "- Select Status Code - Open Due/Unpaid Paid Incomplete No Tax Due Internal Refu…" at bounding box center [843, 260] width 263 height 24
select select "DUE"
click at [712, 249] on select "- Select Status Code - Open Due/Unpaid Paid Incomplete No Tax Due Internal Refu…" at bounding box center [843, 260] width 263 height 24
type input "[DATE]"
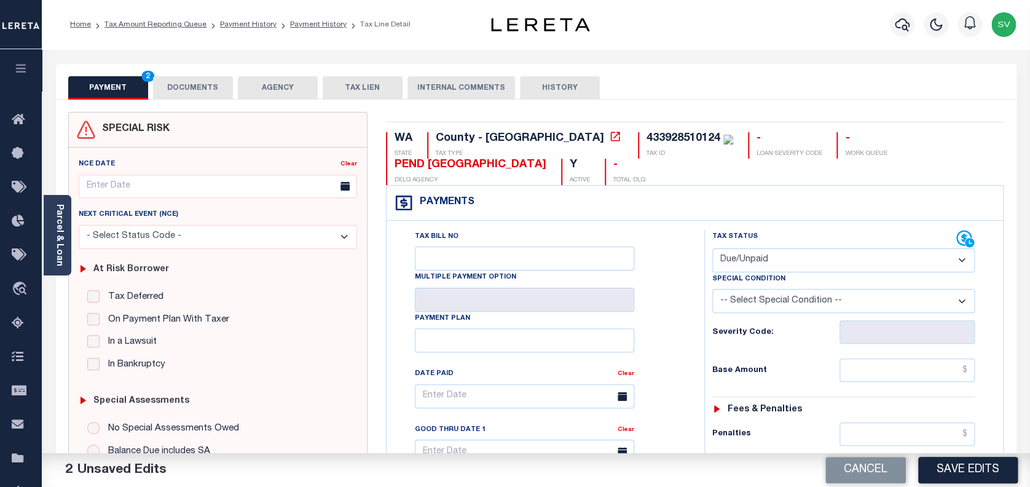
click at [825, 299] on select "-- Select Special Condition -- 3RD PARTY TAX LIEN AGENCY TAX LIEN (A.K.A Inside…" at bounding box center [843, 301] width 263 height 24
select select "15"
click at [663, 288] on div "Tax Bill No Multiple Payment Option Payment Plan Clear" at bounding box center [542, 402] width 287 height 345
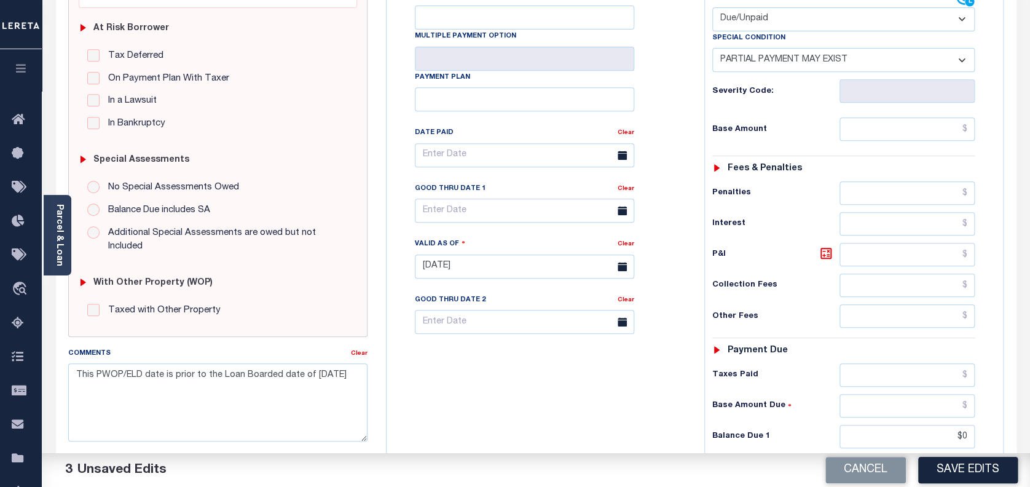
scroll to position [246, 0]
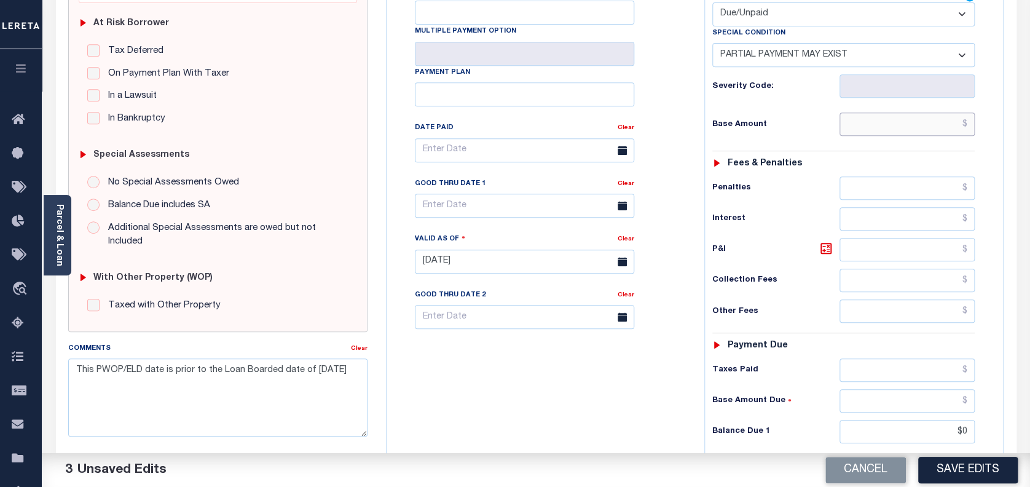
click at [919, 125] on input "text" at bounding box center [907, 123] width 136 height 23
paste input "$953.68"
type input "$953.68"
click at [903, 426] on input "$0" at bounding box center [907, 431] width 136 height 23
paste input "$953.68"
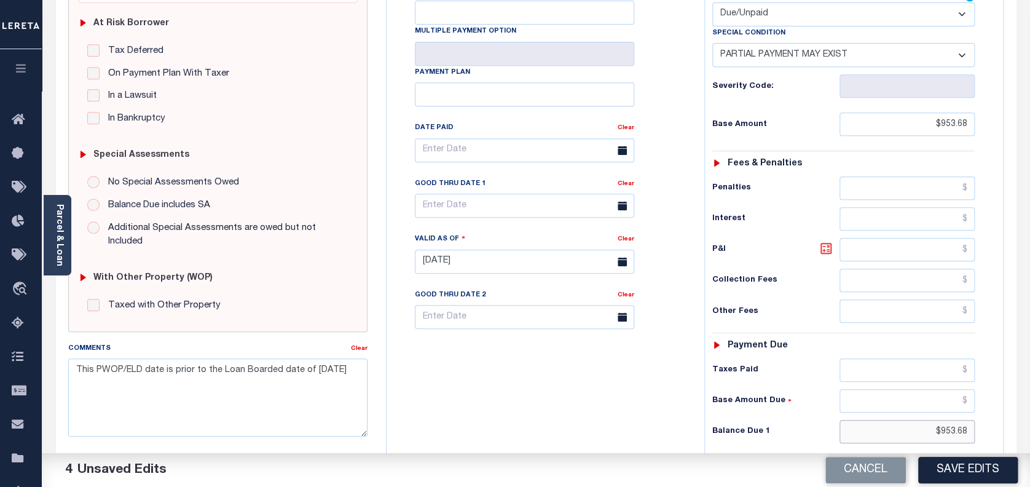
type input "$953.68"
click at [827, 245] on icon at bounding box center [825, 248] width 11 height 11
type input "$0.00"
click at [520, 208] on input "text" at bounding box center [524, 206] width 219 height 24
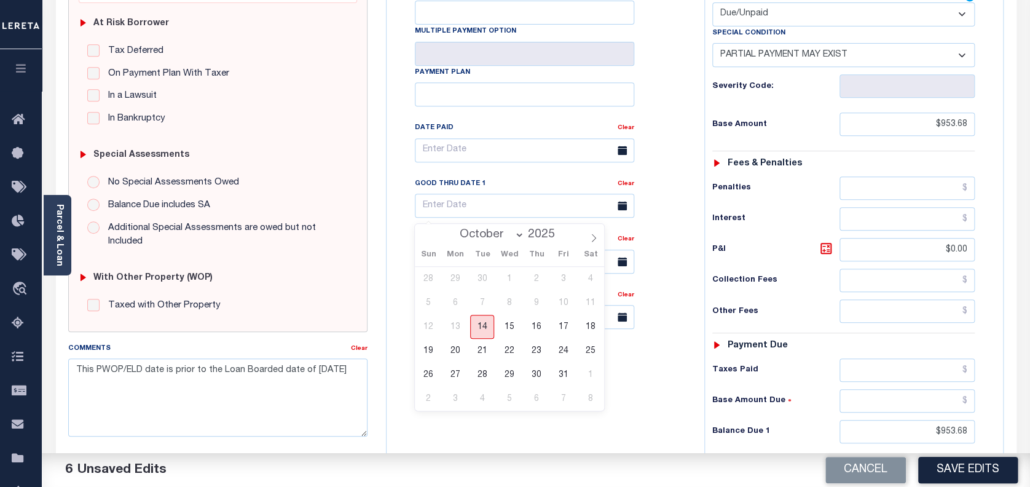
click at [479, 327] on span "14" at bounding box center [482, 327] width 24 height 24
type input "10/14/2025"
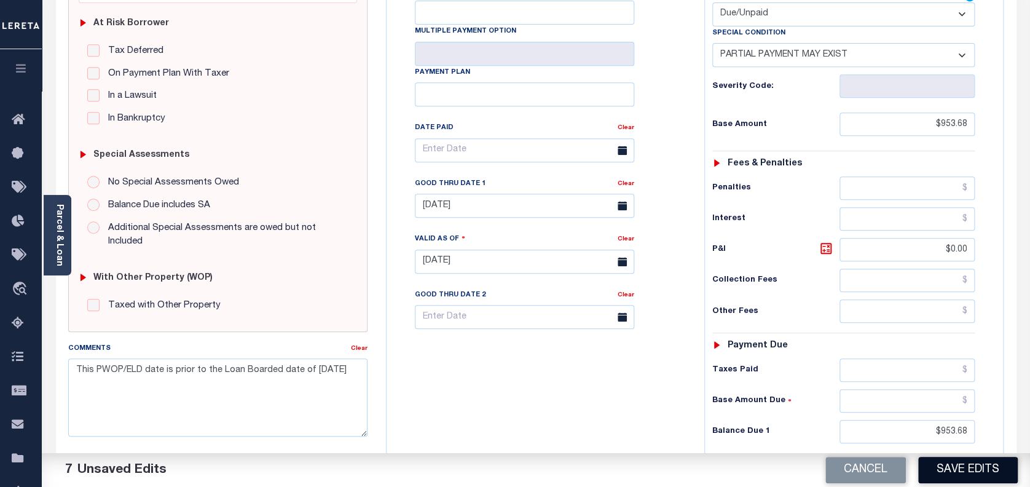
click at [998, 472] on button "Save Edits" at bounding box center [968, 470] width 100 height 26
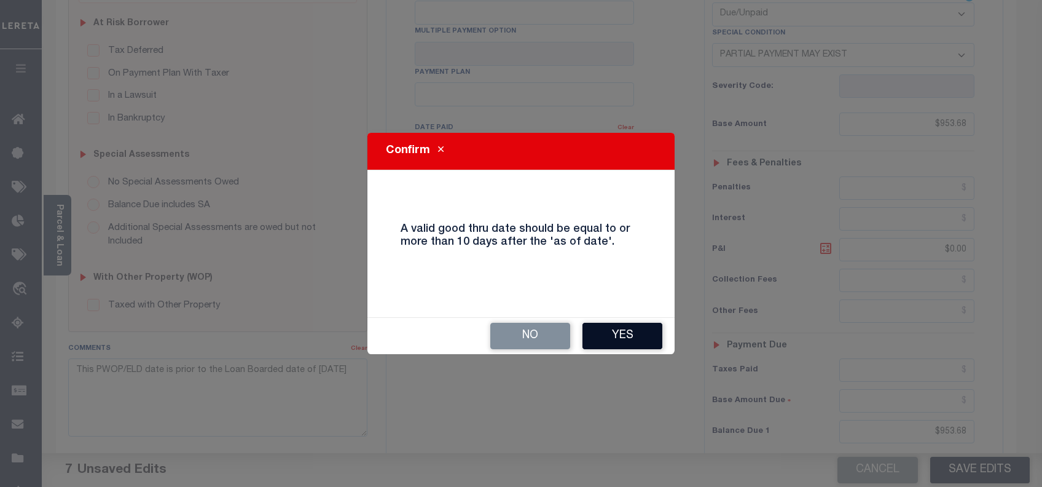
click at [629, 338] on button "Yes" at bounding box center [622, 336] width 80 height 26
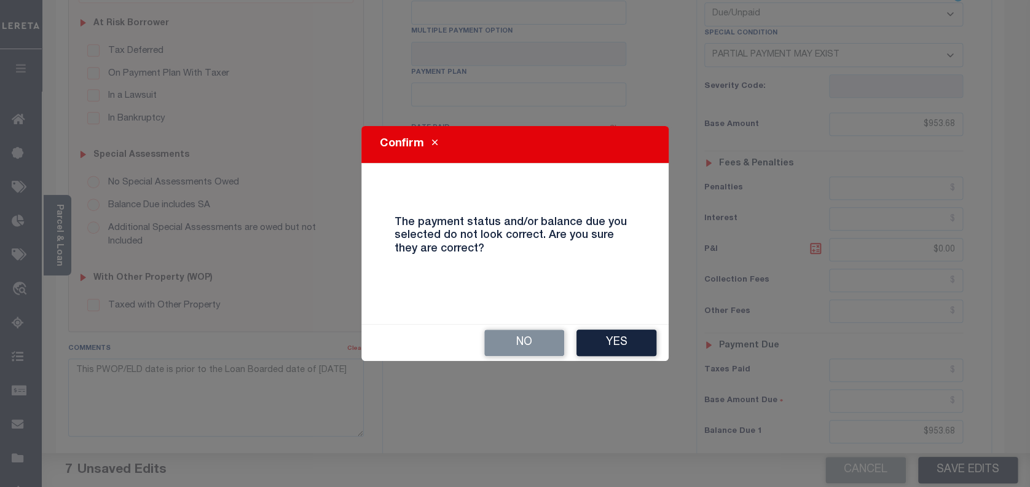
click at [629, 338] on button "Yes" at bounding box center [616, 342] width 80 height 26
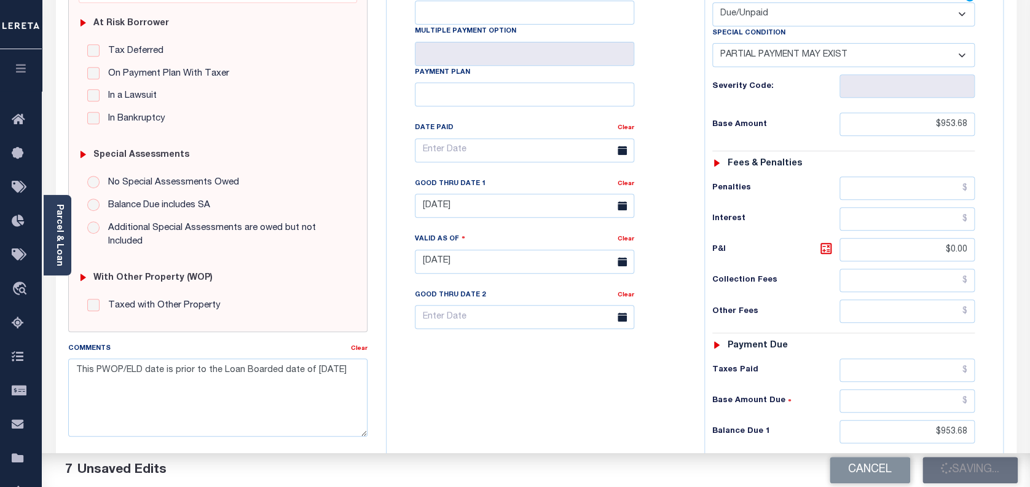
checkbox input "false"
type input "$953.68"
type input "$0"
type input "$953.68"
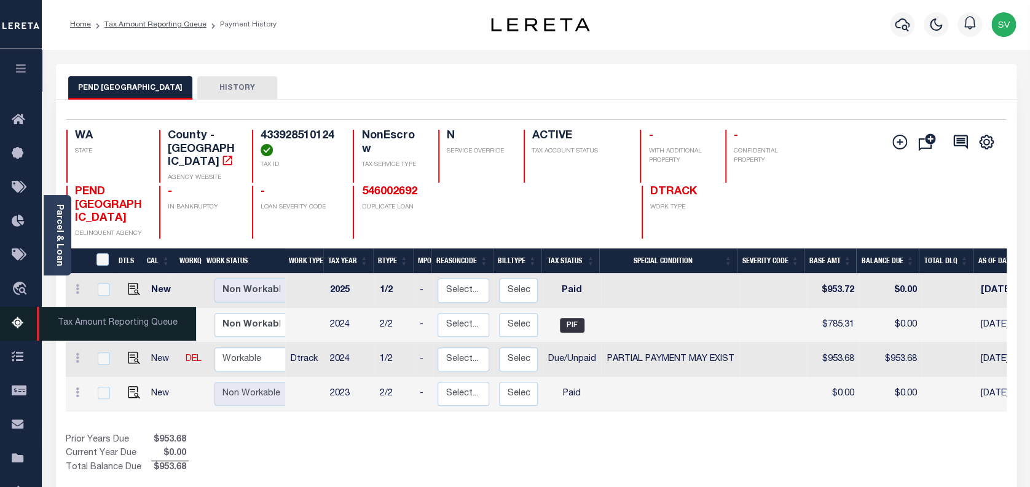
click at [15, 322] on icon at bounding box center [22, 323] width 20 height 15
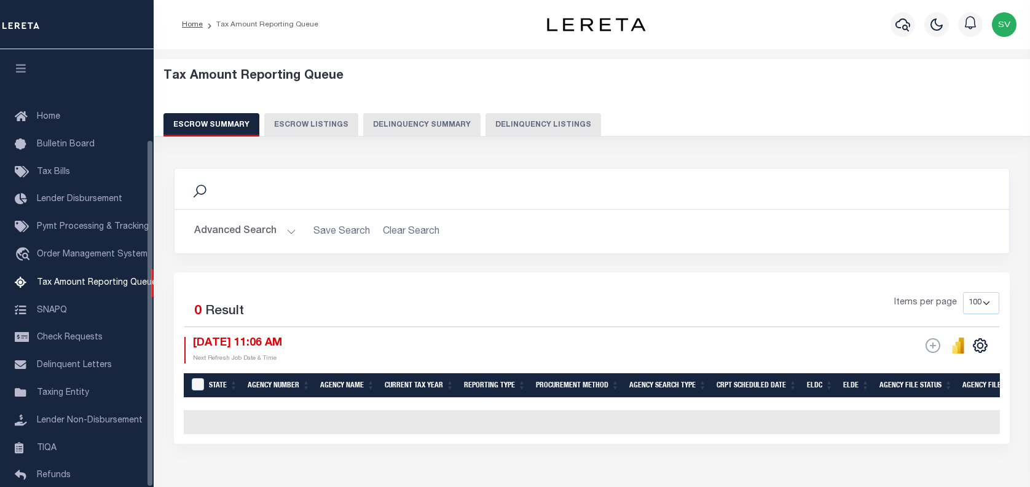
select select "100"
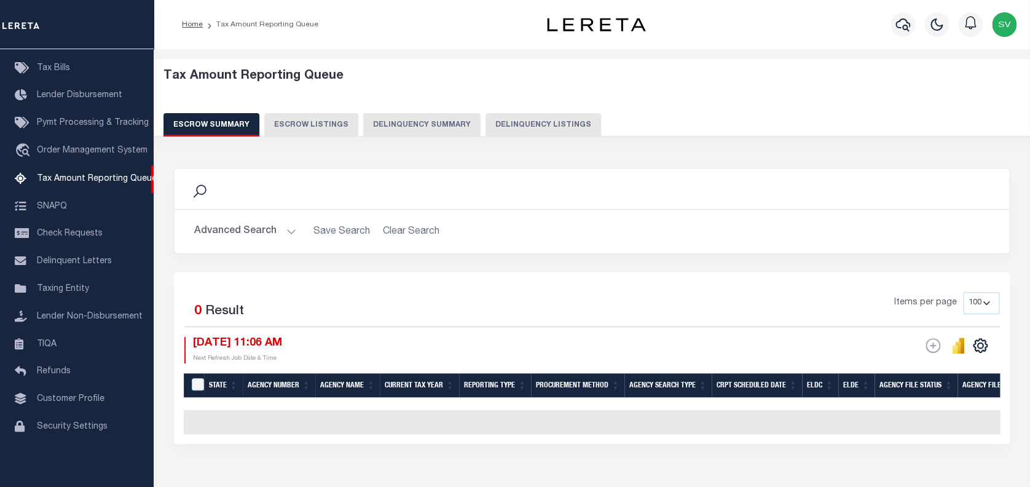
click at [525, 122] on button "Delinquency Listings" at bounding box center [543, 124] width 116 height 23
select select "100"
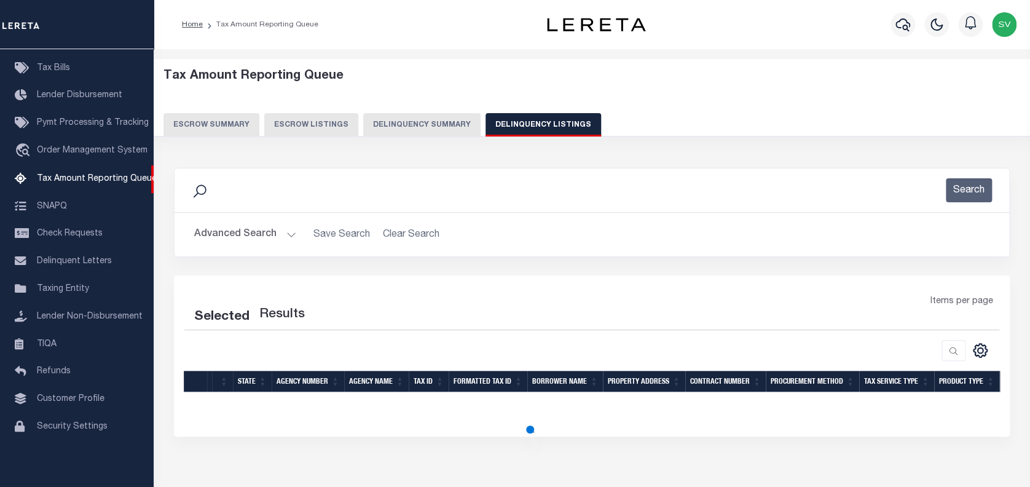
select select "100"
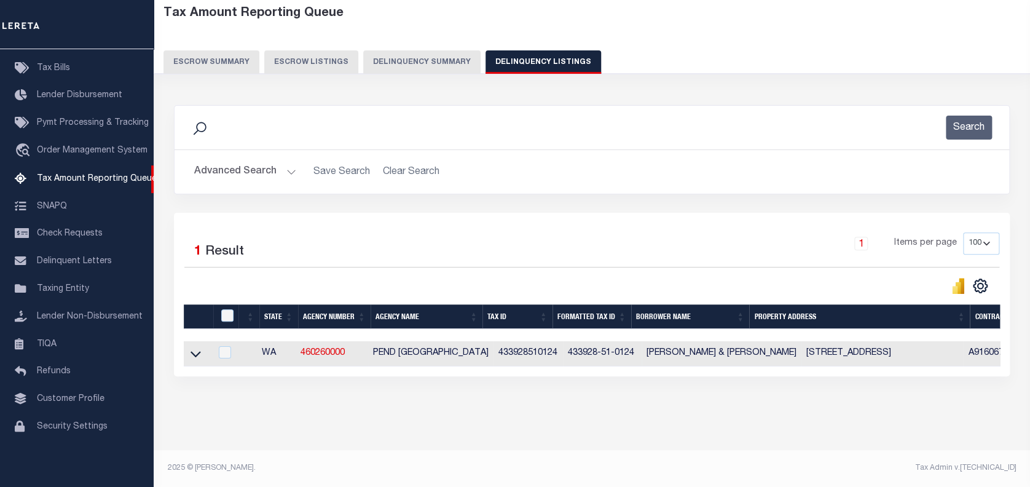
scroll to position [72, 0]
click at [195, 347] on icon at bounding box center [195, 353] width 10 height 13
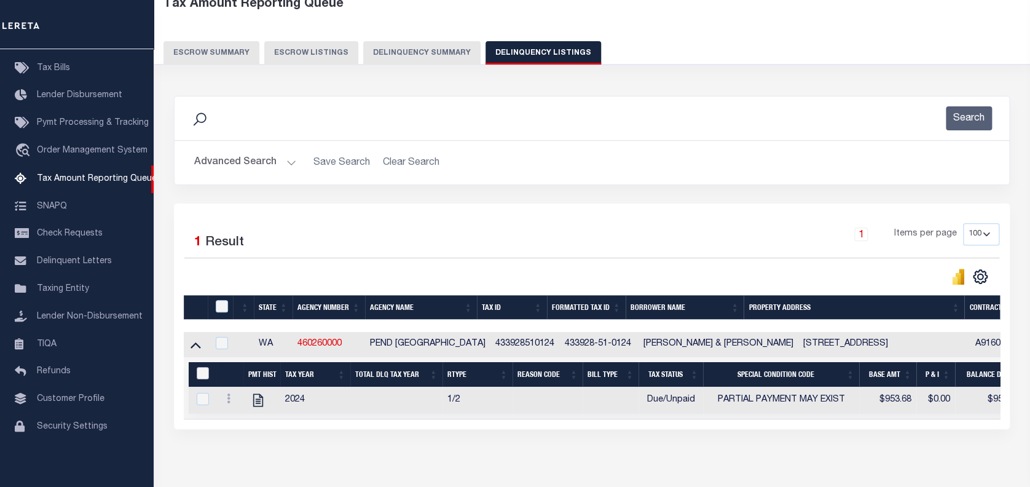
click at [202, 374] on input "&nbsp;" at bounding box center [203, 373] width 12 height 12
checkbox input "true"
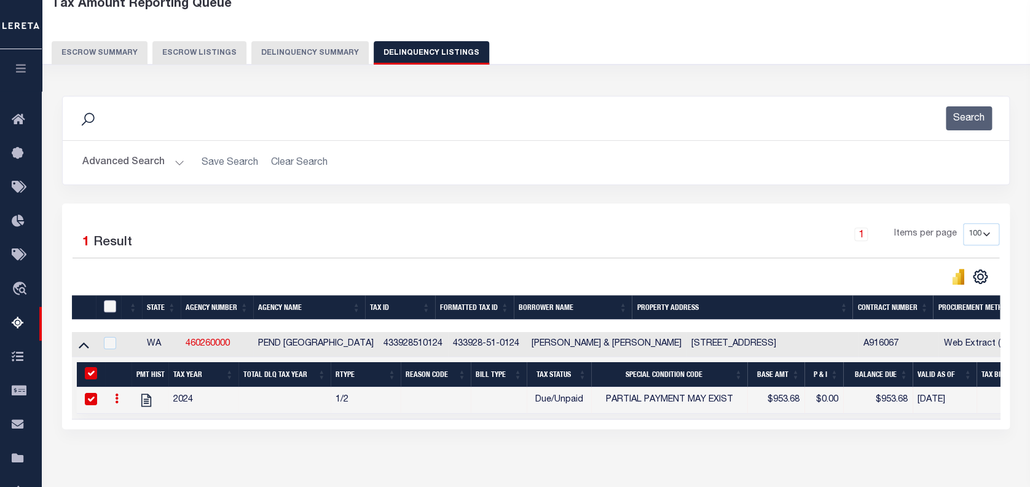
click at [111, 308] on input "checkbox" at bounding box center [110, 306] width 12 height 12
checkbox input "true"
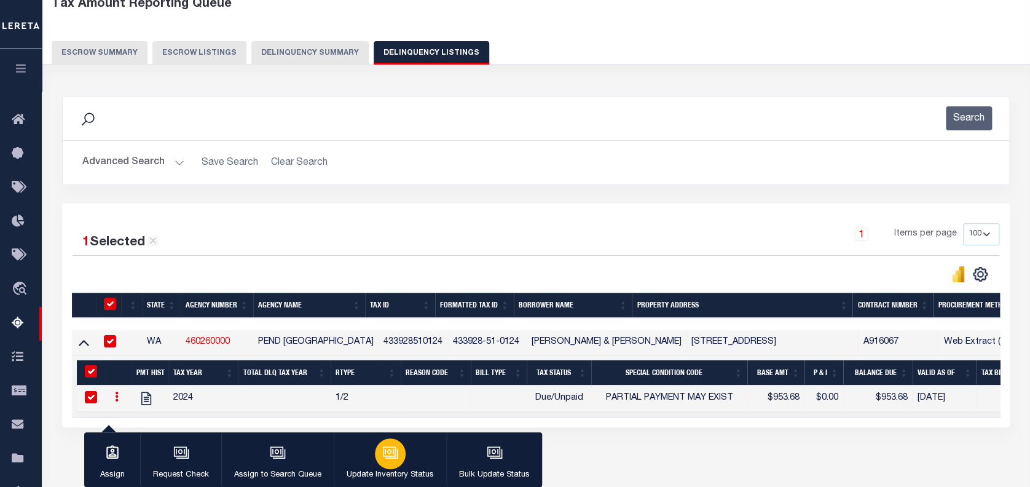
click at [392, 469] on p "Update Inventory Status" at bounding box center [390, 475] width 87 height 12
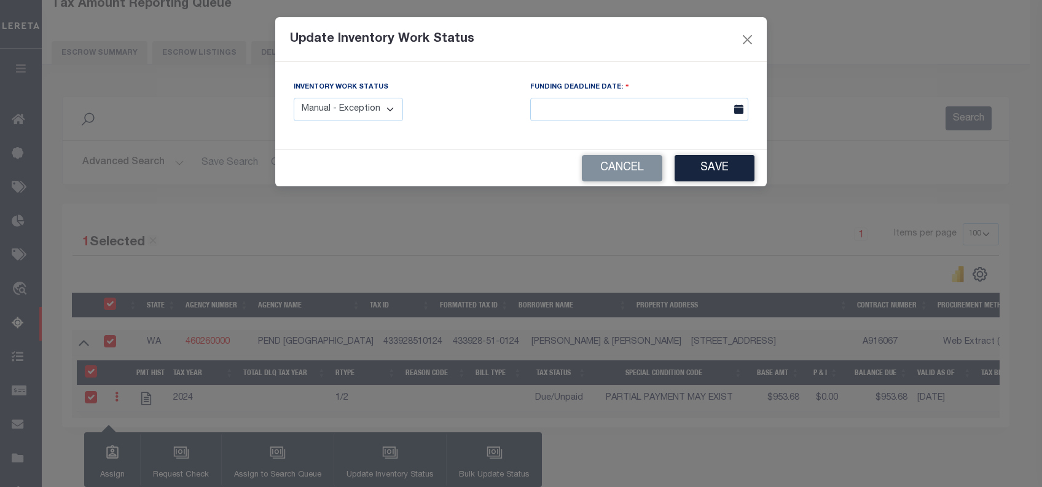
click at [359, 108] on select "Manual - Exception Pended - Awaiting Search Late Add Exception Completed" at bounding box center [348, 110] width 109 height 24
select select "4"
click at [294, 98] on select "Manual - Exception Pended - Awaiting Search Late Add Exception Completed" at bounding box center [348, 110] width 109 height 24
click at [707, 174] on button "Save" at bounding box center [715, 168] width 80 height 26
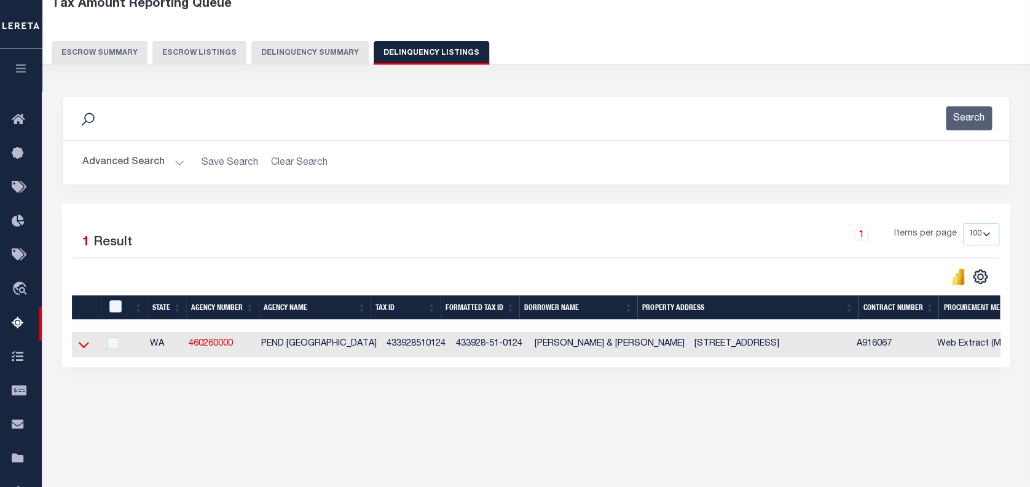
click at [84, 345] on icon at bounding box center [84, 344] width 10 height 13
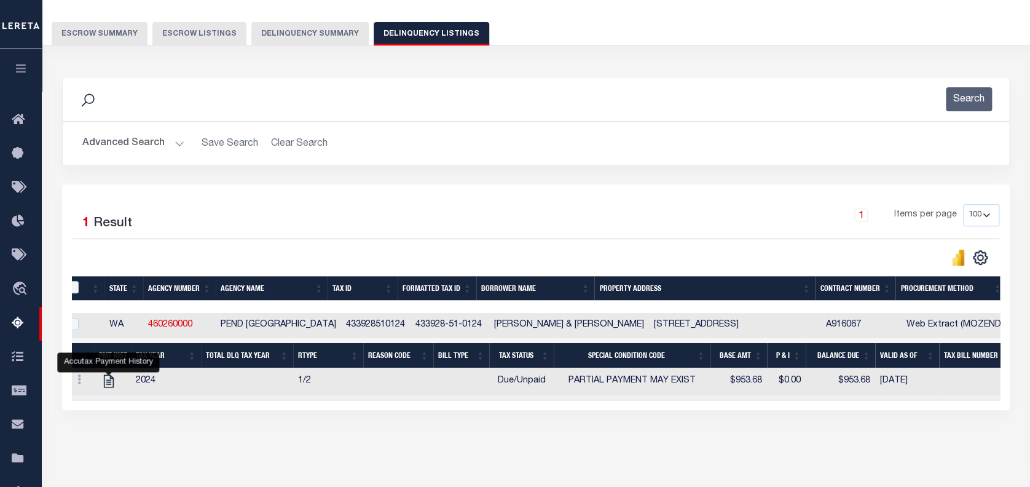
scroll to position [163, 0]
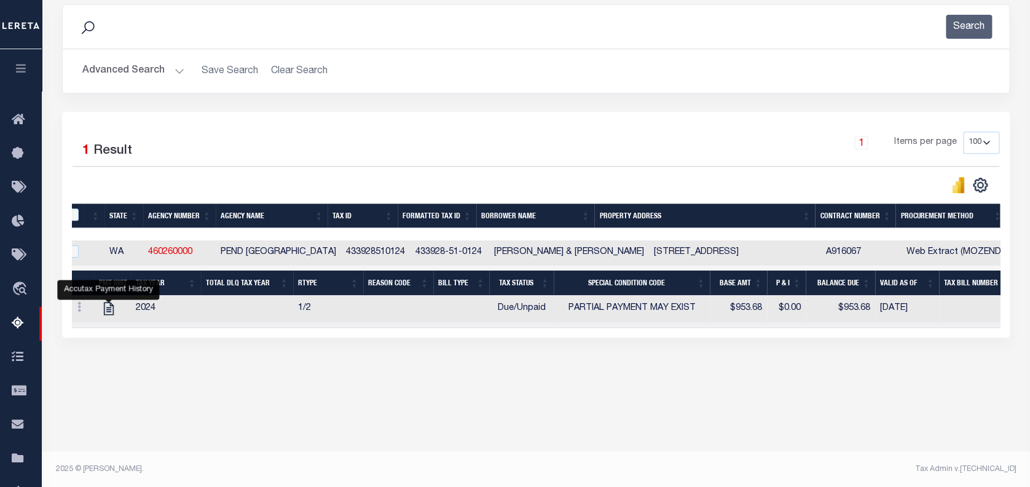
click at [136, 66] on button "Advanced Search" at bounding box center [133, 71] width 102 height 24
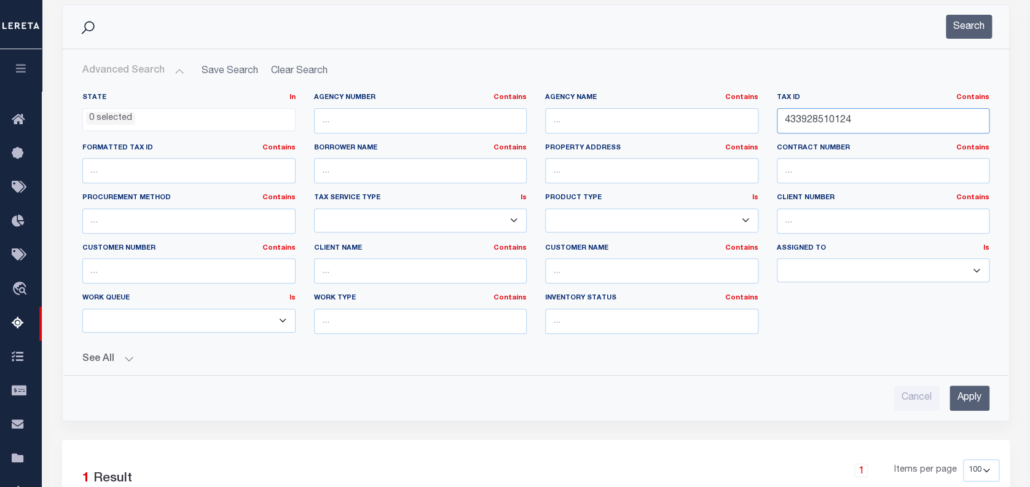
click at [821, 120] on input "433928510124" at bounding box center [883, 120] width 213 height 25
click at [804, 117] on input "433928510124" at bounding box center [883, 120] width 213 height 25
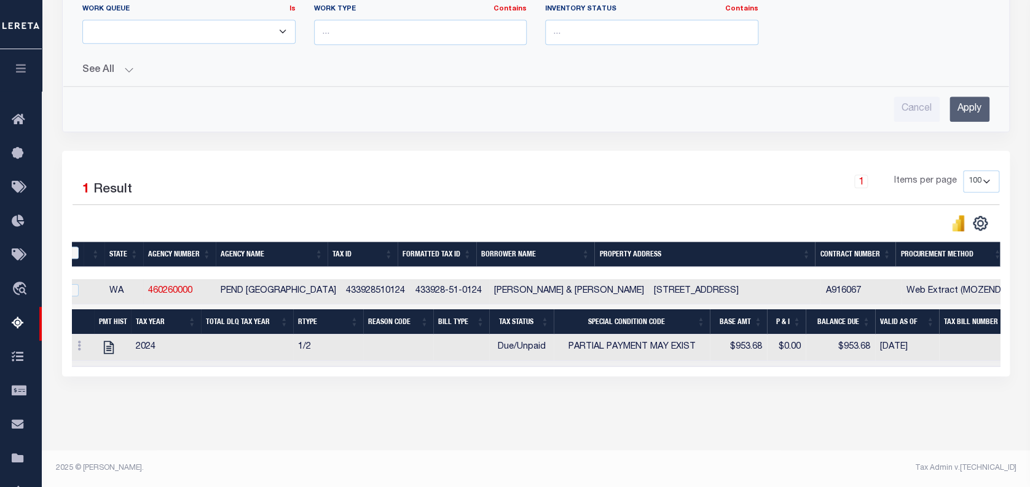
scroll to position [0, 0]
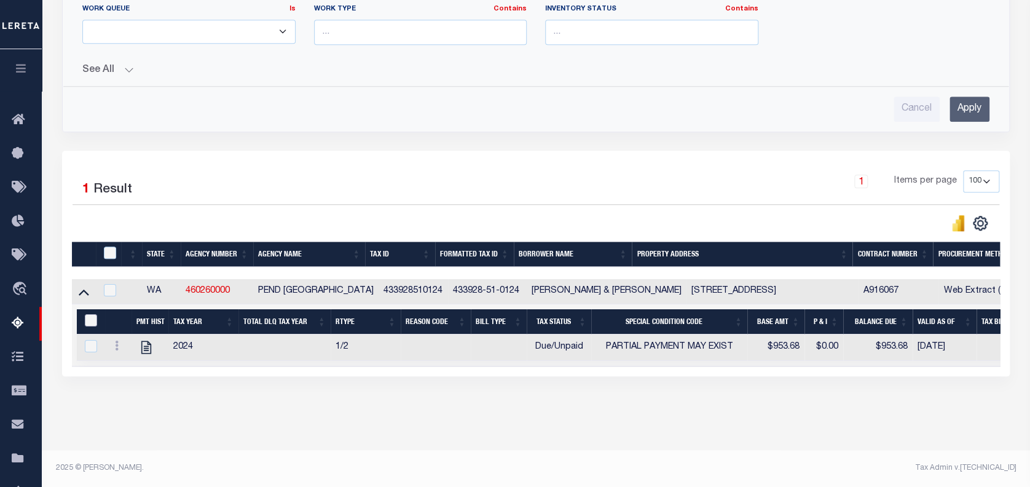
click at [90, 315] on input "&nbsp;" at bounding box center [91, 320] width 12 height 12
checkbox input "true"
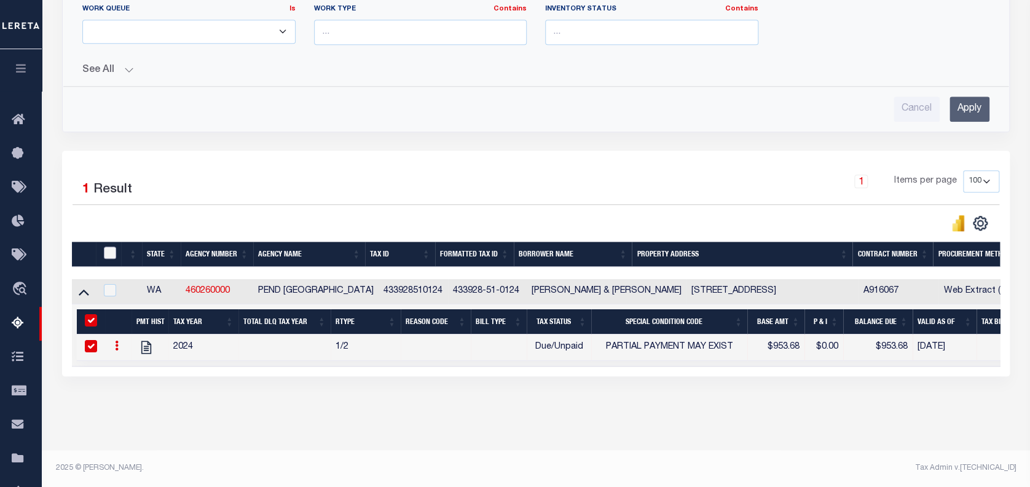
click at [108, 248] on input "checkbox" at bounding box center [110, 252] width 12 height 12
checkbox input "true"
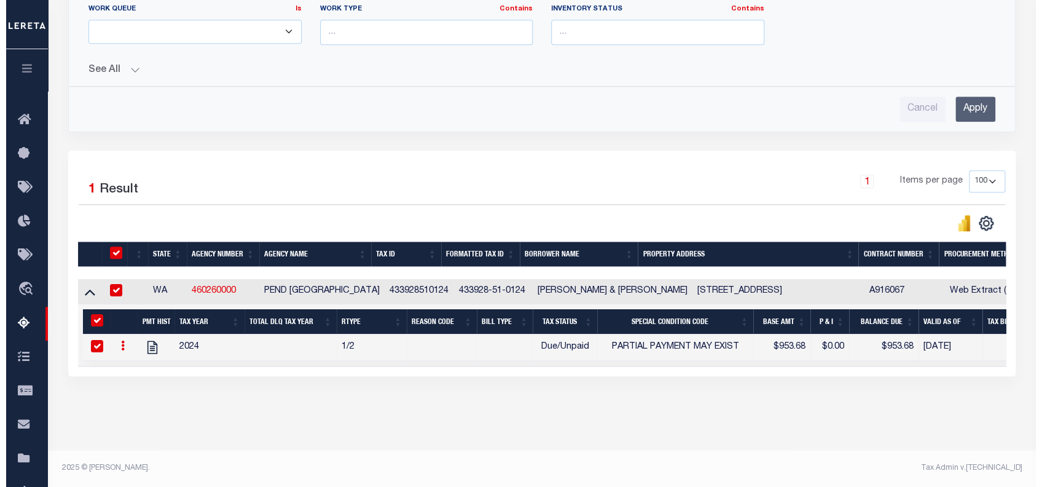
scroll to position [458, 0]
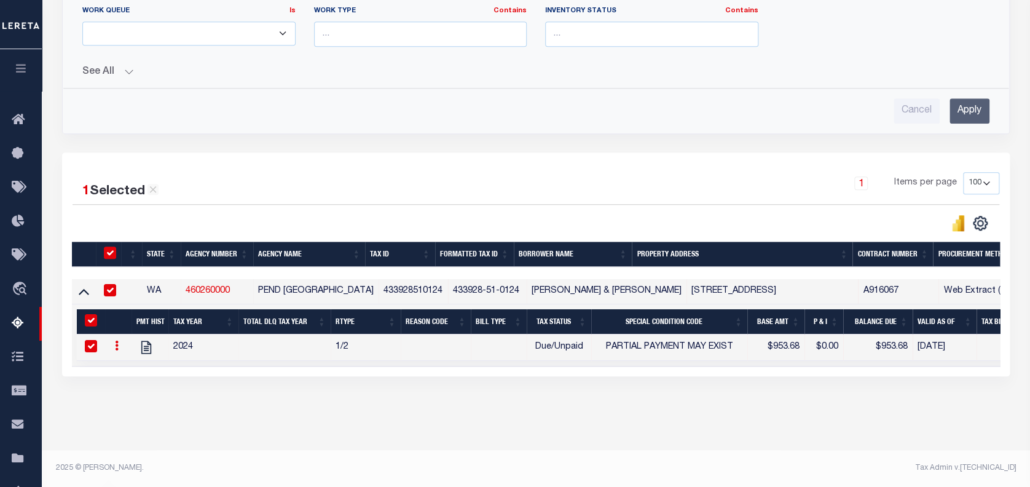
click at [392, 459] on icon "button" at bounding box center [390, 452] width 16 height 16
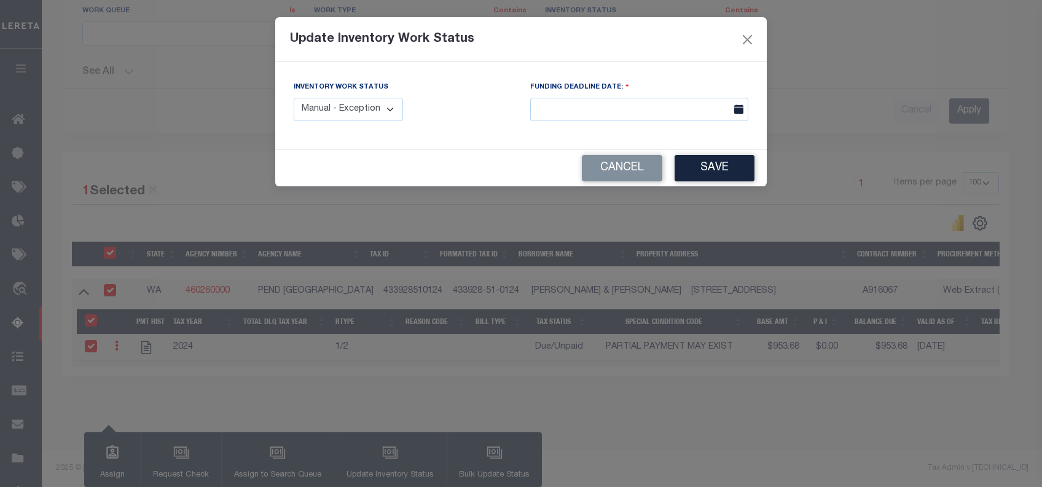
click at [372, 101] on select "Manual - Exception Pended - Awaiting Search Late Add Exception Completed" at bounding box center [348, 110] width 109 height 24
select select "4"
click at [294, 98] on select "Manual - Exception Pended - Awaiting Search Late Add Exception Completed" at bounding box center [348, 110] width 109 height 24
click at [716, 173] on button "Save" at bounding box center [715, 168] width 80 height 26
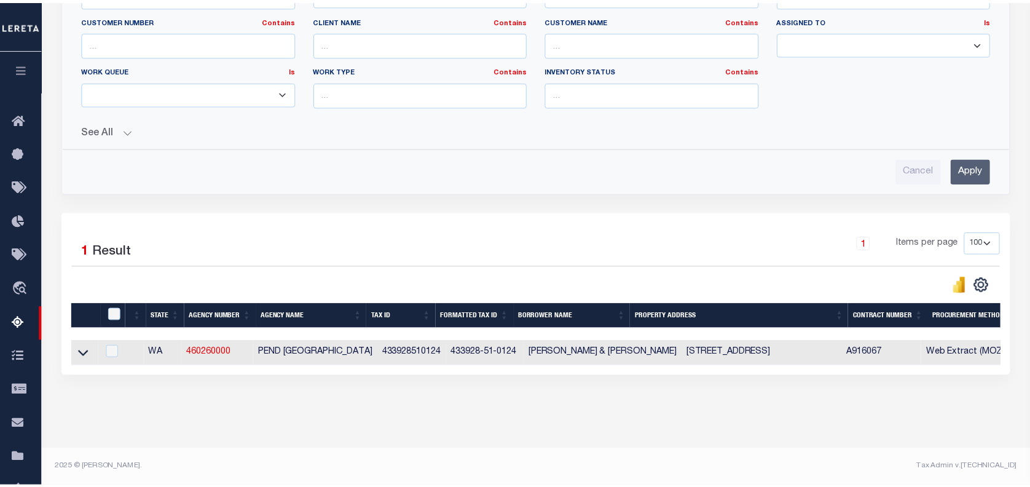
scroll to position [398, 0]
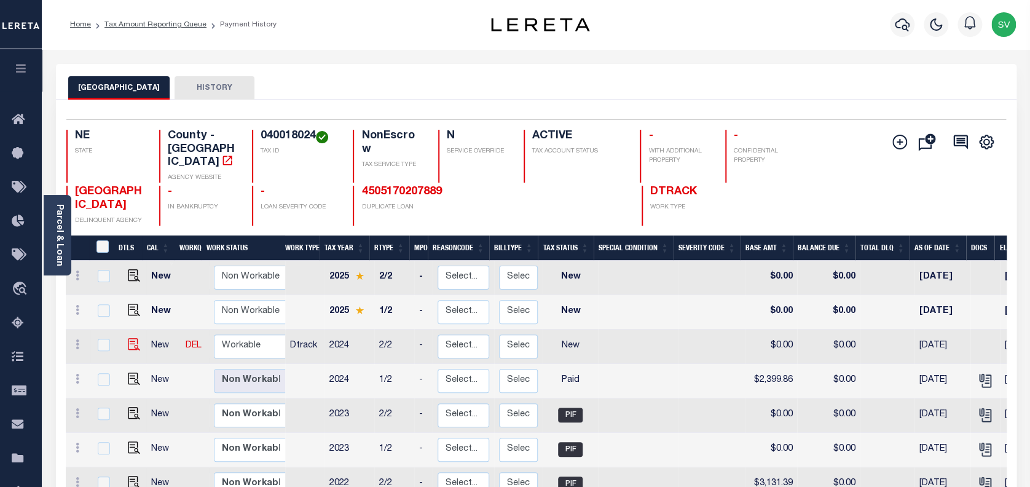
click at [128, 338] on img at bounding box center [134, 344] width 12 height 12
checkbox input "true"
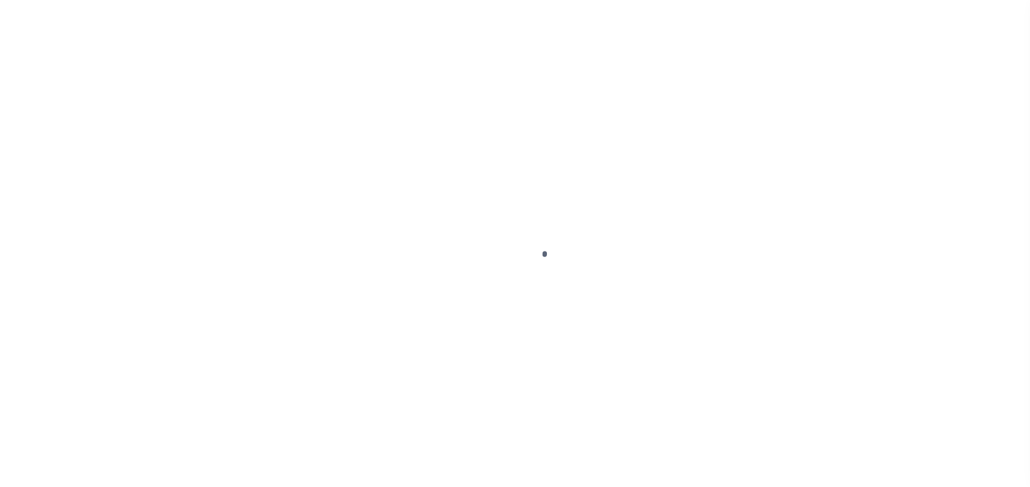
select select "NW2"
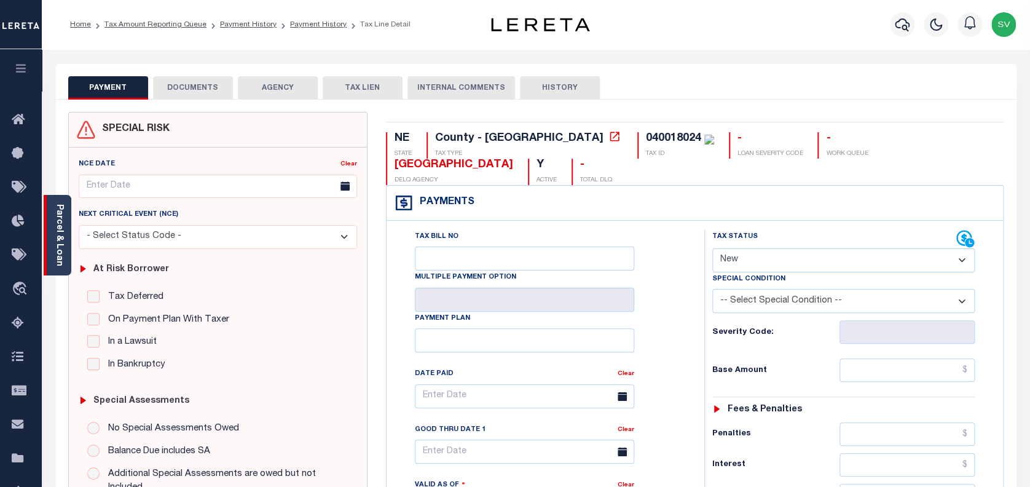
click at [63, 253] on link "Parcel & Loan" at bounding box center [59, 235] width 9 height 62
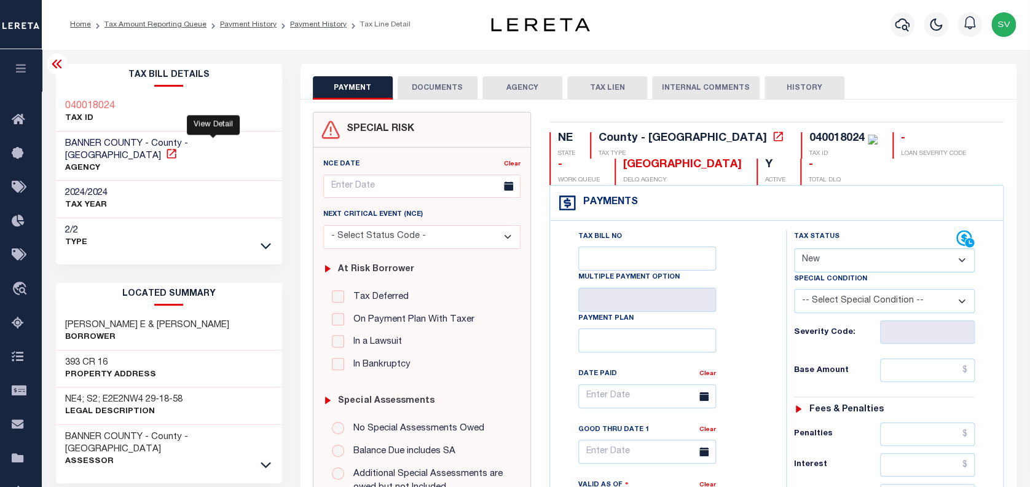
click at [176, 149] on icon at bounding box center [171, 153] width 9 height 9
click at [442, 90] on button "DOCUMENTS" at bounding box center [438, 87] width 80 height 23
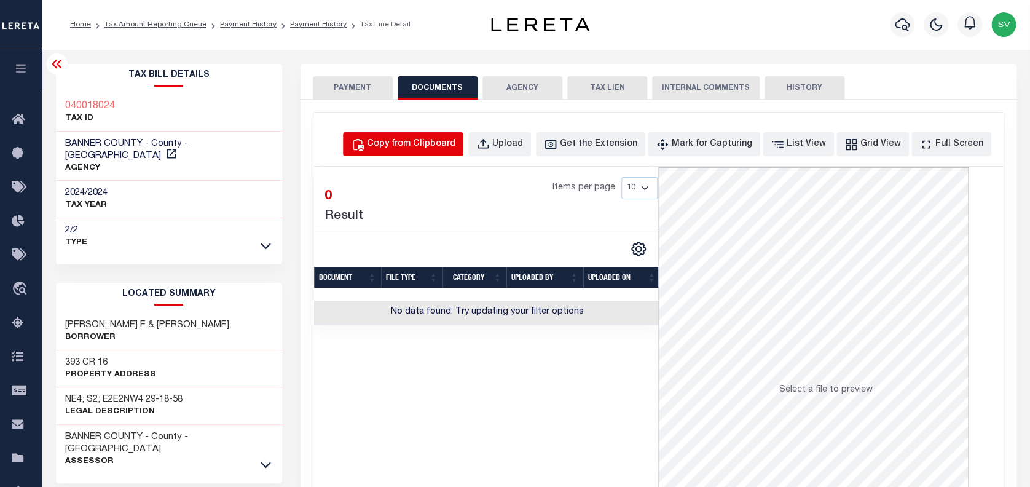
click at [450, 140] on div "Copy from Clipboard" at bounding box center [411, 145] width 88 height 14
select select "POP"
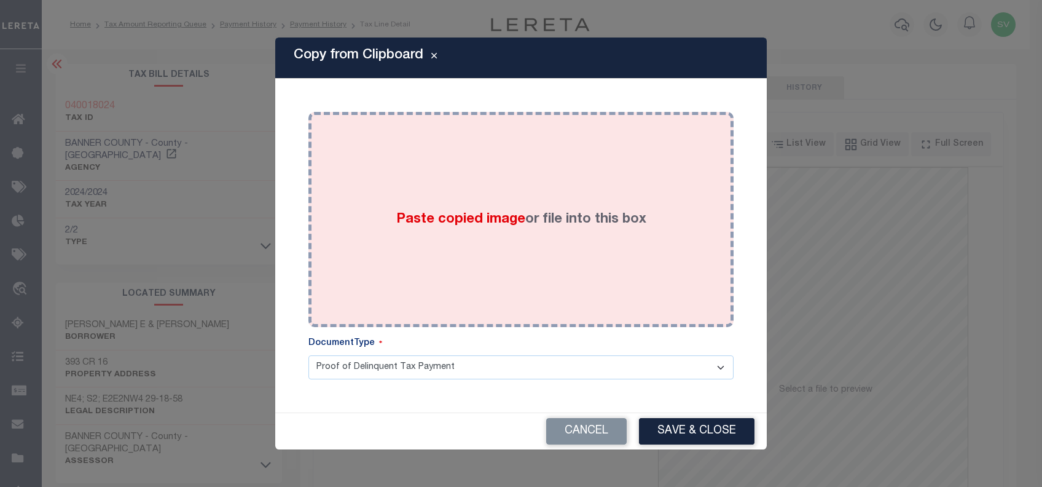
click at [541, 210] on label "Paste copied image or file into this box" at bounding box center [521, 220] width 250 height 20
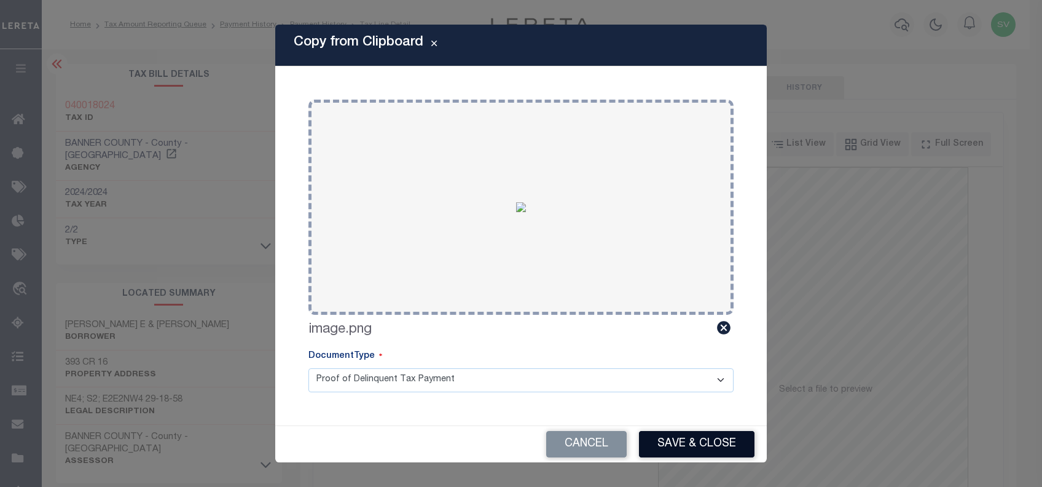
click at [681, 433] on button "Save & Close" at bounding box center [697, 444] width 116 height 26
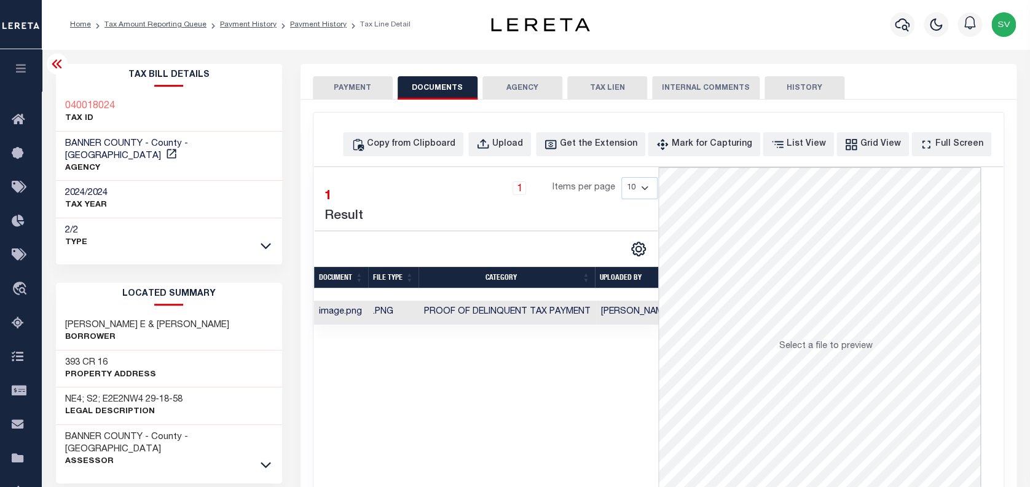
click at [347, 88] on button "PAYMENT" at bounding box center [353, 87] width 80 height 23
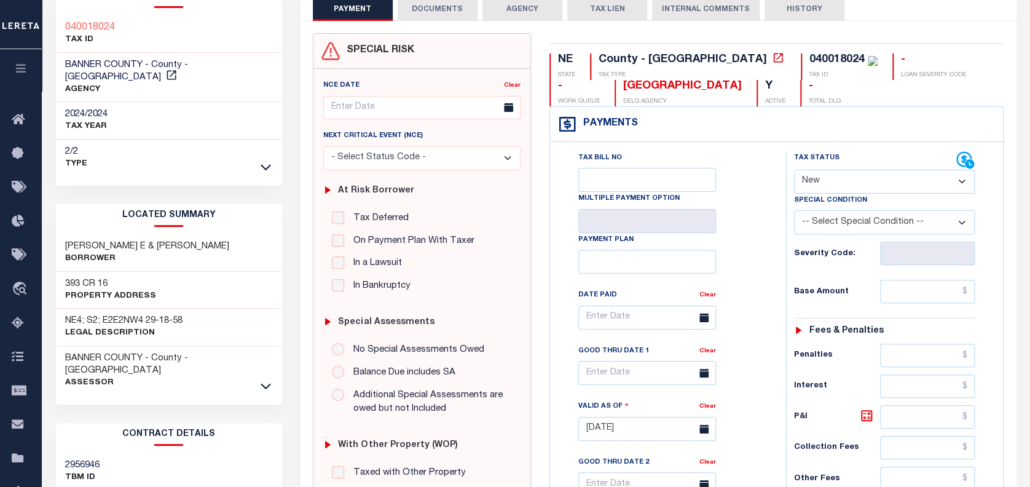
scroll to position [82, 0]
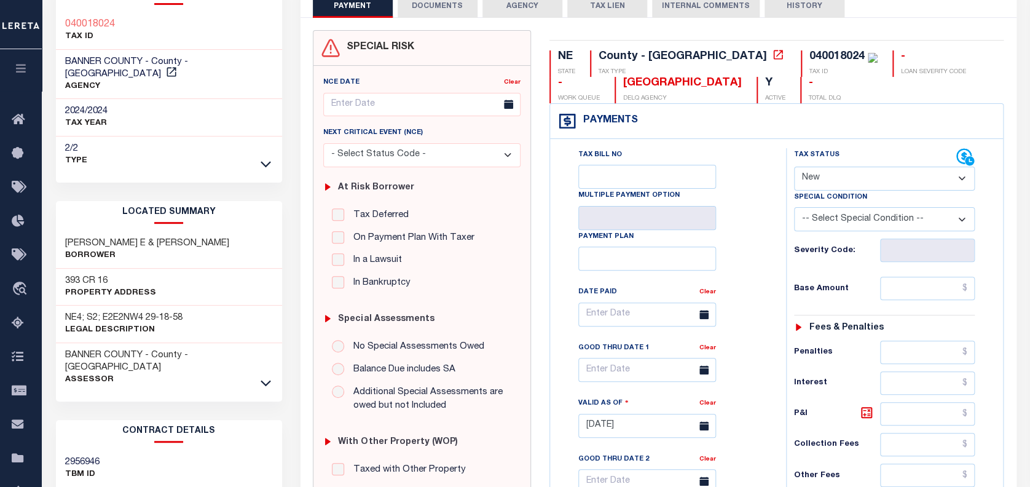
click at [825, 181] on select "- Select Status Code - Open Due/Unpaid Paid Incomplete No Tax Due Internal Refu…" at bounding box center [884, 179] width 181 height 24
select select "PYD"
click at [794, 167] on select "- Select Status Code - Open Due/Unpaid Paid Incomplete No Tax Due Internal Refu…" at bounding box center [884, 179] width 181 height 24
type input "[DATE]"
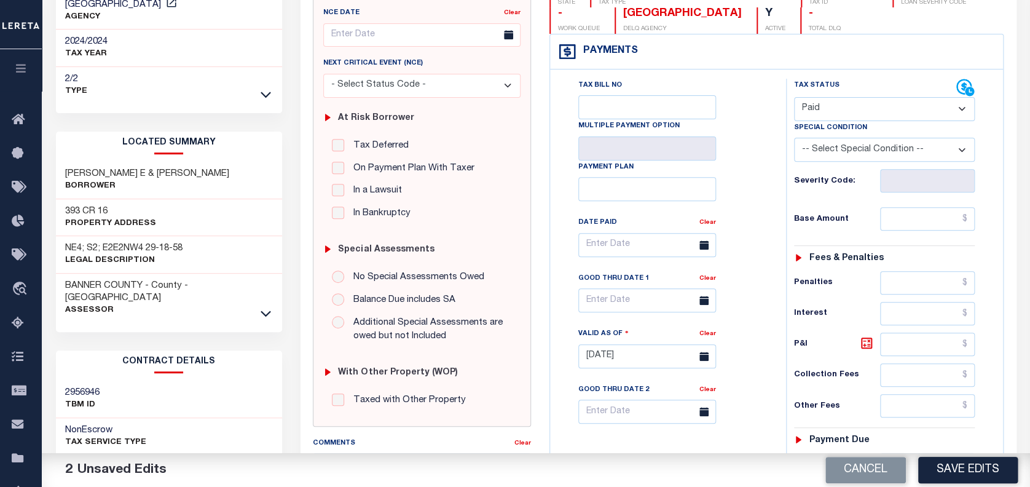
scroll to position [163, 0]
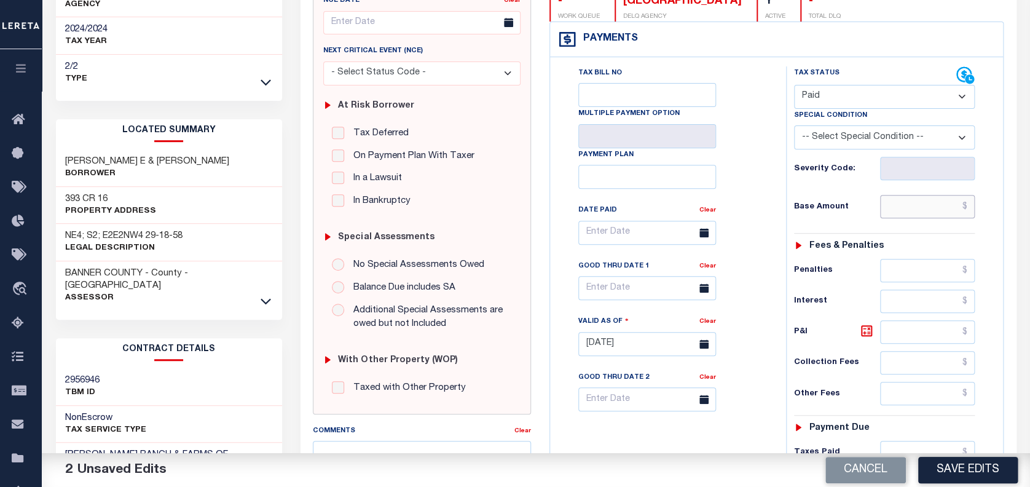
click at [900, 205] on input "text" at bounding box center [927, 206] width 95 height 23
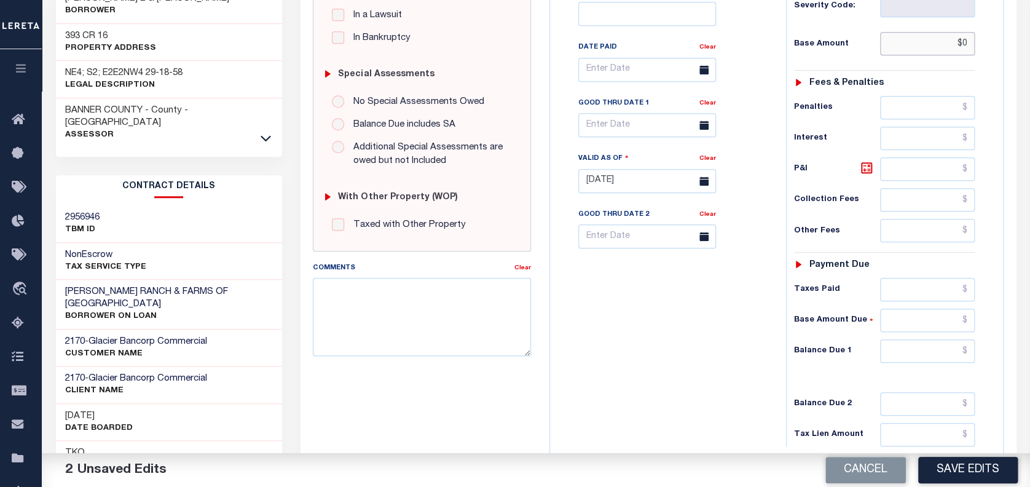
scroll to position [327, 0]
type input "$0.00"
click at [920, 344] on input "text" at bounding box center [927, 349] width 95 height 23
type input "$0.00"
click at [958, 467] on button "Save Edits" at bounding box center [968, 470] width 100 height 26
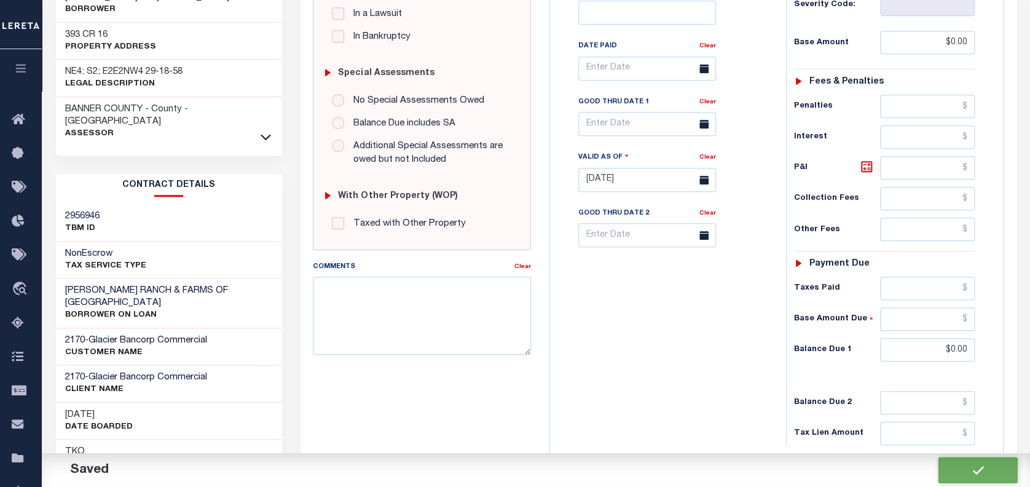
checkbox input "false"
type input "$0"
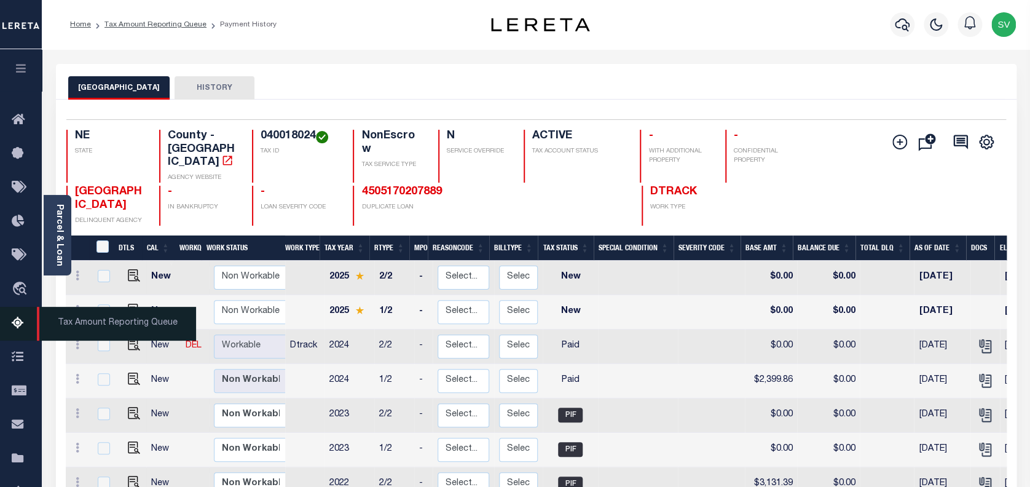
click at [18, 324] on icon at bounding box center [22, 323] width 20 height 15
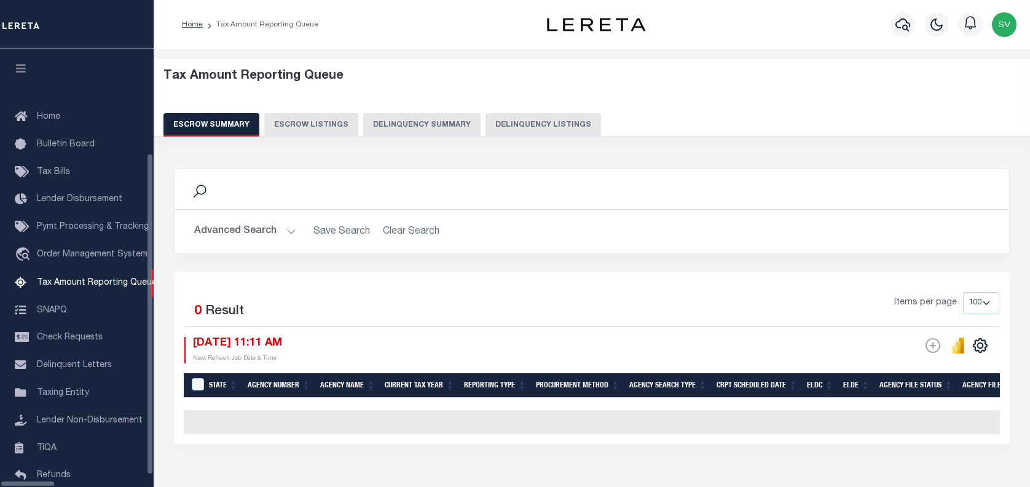
select select "100"
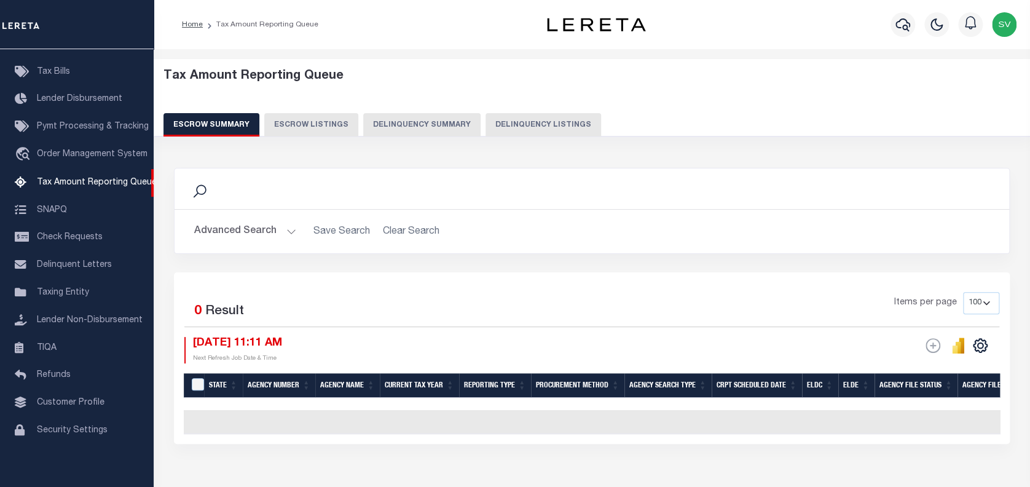
click at [530, 119] on button "Delinquency Listings" at bounding box center [543, 124] width 116 height 23
select select "100"
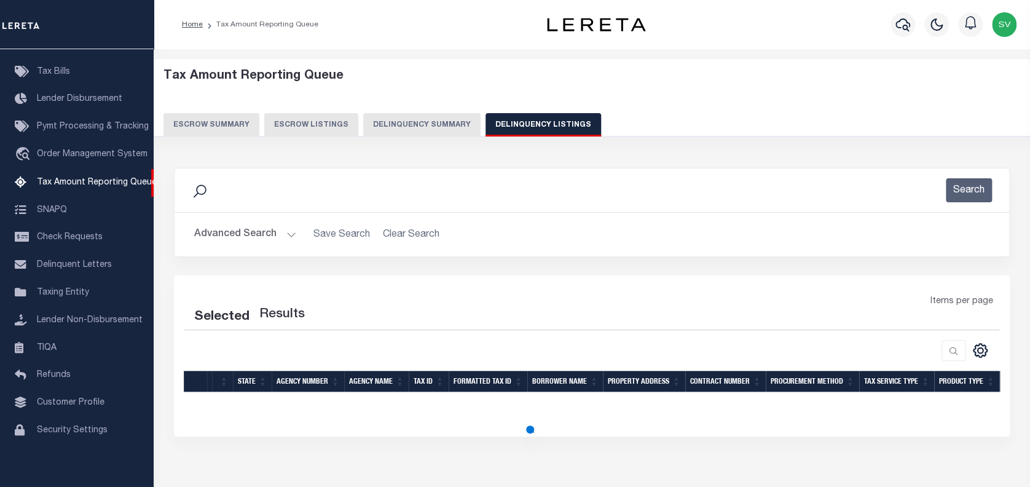
select select "100"
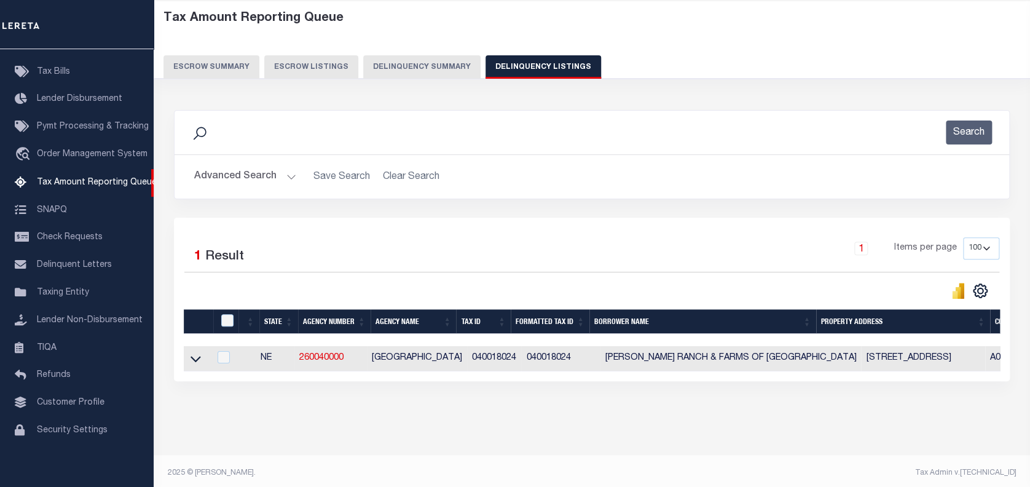
scroll to position [72, 0]
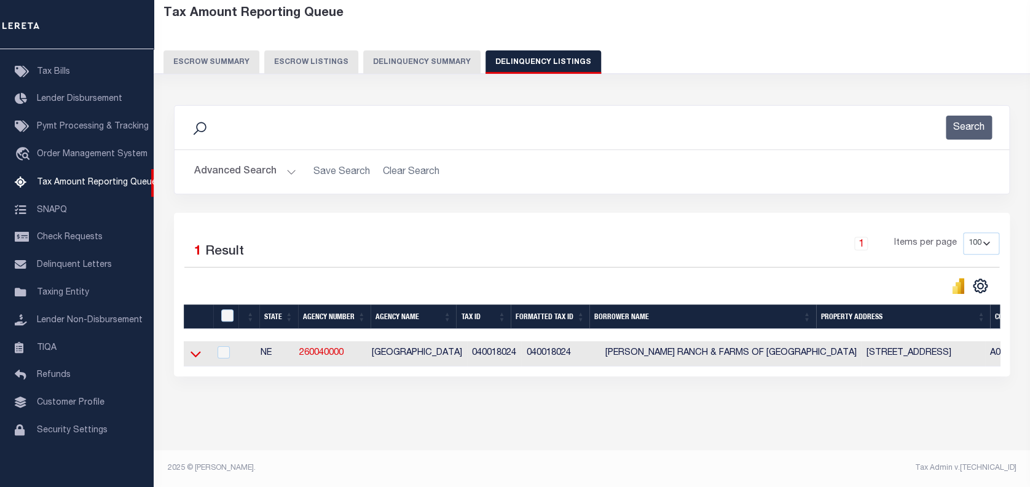
click at [197, 351] on icon at bounding box center [195, 354] width 10 height 6
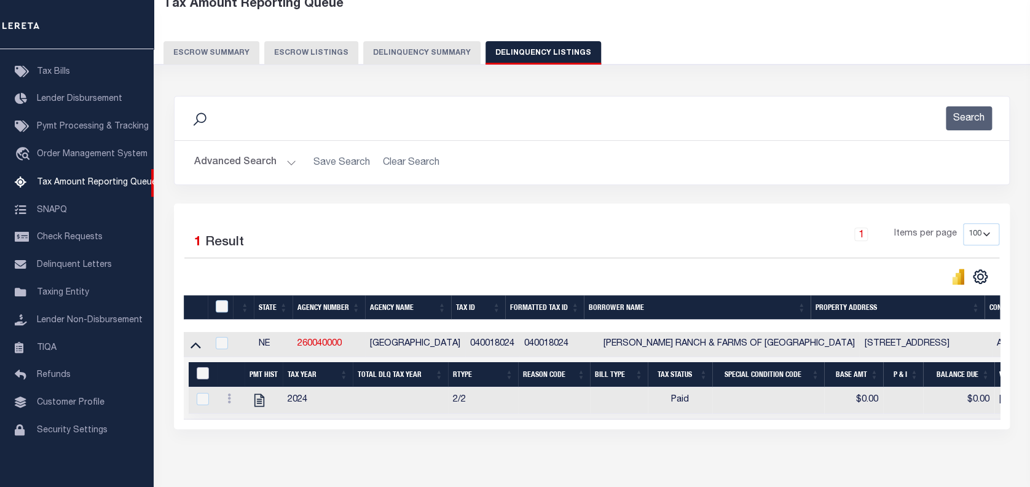
click at [200, 374] on input "&nbsp;" at bounding box center [203, 373] width 12 height 12
checkbox input "true"
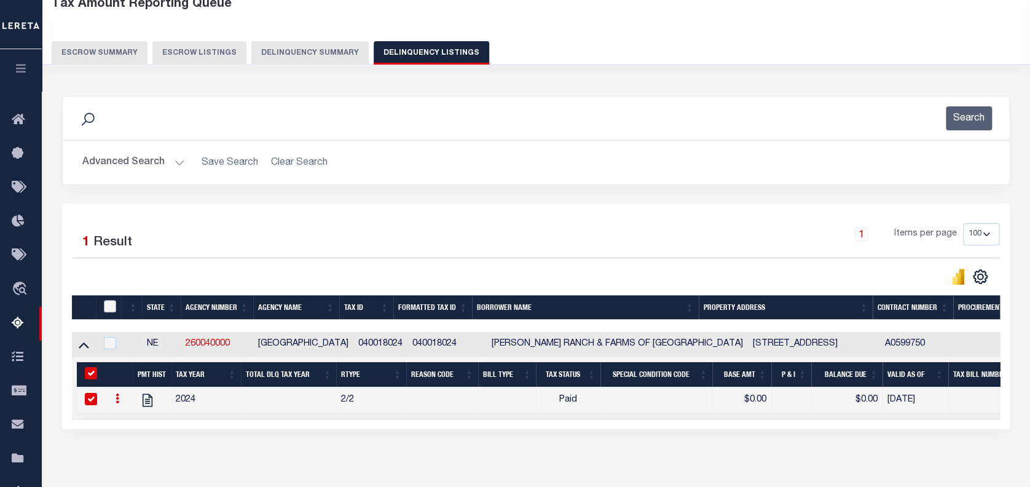
click at [106, 303] on input "checkbox" at bounding box center [110, 306] width 12 height 12
checkbox input "true"
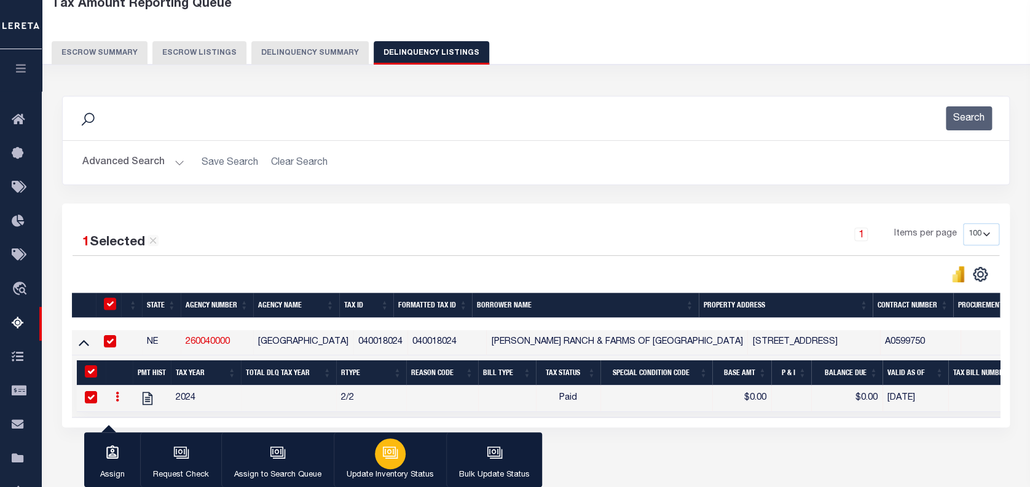
click at [390, 459] on icon "button" at bounding box center [390, 452] width 16 height 16
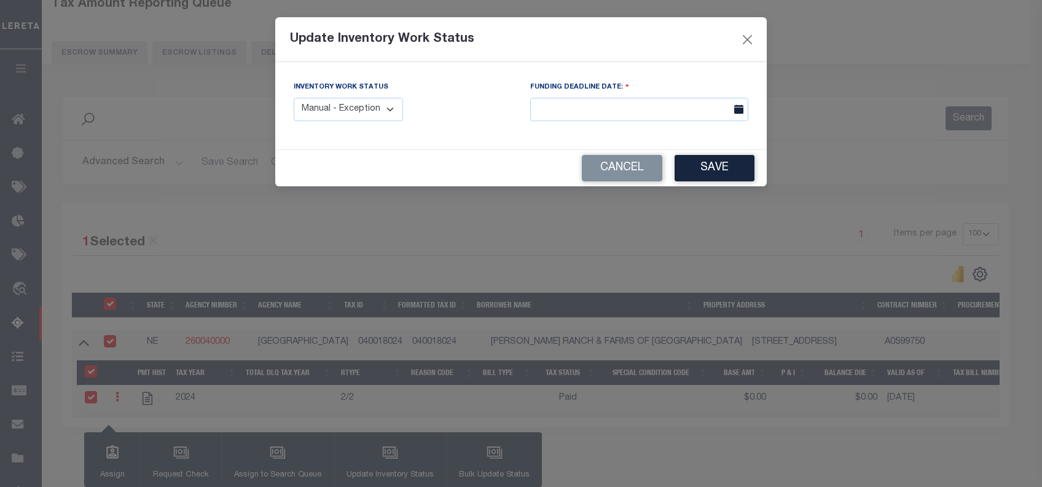
click at [359, 114] on select "Manual - Exception Pended - Awaiting Search Late Add Exception Completed" at bounding box center [348, 110] width 109 height 24
select select "4"
click at [294, 98] on select "Manual - Exception Pended - Awaiting Search Late Add Exception Completed" at bounding box center [348, 110] width 109 height 24
click at [704, 167] on button "Save" at bounding box center [715, 168] width 80 height 26
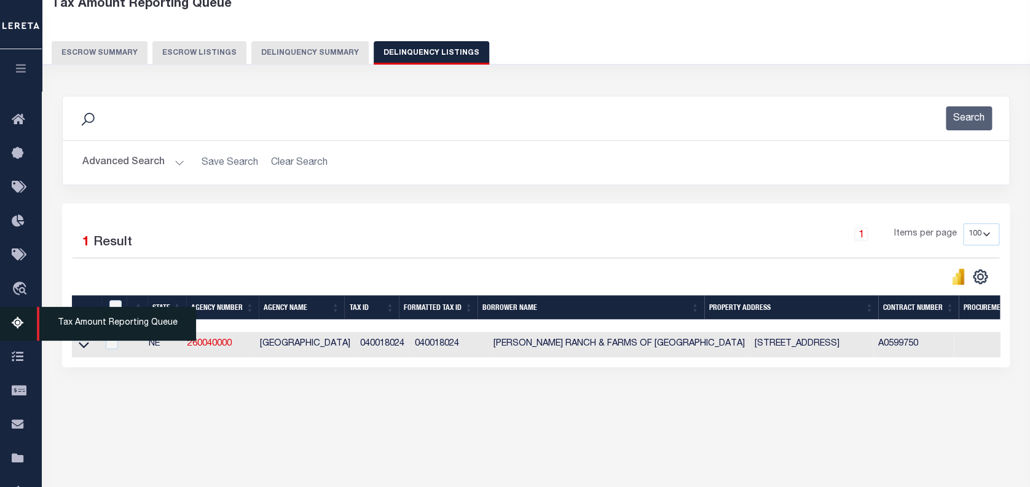
click at [19, 324] on icon at bounding box center [22, 323] width 20 height 15
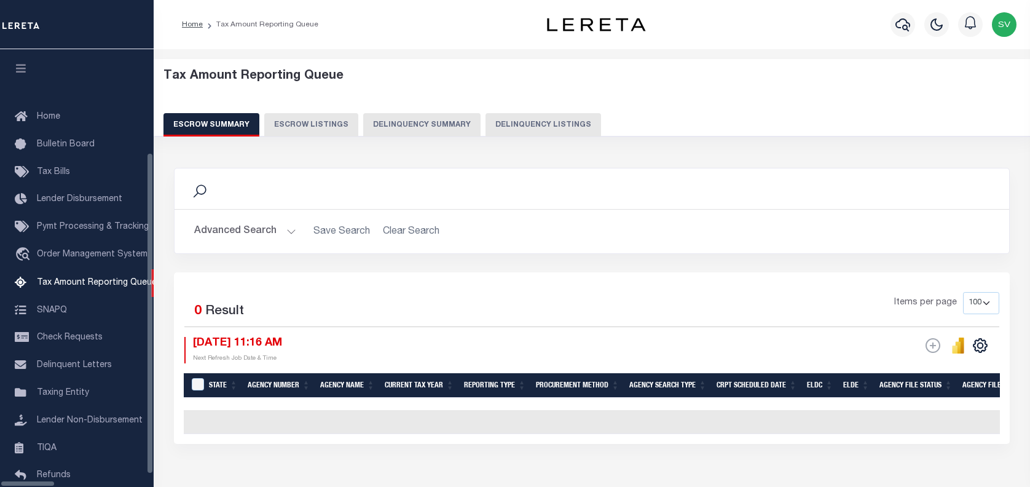
select select "100"
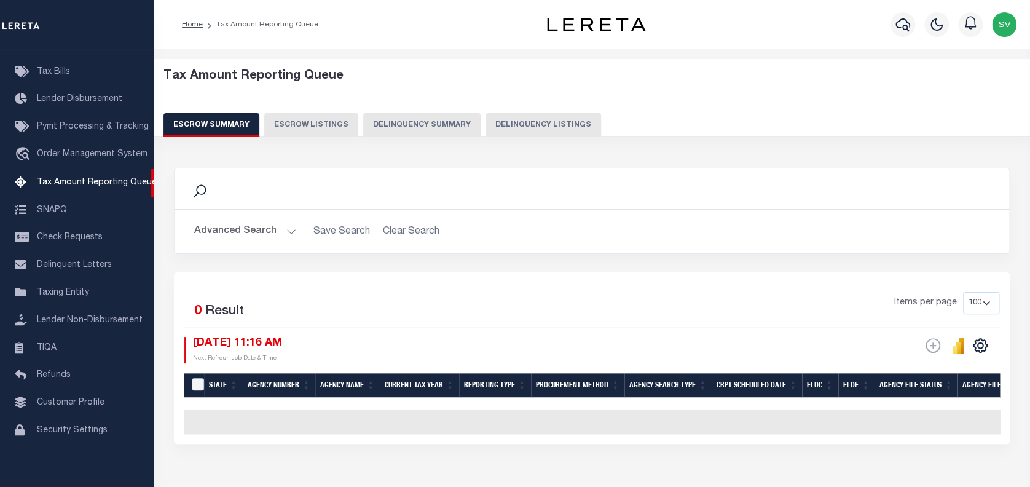
click at [520, 124] on button "Delinquency Listings" at bounding box center [543, 124] width 116 height 23
select select
select select "100"
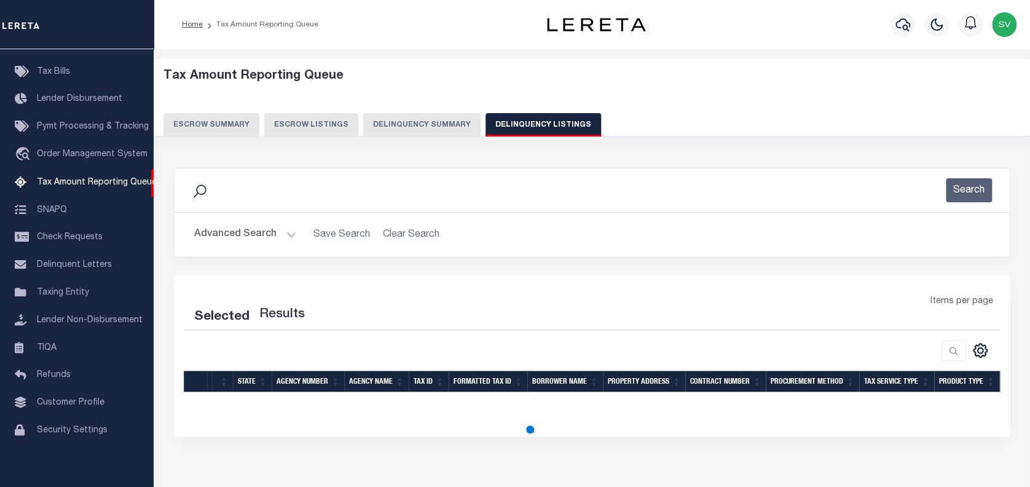
select select "100"
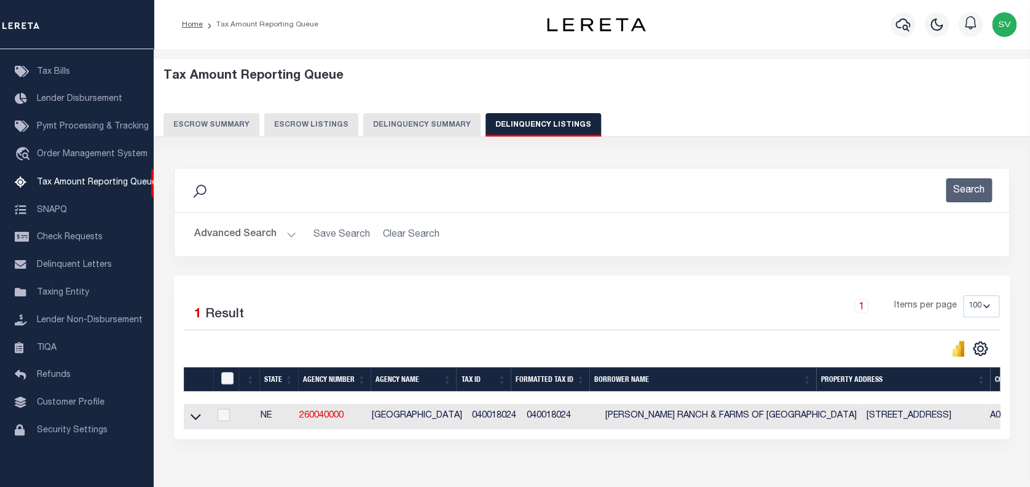
click at [232, 234] on button "Advanced Search" at bounding box center [245, 234] width 102 height 24
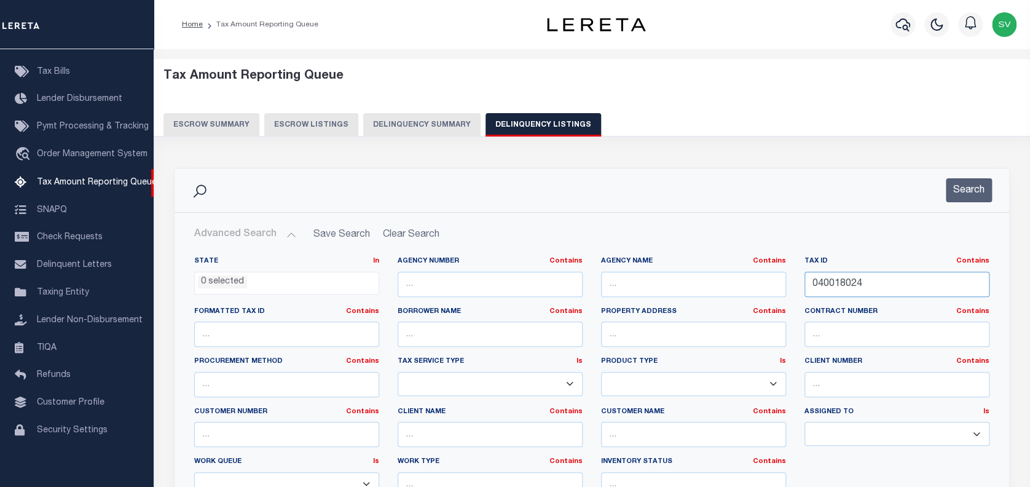
click at [836, 284] on input "040018024" at bounding box center [896, 284] width 185 height 25
paste input "24610910904900"
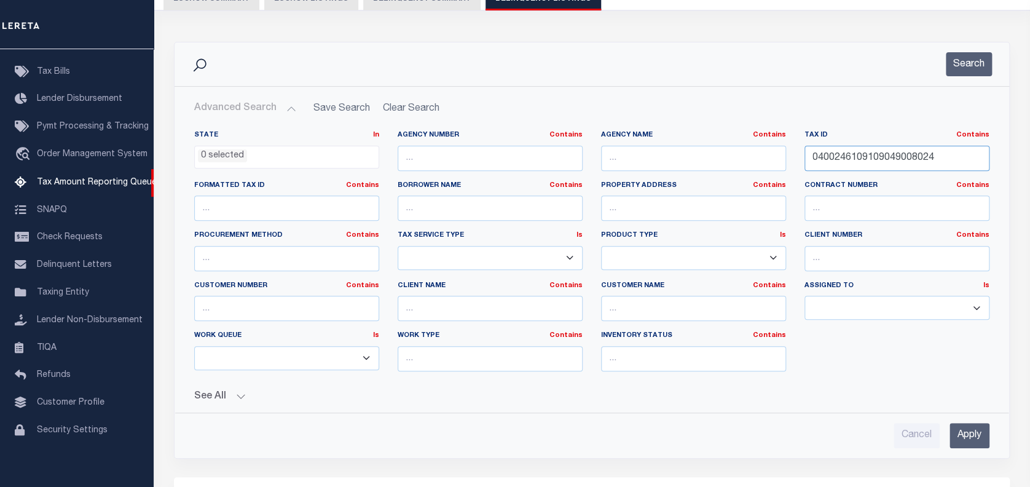
scroll to position [163, 0]
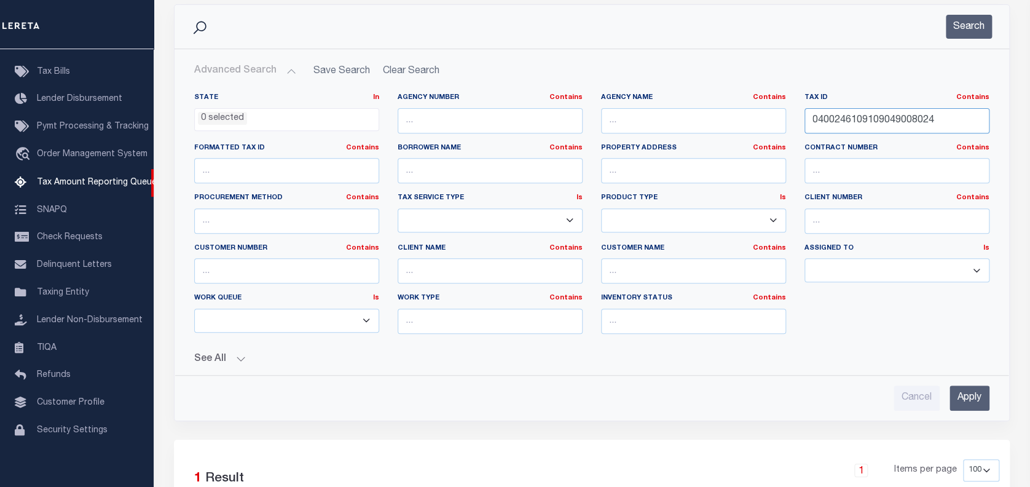
paste input "24610910904900"
type input "24610910904900"
click at [966, 399] on input "Apply" at bounding box center [969, 397] width 40 height 25
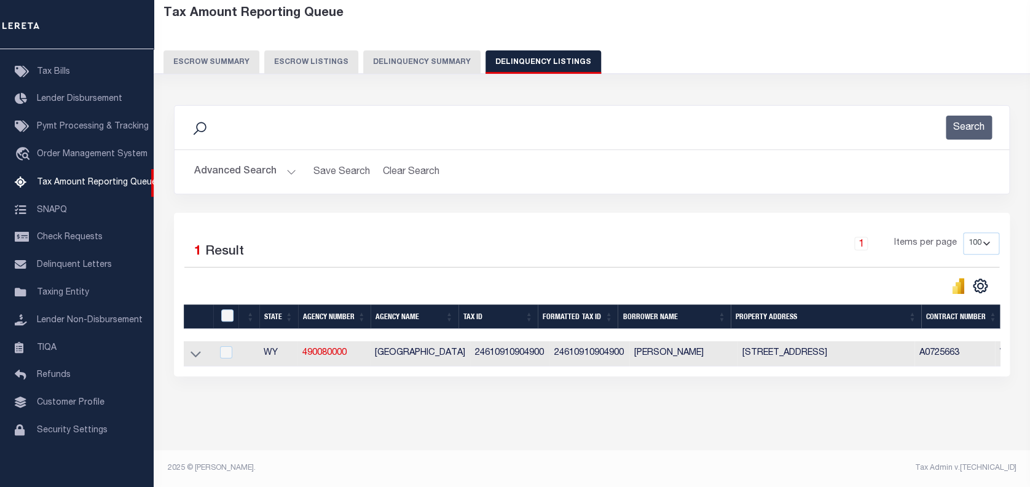
scroll to position [72, 0]
click at [192, 347] on icon at bounding box center [195, 353] width 10 height 13
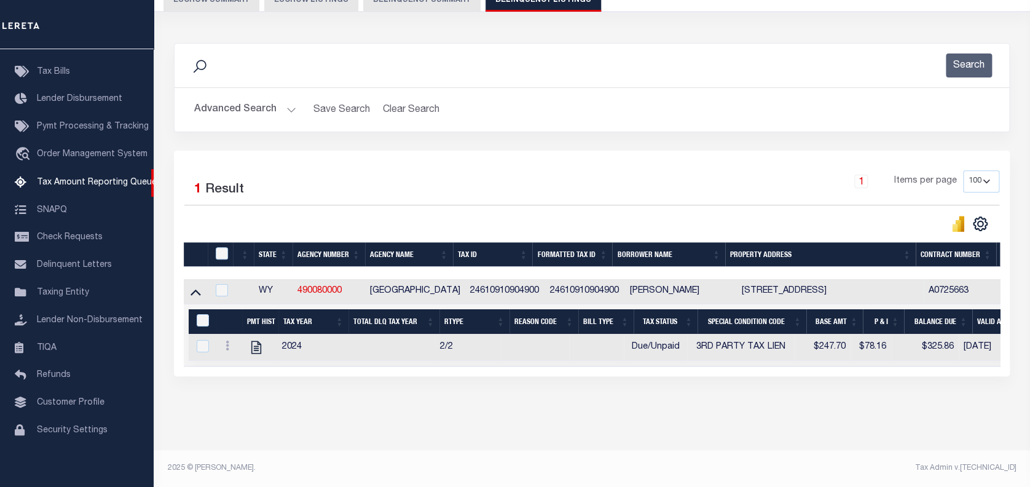
scroll to position [134, 0]
click at [258, 339] on icon "" at bounding box center [256, 347] width 16 height 16
checkbox input "true"
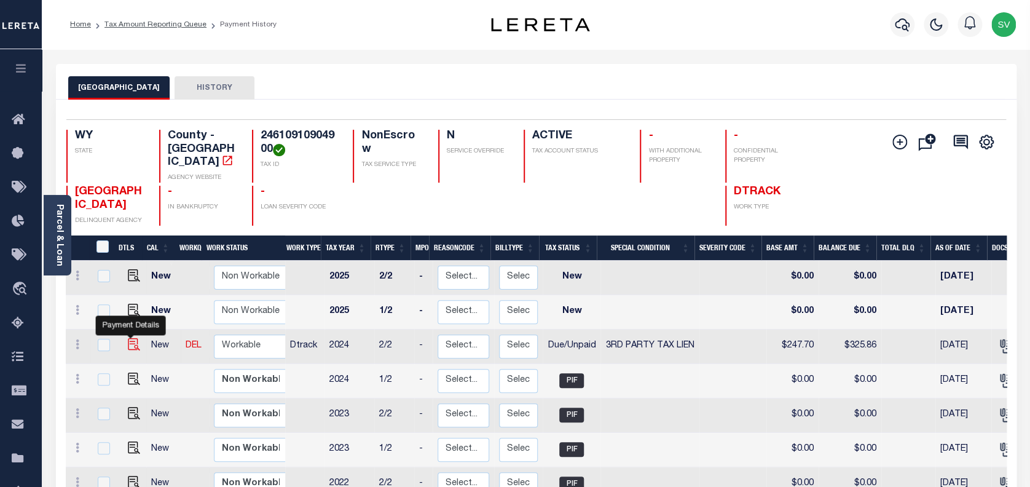
click at [131, 338] on img "" at bounding box center [134, 344] width 12 height 12
checkbox input "true"
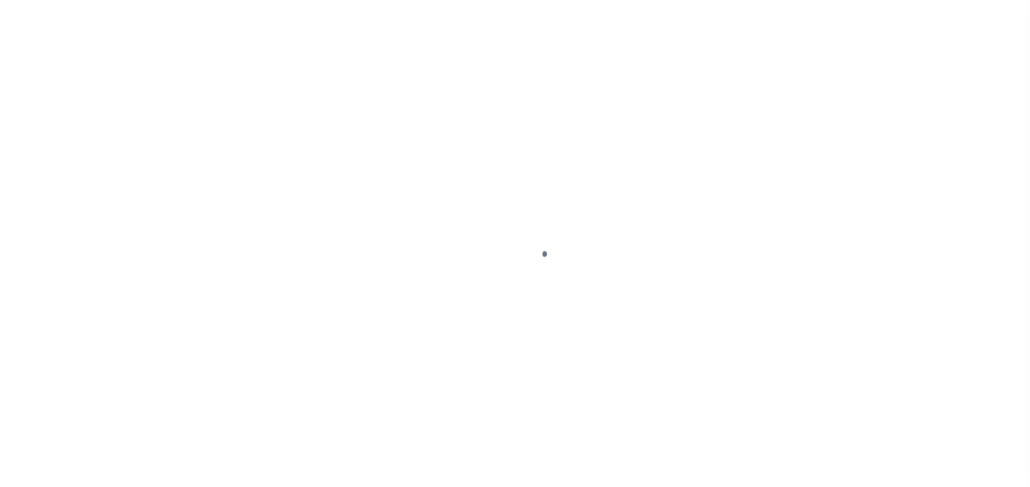
select select "DUE"
select select "20"
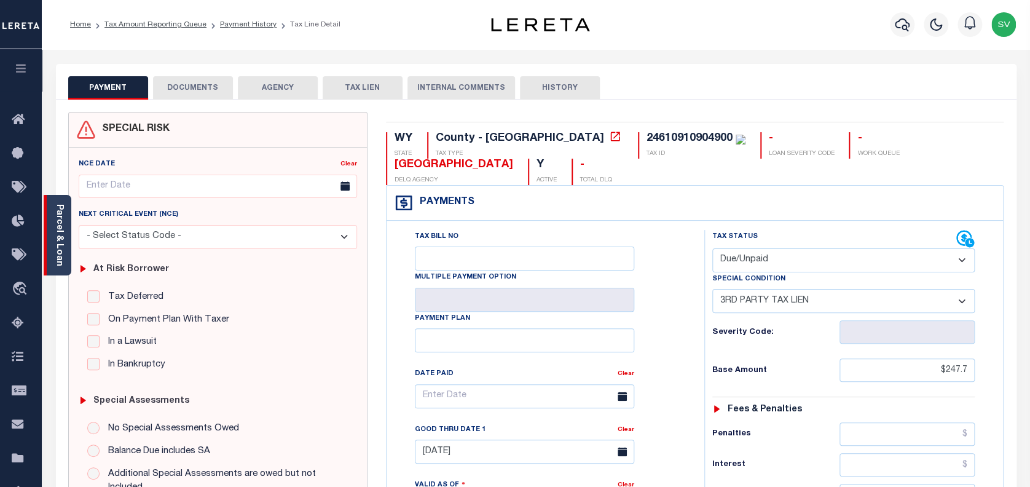
click at [63, 241] on link "Parcel & Loan" at bounding box center [59, 235] width 9 height 62
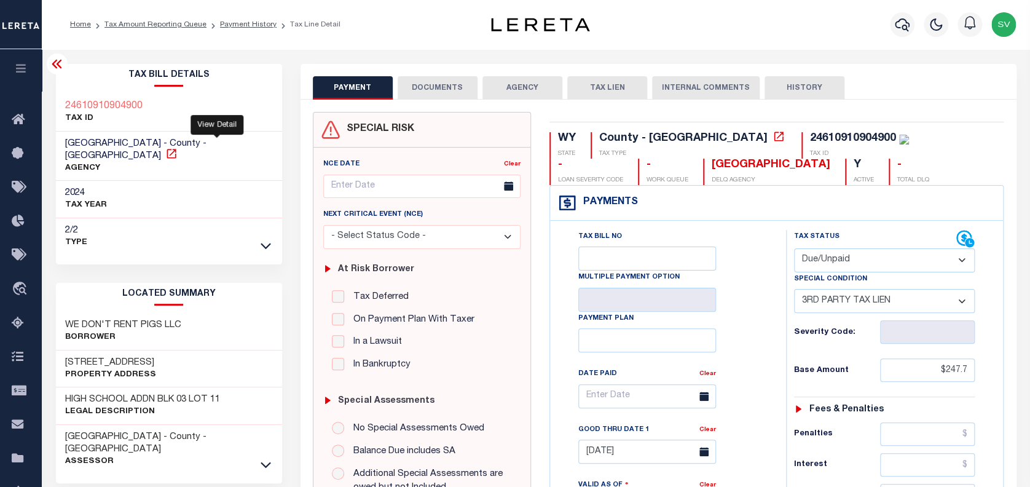
click at [178, 147] on icon at bounding box center [171, 153] width 12 height 12
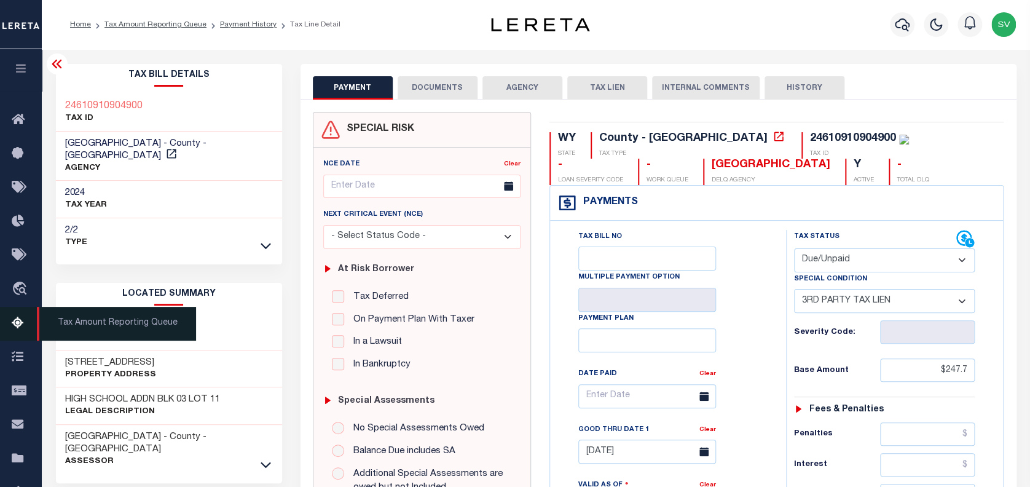
click at [18, 327] on icon at bounding box center [22, 323] width 20 height 15
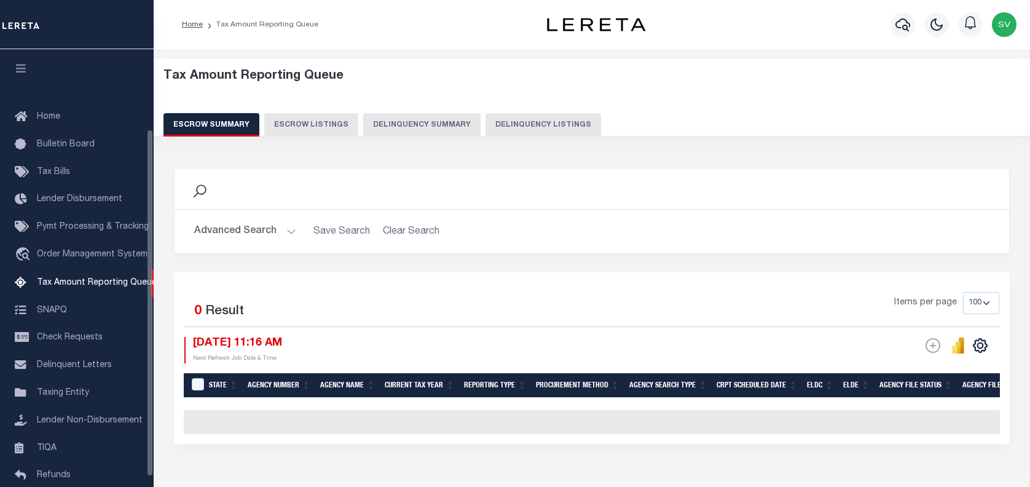
select select "100"
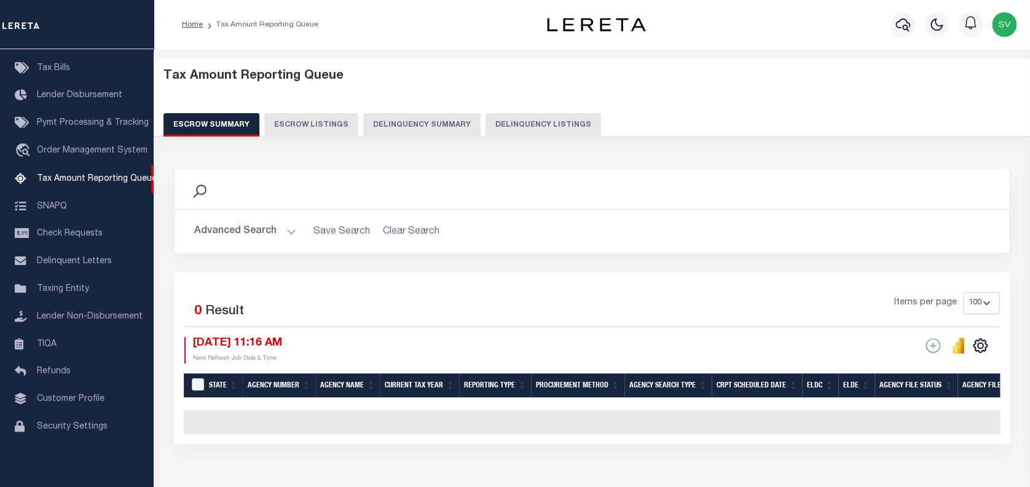
click at [526, 126] on button "Delinquency Listings" at bounding box center [543, 124] width 116 height 23
select select
select select "100"
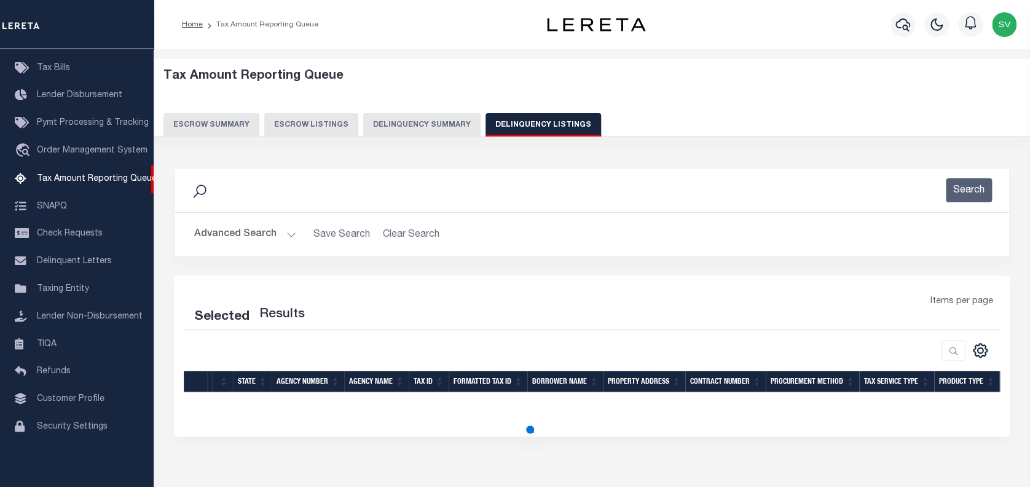
select select "100"
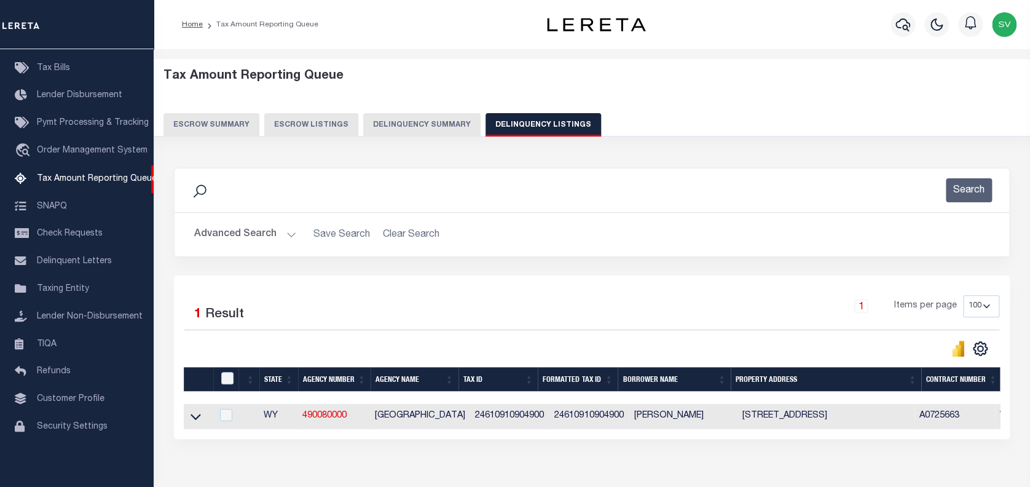
click at [246, 232] on button "Advanced Search" at bounding box center [245, 234] width 102 height 24
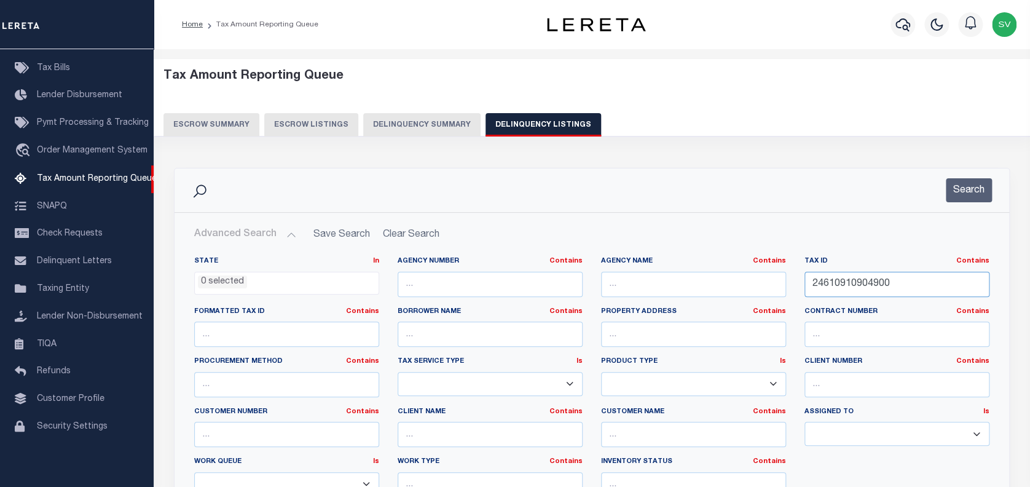
click at [859, 284] on input "24610910904900" at bounding box center [896, 284] width 185 height 25
paste input "00R0014613"
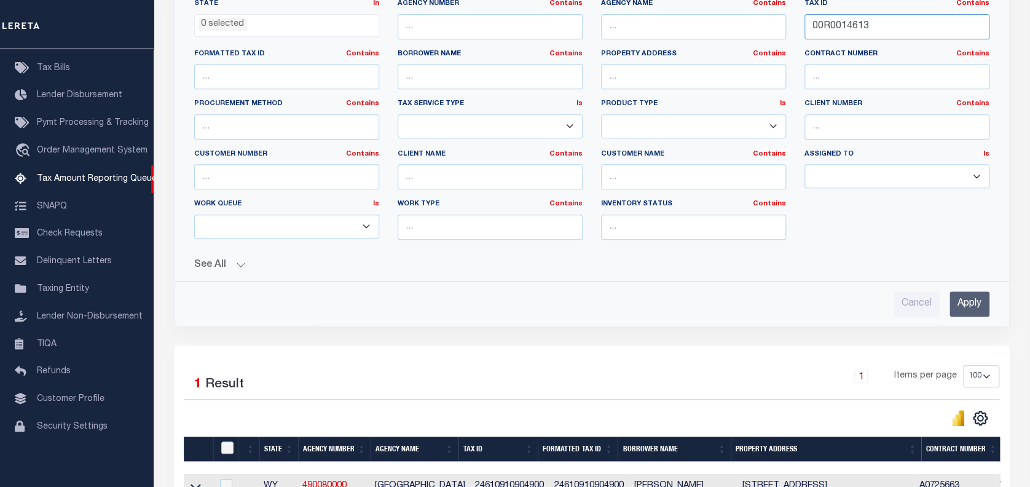
scroll to position [327, 0]
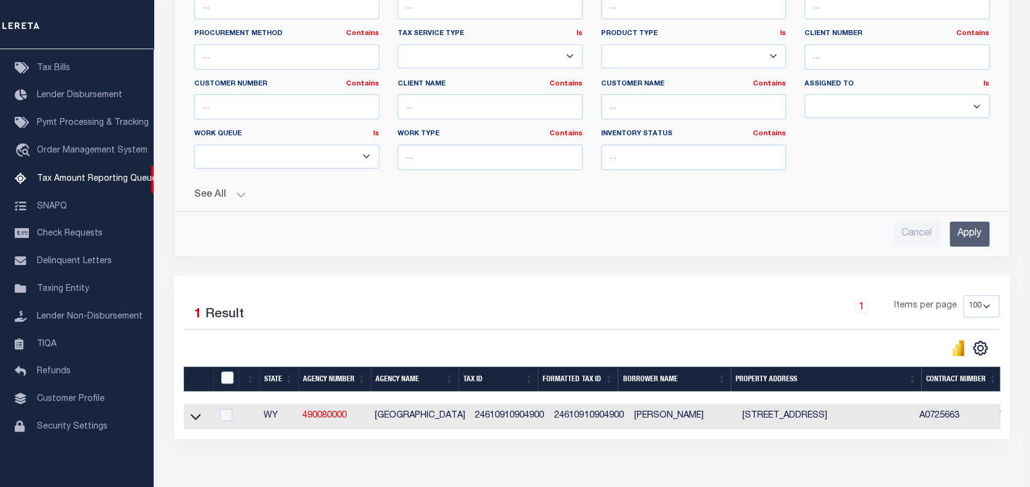
type input "00R0014613"
click at [967, 230] on input "Apply" at bounding box center [969, 233] width 40 height 25
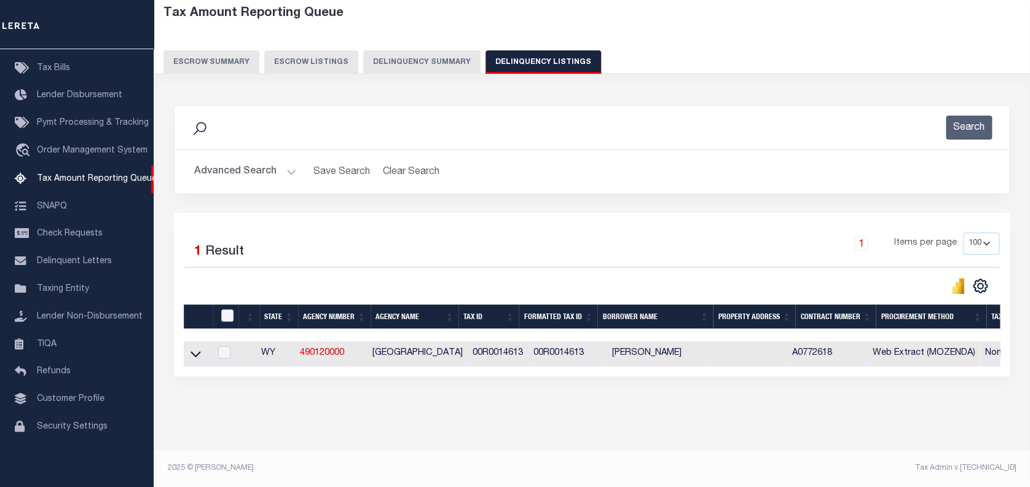
scroll to position [72, 0]
click at [194, 351] on icon at bounding box center [195, 354] width 10 height 6
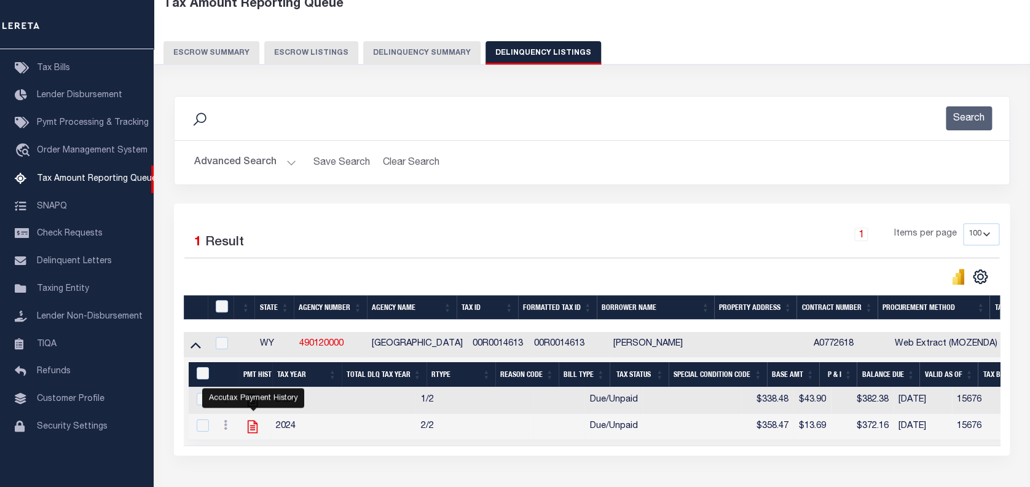
click at [251, 428] on icon "" at bounding box center [253, 426] width 16 height 16
checkbox input "true"
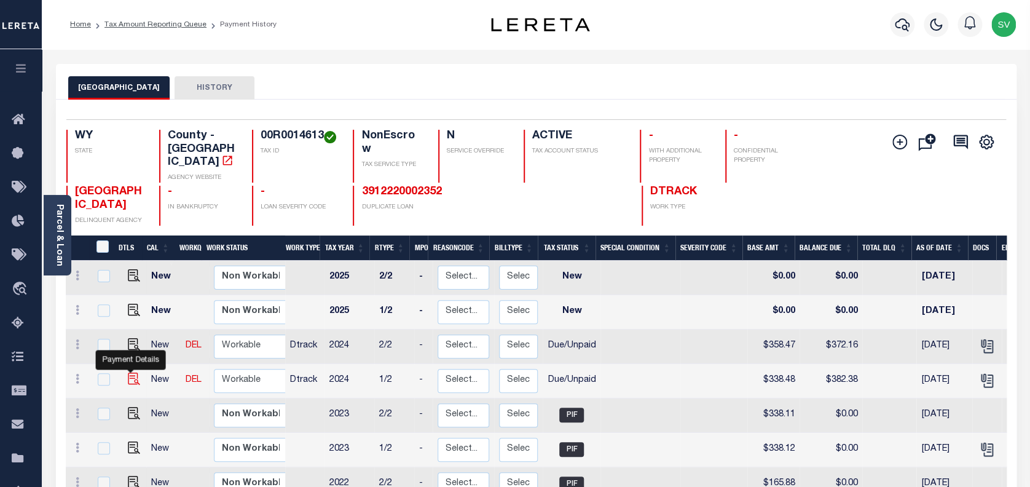
click at [129, 372] on img "" at bounding box center [134, 378] width 12 height 12
checkbox input "true"
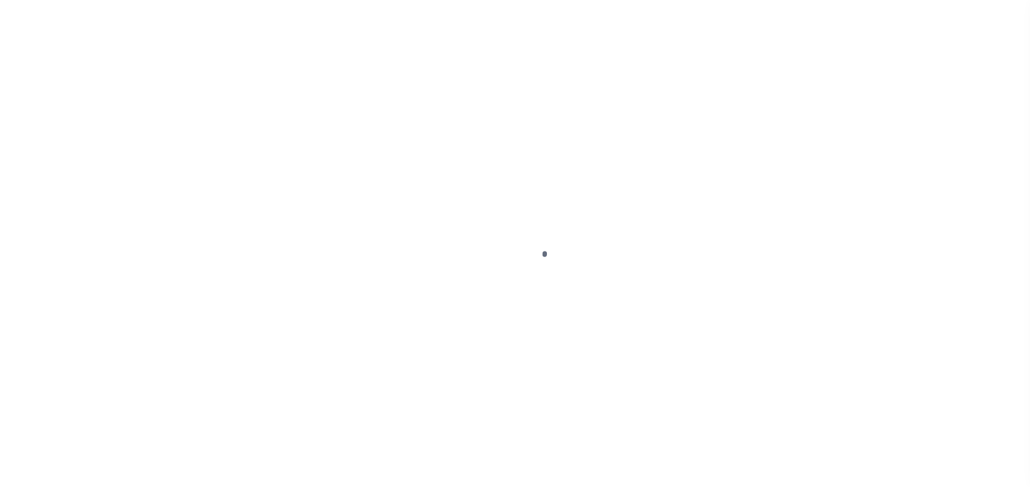
select select "DUE"
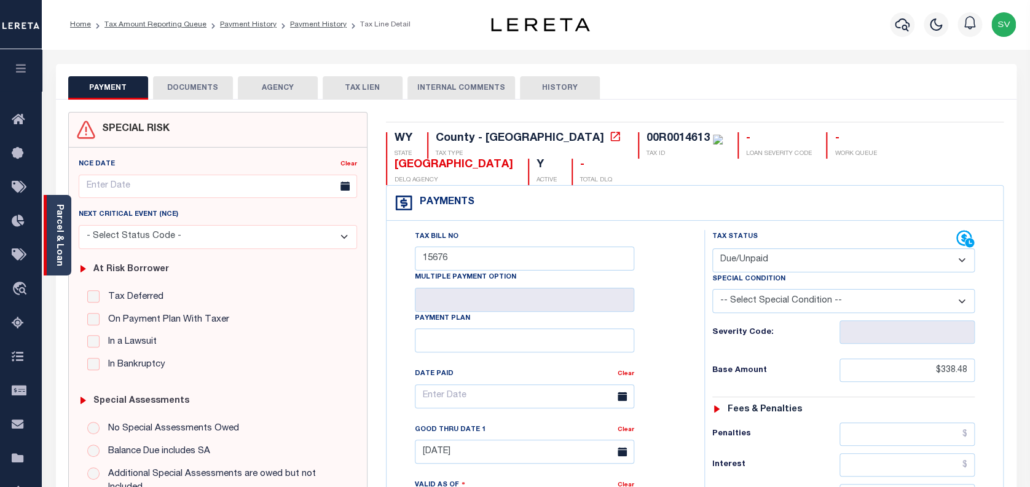
click at [62, 246] on link "Parcel & Loan" at bounding box center [59, 235] width 9 height 62
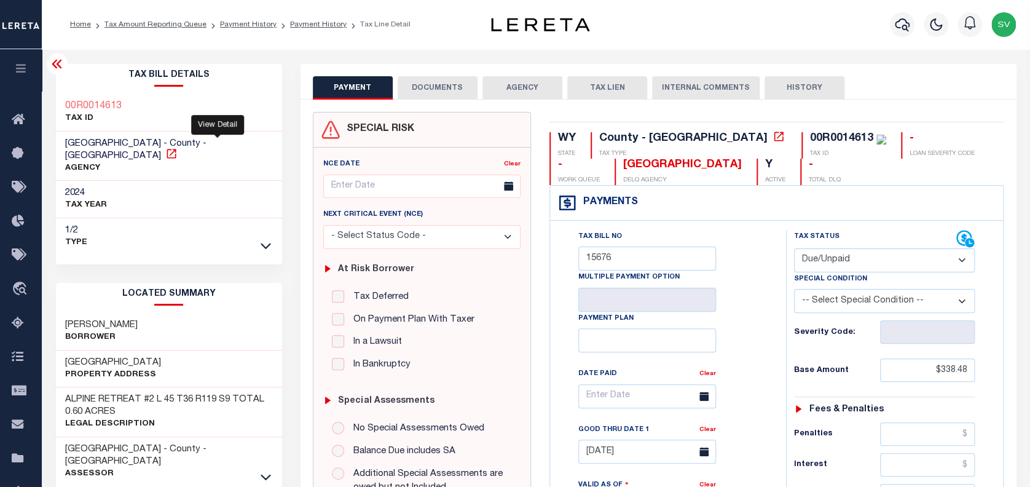
click at [176, 149] on icon at bounding box center [171, 153] width 9 height 9
drag, startPoint x: 65, startPoint y: 143, endPoint x: 145, endPoint y: 138, distance: 80.6
click at [145, 139] on span "[GEOGRAPHIC_DATA] - County - [GEOGRAPHIC_DATA]" at bounding box center [135, 150] width 141 height 22
copy span "[GEOGRAPHIC_DATA]"
